Goal: Communication & Community: Answer question/provide support

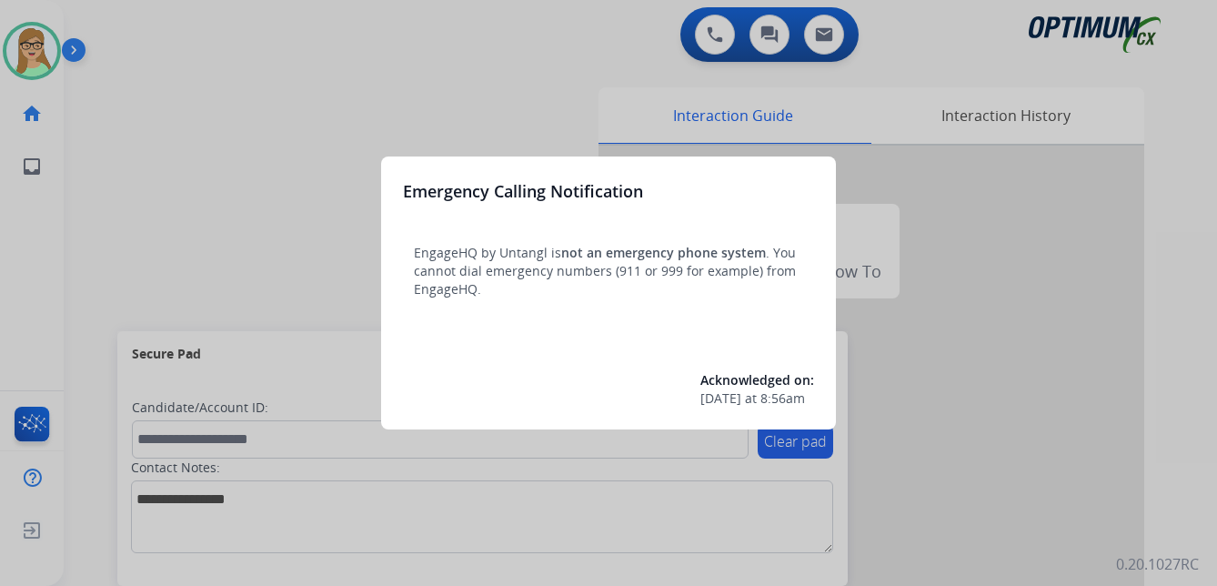
click at [186, 172] on div at bounding box center [608, 293] width 1217 height 586
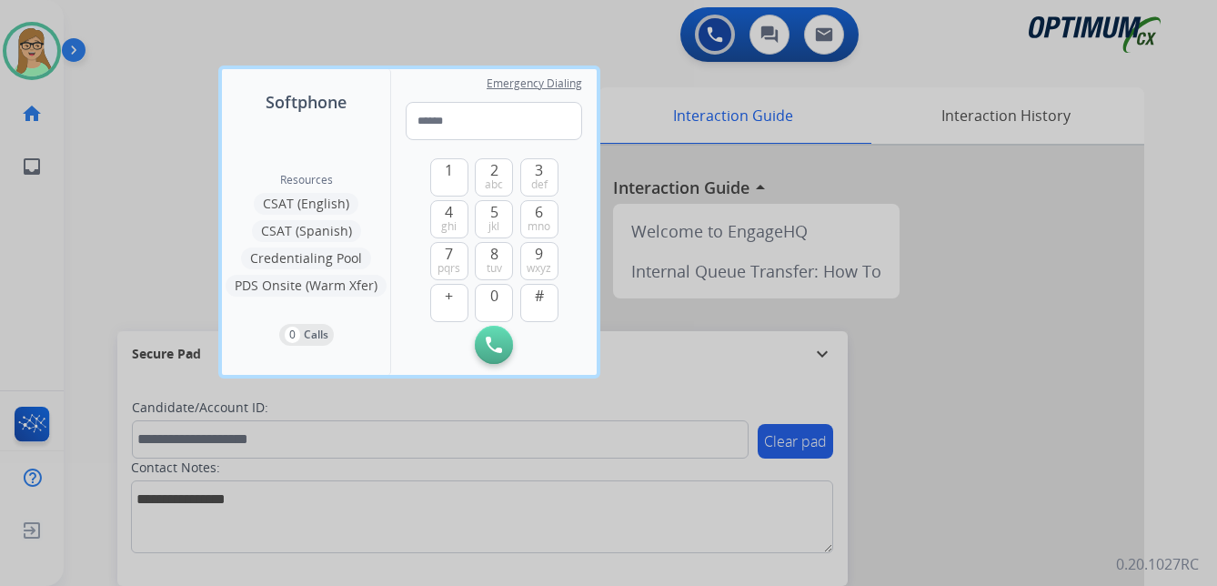
click at [109, 97] on div at bounding box center [608, 293] width 1217 height 586
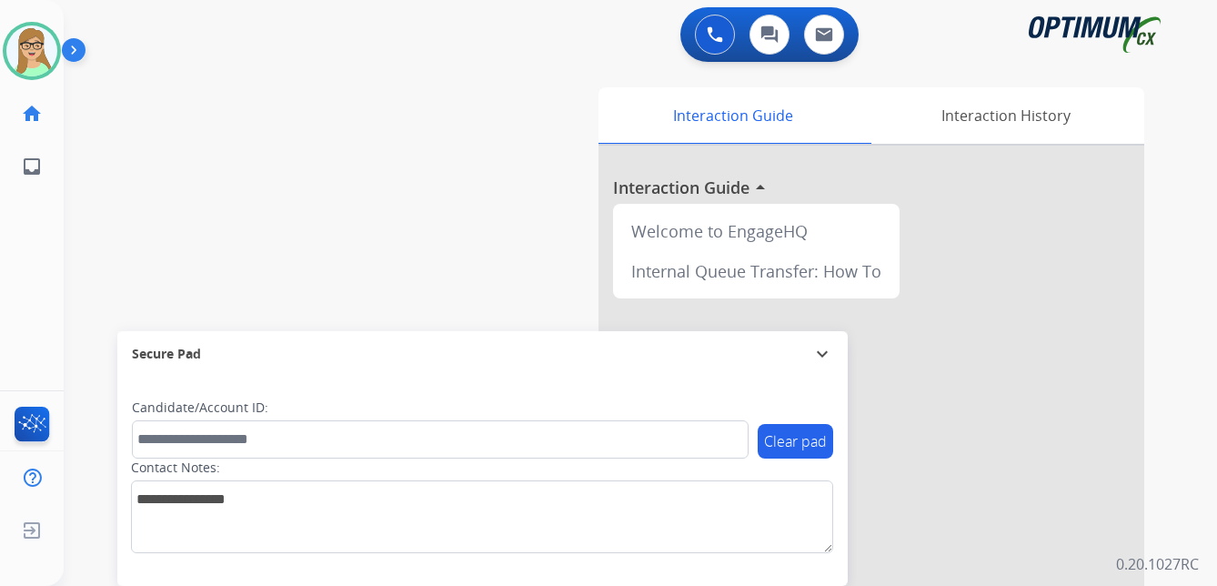
click at [75, 54] on img at bounding box center [77, 53] width 31 height 35
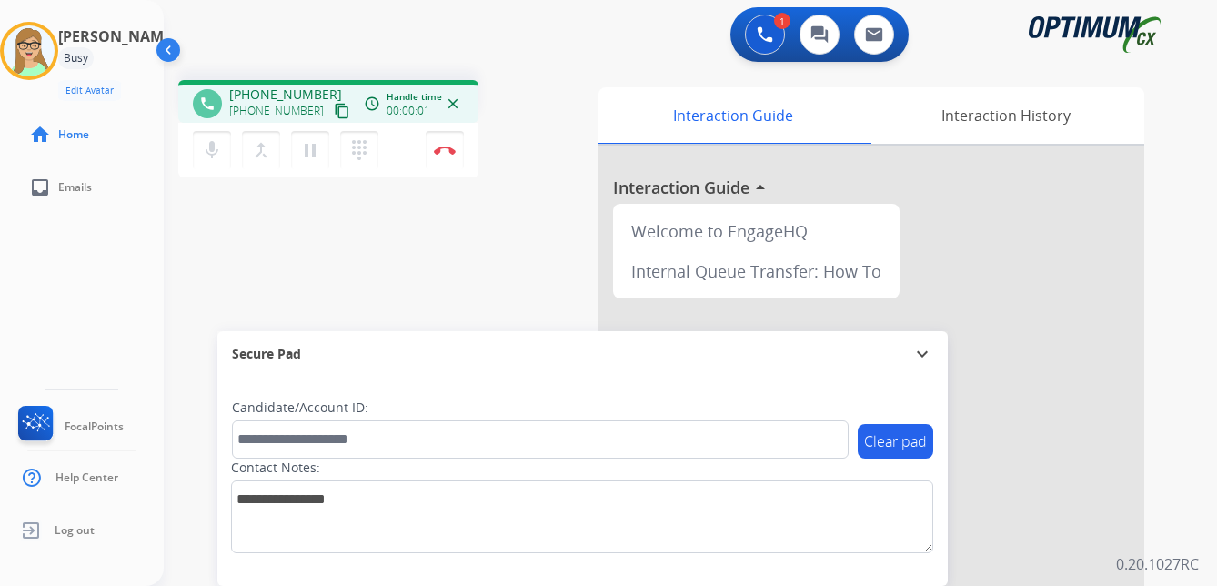
click at [334, 114] on mat-icon "content_copy" at bounding box center [342, 111] width 16 height 16
click at [450, 144] on button "Disconnect" at bounding box center [445, 150] width 38 height 38
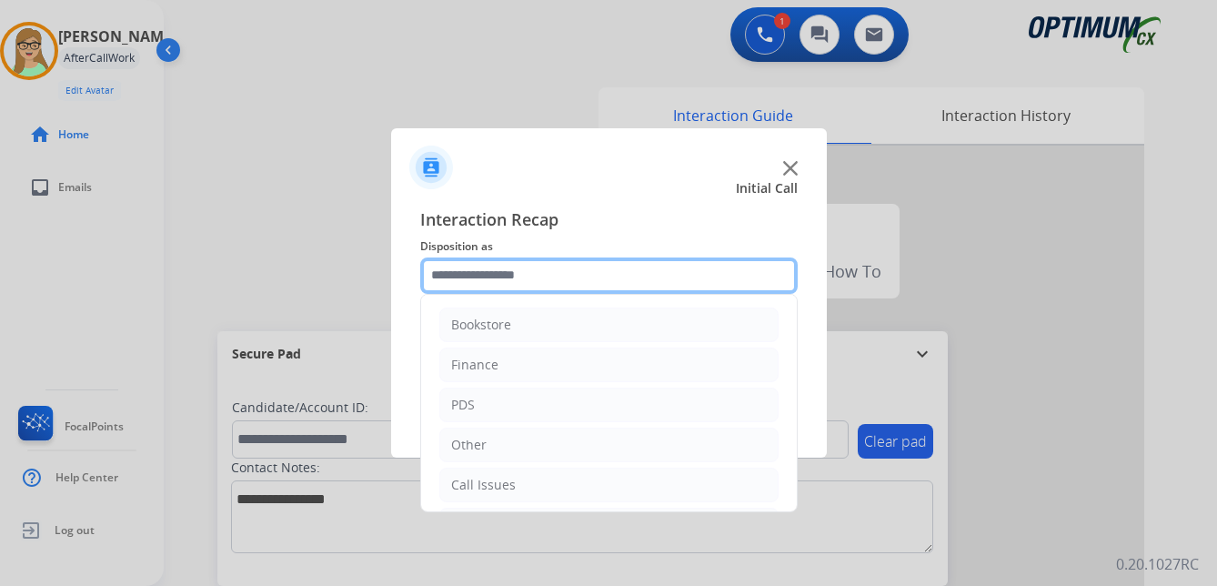
click at [516, 278] on input "text" at bounding box center [608, 275] width 377 height 36
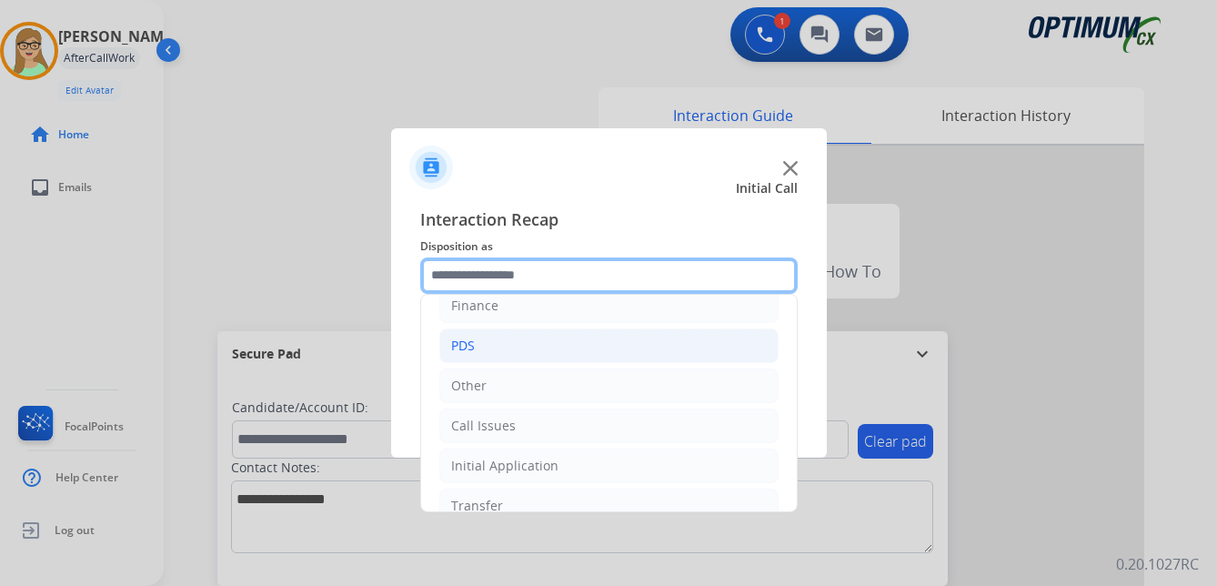
scroll to position [124, 0]
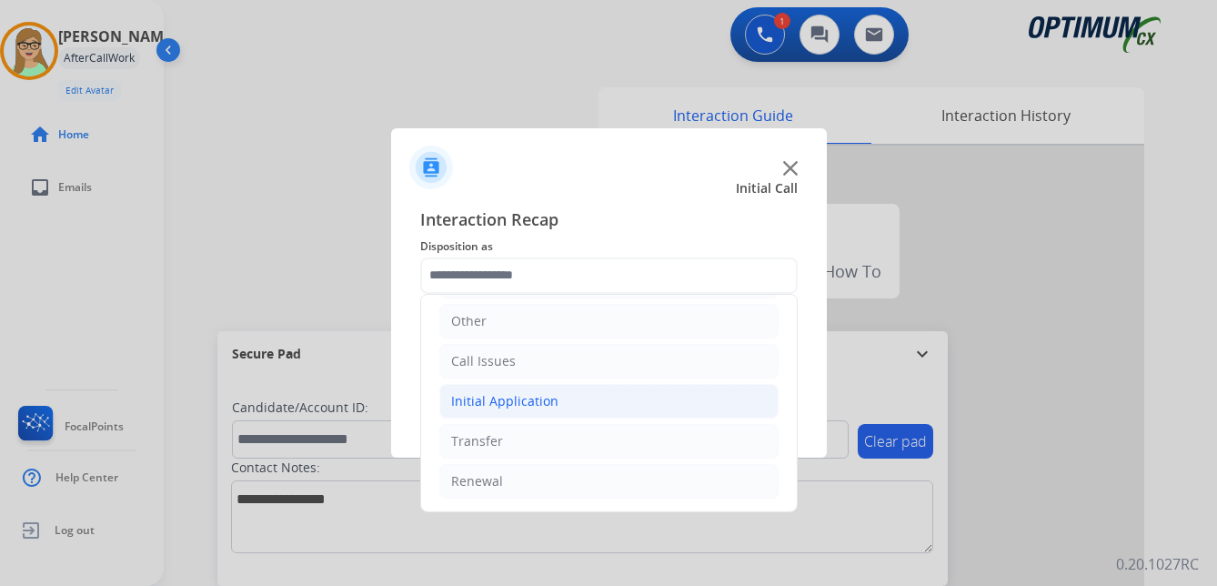
click at [529, 397] on div "Initial Application" at bounding box center [504, 401] width 107 height 18
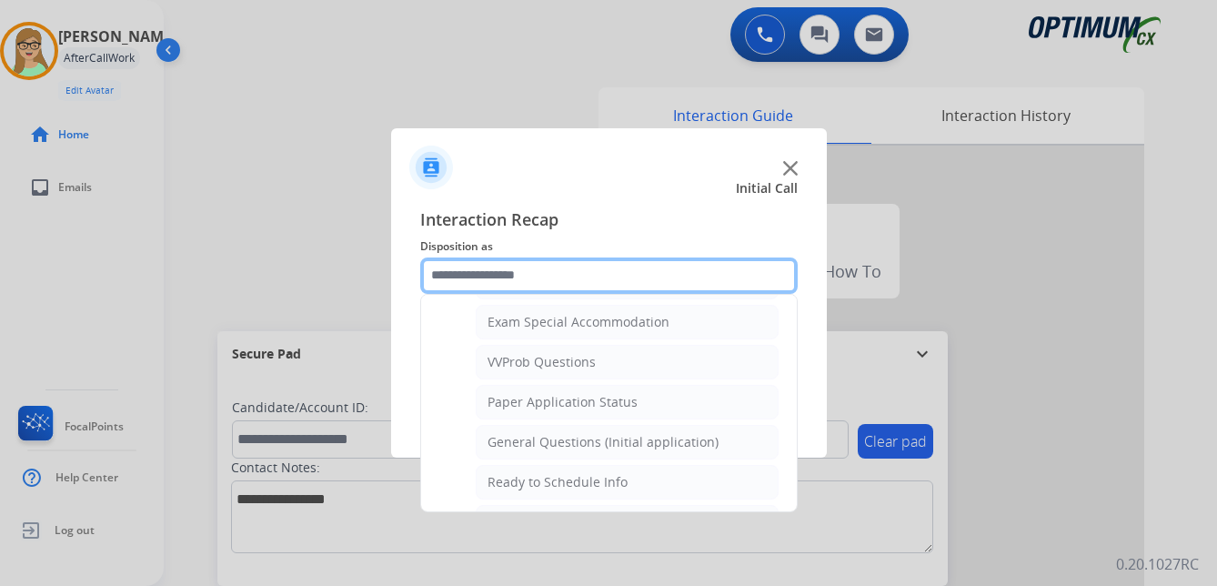
scroll to position [942, 0]
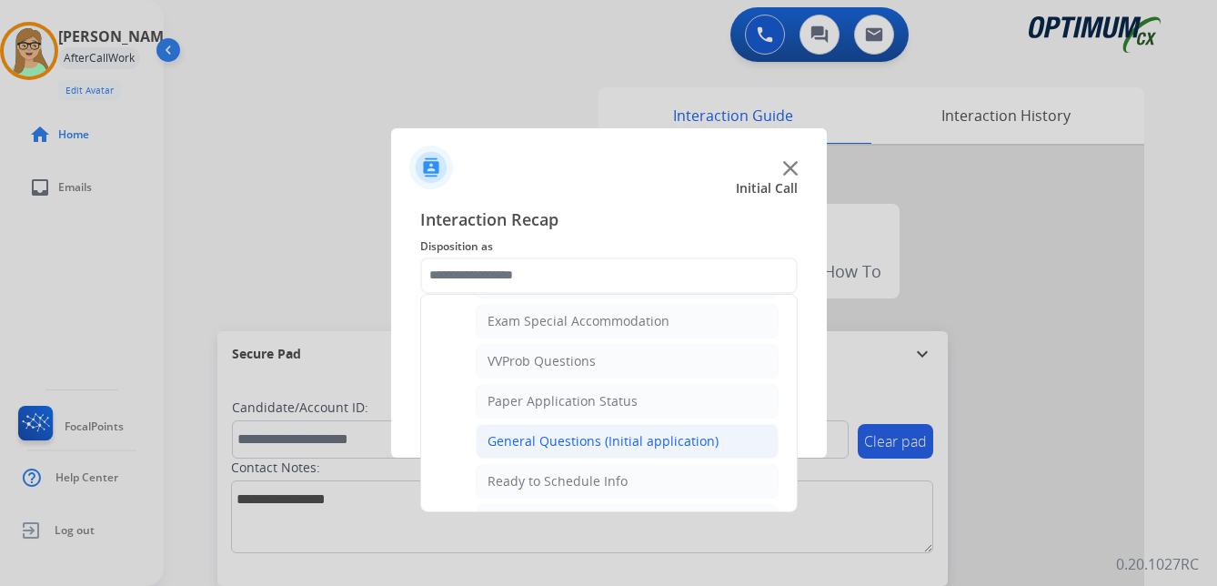
click at [558, 430] on li "General Questions (Initial application)" at bounding box center [627, 441] width 303 height 35
type input "**********"
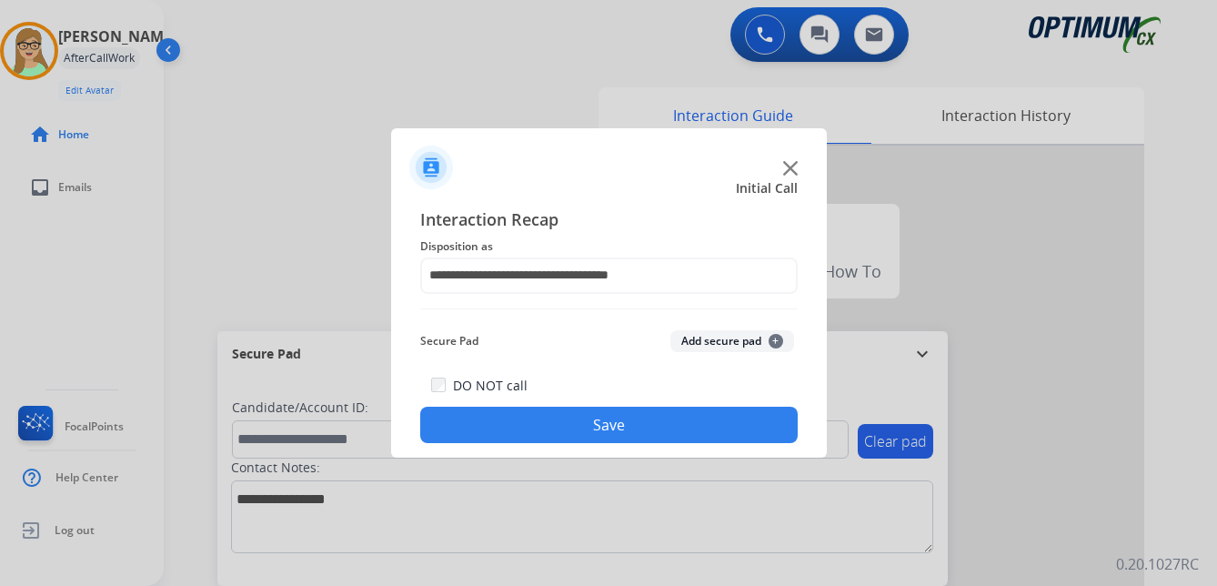
click at [558, 427] on button "Save" at bounding box center [608, 425] width 377 height 36
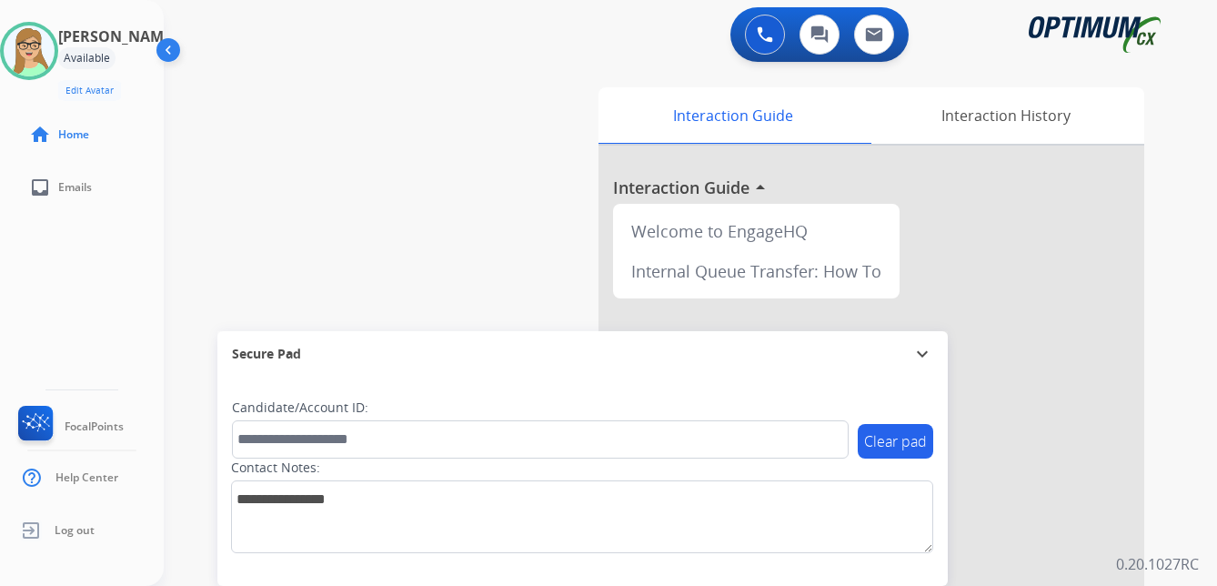
click at [134, 358] on div "Patricia Available Edit Avatar Agent: Patricia Routing Profile: OCX Training ho…" at bounding box center [82, 293] width 164 height 586
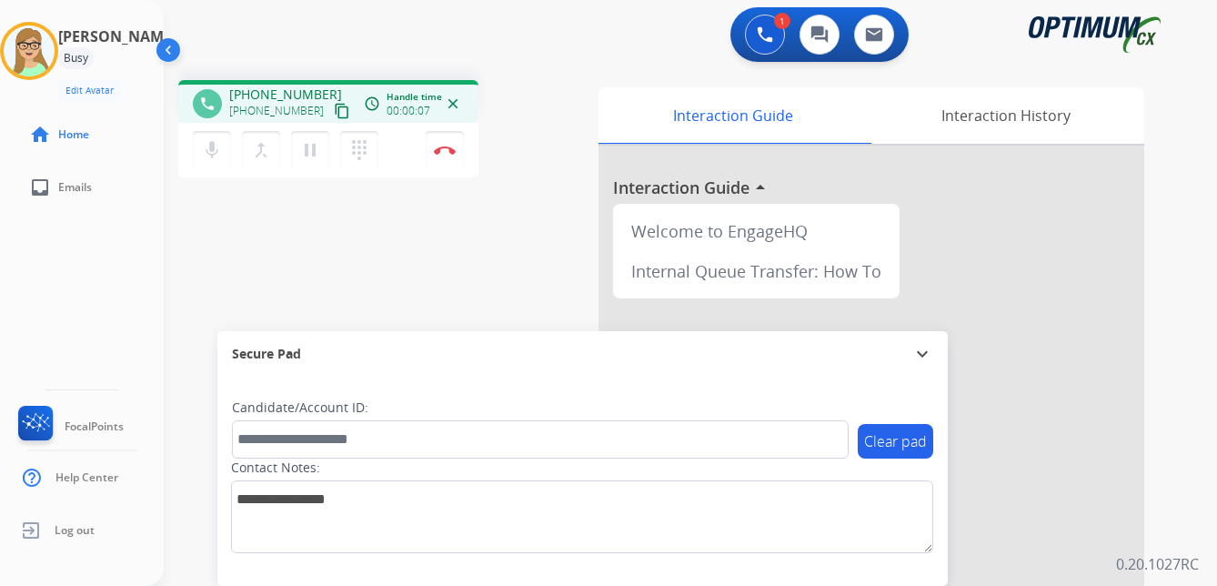
click at [334, 112] on mat-icon "content_copy" at bounding box center [342, 111] width 16 height 16
click at [449, 150] on img at bounding box center [445, 150] width 22 height 9
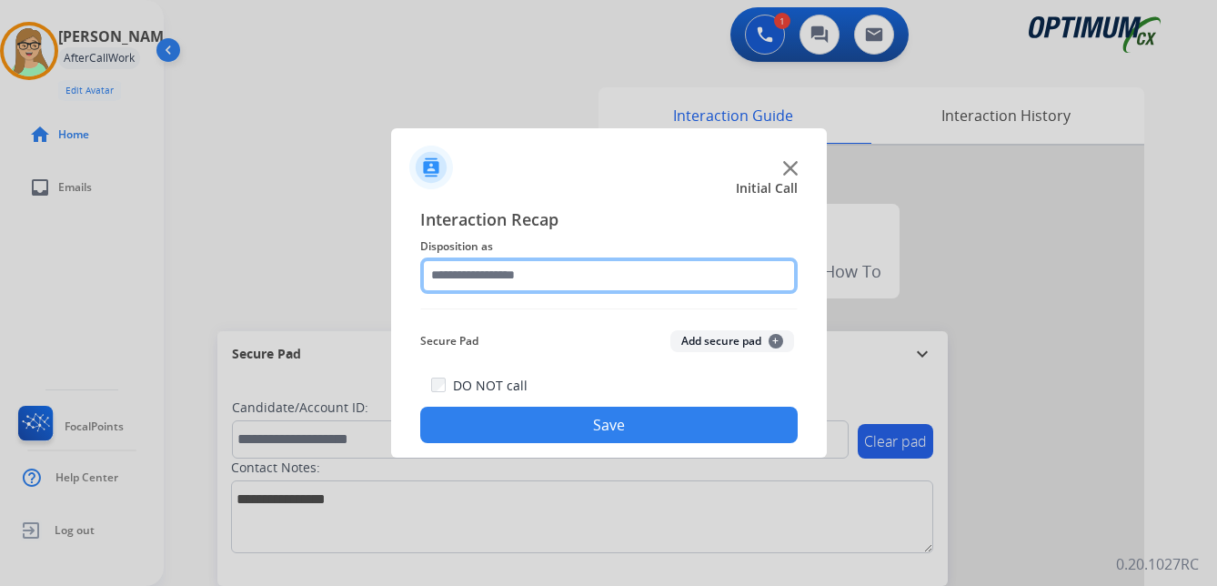
click at [518, 278] on input "text" at bounding box center [608, 275] width 377 height 36
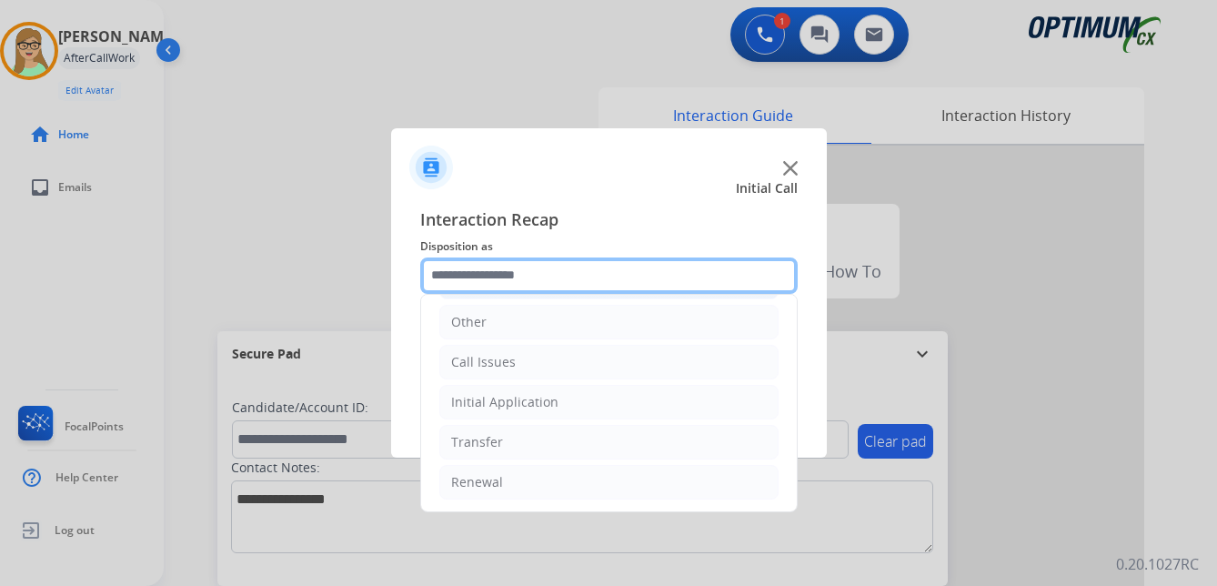
scroll to position [124, 0]
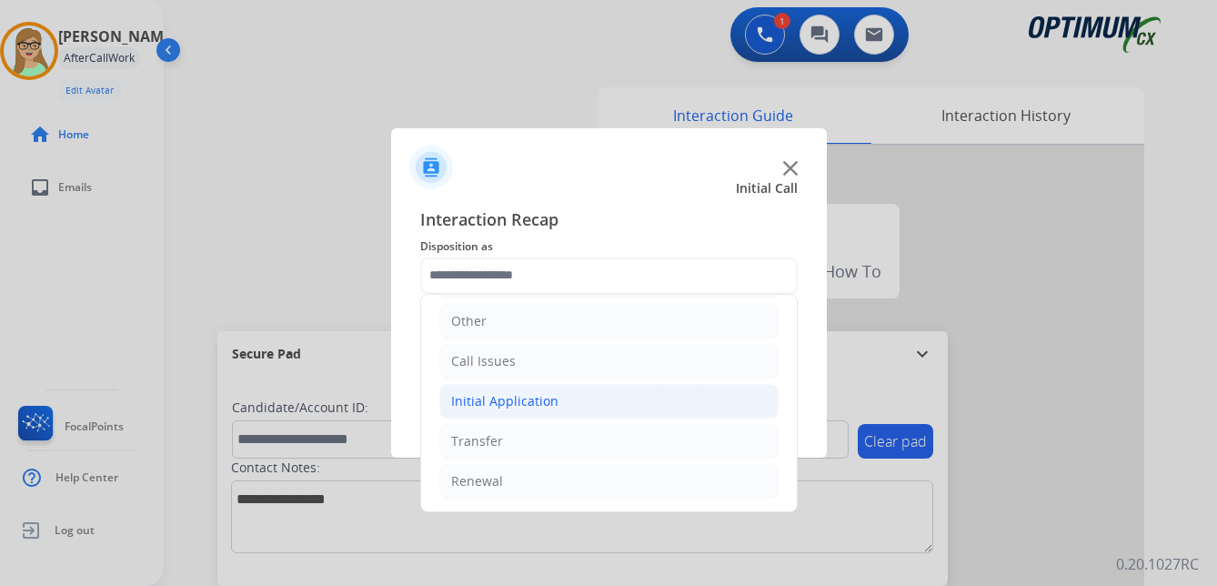
click at [508, 404] on div "Initial Application" at bounding box center [504, 401] width 107 height 18
click at [514, 402] on div "Initial Application" at bounding box center [504, 401] width 107 height 18
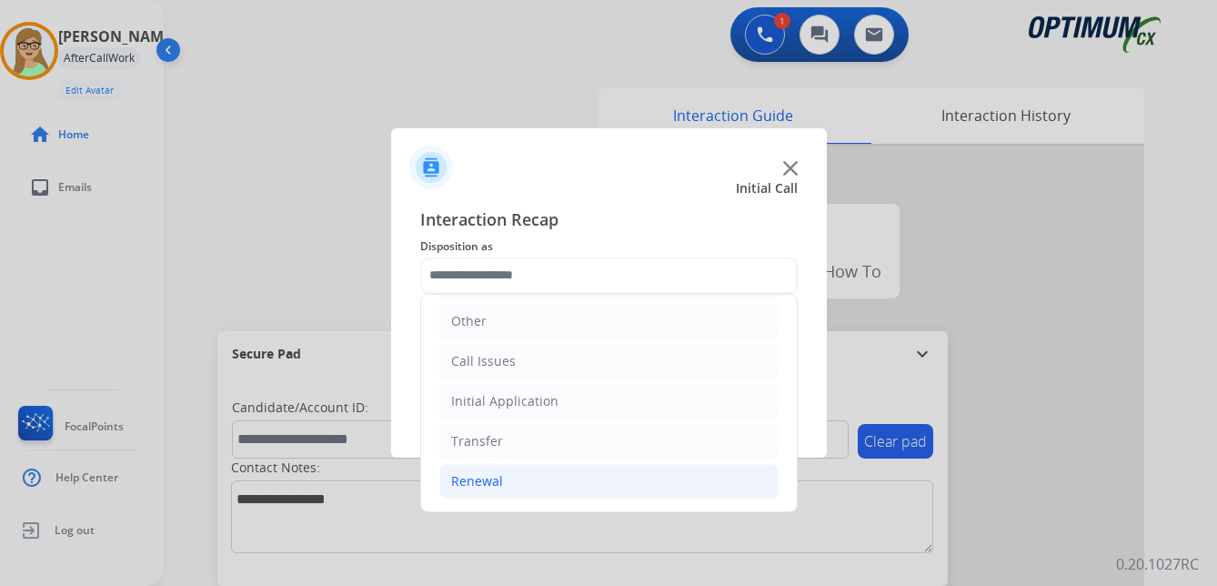
click at [471, 484] on div "Renewal" at bounding box center [477, 481] width 52 height 18
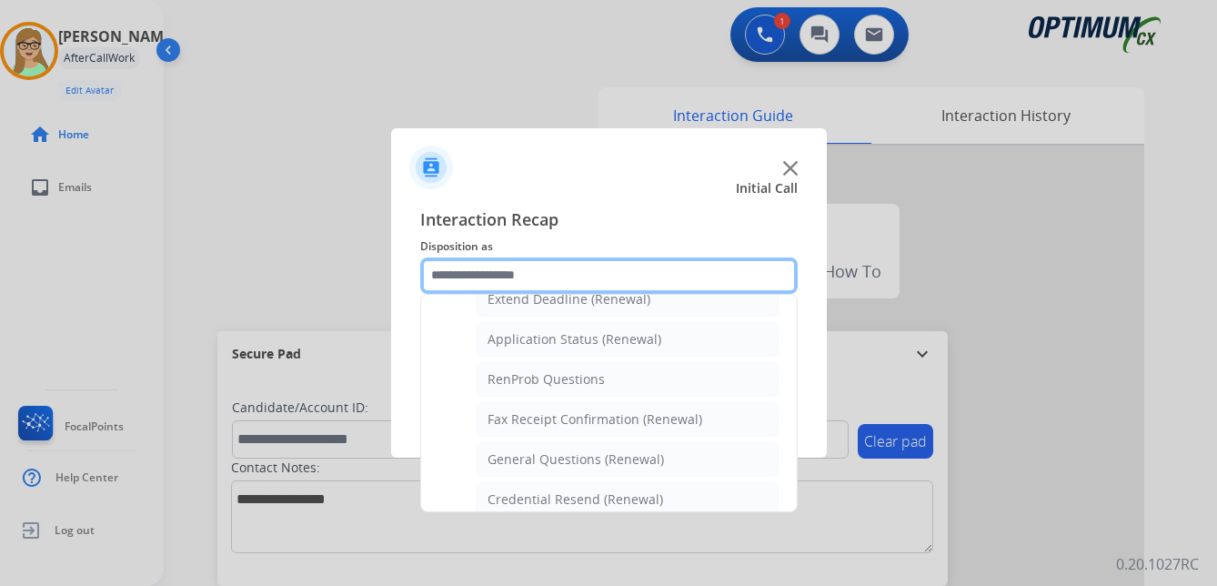
scroll to position [397, 0]
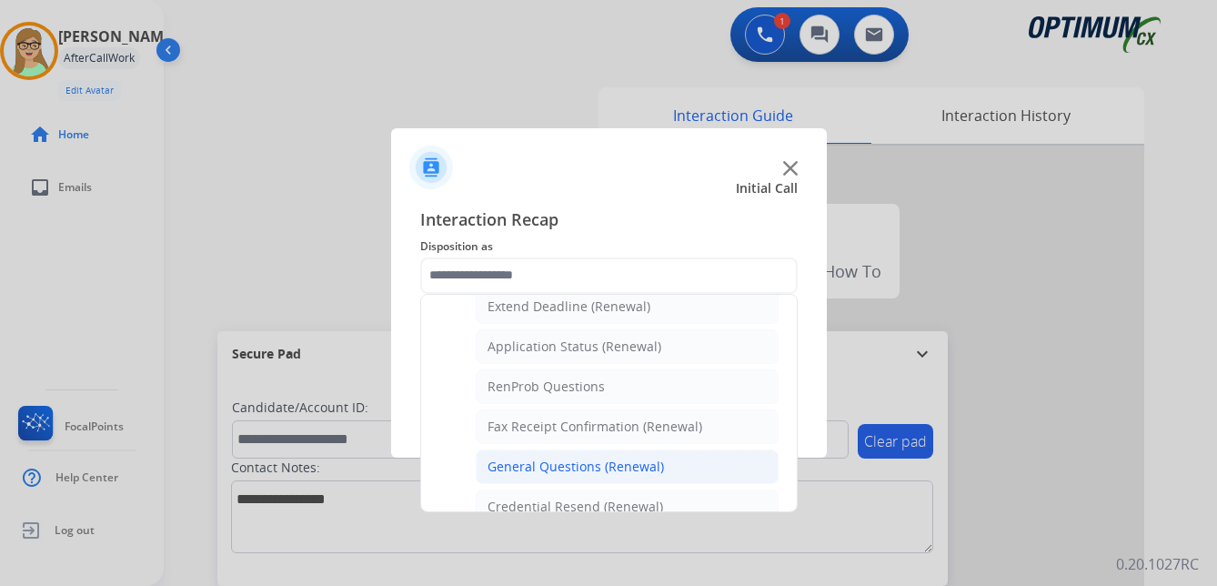
click at [517, 467] on div "General Questions (Renewal)" at bounding box center [576, 467] width 176 height 18
type input "**********"
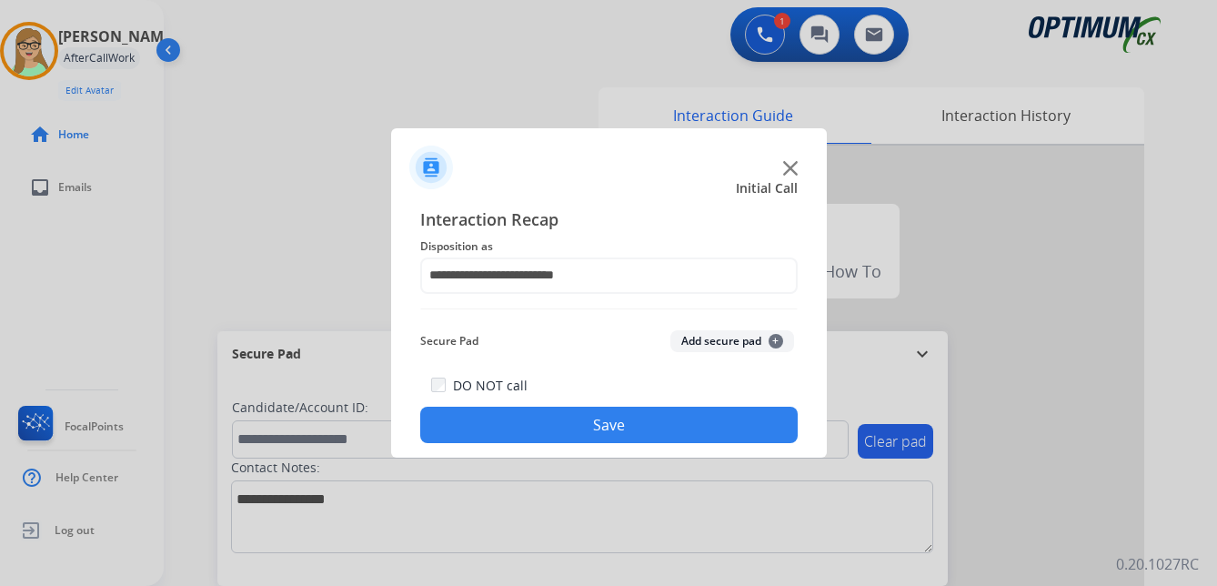
drag, startPoint x: 528, startPoint y: 438, endPoint x: 470, endPoint y: 438, distance: 58.2
click at [523, 438] on button "Save" at bounding box center [608, 425] width 377 height 36
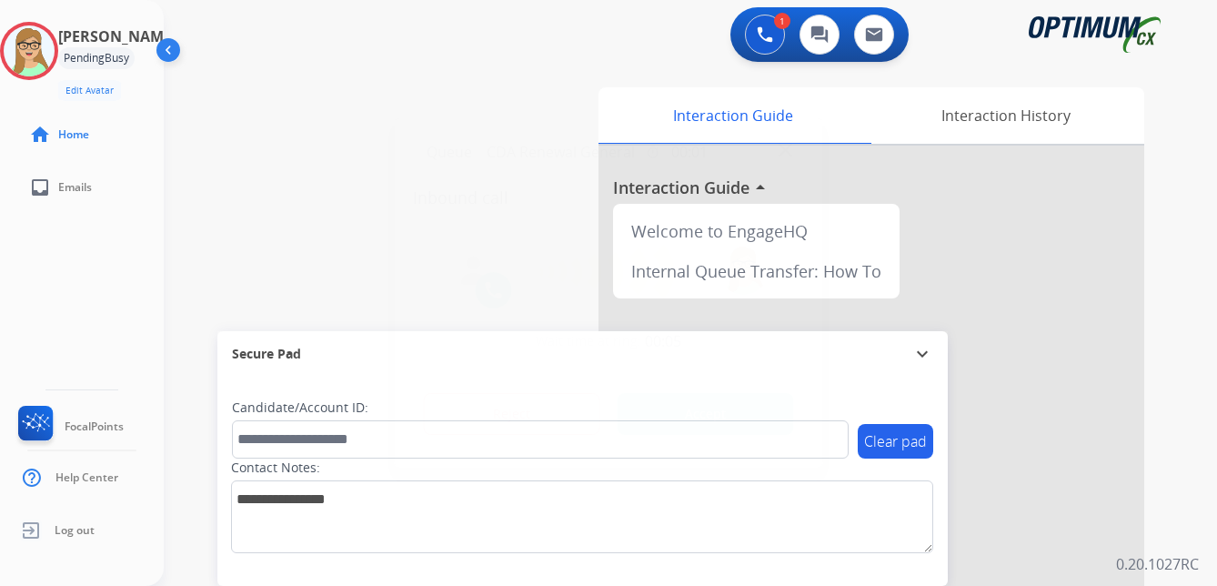
click at [66, 248] on div at bounding box center [608, 293] width 1217 height 586
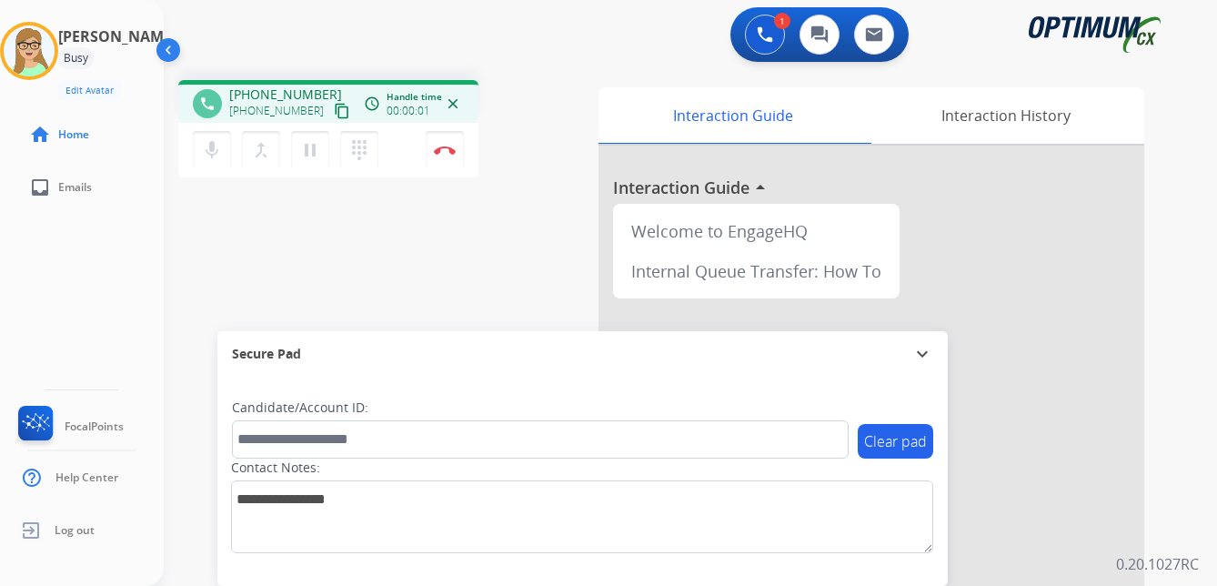
click at [334, 108] on mat-icon "content_copy" at bounding box center [342, 111] width 16 height 16
click at [459, 335] on div "Secure Pad expand_more" at bounding box center [582, 353] width 730 height 45
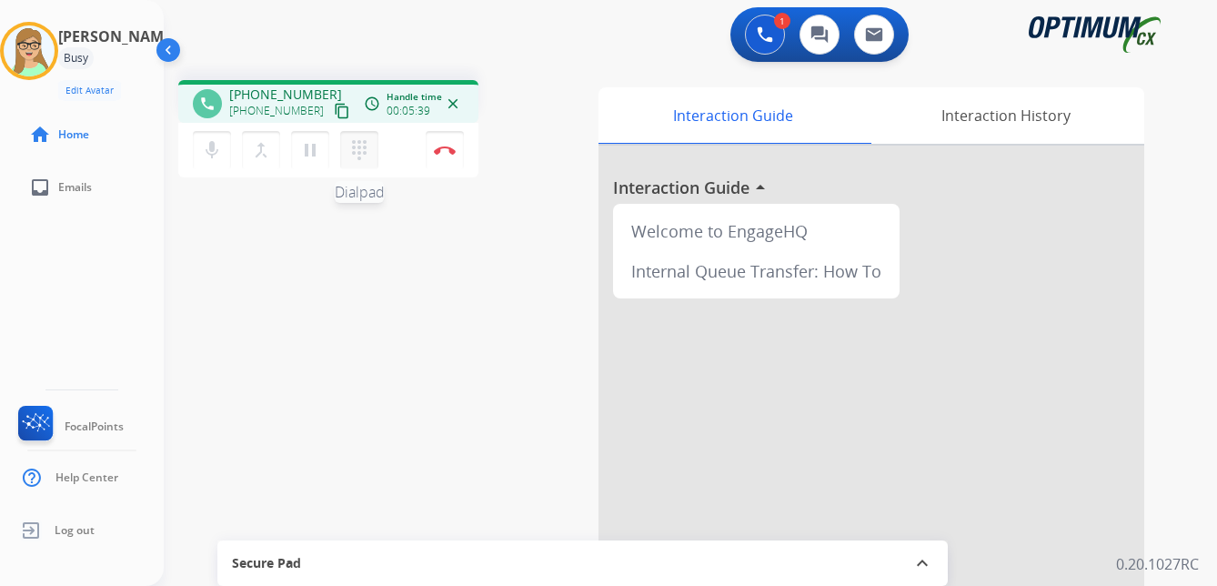
click at [357, 148] on mat-icon "dialpad" at bounding box center [359, 150] width 22 height 22
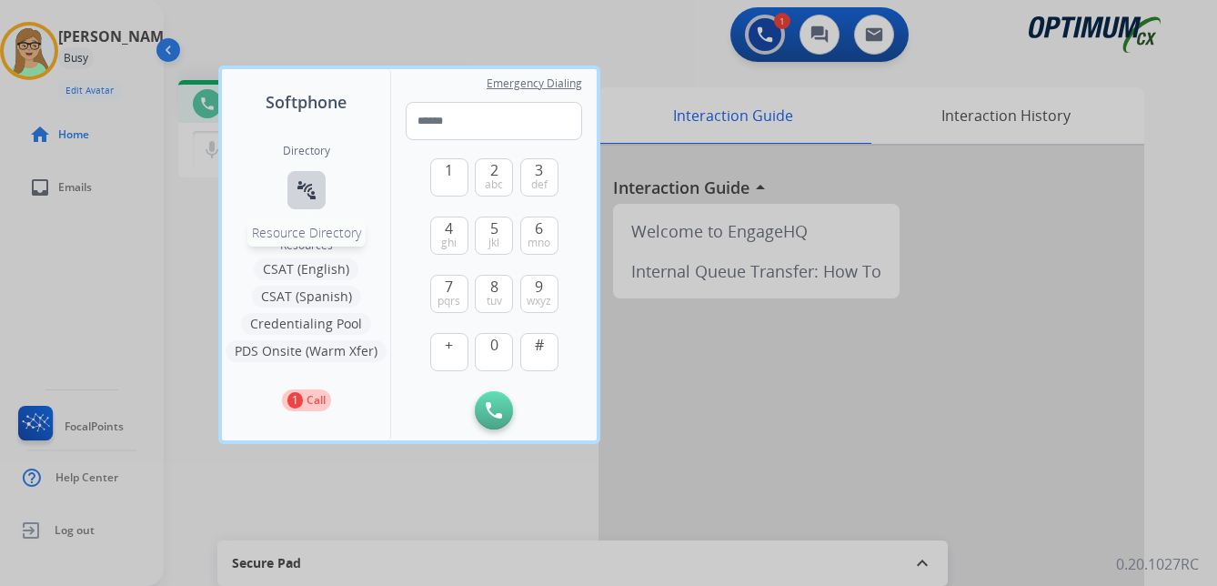
click at [308, 197] on mat-icon "connect_without_contact" at bounding box center [307, 190] width 22 height 22
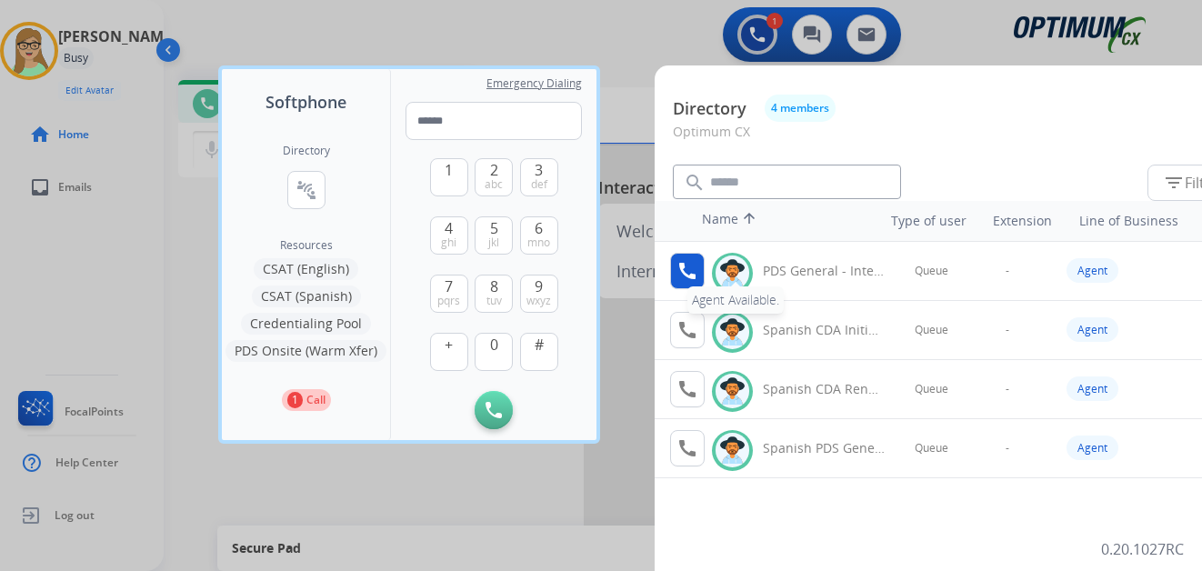
click at [689, 271] on mat-icon "call" at bounding box center [688, 271] width 22 height 22
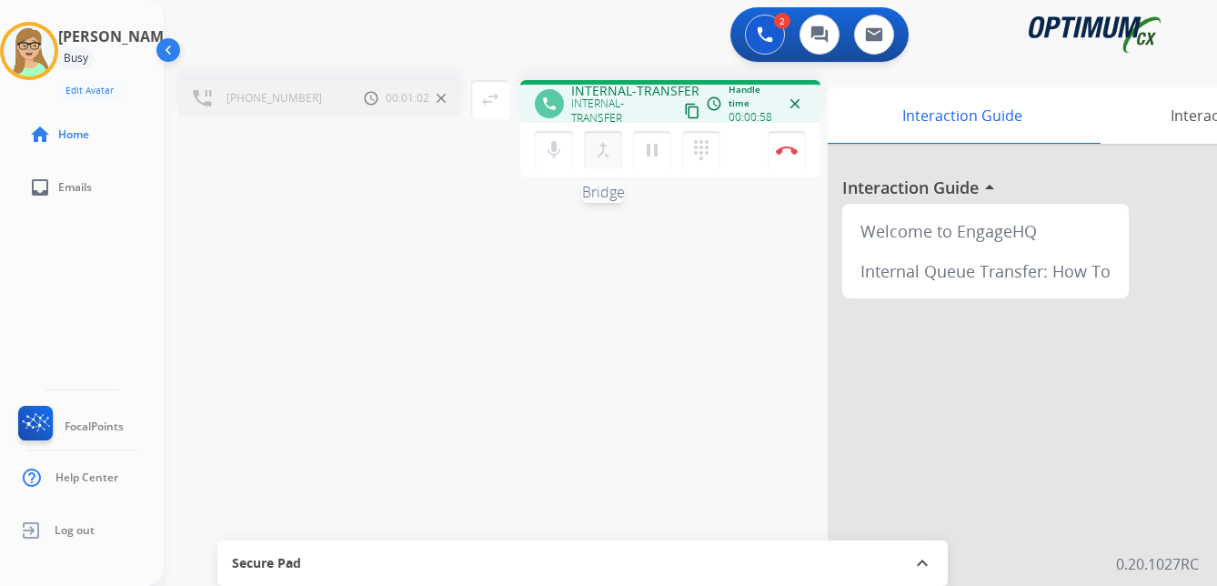
click at [607, 158] on mat-icon "merge_type" at bounding box center [603, 150] width 22 height 22
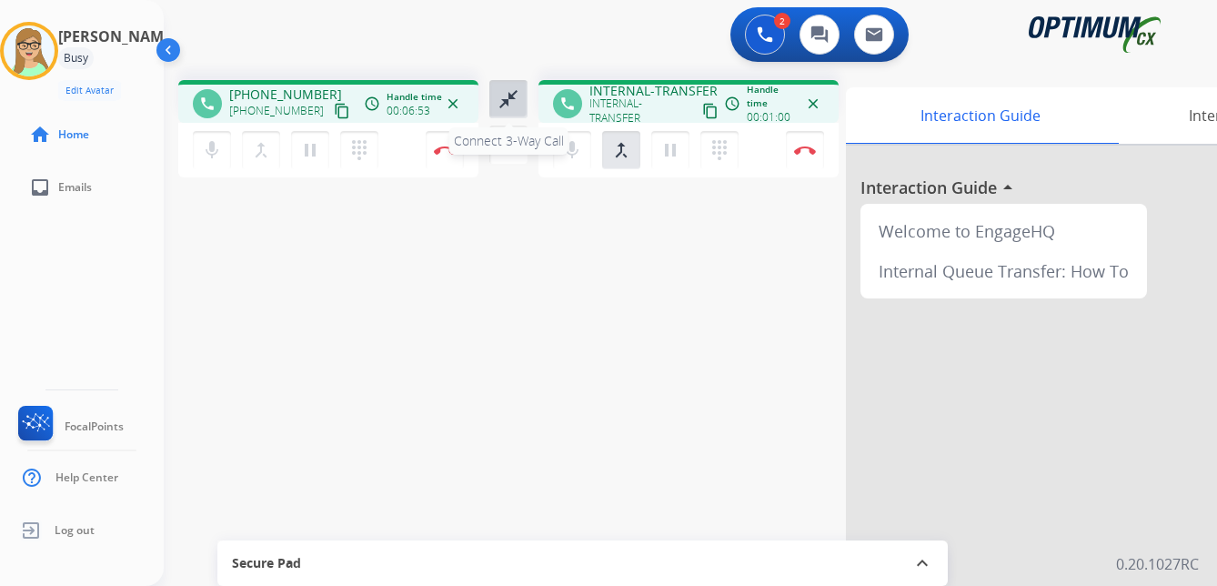
click at [514, 97] on mat-icon "close_fullscreen" at bounding box center [509, 99] width 22 height 22
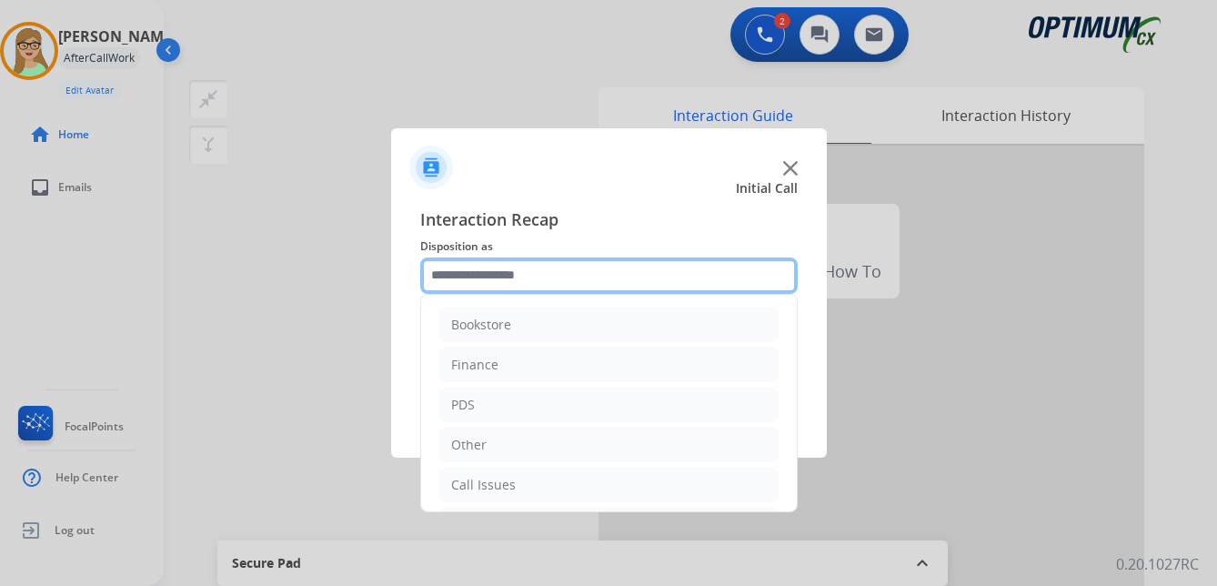
click at [523, 273] on input "text" at bounding box center [608, 275] width 377 height 36
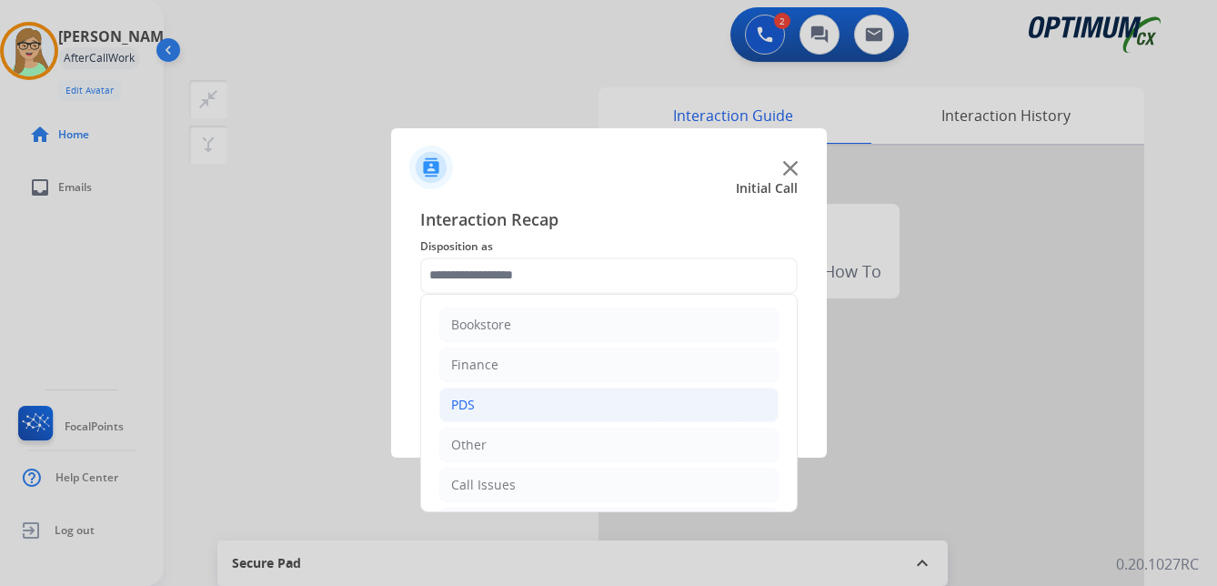
click at [474, 397] on div "PDS" at bounding box center [463, 405] width 24 height 18
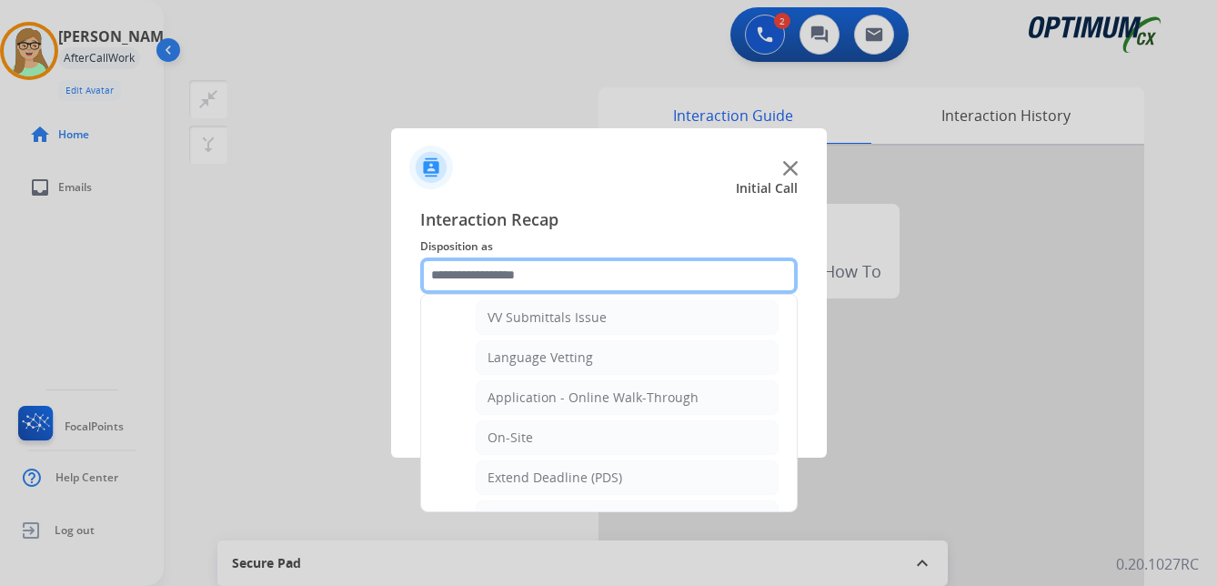
scroll to position [455, 0]
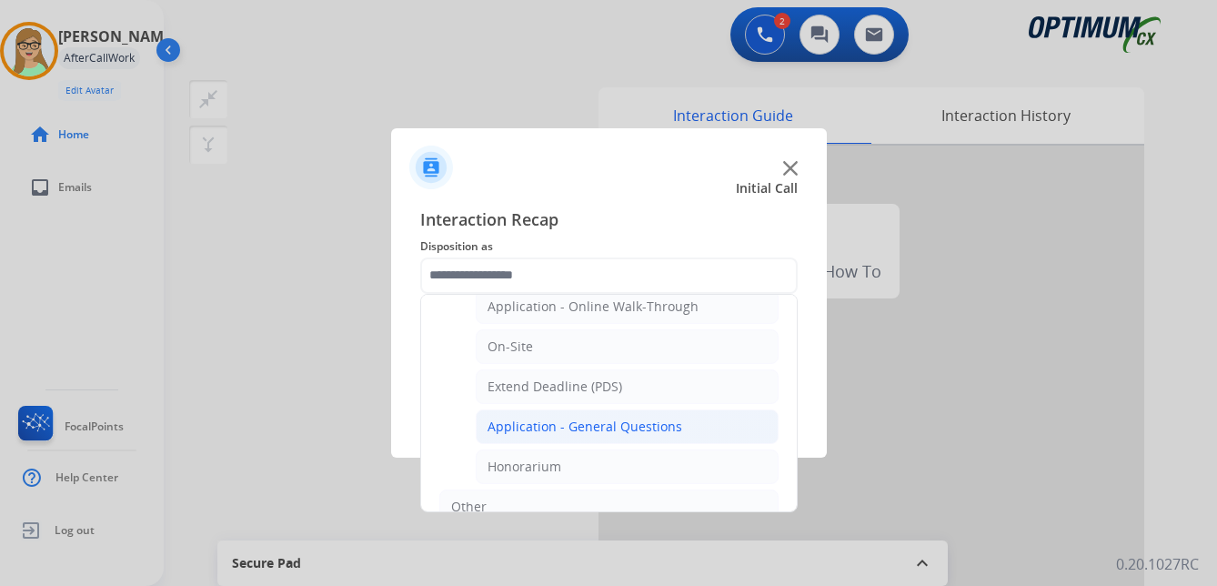
click at [591, 421] on div "Application - General Questions" at bounding box center [585, 426] width 195 height 18
type input "**********"
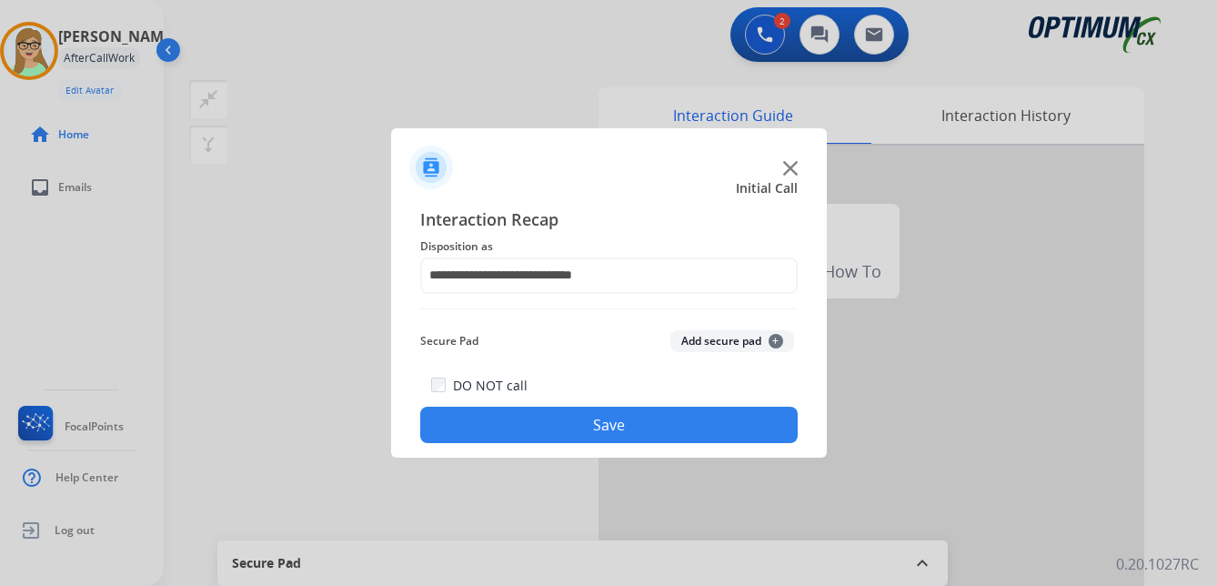
click at [568, 424] on button "Save" at bounding box center [608, 425] width 377 height 36
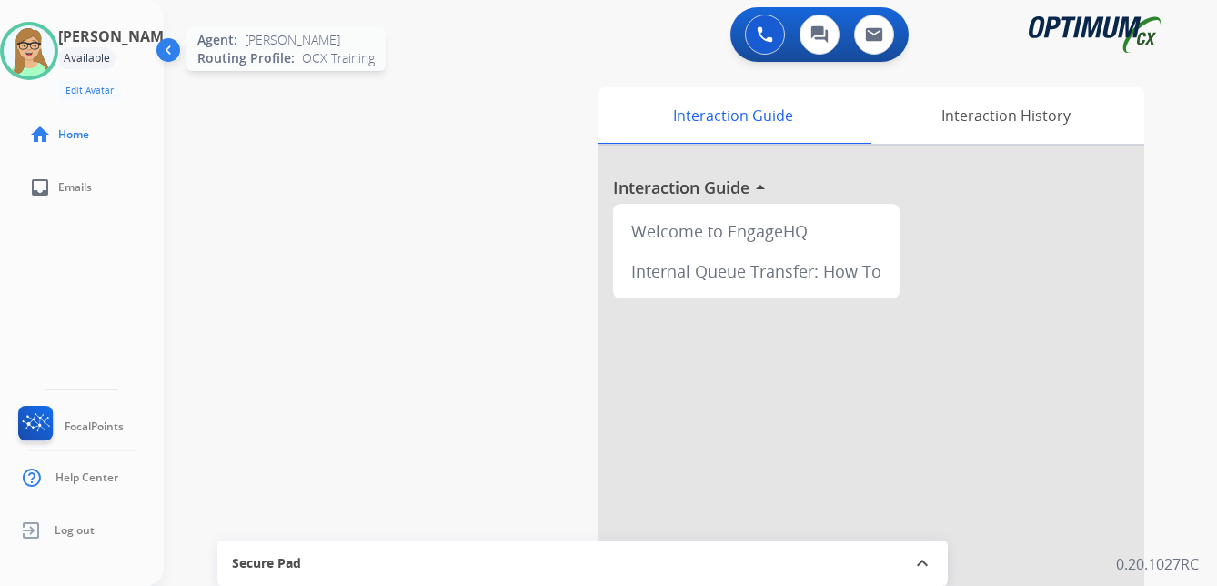
click at [48, 37] on img at bounding box center [29, 50] width 51 height 51
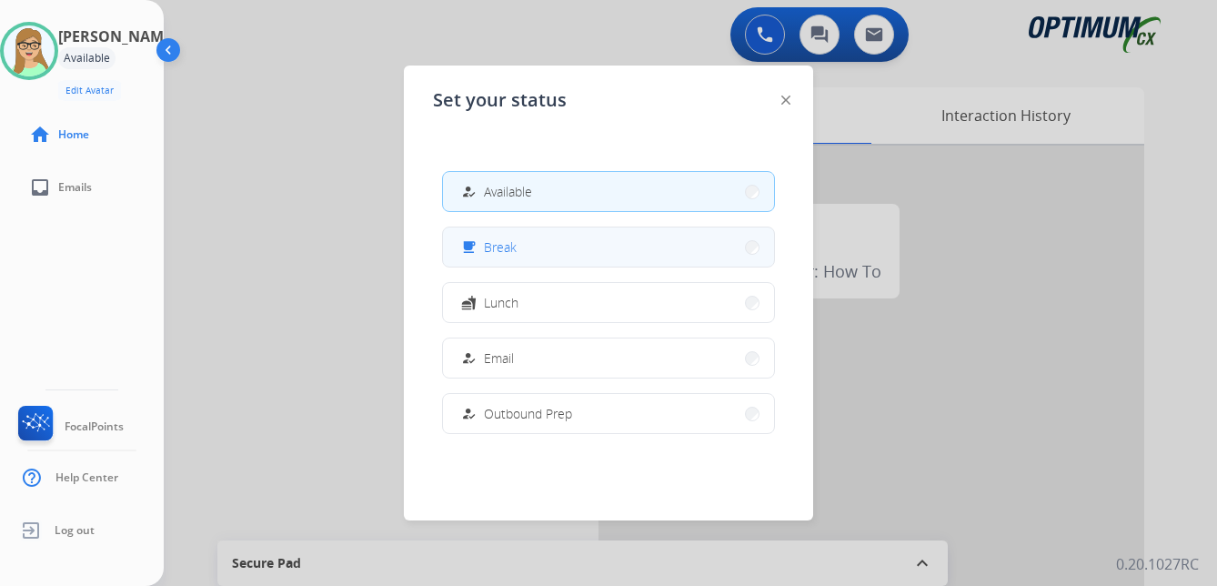
click at [508, 253] on span "Break" at bounding box center [500, 246] width 33 height 19
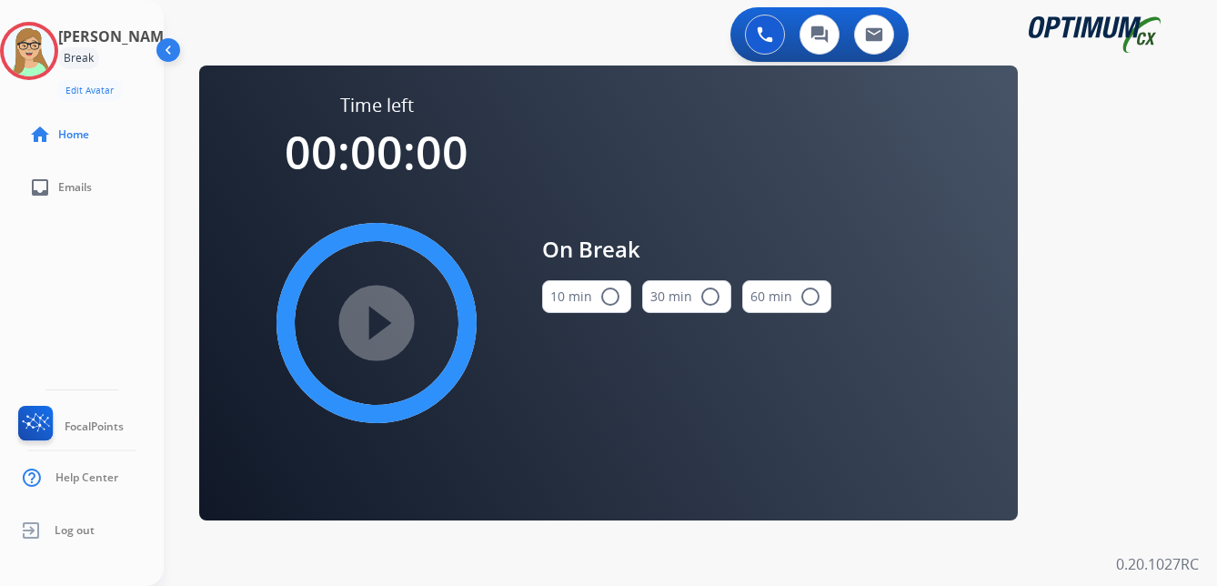
click at [613, 294] on mat-icon "radio_button_unchecked" at bounding box center [610, 297] width 22 height 22
click at [387, 323] on mat-icon "play_circle_filled" at bounding box center [377, 323] width 22 height 22
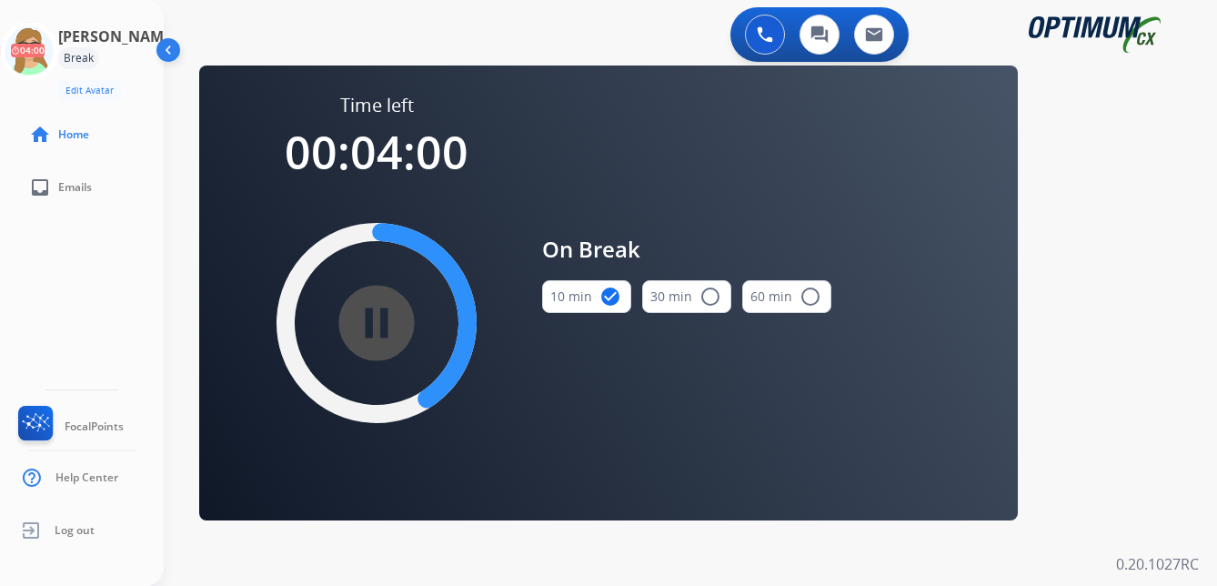
click at [94, 335] on div "Patricia Break Edit Avatar 04:00 Agent: Patricia Routing Profile: OCX Training …" at bounding box center [82, 293] width 164 height 586
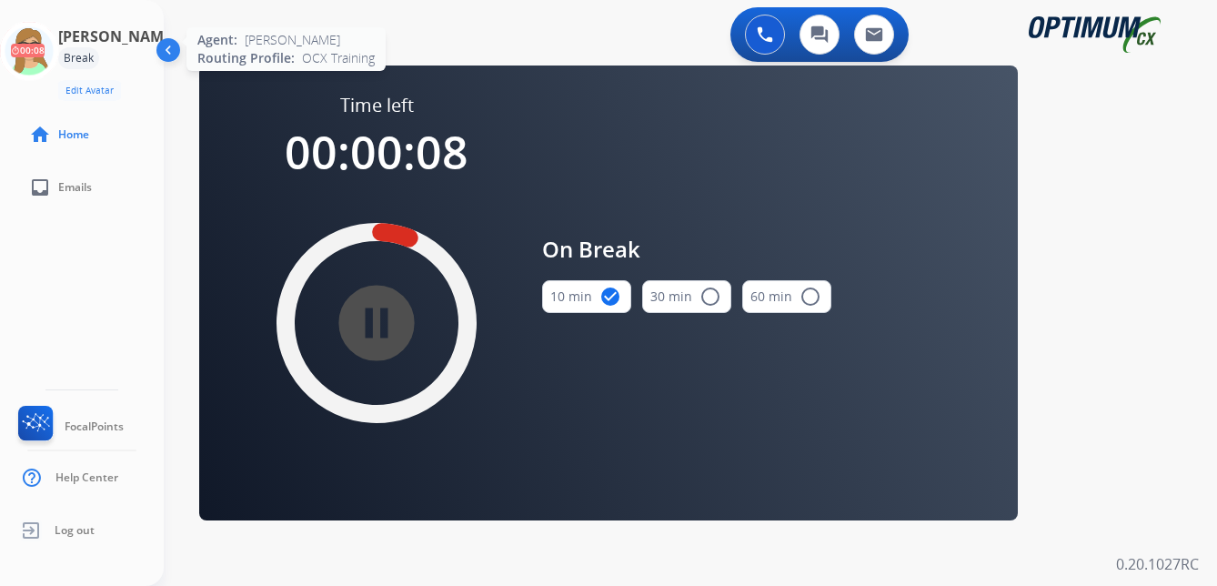
click at [59, 68] on icon at bounding box center [29, 51] width 59 height 59
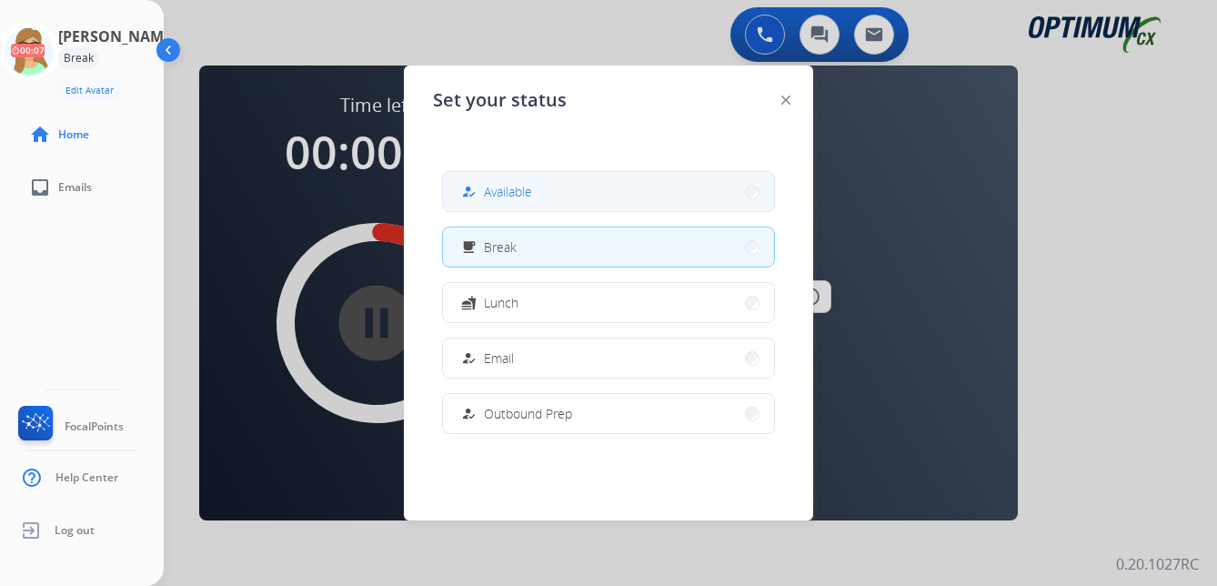
click at [524, 201] on div "how_to_reg Available" at bounding box center [495, 192] width 75 height 22
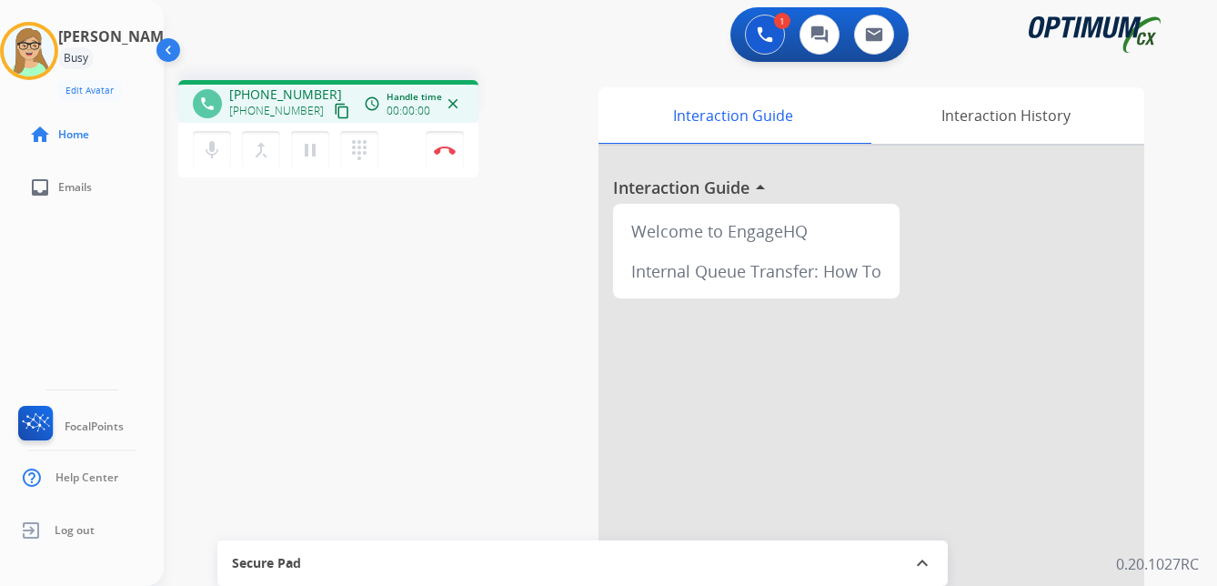
drag, startPoint x: 45, startPoint y: 232, endPoint x: 72, endPoint y: 215, distance: 32.3
click at [45, 232] on div "Patricia Busy Edit Avatar Agent: Patricia Routing Profile: OCX Training home Ho…" at bounding box center [82, 293] width 164 height 586
click at [334, 116] on mat-icon "content_copy" at bounding box center [342, 111] width 16 height 16
click at [446, 148] on img at bounding box center [445, 150] width 22 height 9
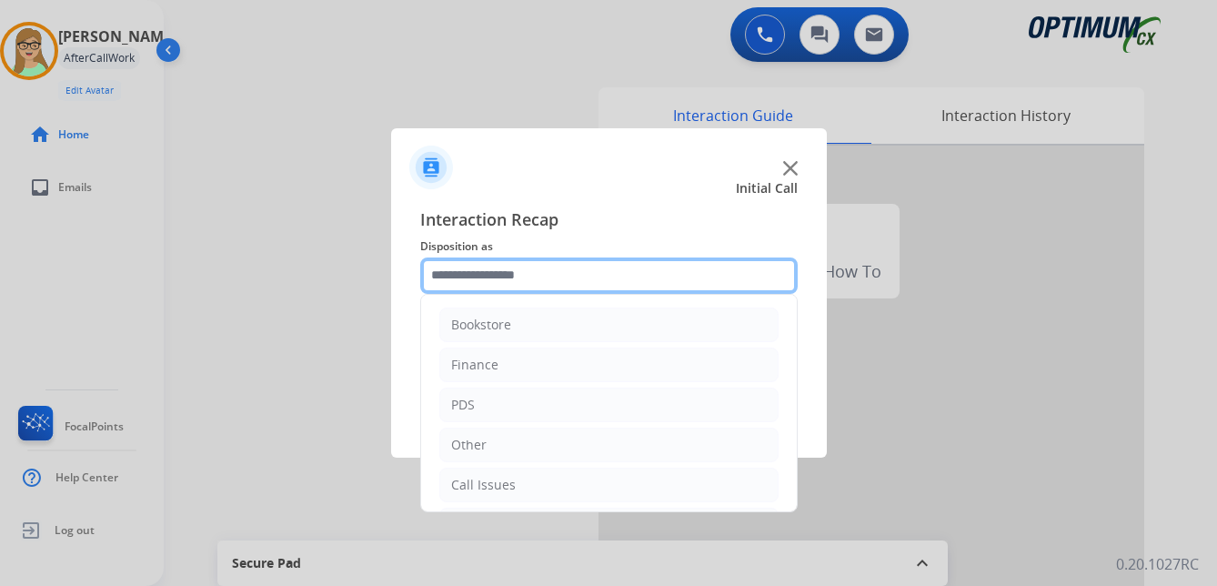
click at [495, 281] on input "text" at bounding box center [608, 275] width 377 height 36
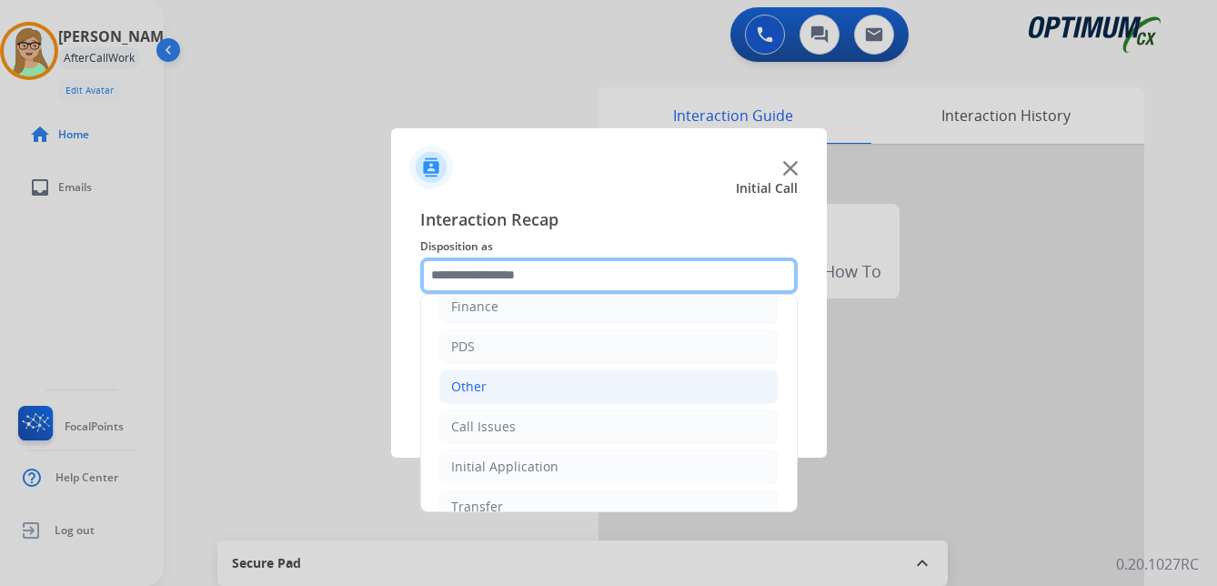
scroll to position [124, 0]
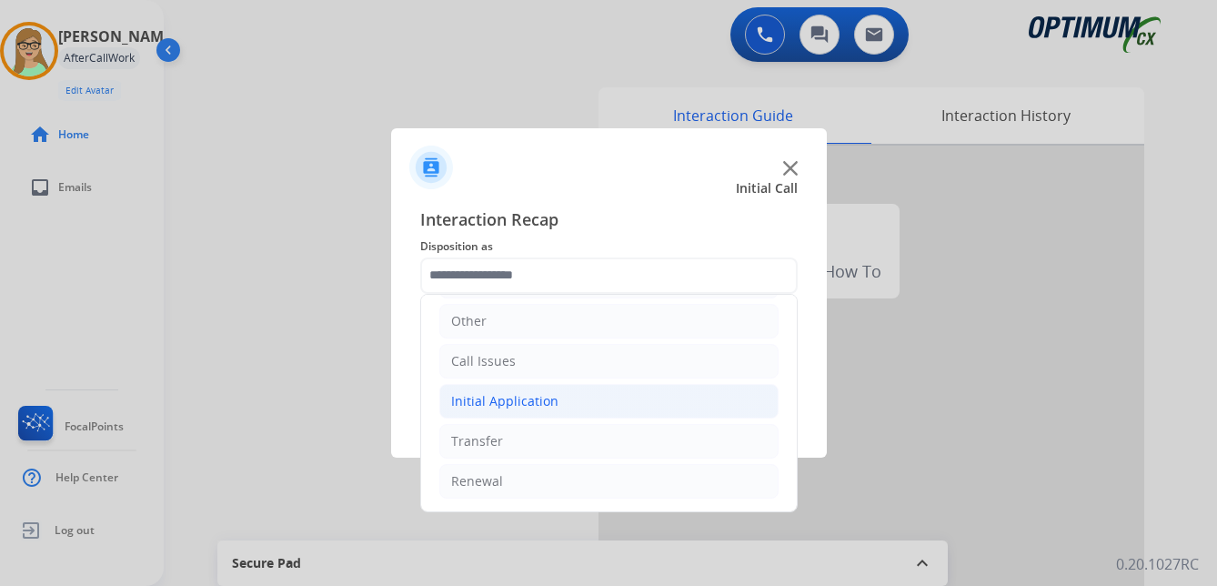
click at [519, 398] on div "Initial Application" at bounding box center [504, 401] width 107 height 18
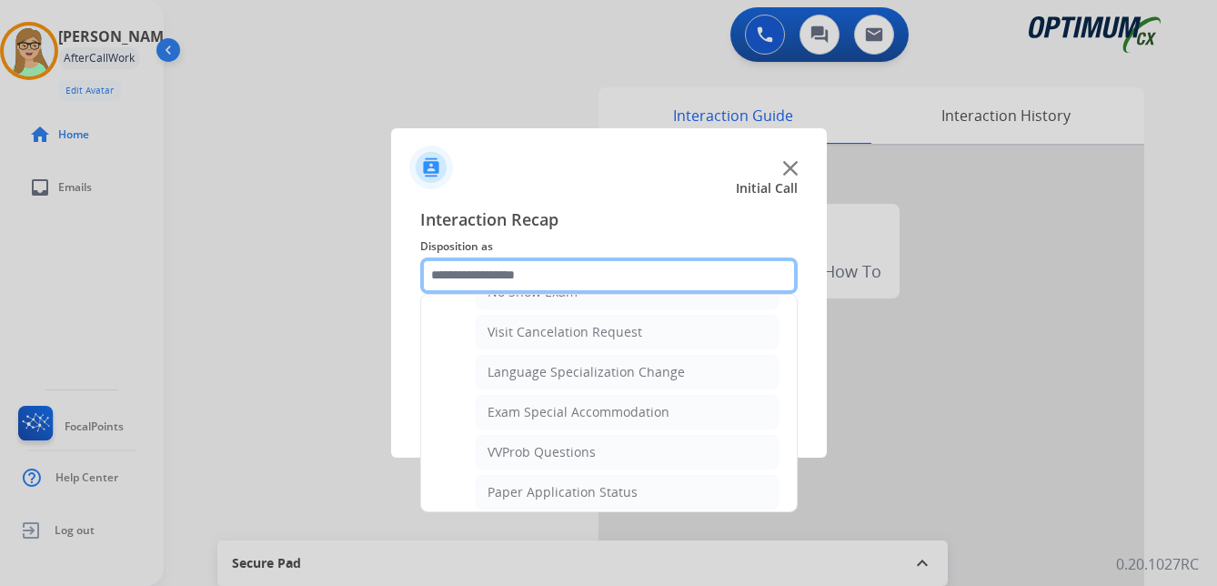
scroll to position [942, 0]
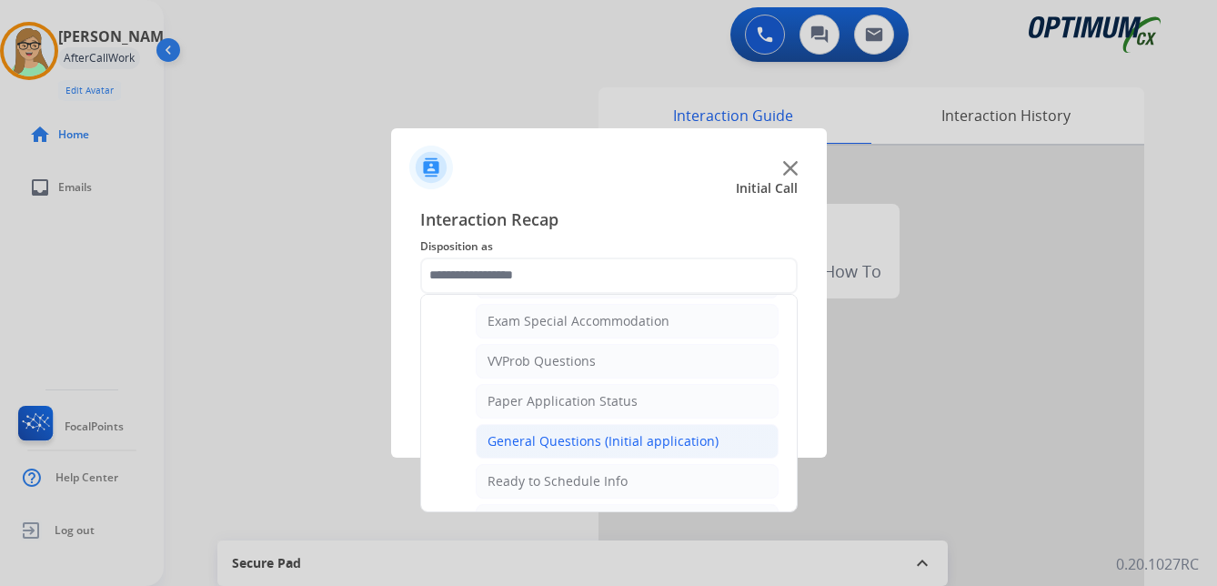
click at [570, 442] on div "General Questions (Initial application)" at bounding box center [603, 441] width 231 height 18
type input "**********"
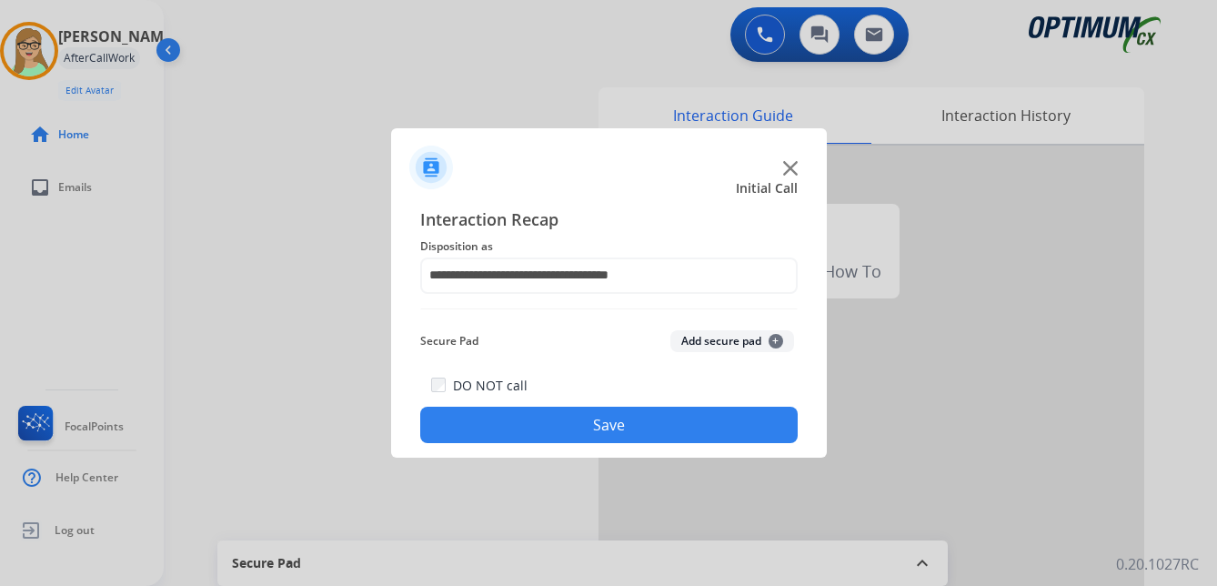
click at [547, 423] on button "Save" at bounding box center [608, 425] width 377 height 36
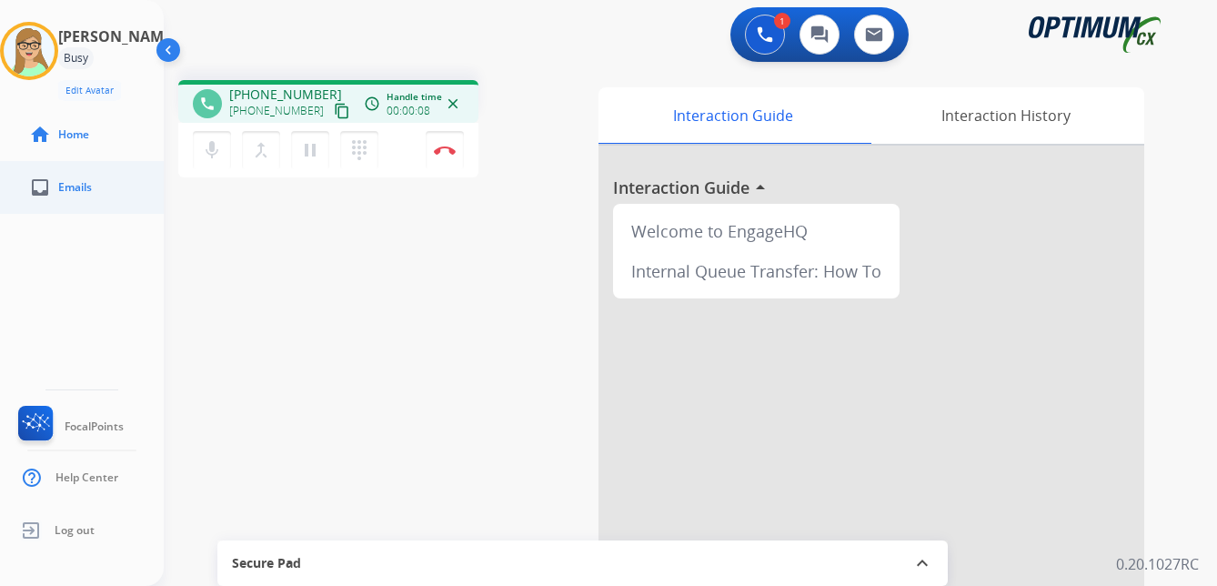
drag, startPoint x: 324, startPoint y: 112, endPoint x: 2, endPoint y: 196, distance: 332.9
click at [334, 112] on mat-icon "content_copy" at bounding box center [342, 111] width 16 height 16
click at [452, 148] on img at bounding box center [445, 150] width 22 height 9
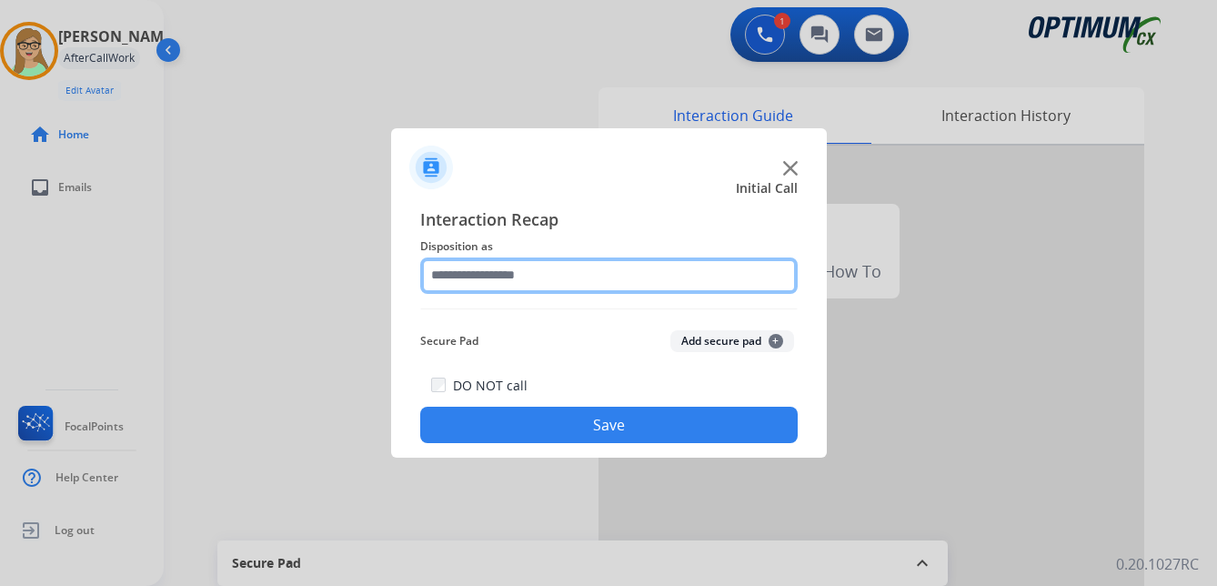
click at [502, 282] on input "text" at bounding box center [608, 275] width 377 height 36
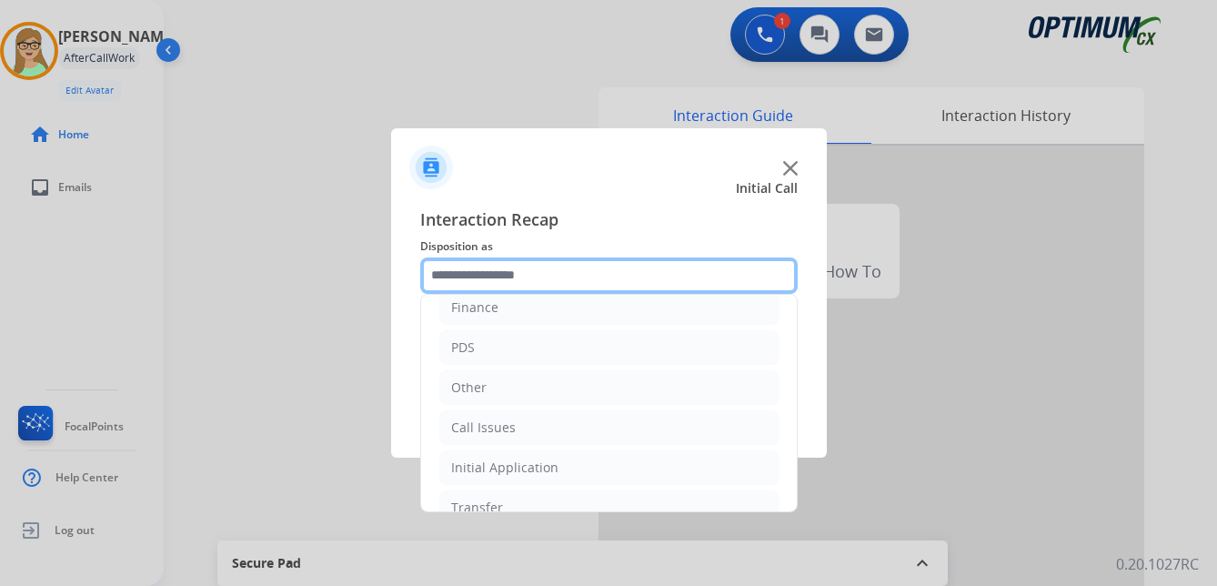
scroll to position [124, 0]
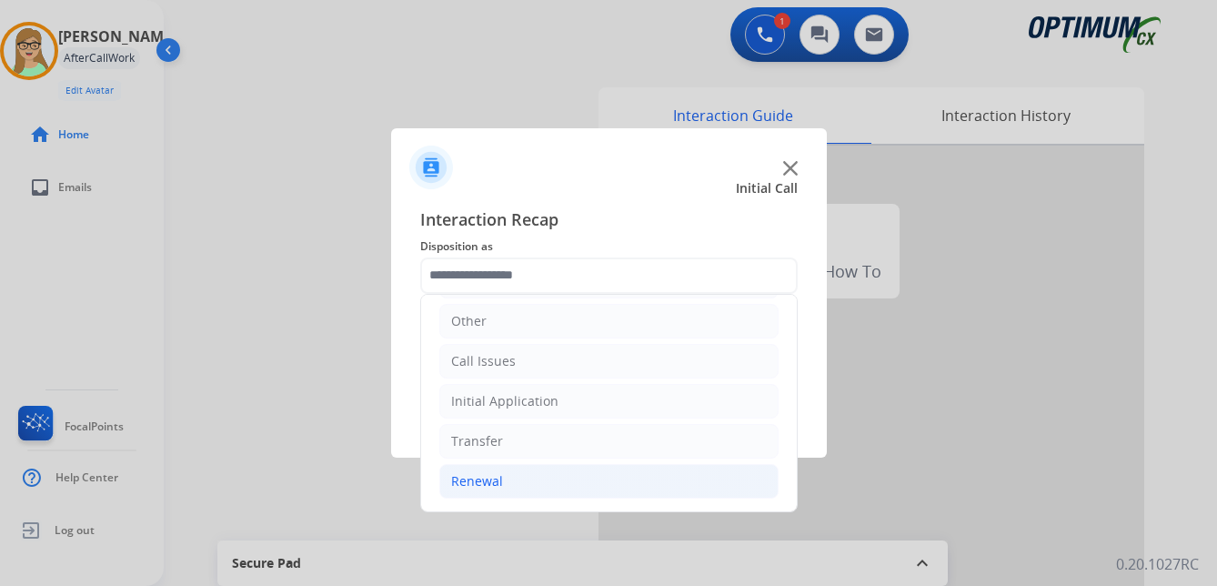
click at [486, 483] on div "Renewal" at bounding box center [477, 481] width 52 height 18
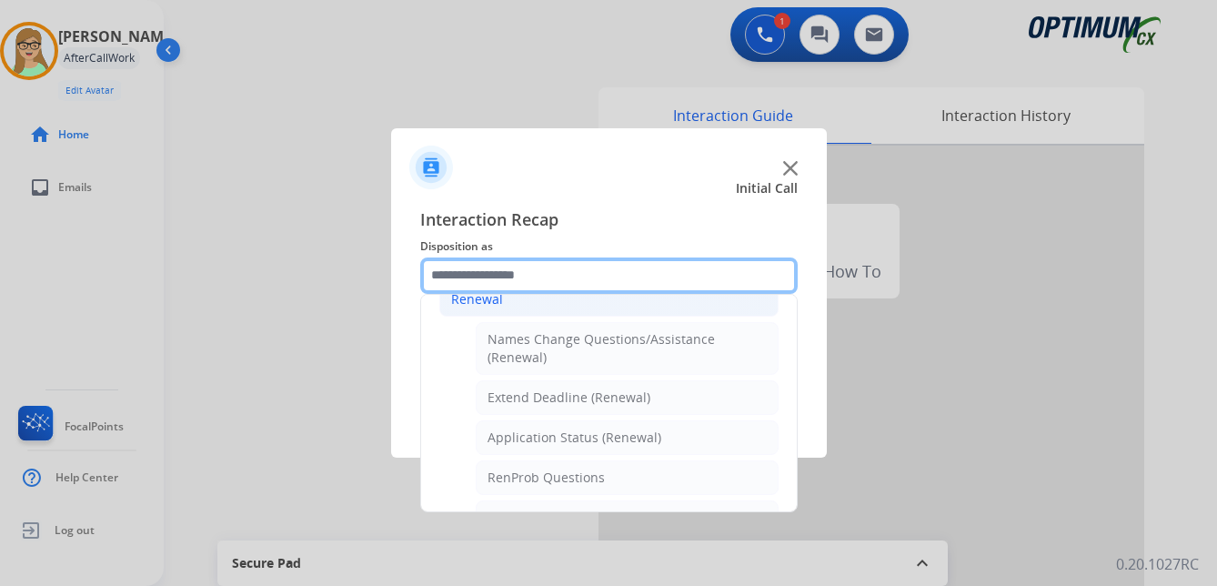
scroll to position [397, 0]
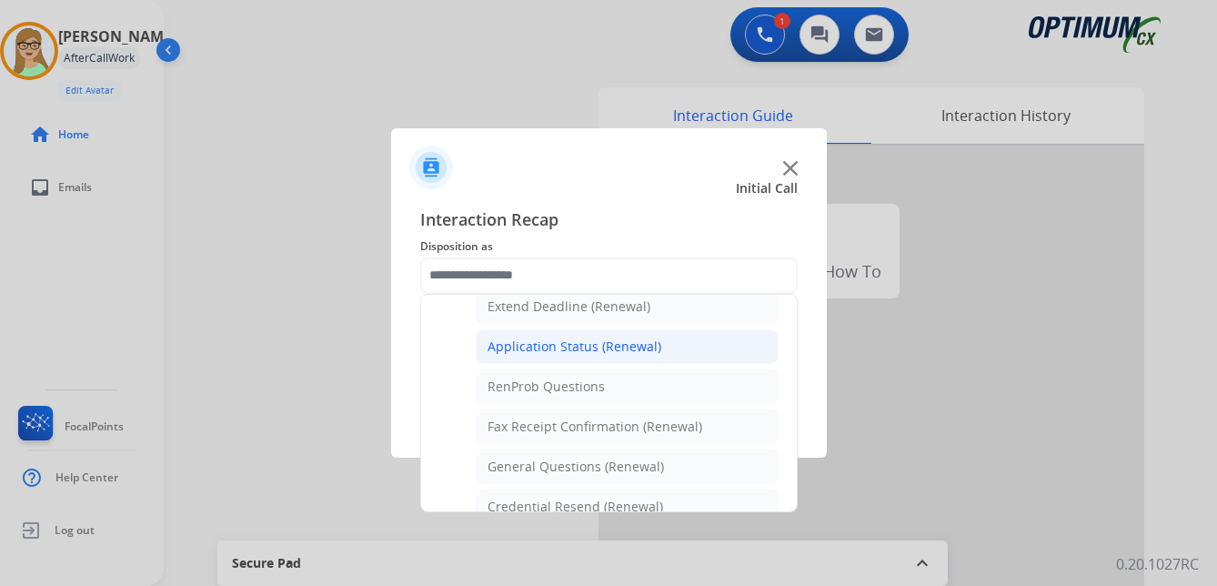
click at [588, 348] on div "Application Status (Renewal)" at bounding box center [575, 346] width 174 height 18
type input "**********"
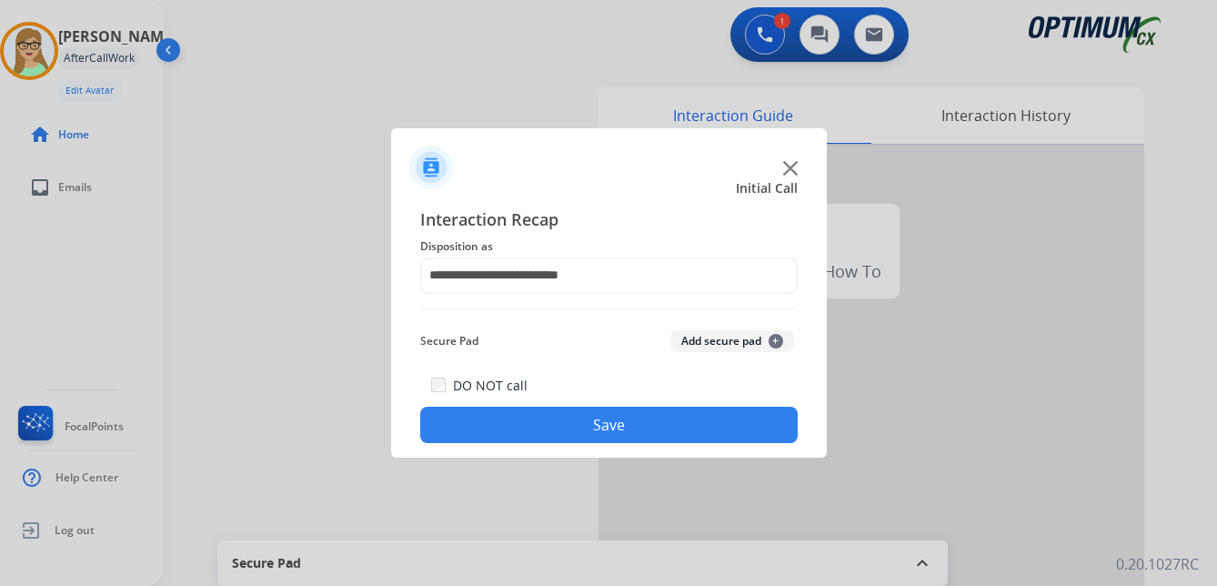
click at [584, 400] on div "DO NOT call Save" at bounding box center [608, 408] width 377 height 69
click at [583, 423] on button "Save" at bounding box center [608, 425] width 377 height 36
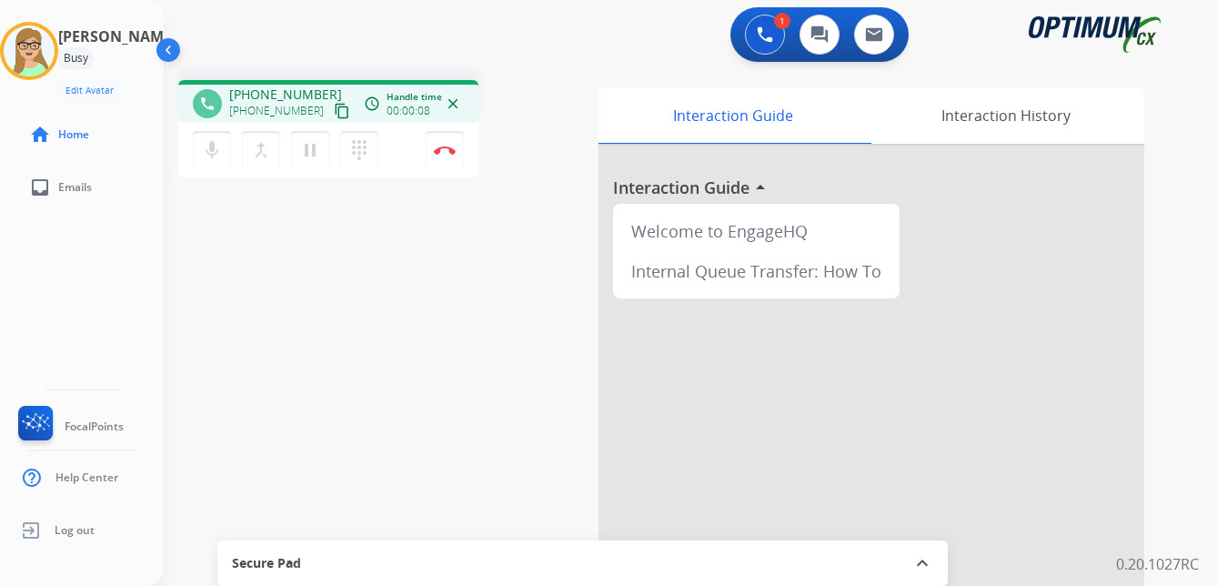
click at [334, 111] on mat-icon "content_copy" at bounding box center [342, 111] width 16 height 16
click at [313, 149] on mat-icon "pause" at bounding box center [310, 150] width 22 height 22
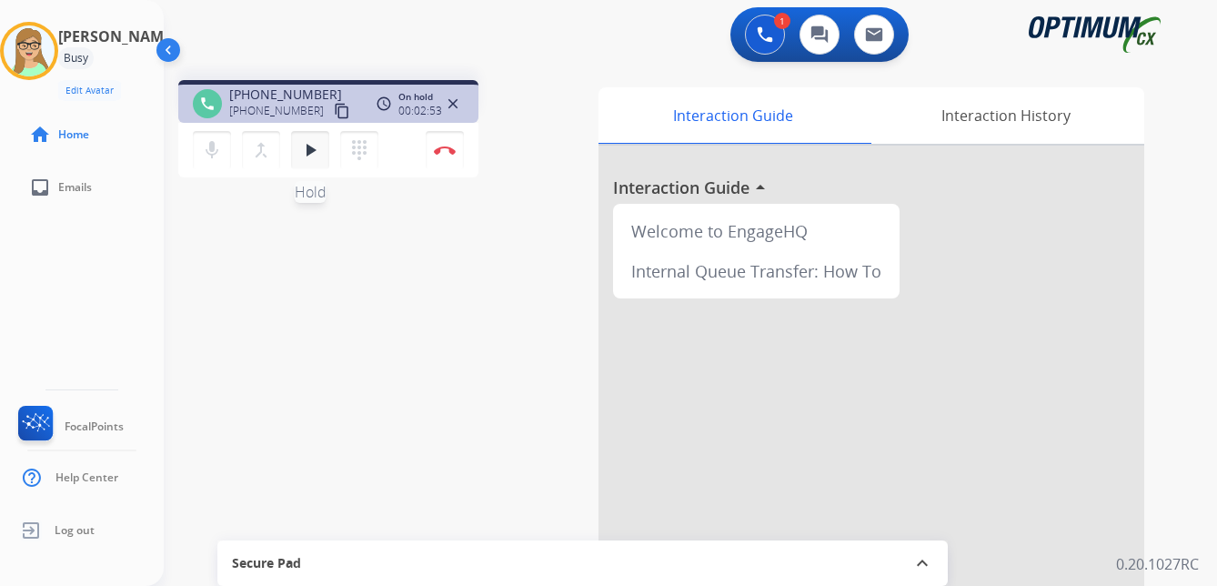
click at [307, 146] on mat-icon "play_arrow" at bounding box center [310, 150] width 22 height 22
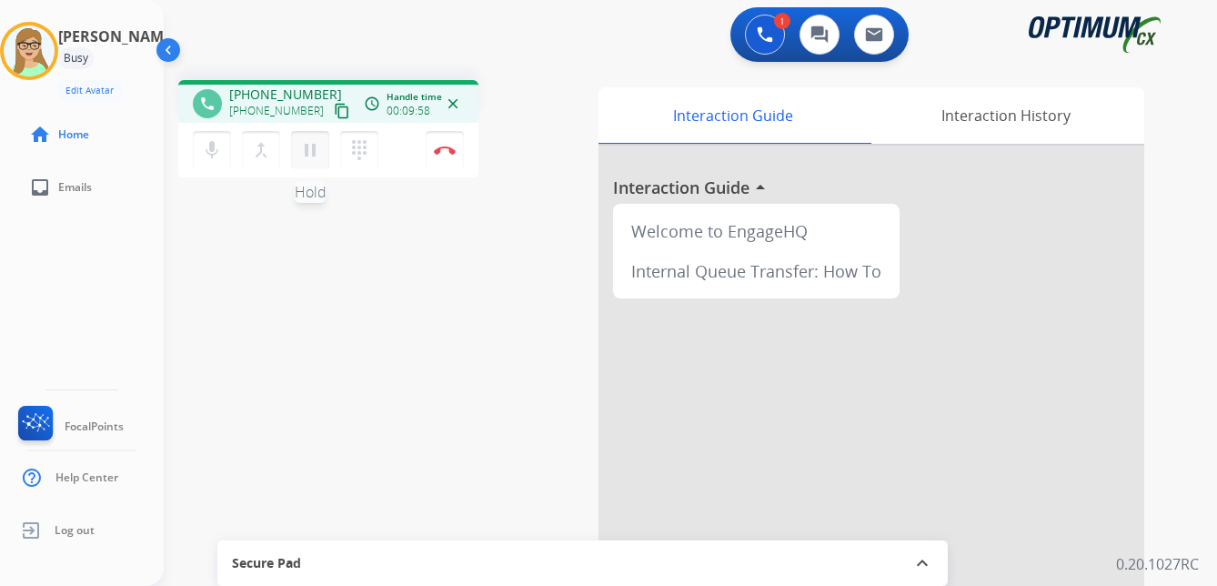
click at [315, 157] on mat-icon "pause" at bounding box center [310, 150] width 22 height 22
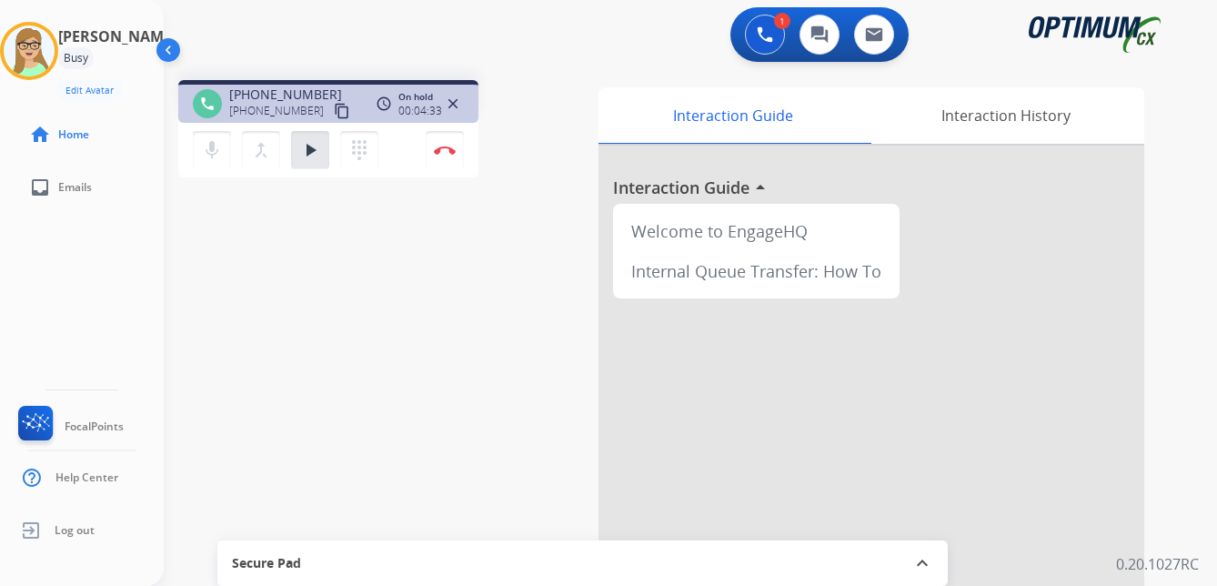
click at [325, 49] on div "1 Voice Interactions 0 Chat Interactions 0 Email Interactions" at bounding box center [680, 36] width 988 height 58
click at [314, 149] on mat-icon "play_arrow" at bounding box center [310, 150] width 22 height 22
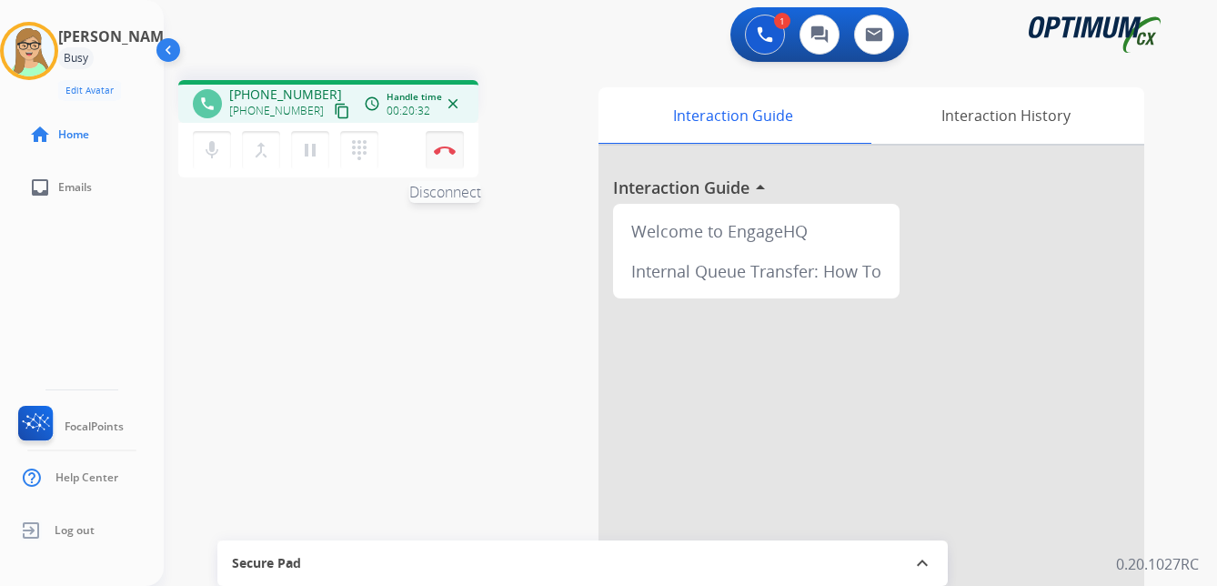
click at [448, 155] on button "Disconnect" at bounding box center [445, 150] width 38 height 38
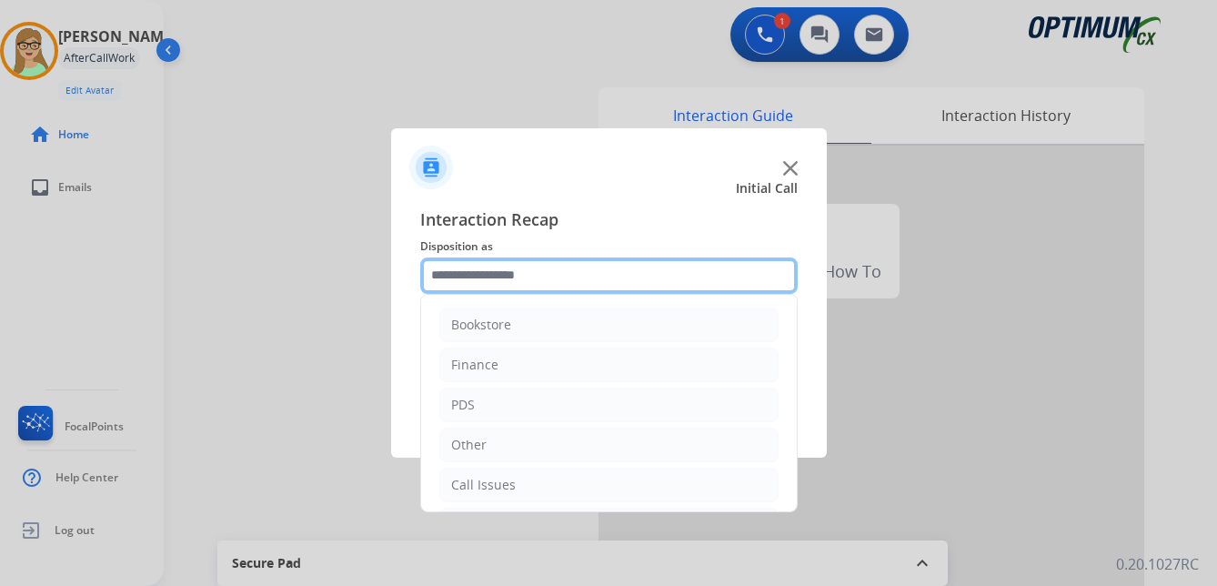
click at [495, 280] on input "text" at bounding box center [608, 275] width 377 height 36
click at [507, 283] on input "text" at bounding box center [608, 275] width 377 height 36
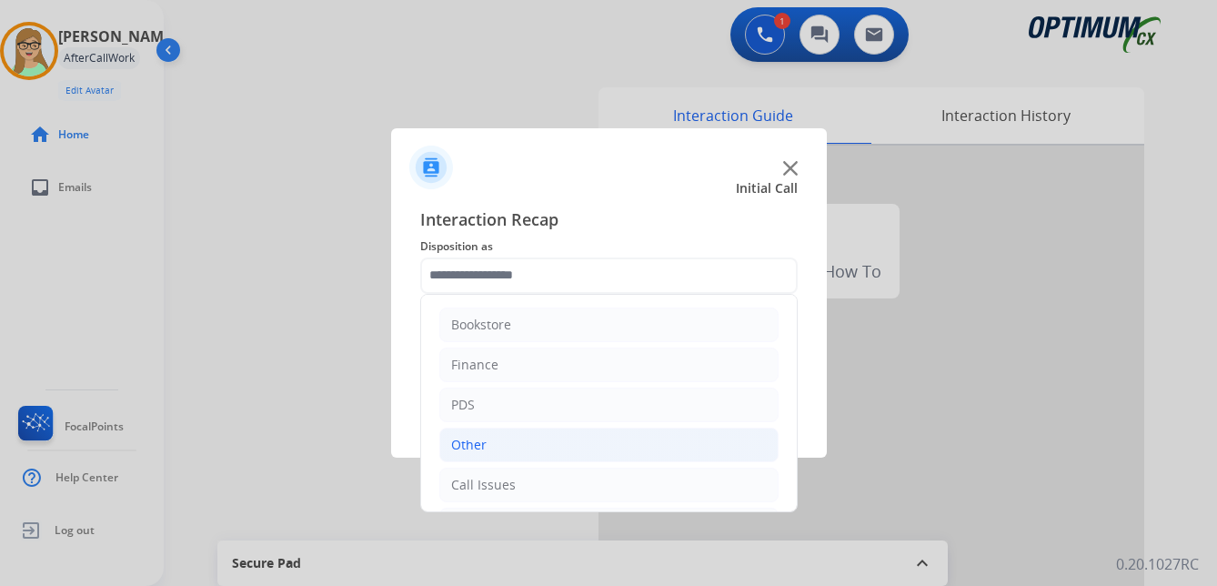
click at [481, 446] on div "Other" at bounding box center [468, 445] width 35 height 18
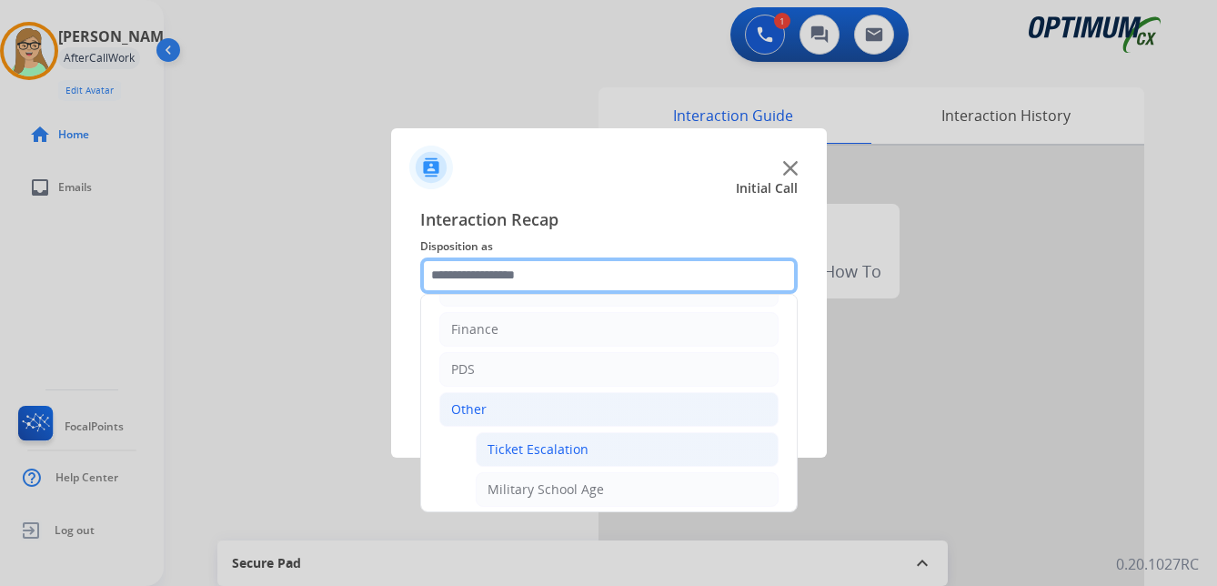
scroll to position [0, 0]
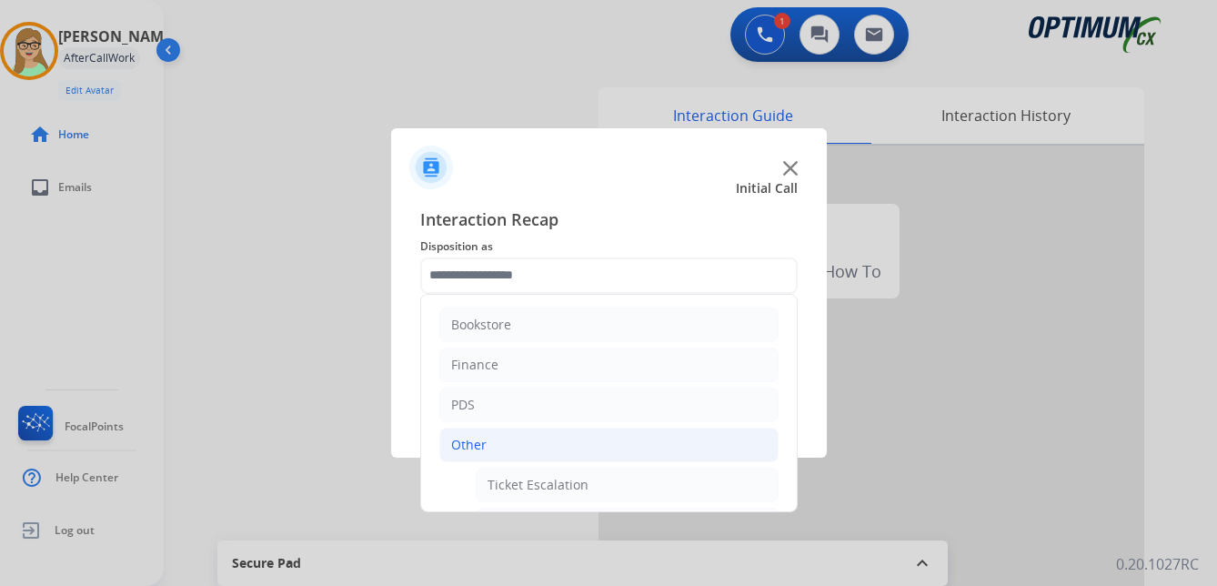
click at [458, 448] on div "Other" at bounding box center [468, 445] width 35 height 18
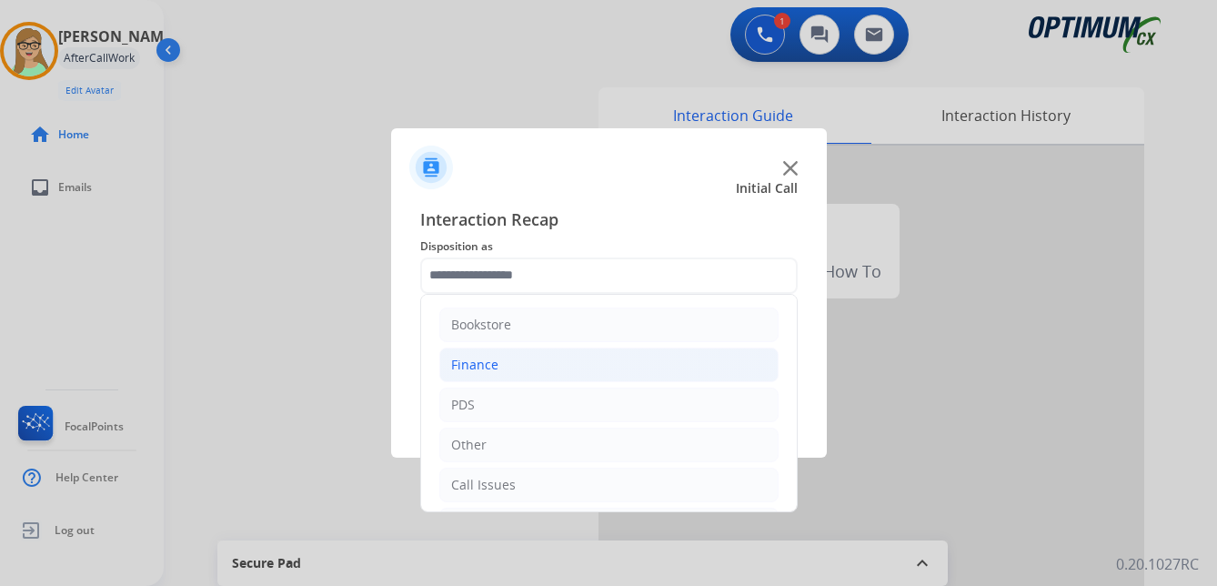
click at [466, 359] on div "Finance" at bounding box center [474, 365] width 47 height 18
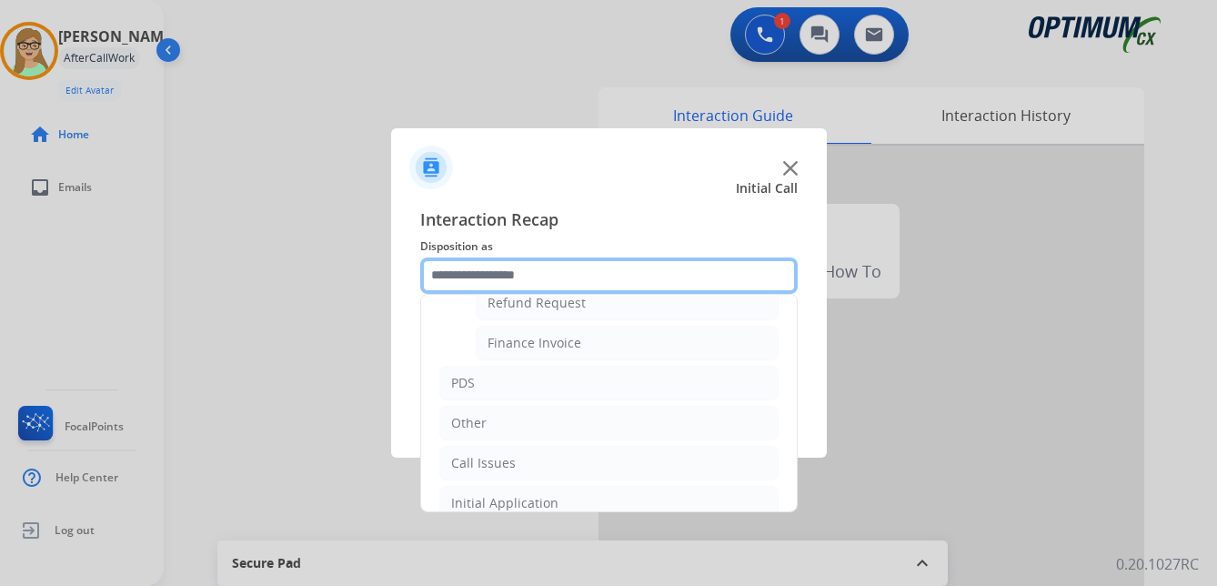
scroll to position [273, 0]
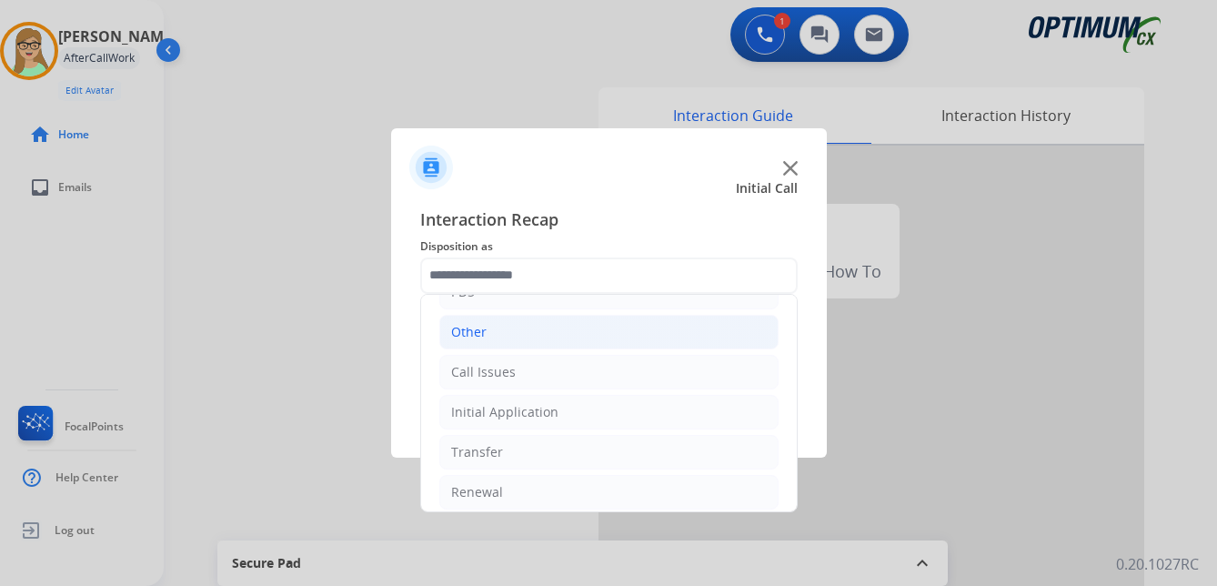
click at [467, 337] on div "Other" at bounding box center [468, 332] width 35 height 18
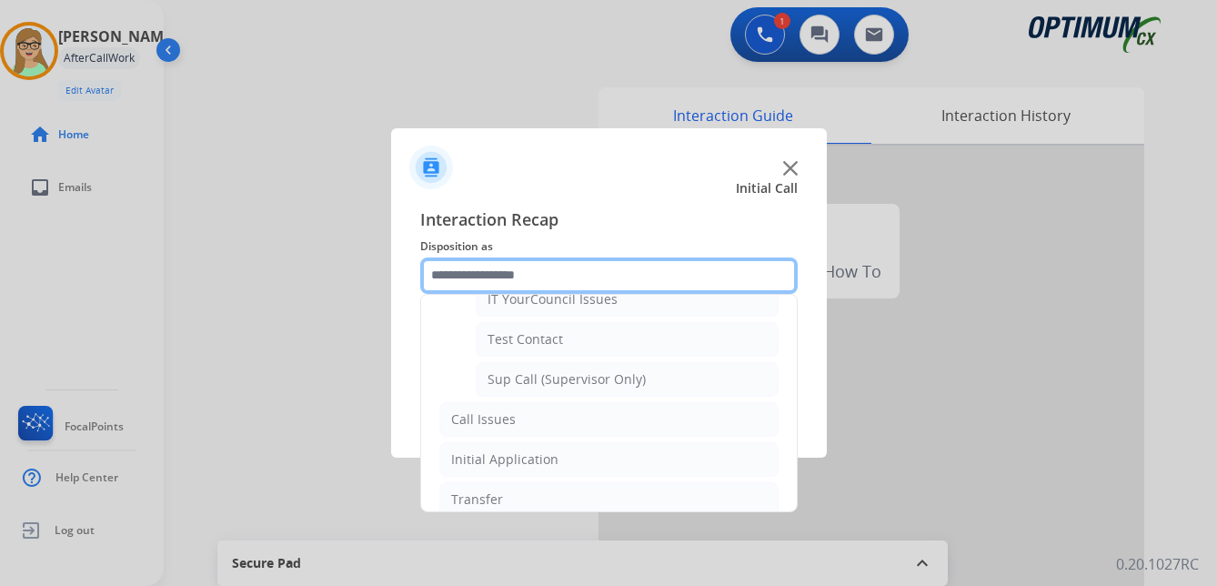
scroll to position [444, 0]
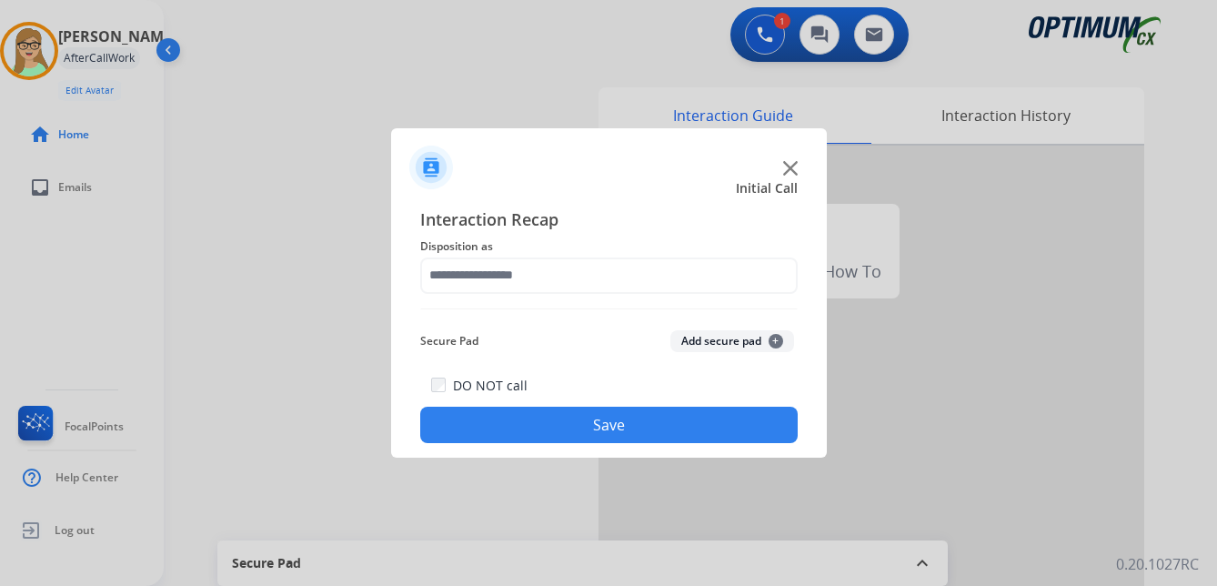
click at [544, 427] on button "Save" at bounding box center [608, 425] width 377 height 36
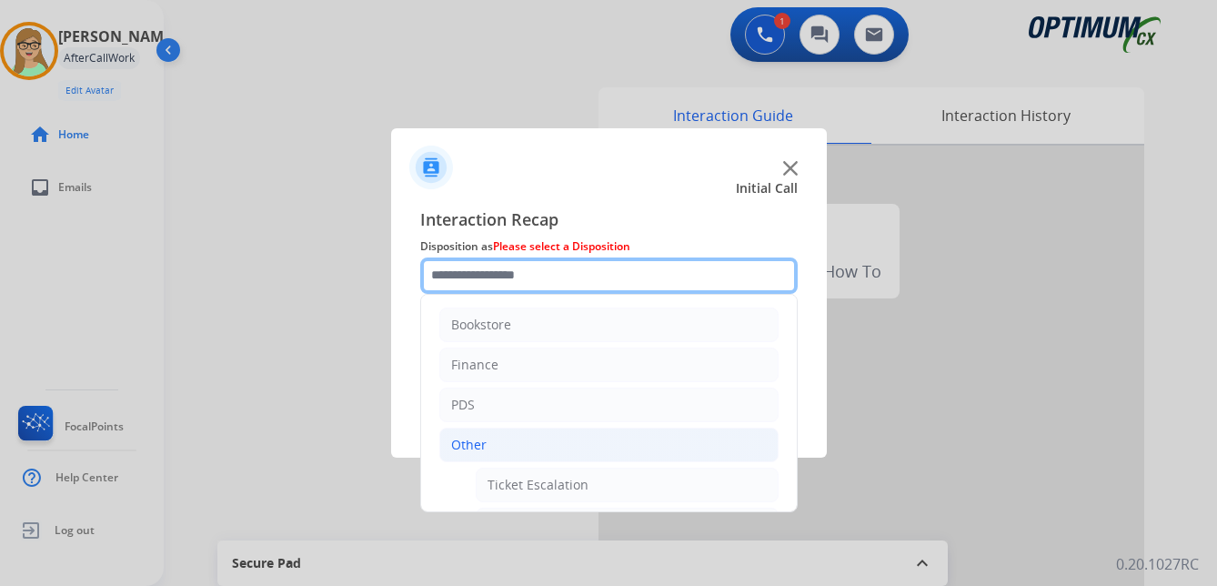
click at [476, 281] on input "text" at bounding box center [608, 275] width 377 height 36
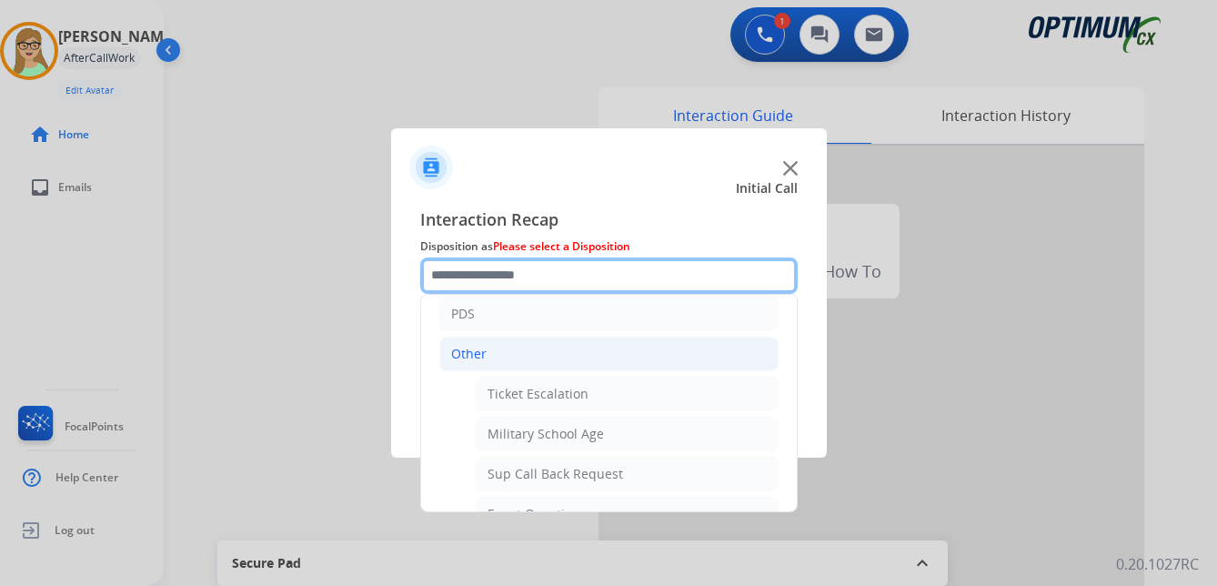
scroll to position [0, 0]
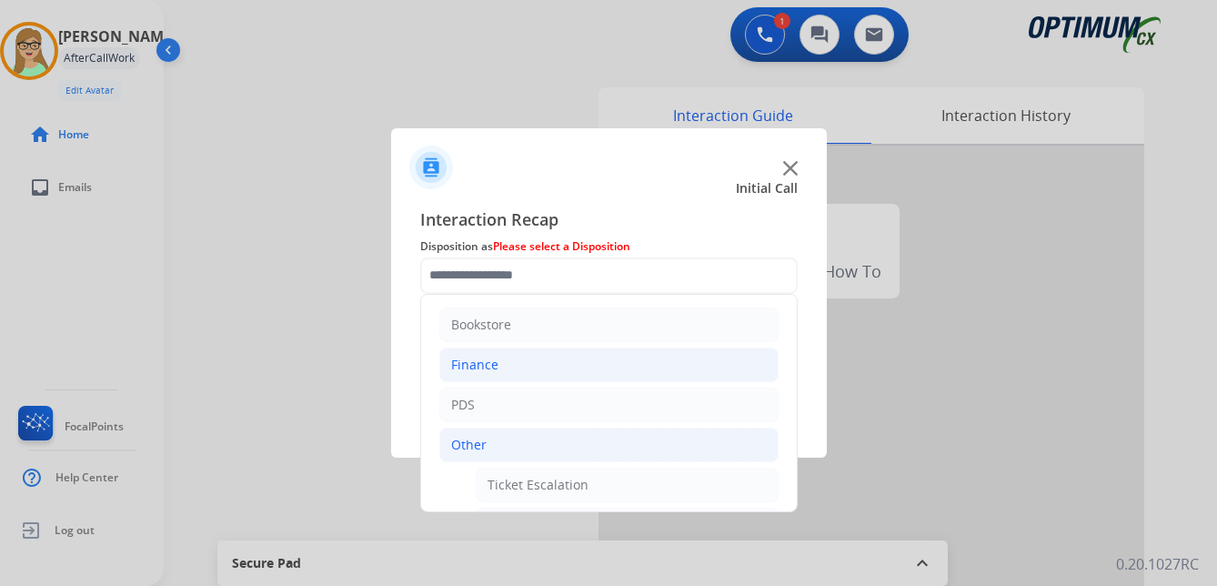
click at [471, 363] on div "Finance" at bounding box center [474, 365] width 47 height 18
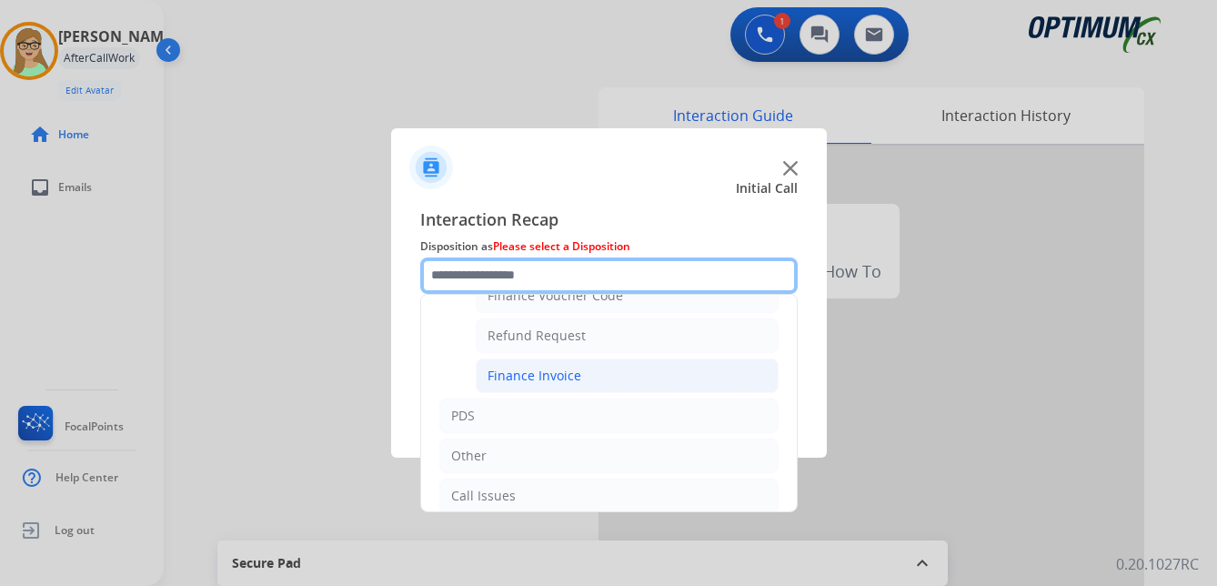
scroll to position [182, 0]
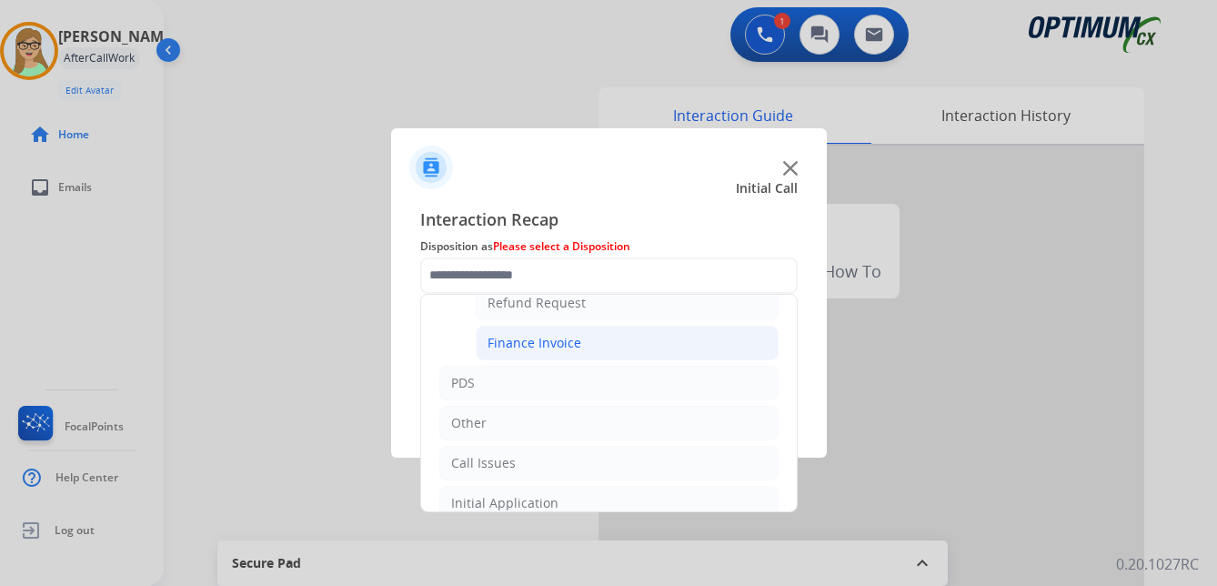
click at [527, 343] on div "Finance Invoice" at bounding box center [535, 343] width 94 height 18
type input "**********"
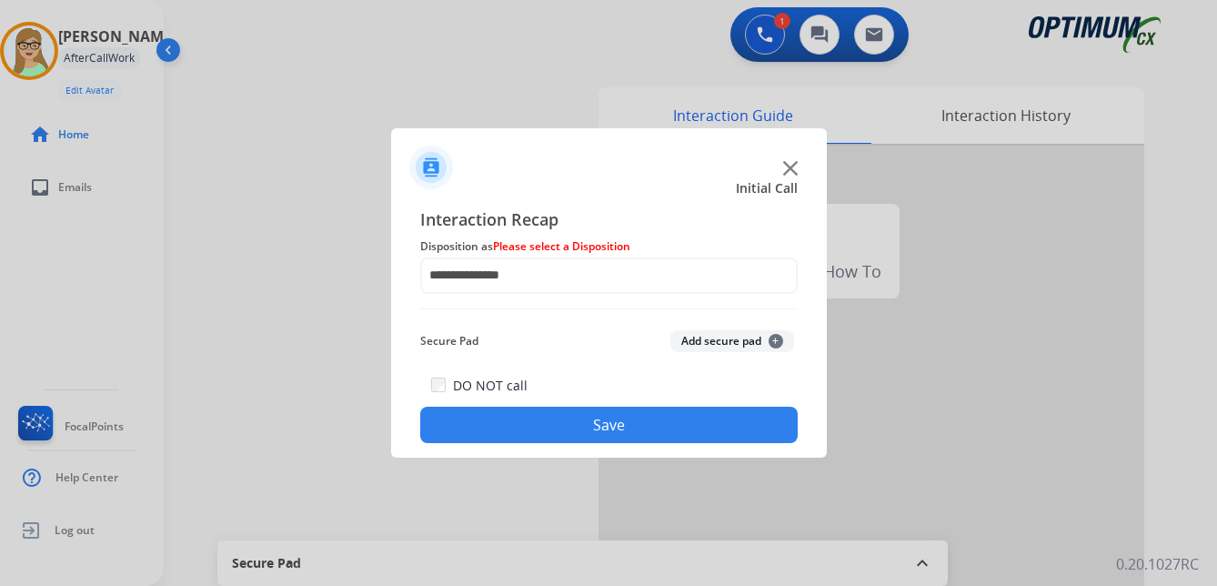
click at [550, 434] on button "Save" at bounding box center [608, 425] width 377 height 36
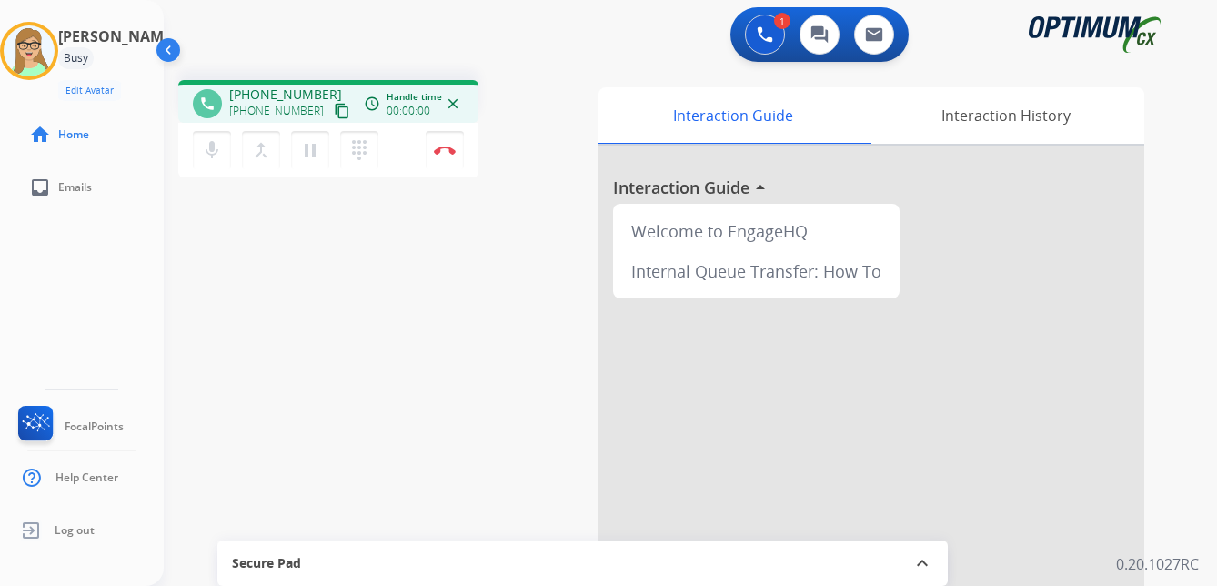
drag, startPoint x: 317, startPoint y: 115, endPoint x: 4, endPoint y: 195, distance: 323.8
click at [334, 115] on mat-icon "content_copy" at bounding box center [342, 111] width 16 height 16
click at [444, 150] on img at bounding box center [445, 150] width 22 height 9
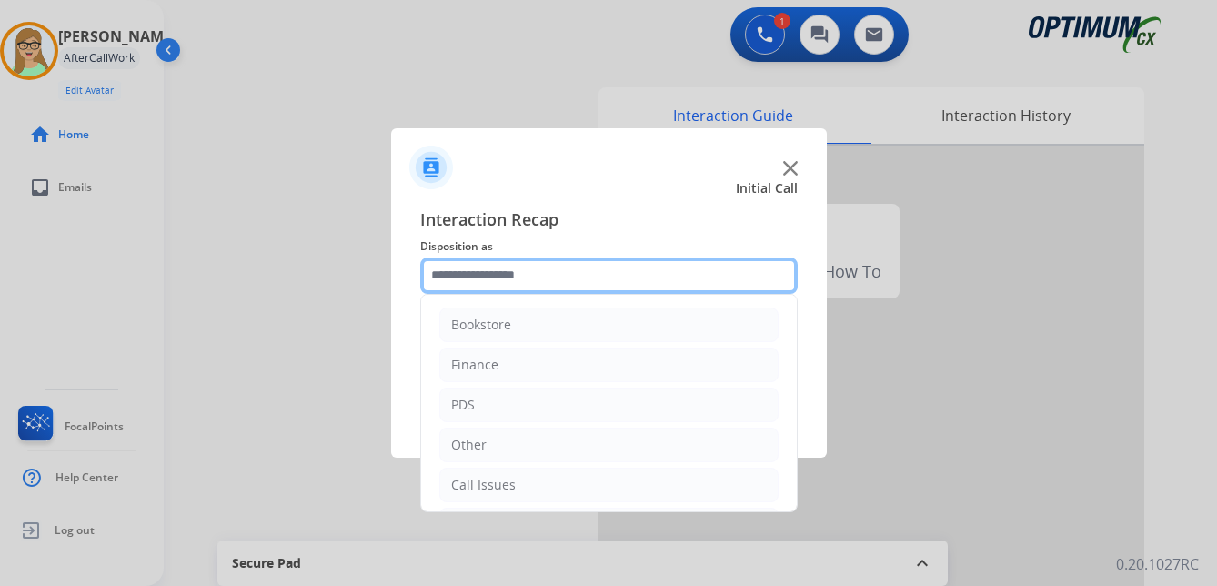
click at [479, 272] on input "text" at bounding box center [608, 275] width 377 height 36
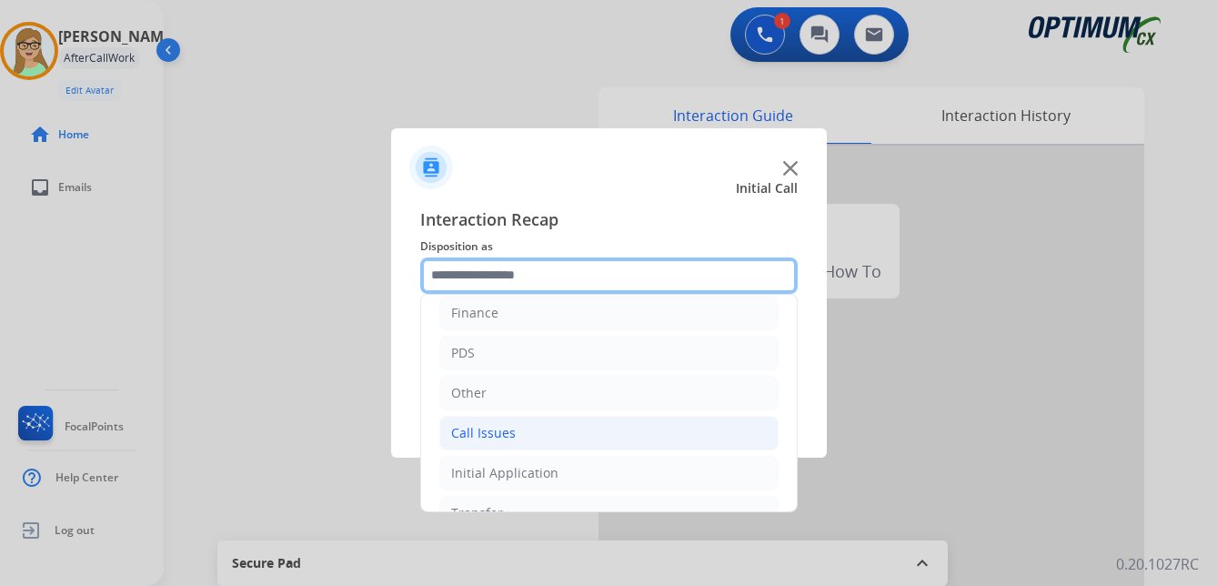
scroll to position [124, 0]
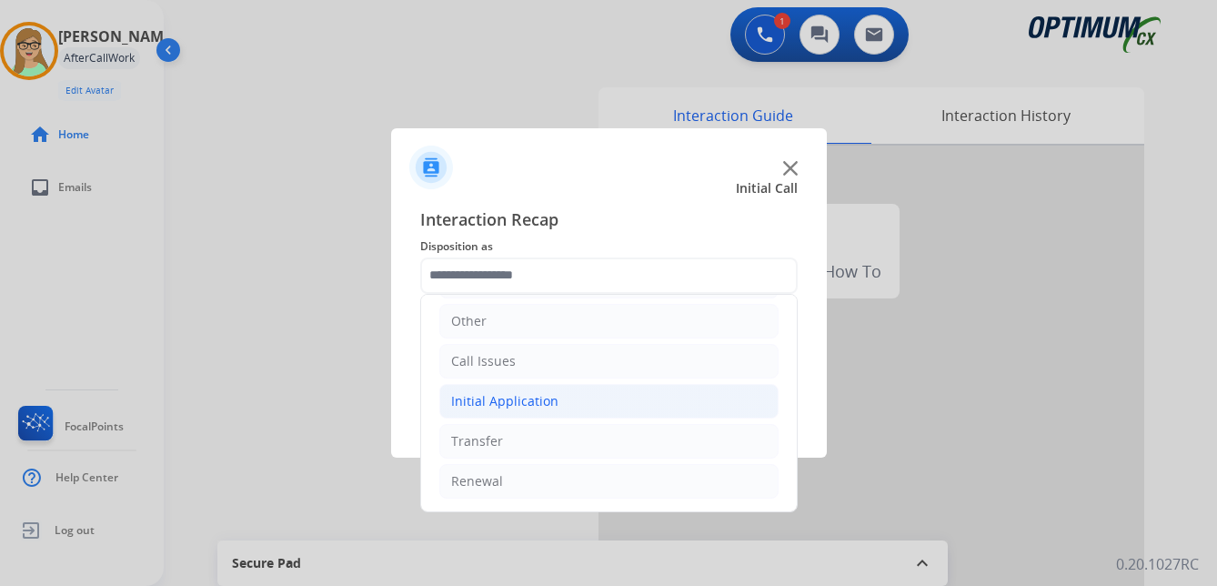
click at [531, 398] on div "Initial Application" at bounding box center [504, 401] width 107 height 18
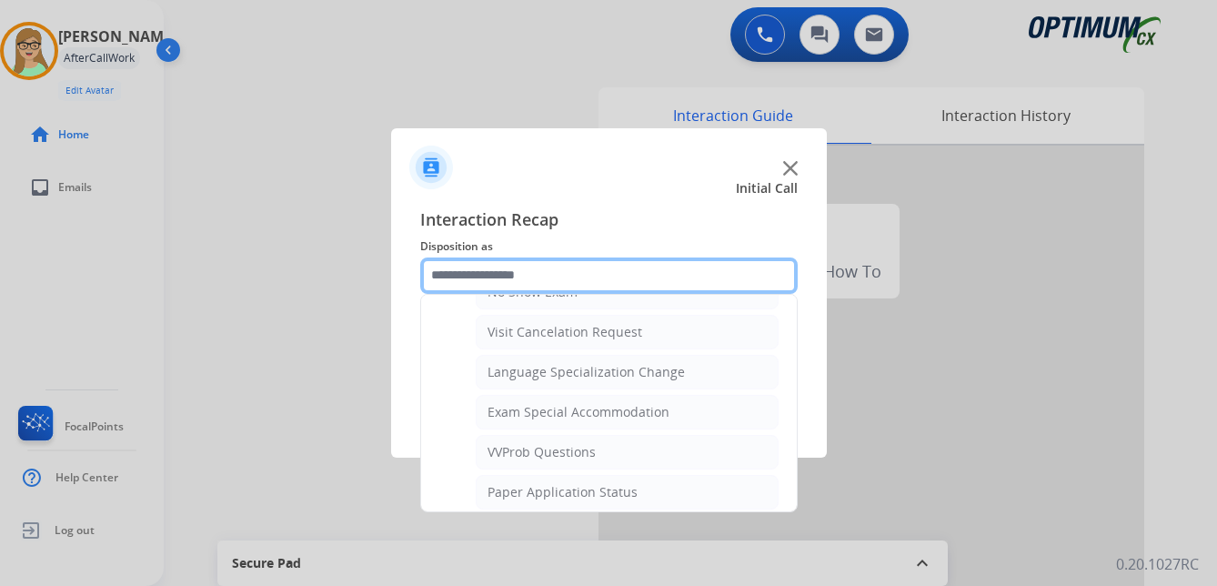
scroll to position [942, 0]
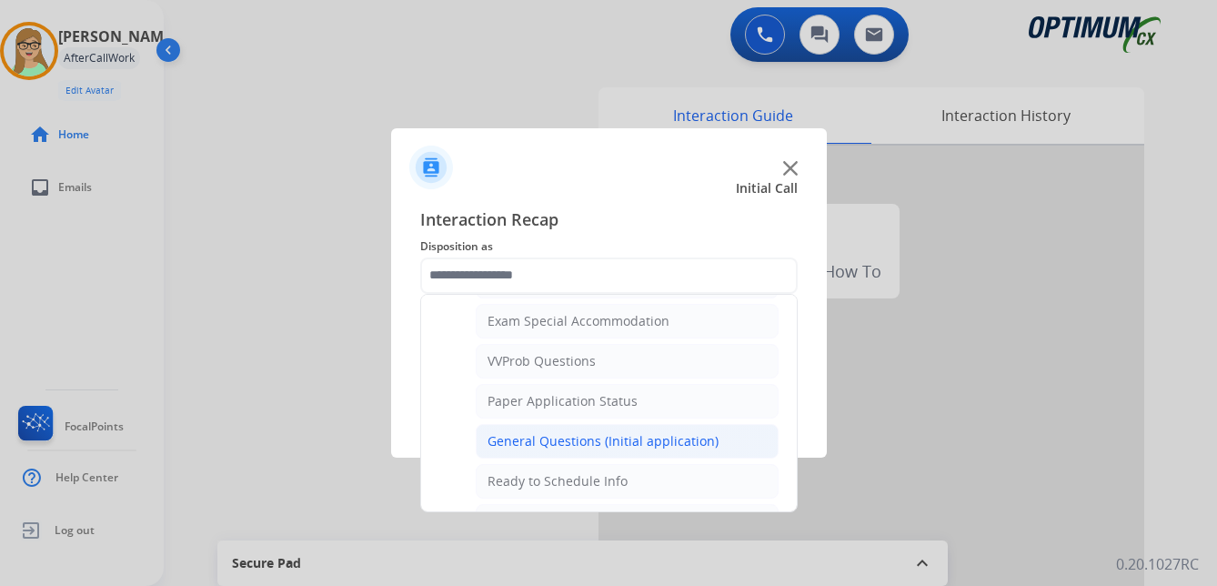
click at [604, 437] on div "General Questions (Initial application)" at bounding box center [603, 441] width 231 height 18
type input "**********"
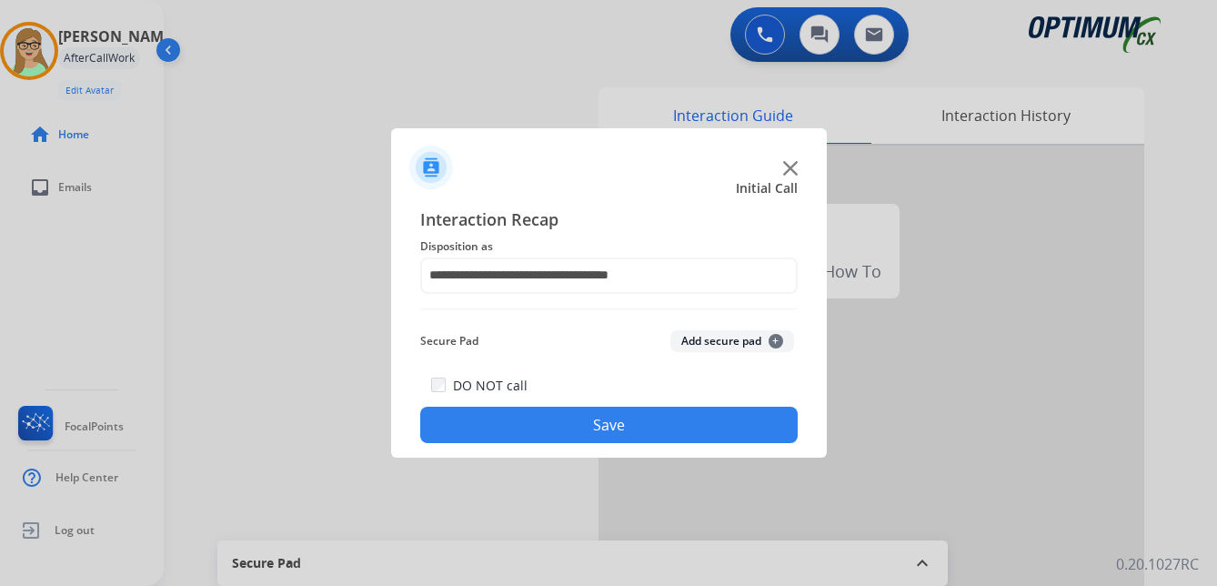
click at [531, 426] on button "Save" at bounding box center [608, 425] width 377 height 36
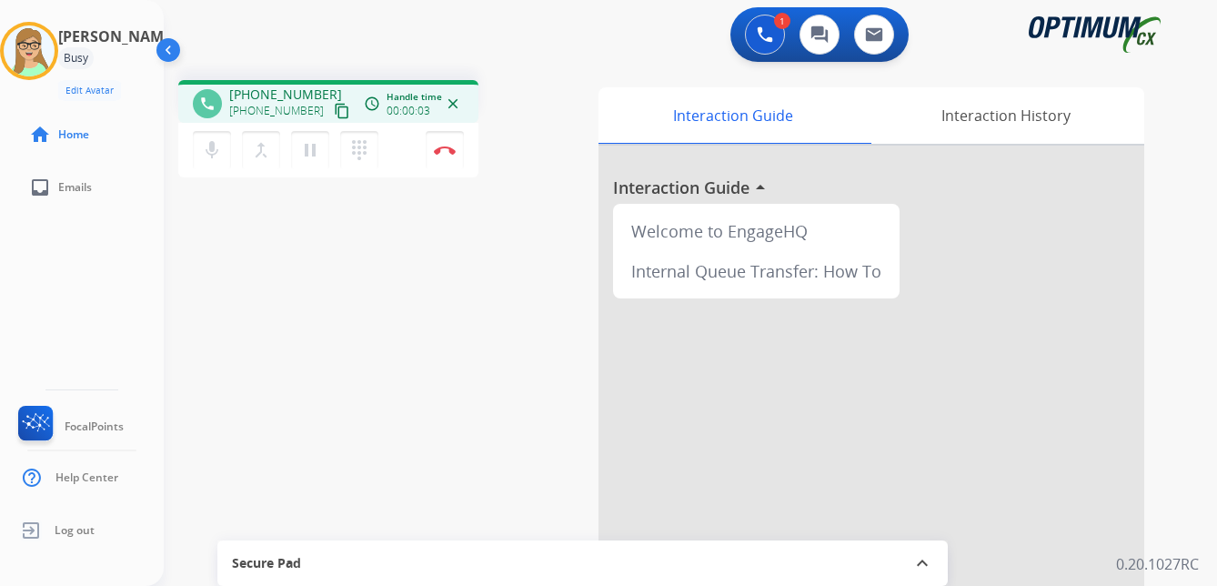
click at [334, 116] on mat-icon "content_copy" at bounding box center [342, 111] width 16 height 16
click at [450, 147] on img at bounding box center [445, 150] width 22 height 9
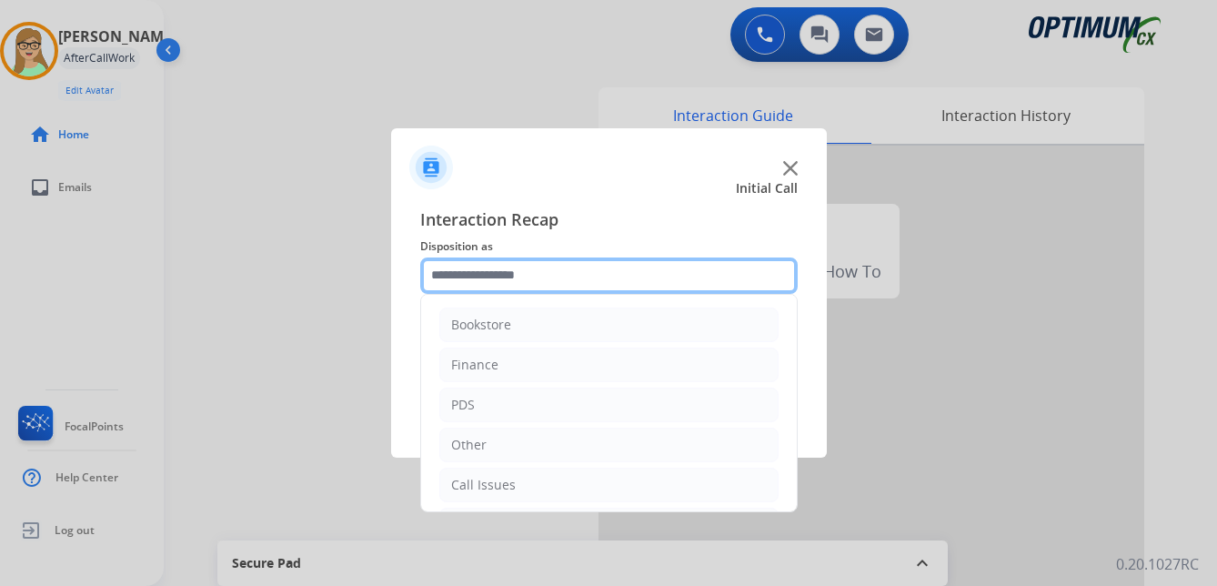
click at [510, 277] on input "text" at bounding box center [608, 275] width 377 height 36
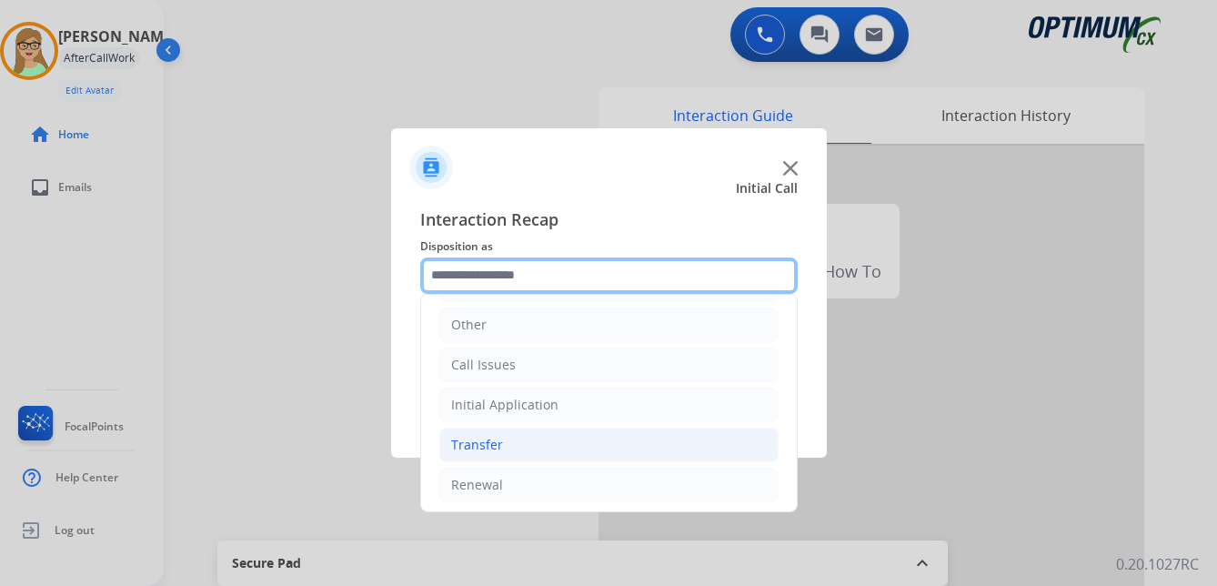
scroll to position [124, 0]
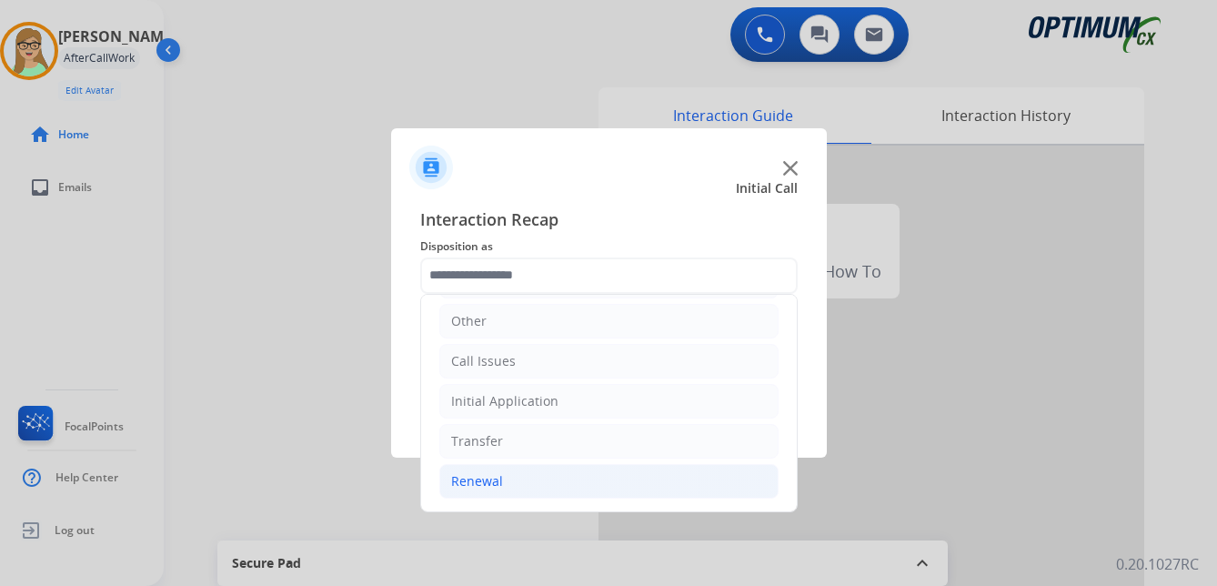
click at [477, 478] on div "Renewal" at bounding box center [477, 481] width 52 height 18
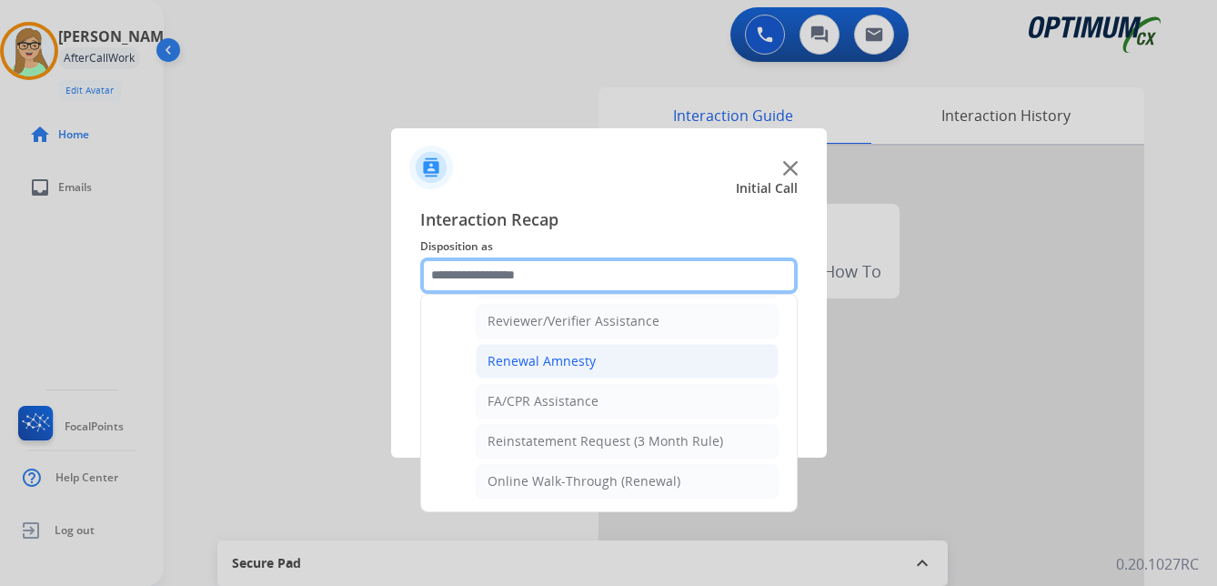
scroll to position [520, 0]
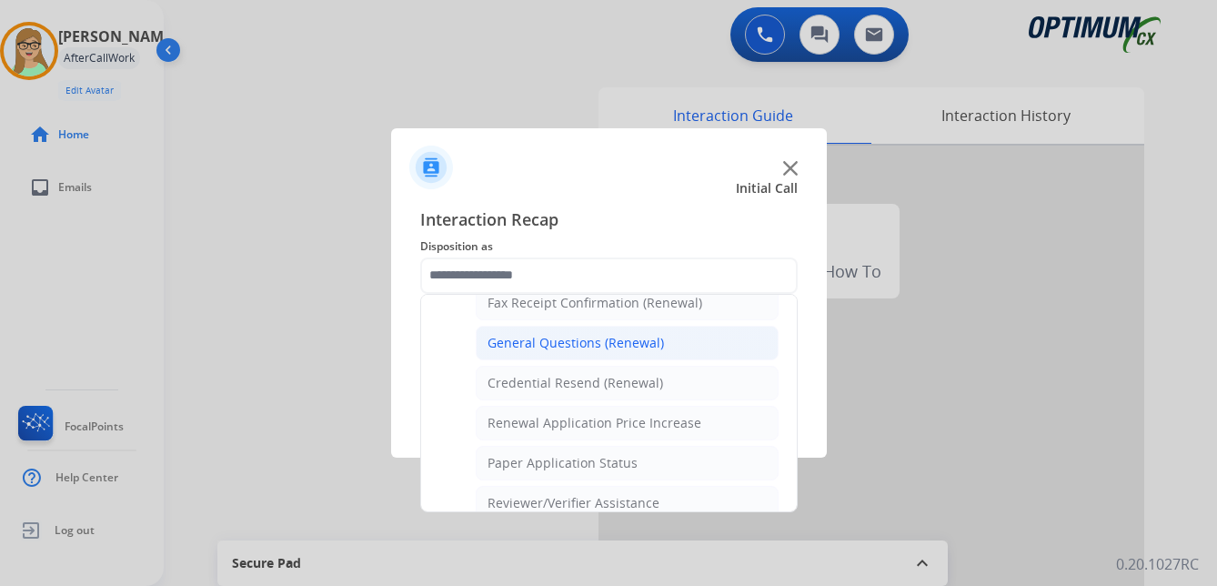
click at [539, 342] on div "General Questions (Renewal)" at bounding box center [576, 343] width 176 height 18
type input "**********"
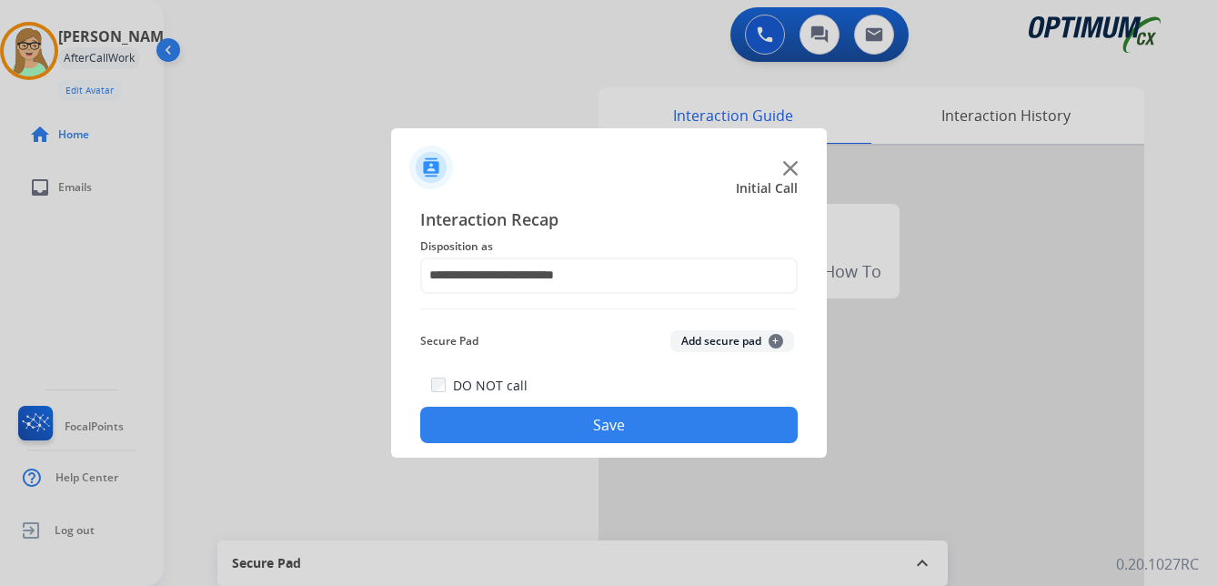
click at [522, 414] on button "Save" at bounding box center [608, 425] width 377 height 36
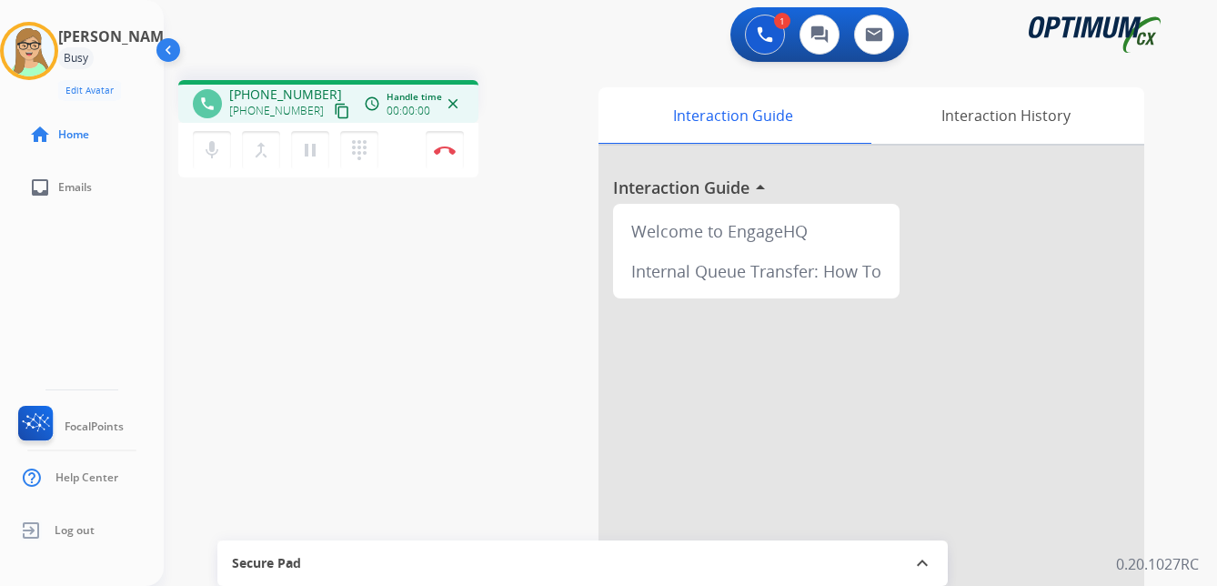
click at [334, 114] on mat-icon "content_copy" at bounding box center [342, 111] width 16 height 16
click at [442, 148] on img at bounding box center [445, 150] width 22 height 9
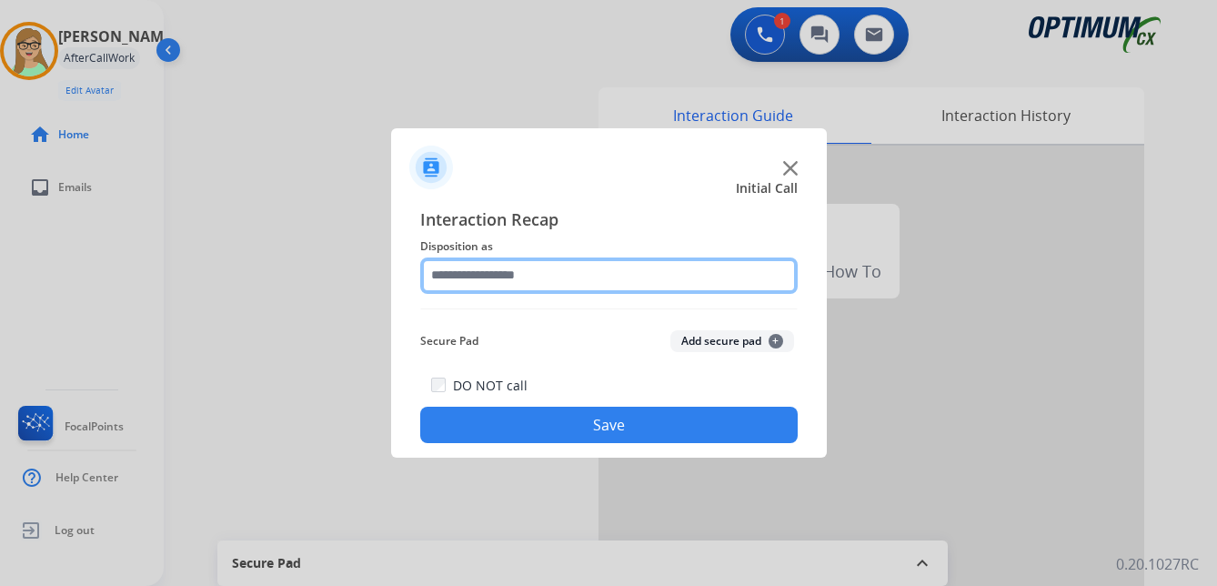
click at [501, 277] on input "text" at bounding box center [608, 275] width 377 height 36
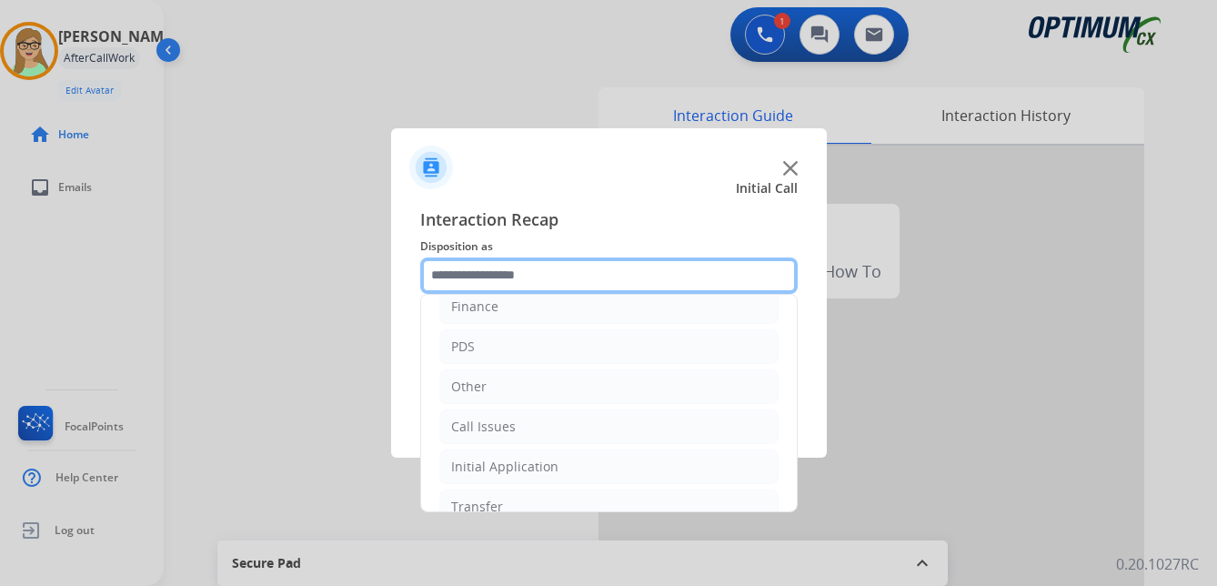
scroll to position [124, 0]
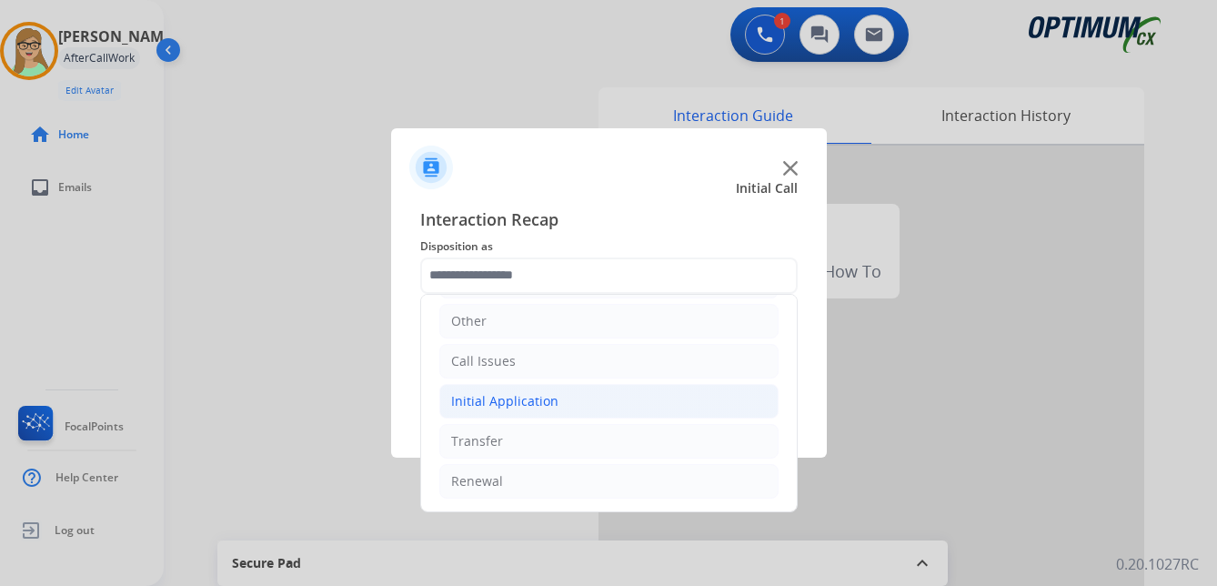
click at [486, 405] on div "Initial Application" at bounding box center [504, 401] width 107 height 18
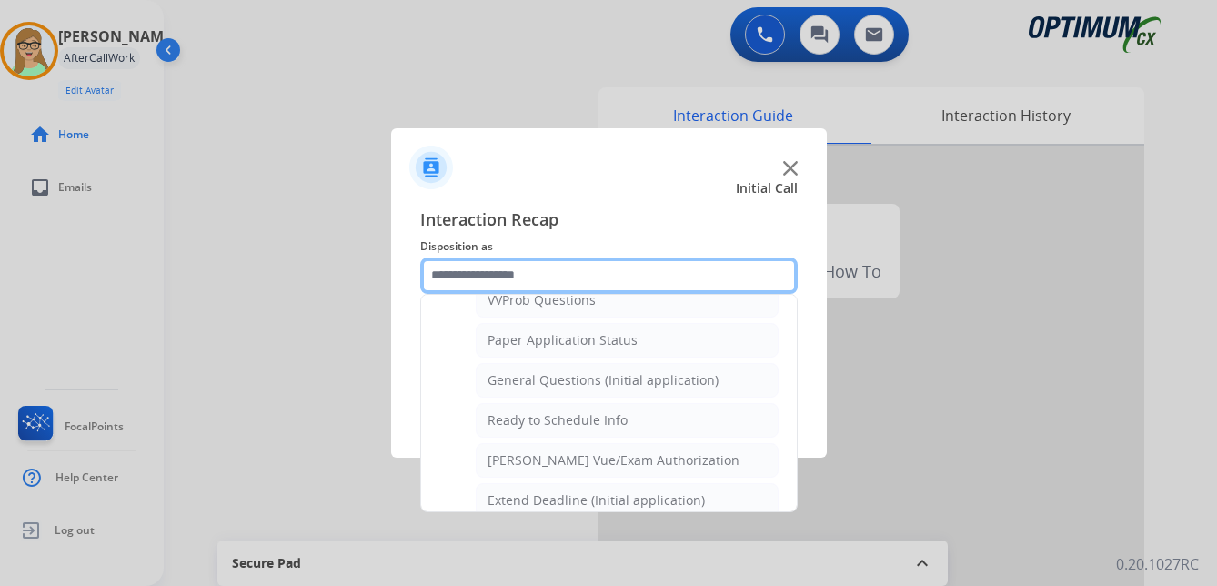
scroll to position [1033, 0]
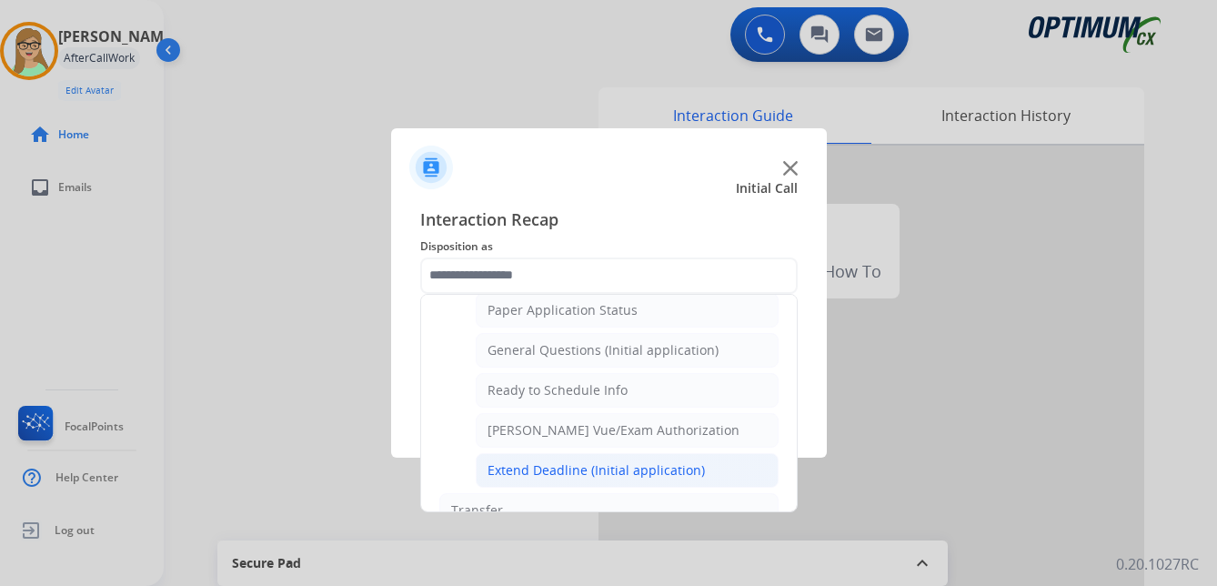
click at [578, 470] on div "Extend Deadline (Initial application)" at bounding box center [596, 470] width 217 height 18
type input "**********"
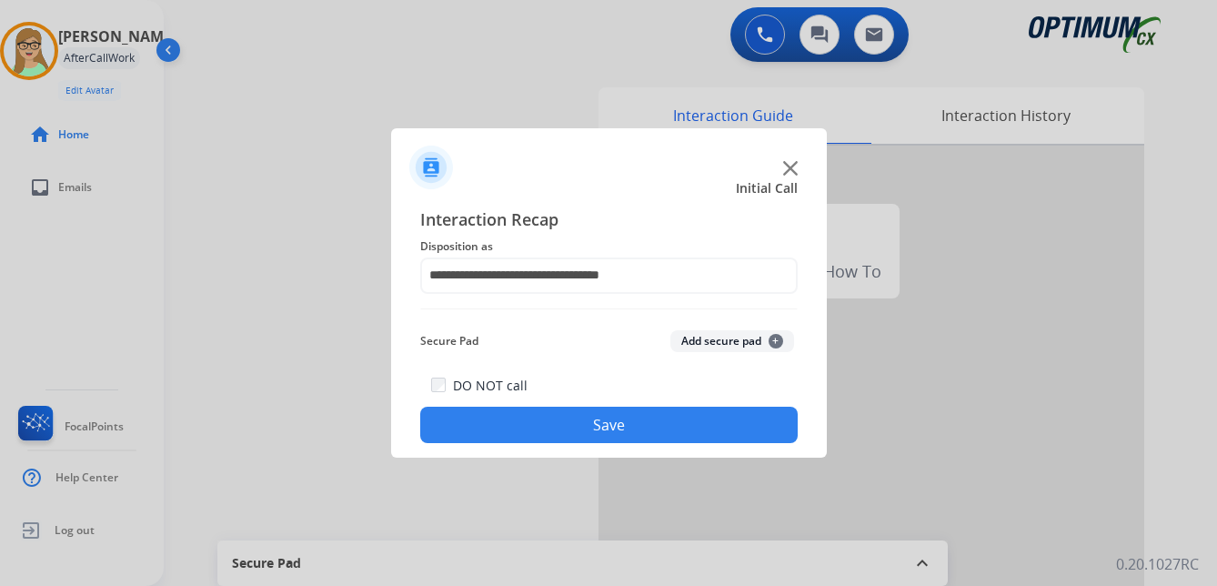
click at [518, 429] on button "Save" at bounding box center [608, 425] width 377 height 36
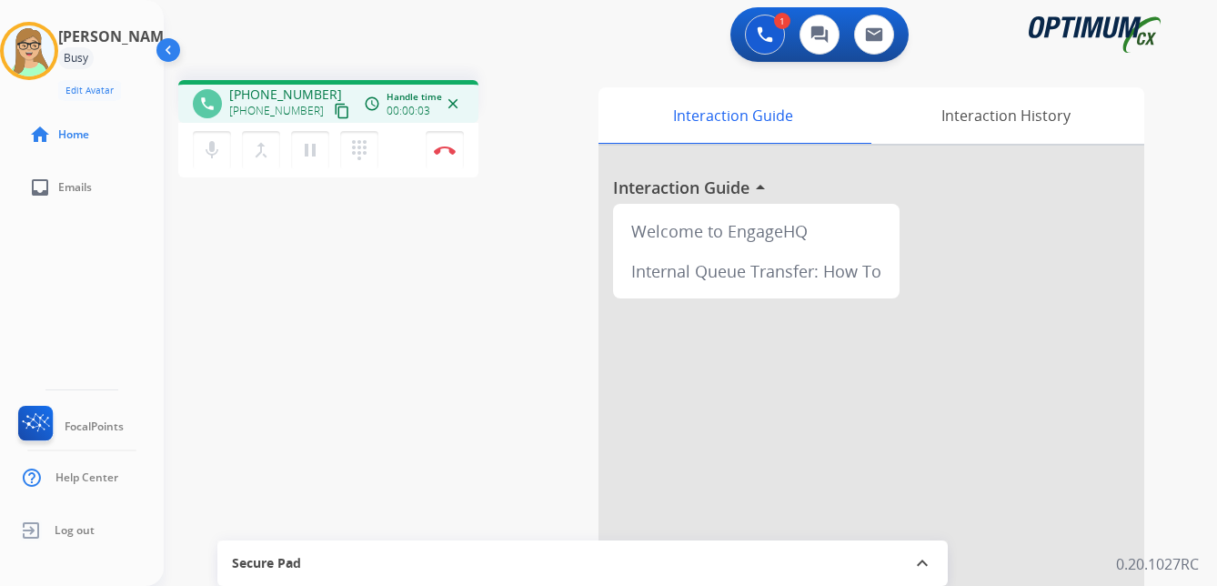
click at [334, 117] on mat-icon "content_copy" at bounding box center [342, 111] width 16 height 16
click at [368, 358] on div "phone +18123458885 +18123458885 content_copy access_time Call metrics Queue 00:…" at bounding box center [669, 444] width 1010 height 759
click at [314, 153] on mat-icon "pause" at bounding box center [310, 150] width 22 height 22
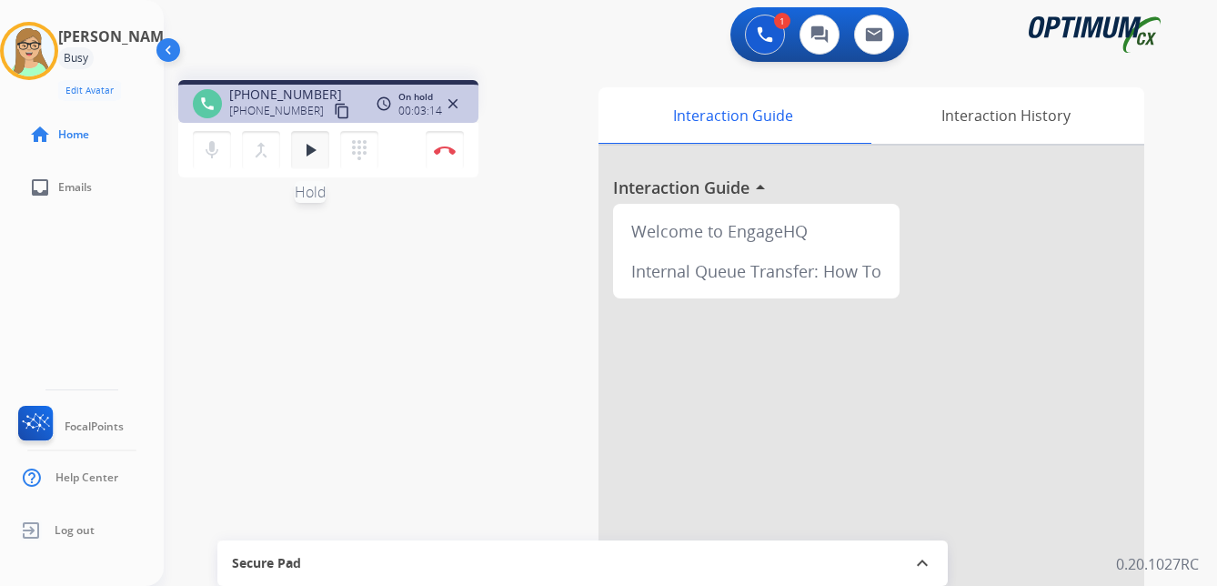
click at [319, 139] on mat-icon "play_arrow" at bounding box center [310, 150] width 22 height 22
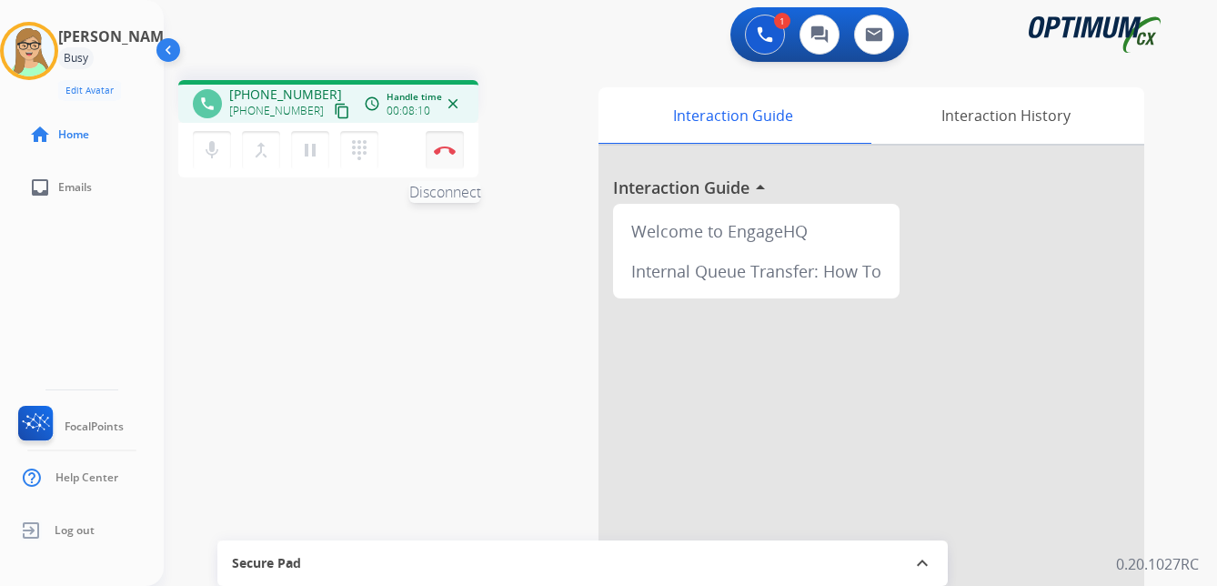
click at [447, 149] on img at bounding box center [445, 150] width 22 height 9
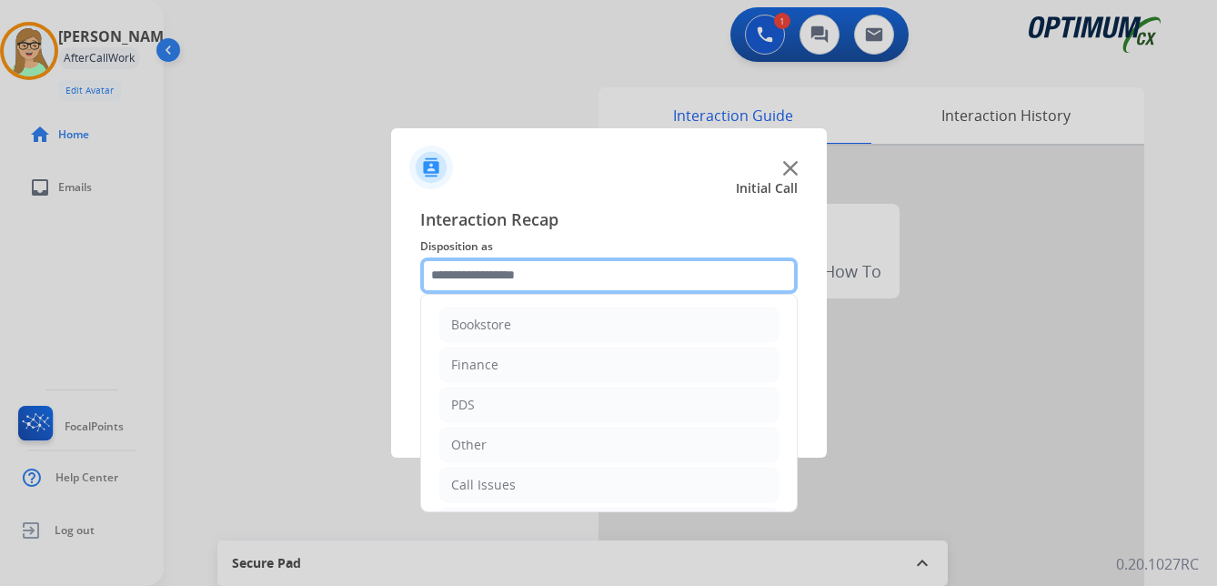
click at [496, 275] on input "text" at bounding box center [608, 275] width 377 height 36
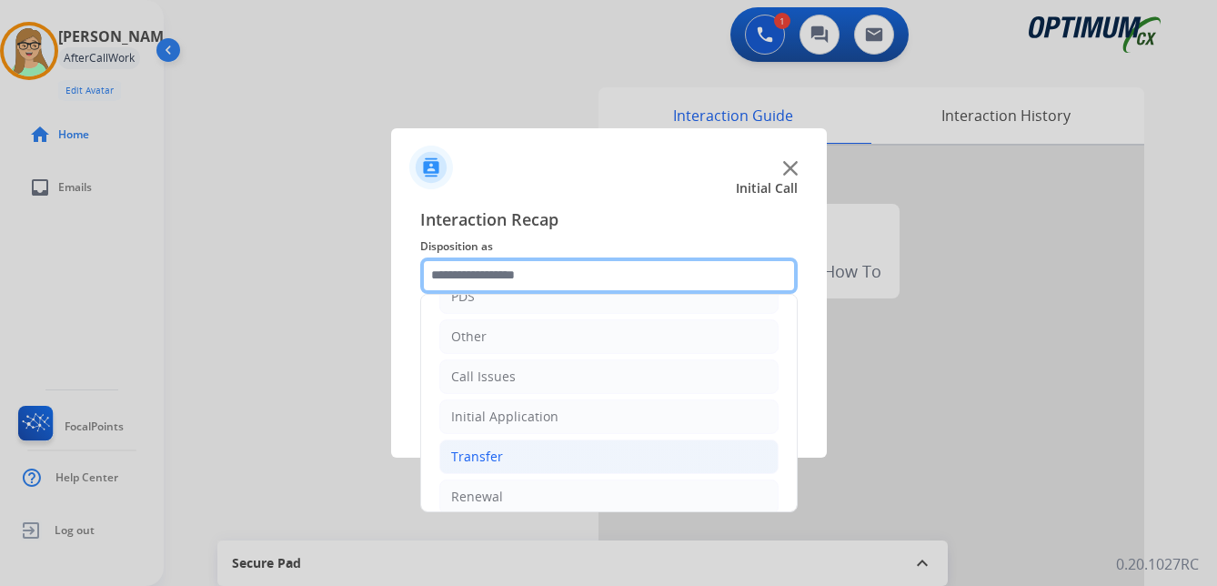
scroll to position [124, 0]
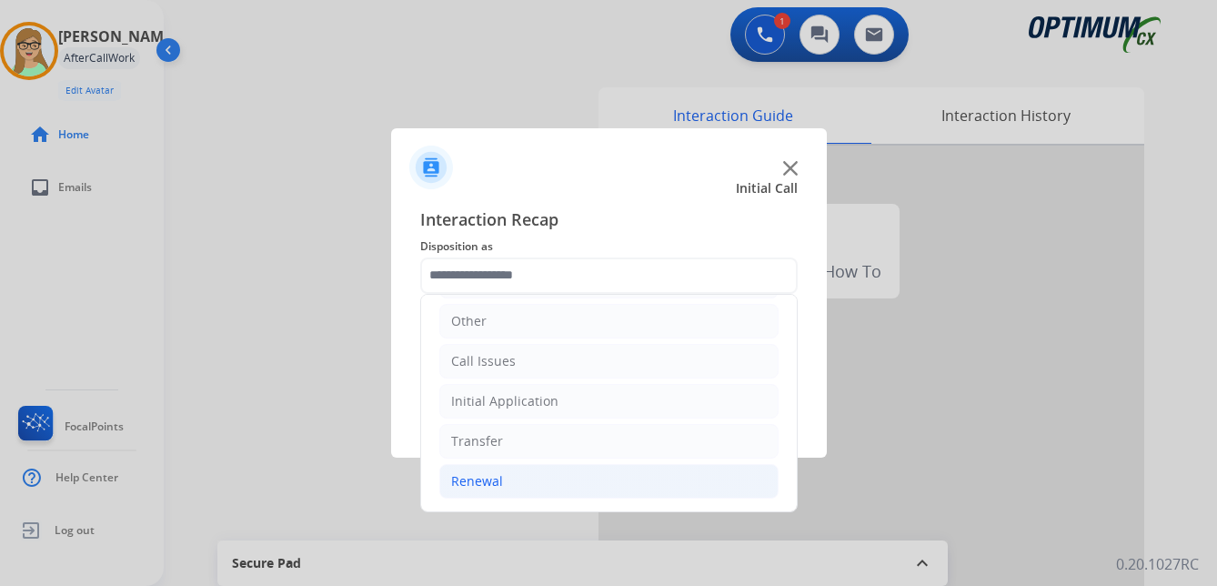
click at [492, 481] on div "Renewal" at bounding box center [477, 481] width 52 height 18
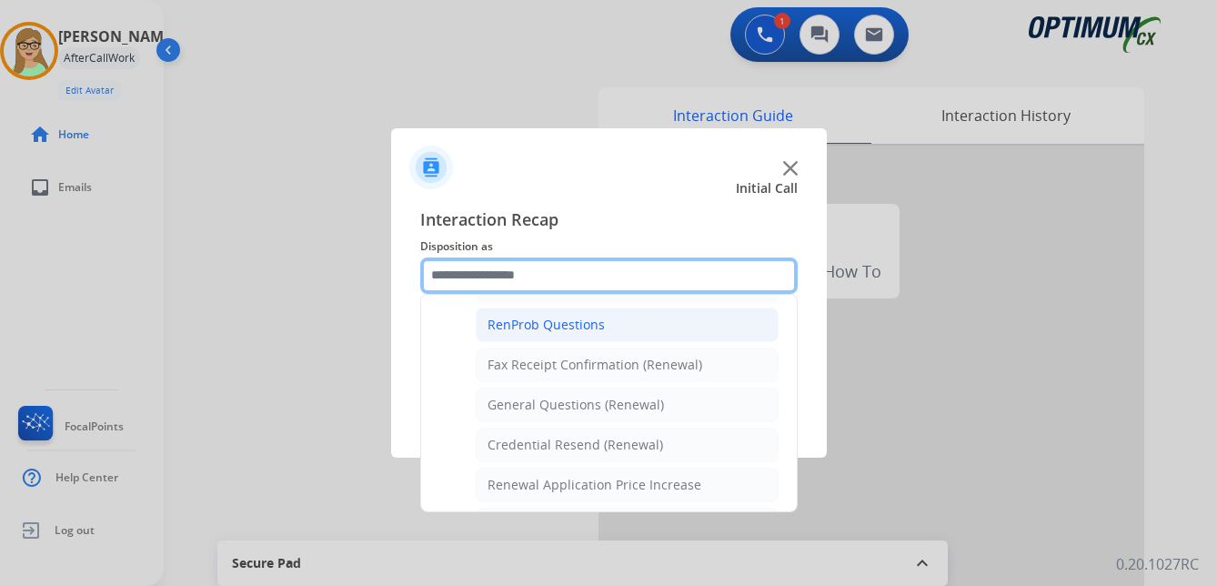
scroll to position [488, 0]
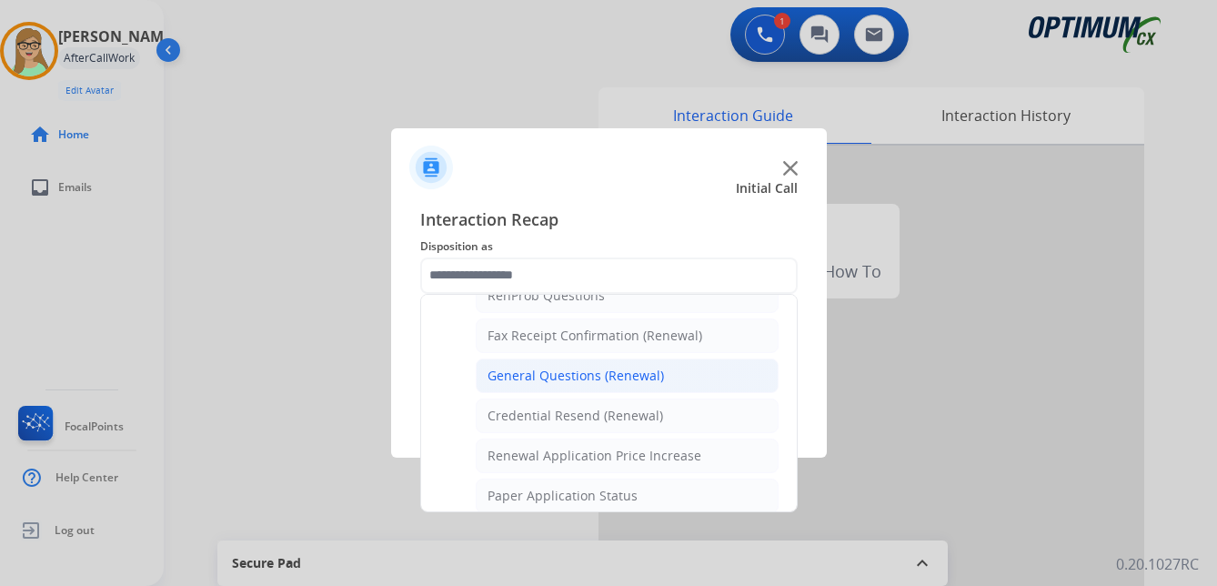
click at [558, 377] on div "General Questions (Renewal)" at bounding box center [576, 376] width 176 height 18
type input "**********"
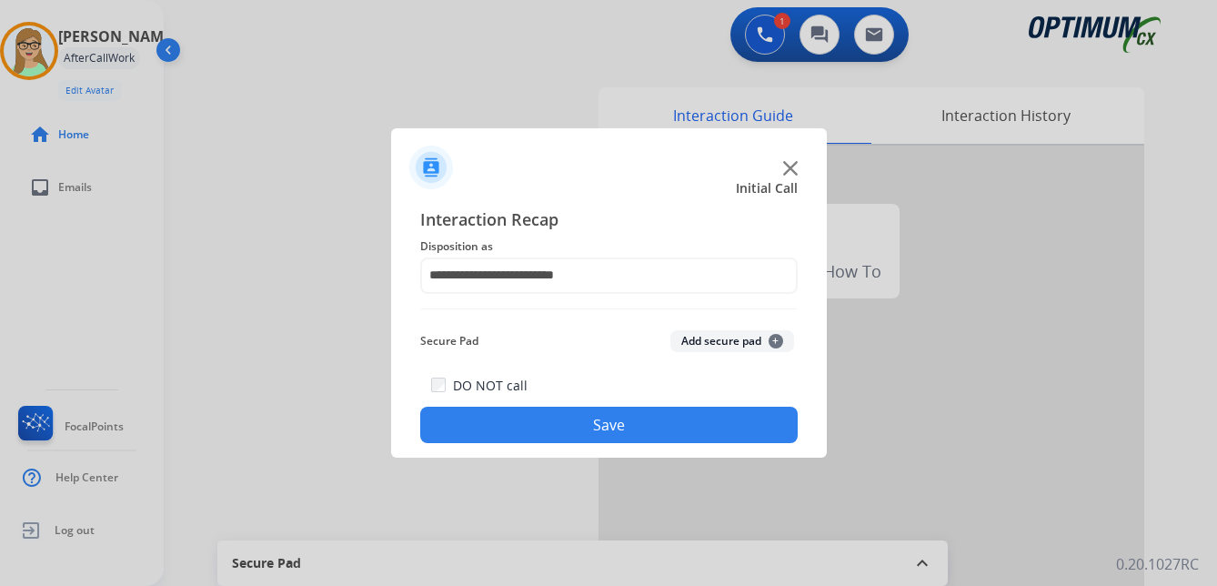
click at [532, 433] on button "Save" at bounding box center [608, 425] width 377 height 36
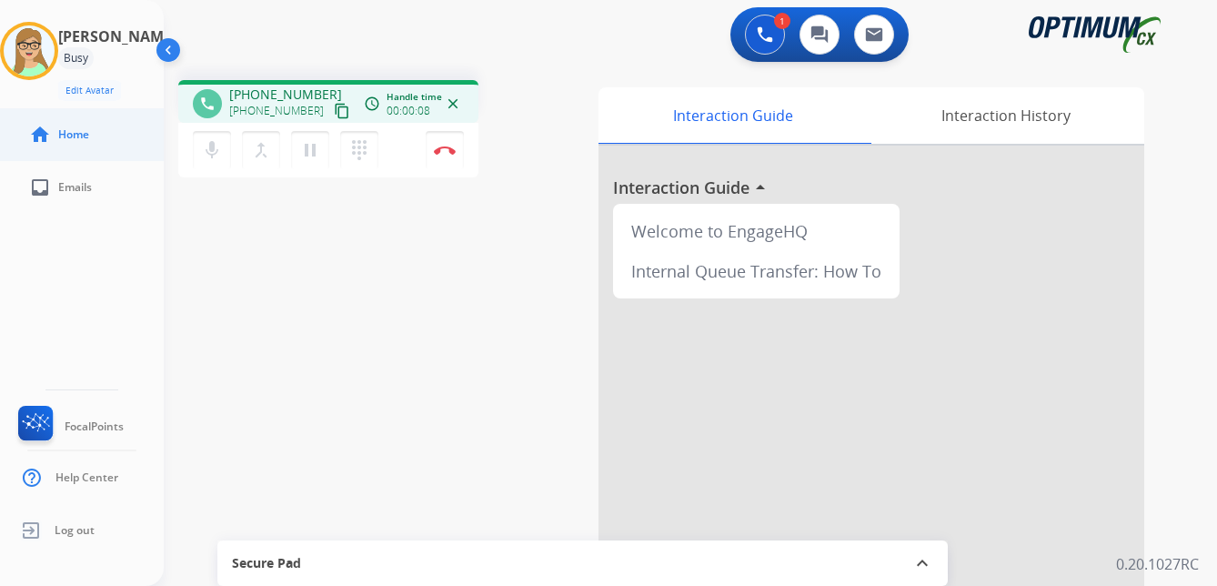
drag, startPoint x: 321, startPoint y: 106, endPoint x: 79, endPoint y: 136, distance: 243.9
click at [334, 106] on mat-icon "content_copy" at bounding box center [342, 111] width 16 height 16
click at [444, 146] on img at bounding box center [445, 150] width 22 height 9
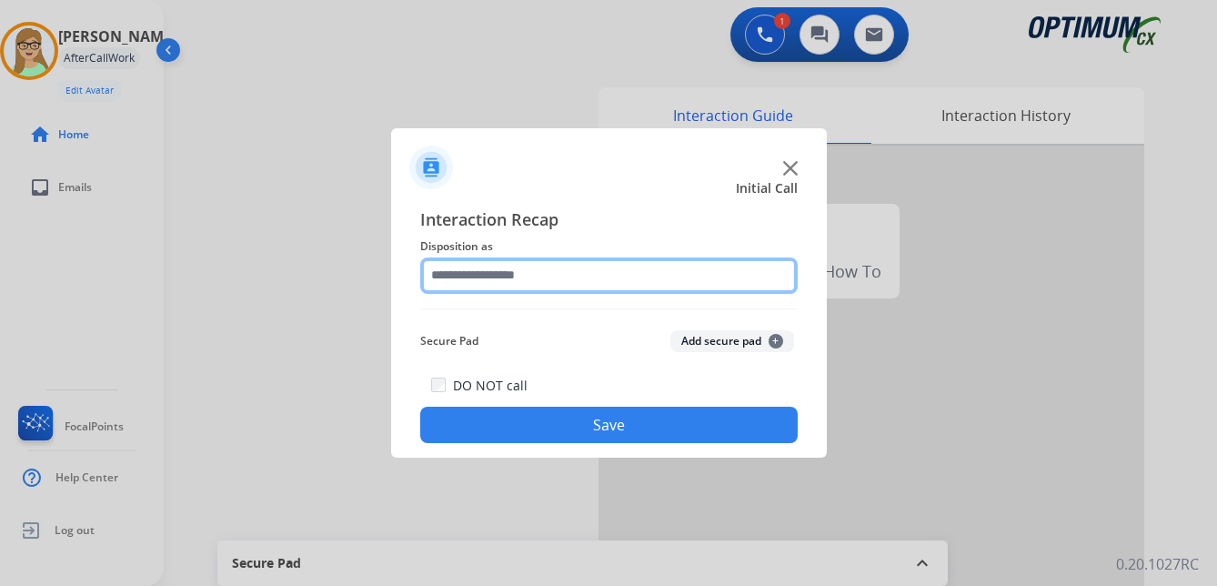
click at [488, 275] on input "text" at bounding box center [608, 275] width 377 height 36
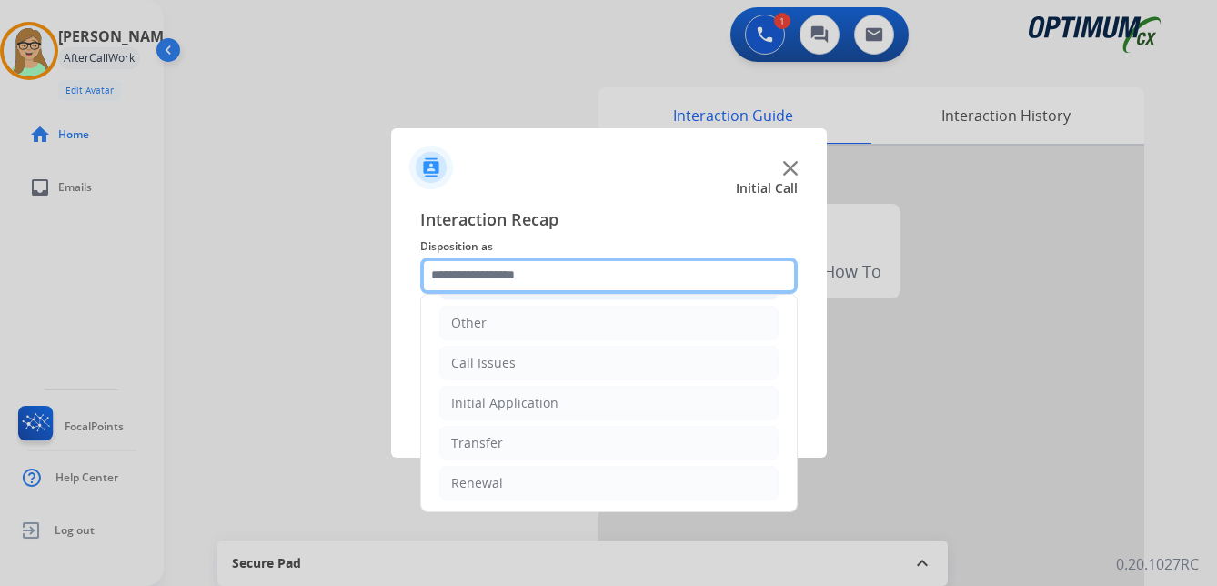
scroll to position [124, 0]
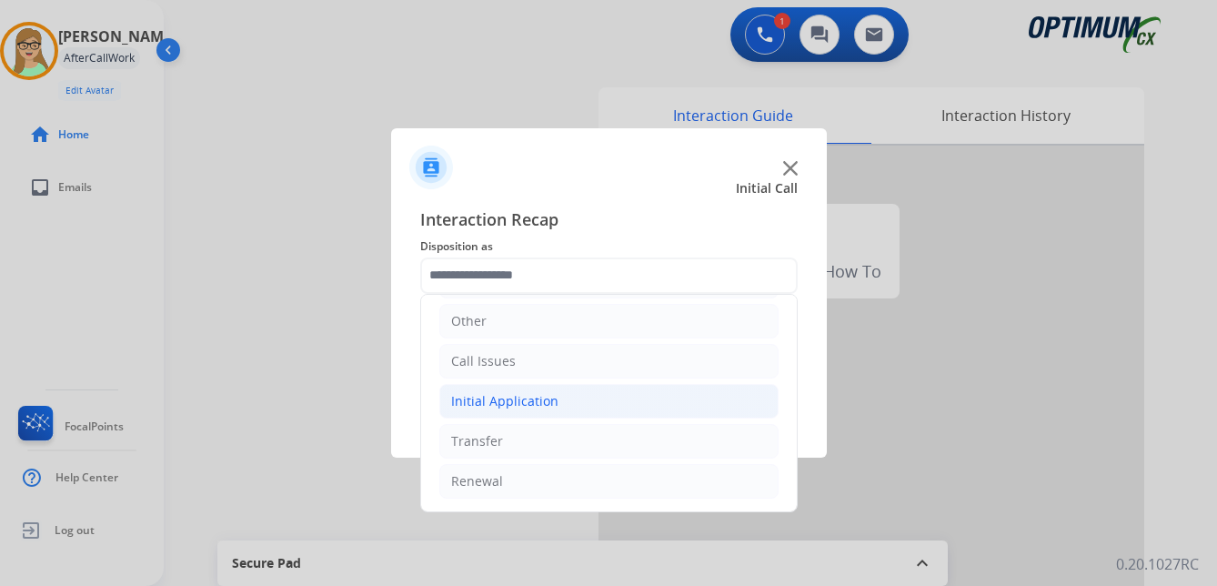
click at [515, 401] on div "Initial Application" at bounding box center [504, 401] width 107 height 18
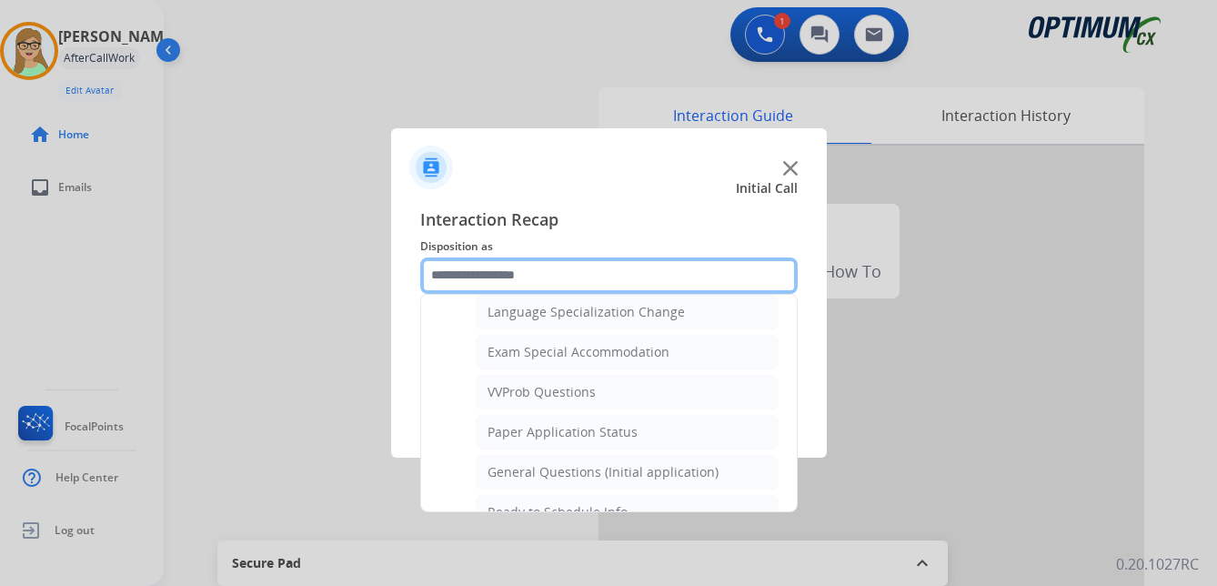
scroll to position [942, 0]
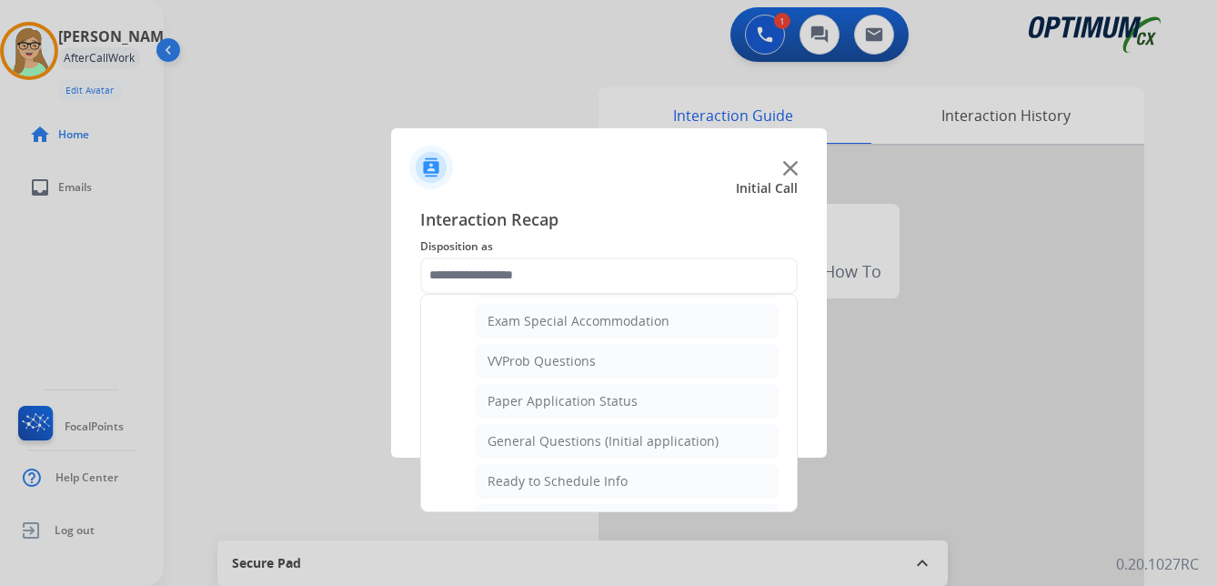
click at [588, 442] on div "General Questions (Initial application)" at bounding box center [603, 441] width 231 height 18
type input "**********"
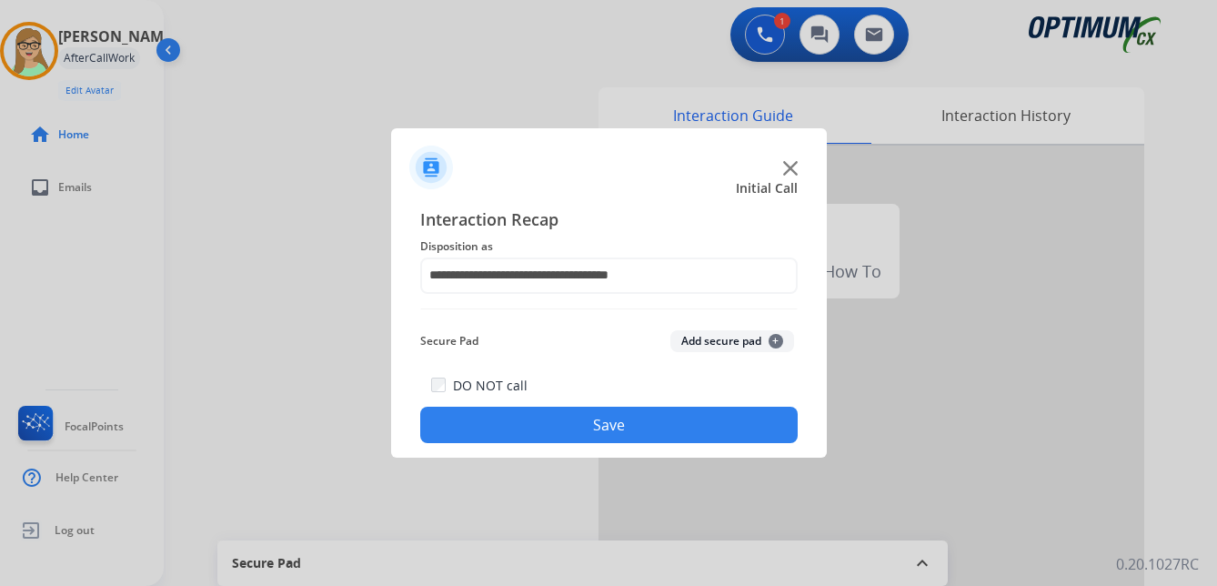
click at [558, 423] on button "Save" at bounding box center [608, 425] width 377 height 36
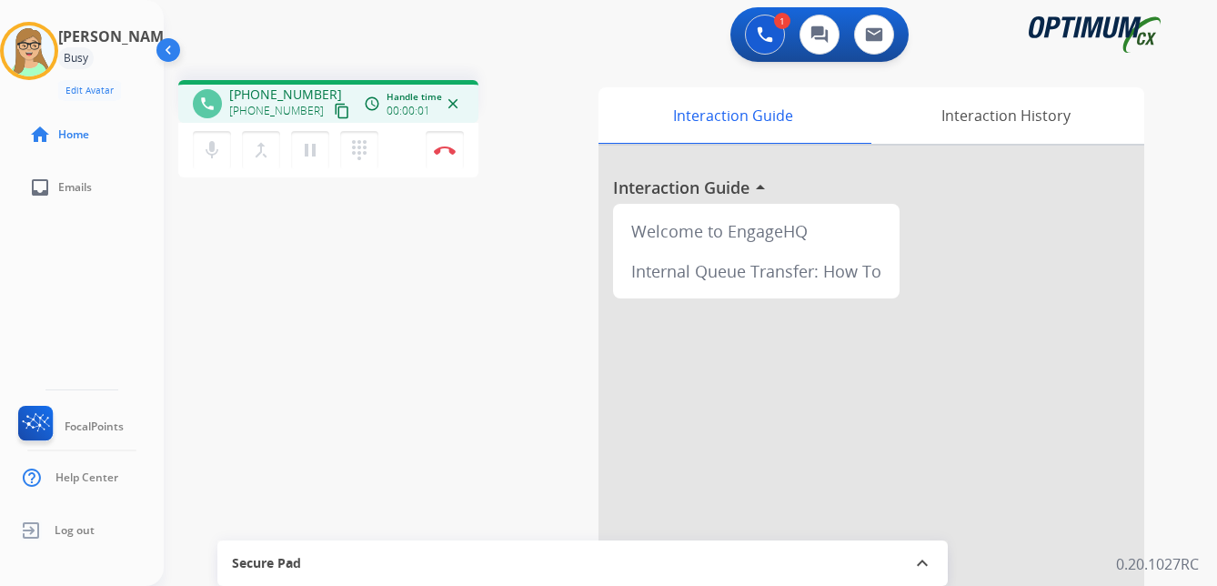
click at [334, 115] on mat-icon "content_copy" at bounding box center [342, 111] width 16 height 16
click at [448, 144] on button "Disconnect" at bounding box center [445, 150] width 38 height 38
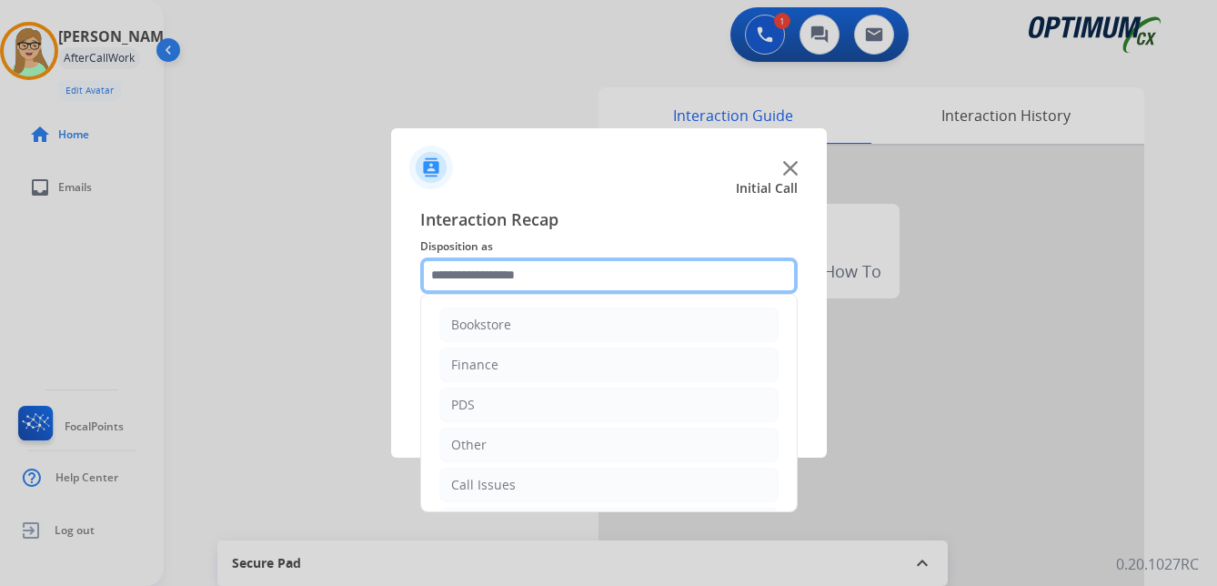
click at [485, 281] on input "text" at bounding box center [608, 275] width 377 height 36
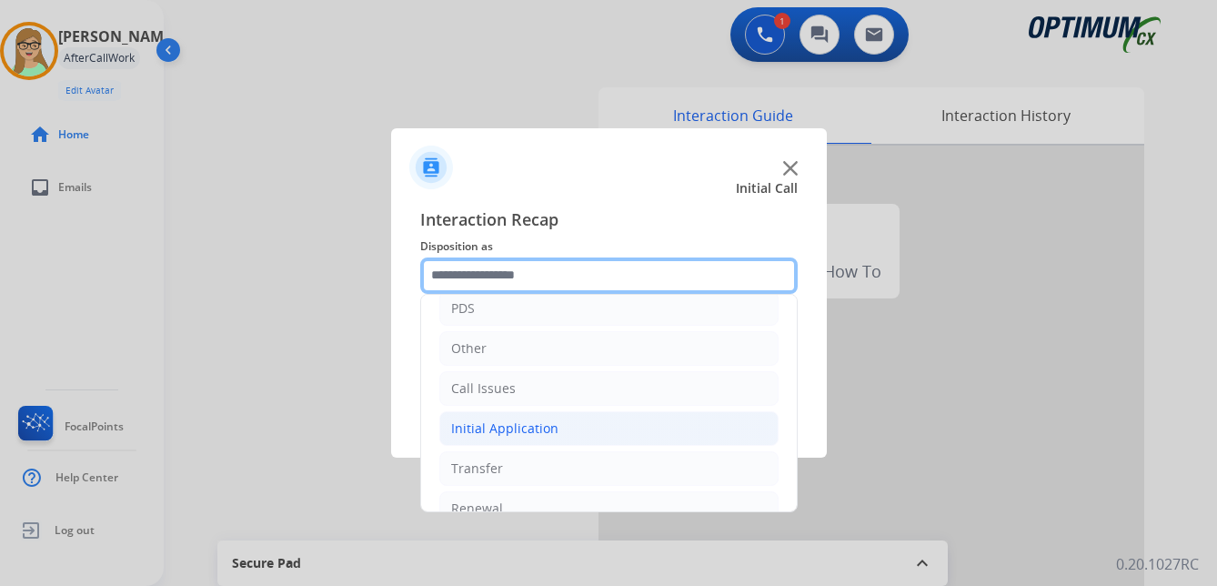
scroll to position [124, 0]
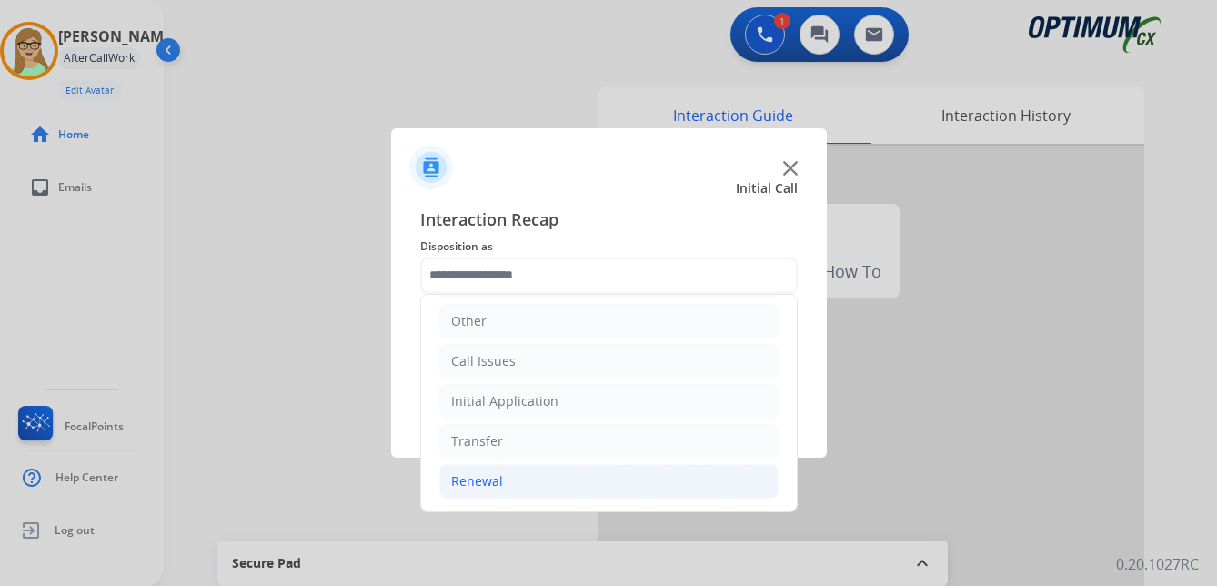
click at [488, 475] on div "Renewal" at bounding box center [477, 481] width 52 height 18
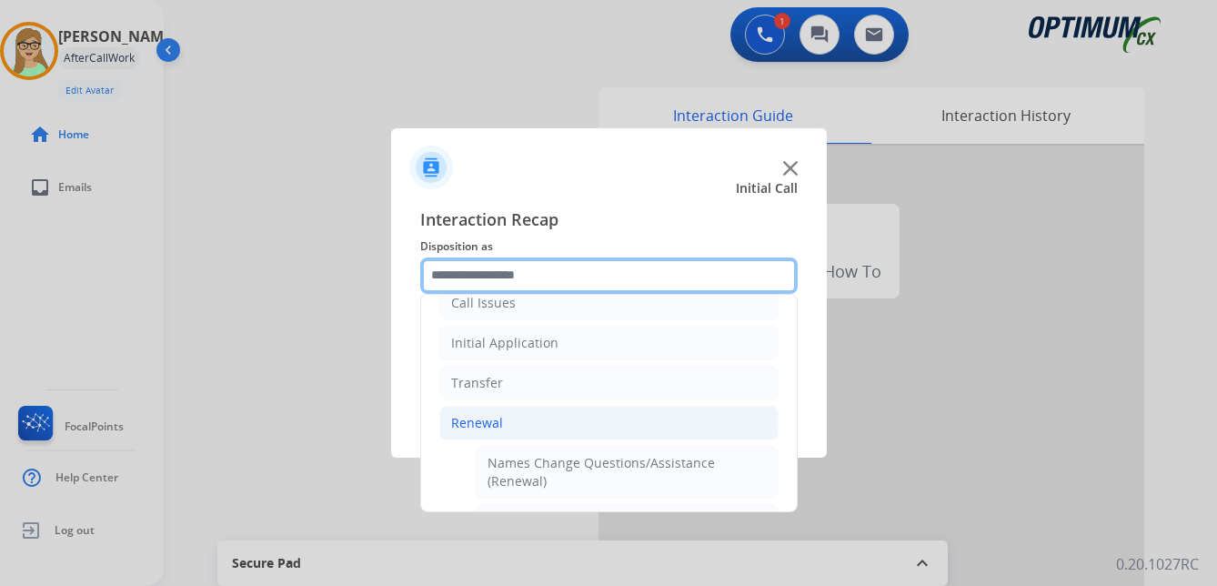
scroll to position [215, 0]
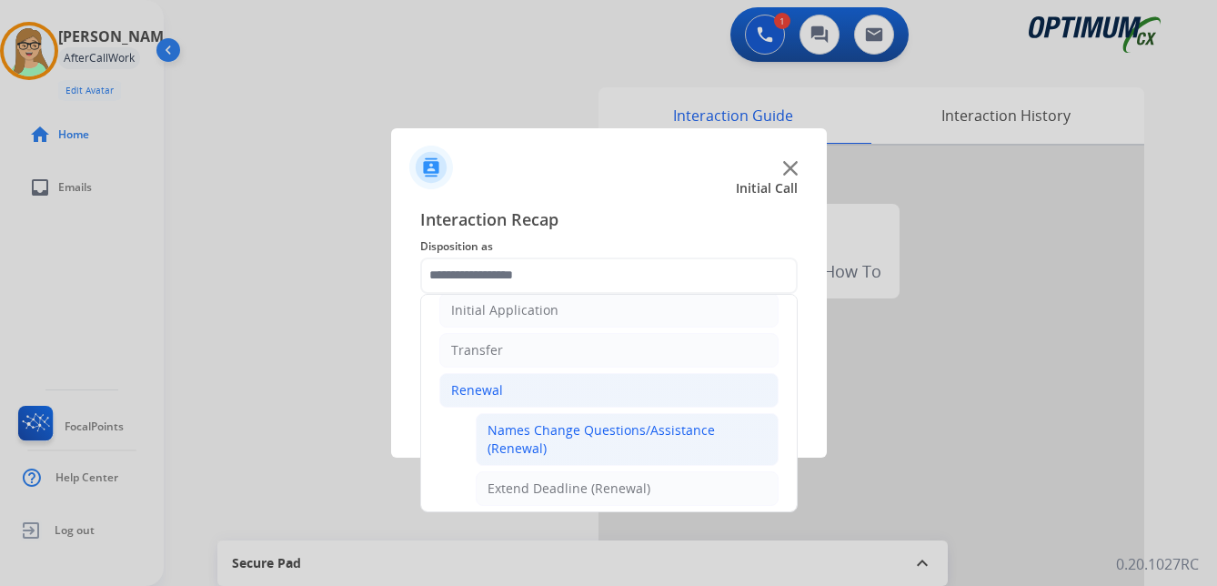
click at [578, 428] on div "Names Change Questions/Assistance (Renewal)" at bounding box center [627, 439] width 279 height 36
type input "**********"
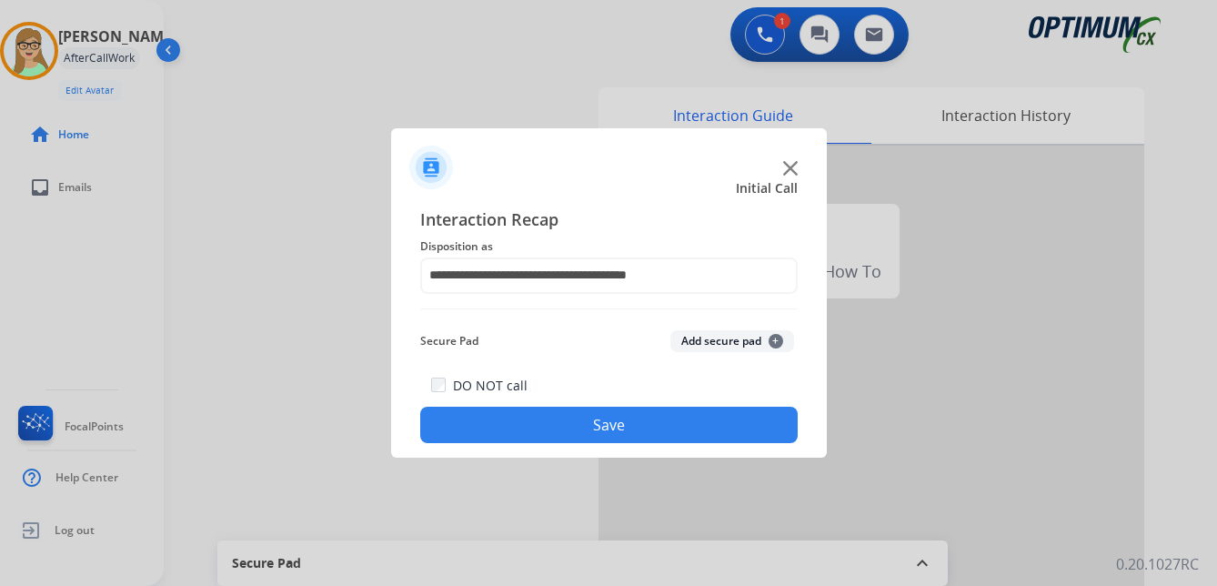
click at [530, 431] on button "Save" at bounding box center [608, 425] width 377 height 36
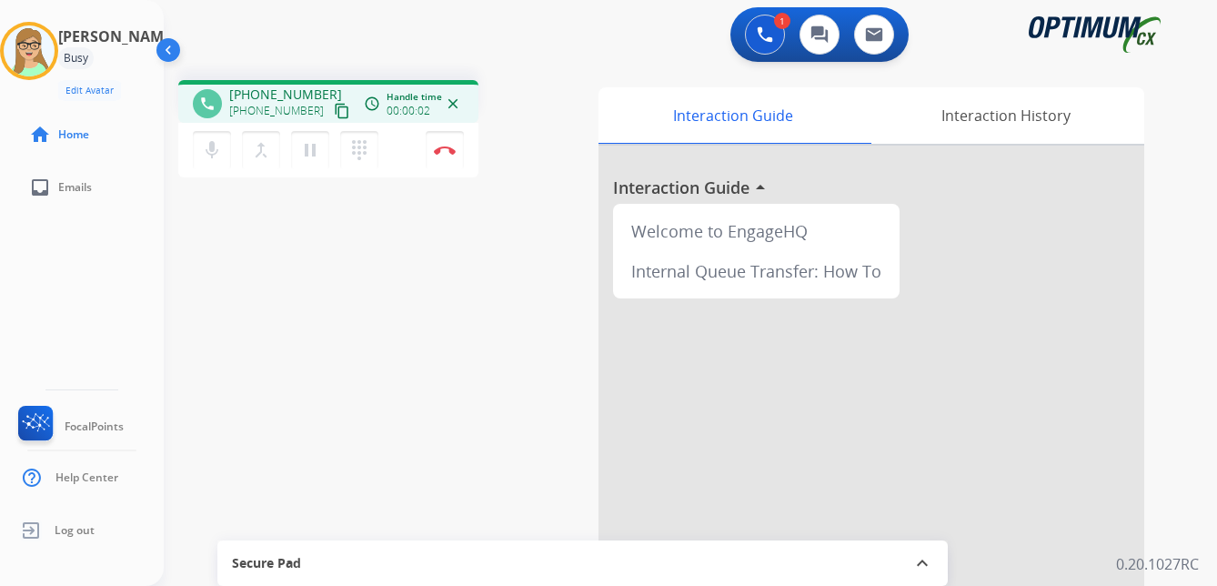
click at [69, 282] on div "Patricia Busy Edit Avatar Agent: Patricia Routing Profile: OCX Training home Ho…" at bounding box center [82, 293] width 164 height 586
click at [334, 115] on mat-icon "content_copy" at bounding box center [342, 111] width 16 height 16
click at [444, 146] on img at bounding box center [445, 150] width 22 height 9
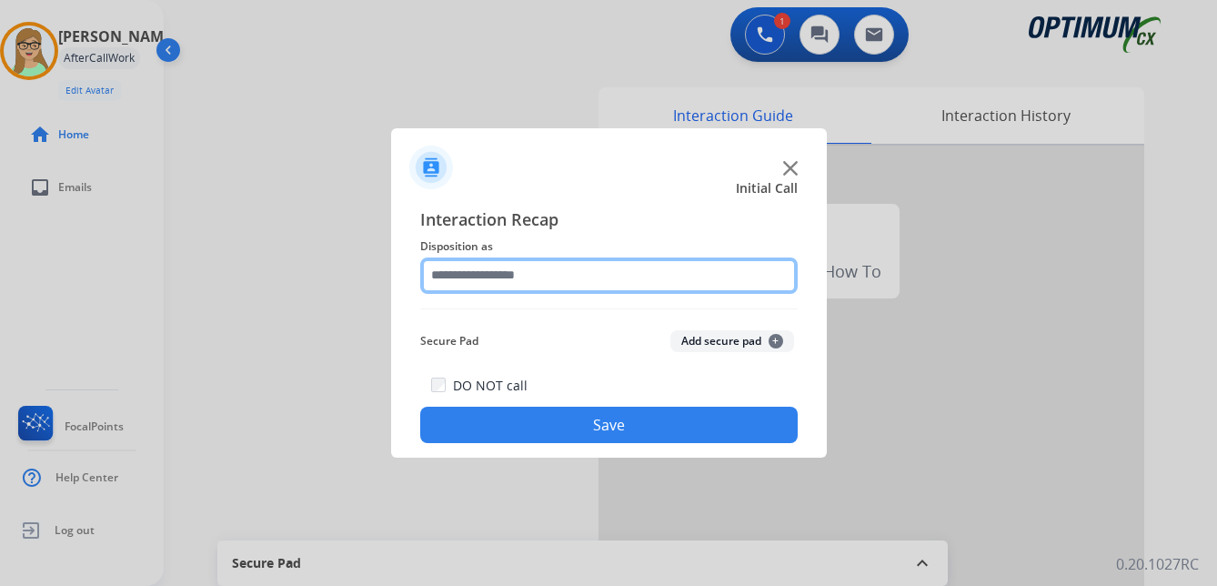
click at [478, 277] on input "text" at bounding box center [608, 275] width 377 height 36
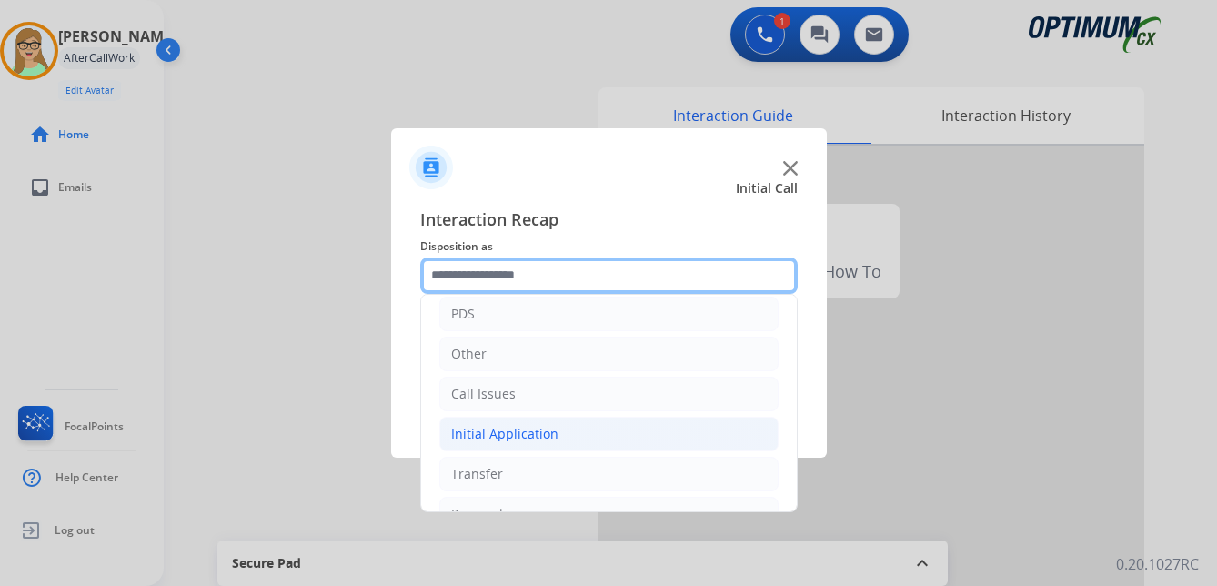
scroll to position [124, 0]
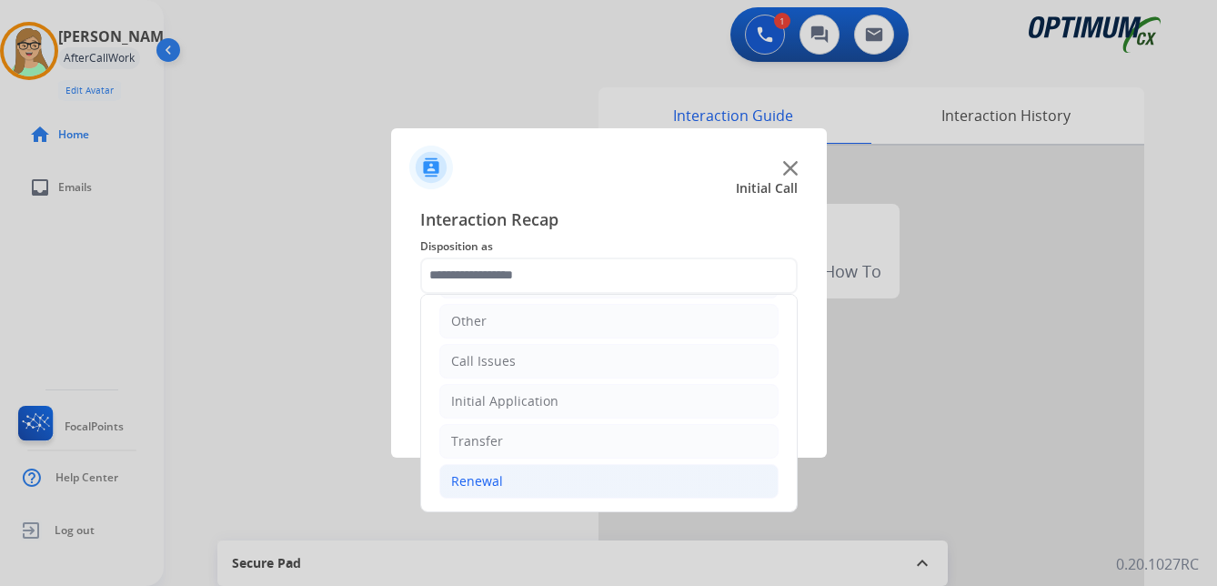
click at [483, 483] on div "Renewal" at bounding box center [477, 481] width 52 height 18
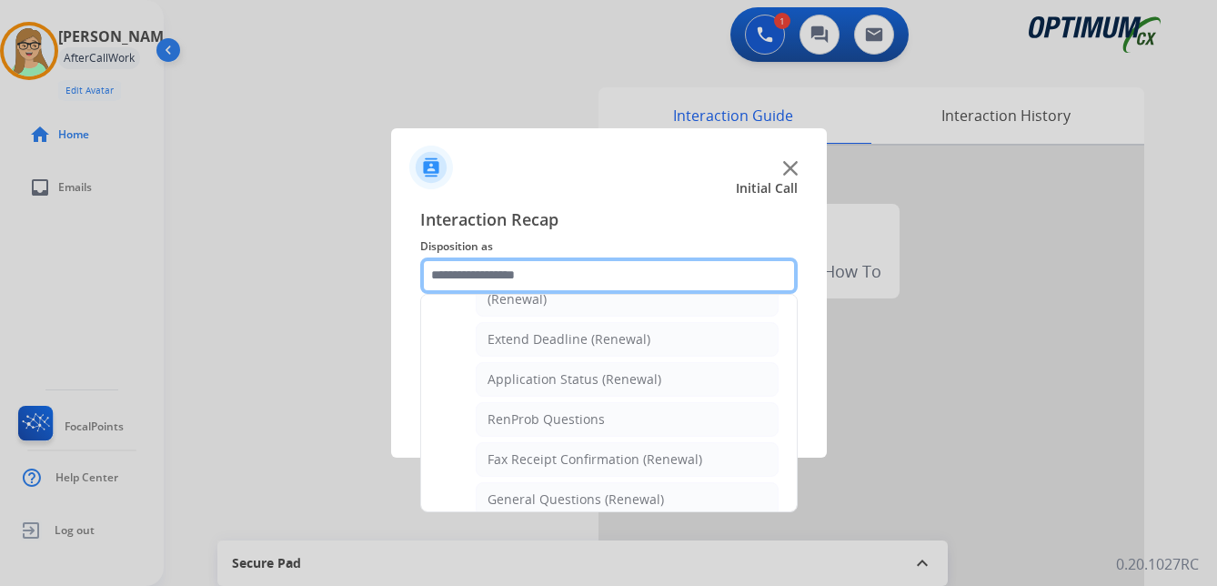
scroll to position [397, 0]
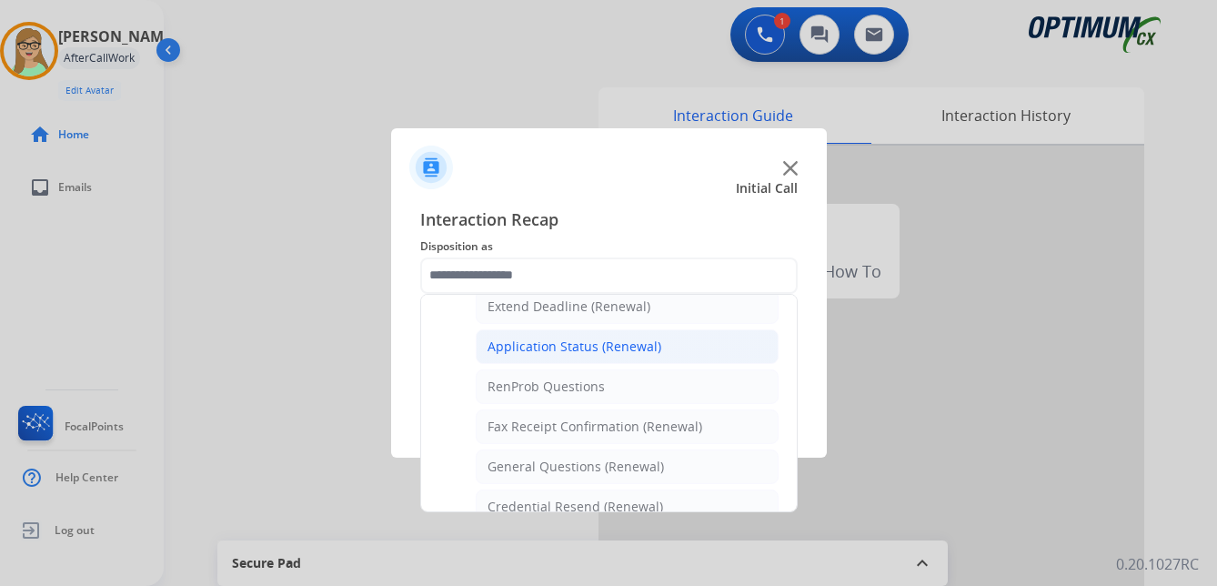
click at [594, 342] on div "Application Status (Renewal)" at bounding box center [575, 346] width 174 height 18
type input "**********"
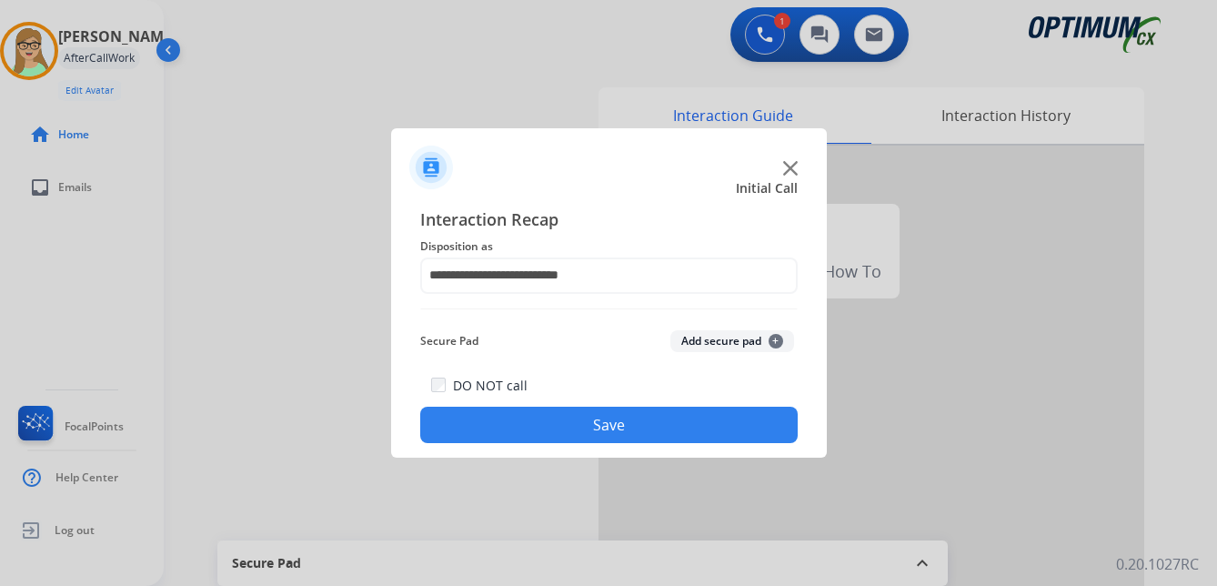
click at [545, 433] on button "Save" at bounding box center [608, 425] width 377 height 36
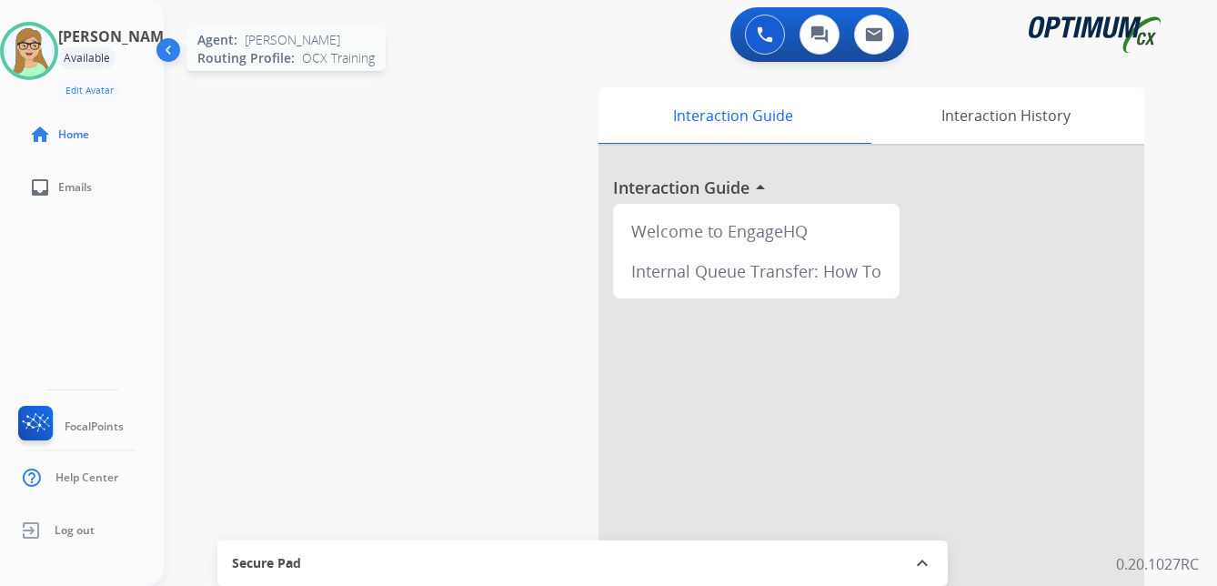
click at [47, 50] on img at bounding box center [29, 50] width 51 height 51
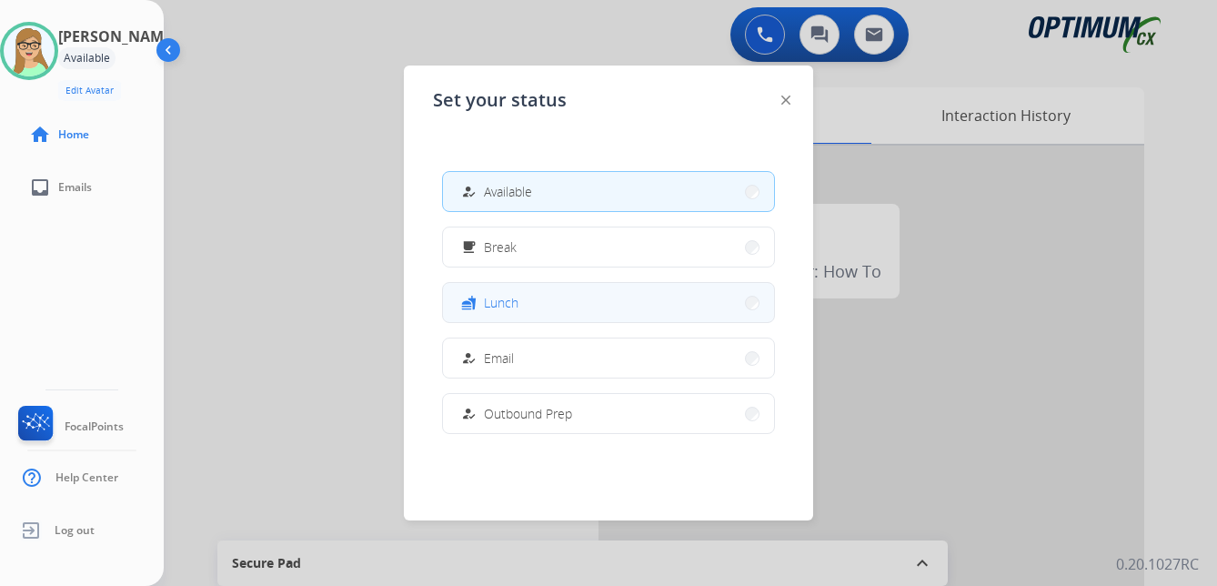
click at [503, 307] on span "Lunch" at bounding box center [501, 302] width 35 height 19
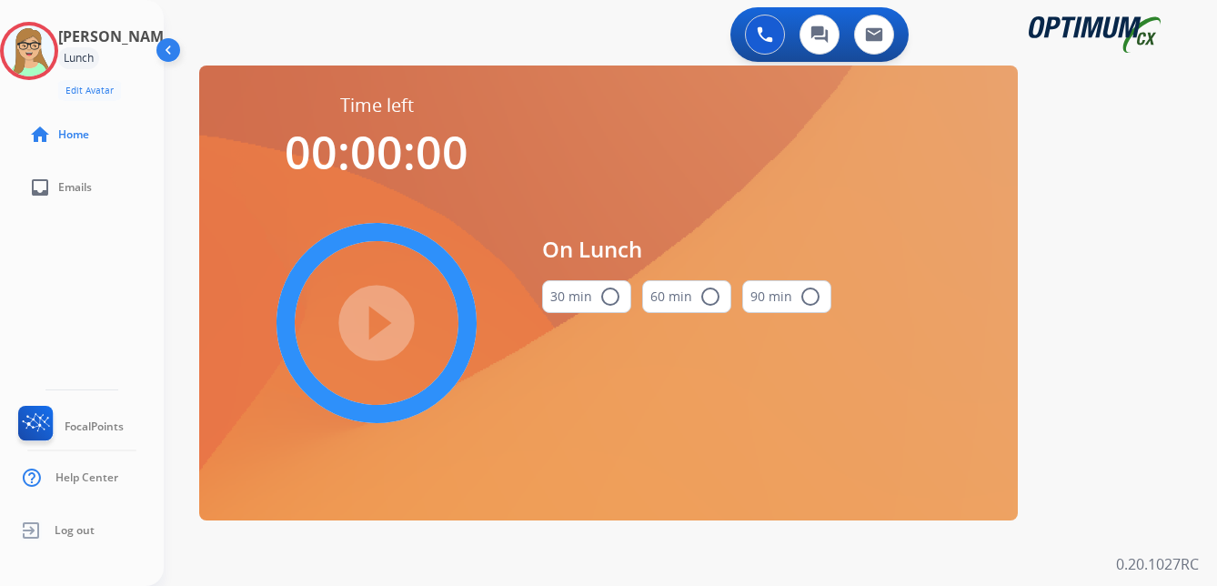
click at [612, 297] on mat-icon "radio_button_unchecked" at bounding box center [610, 297] width 22 height 22
click at [377, 322] on mat-icon "play_circle_filled" at bounding box center [377, 323] width 22 height 22
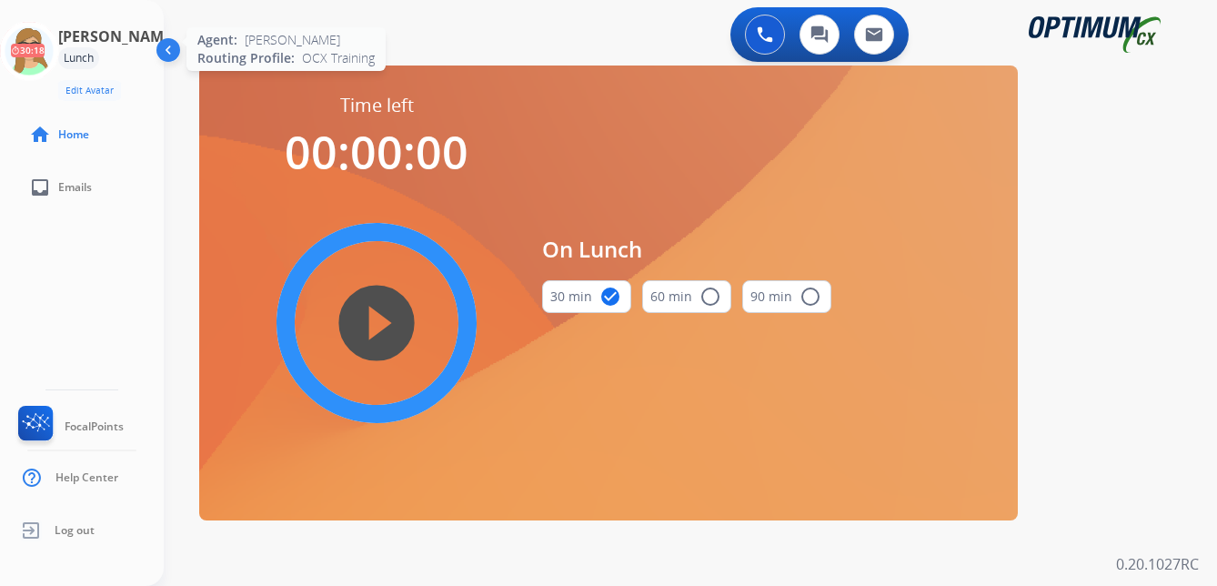
click at [52, 51] on icon at bounding box center [29, 51] width 59 height 59
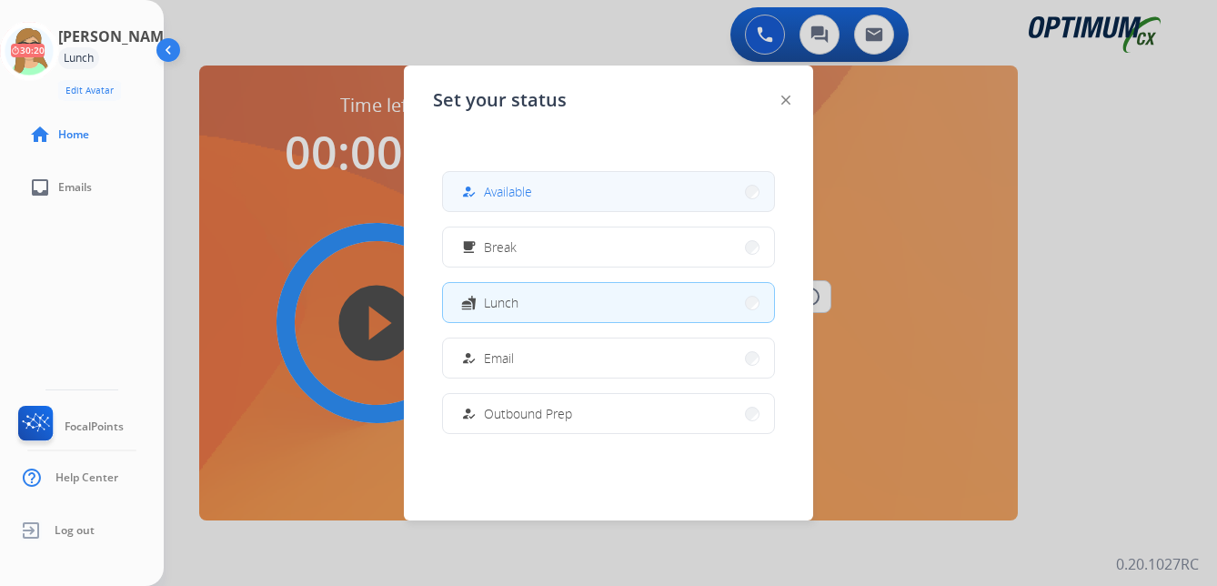
click at [506, 192] on span "Available" at bounding box center [508, 191] width 48 height 19
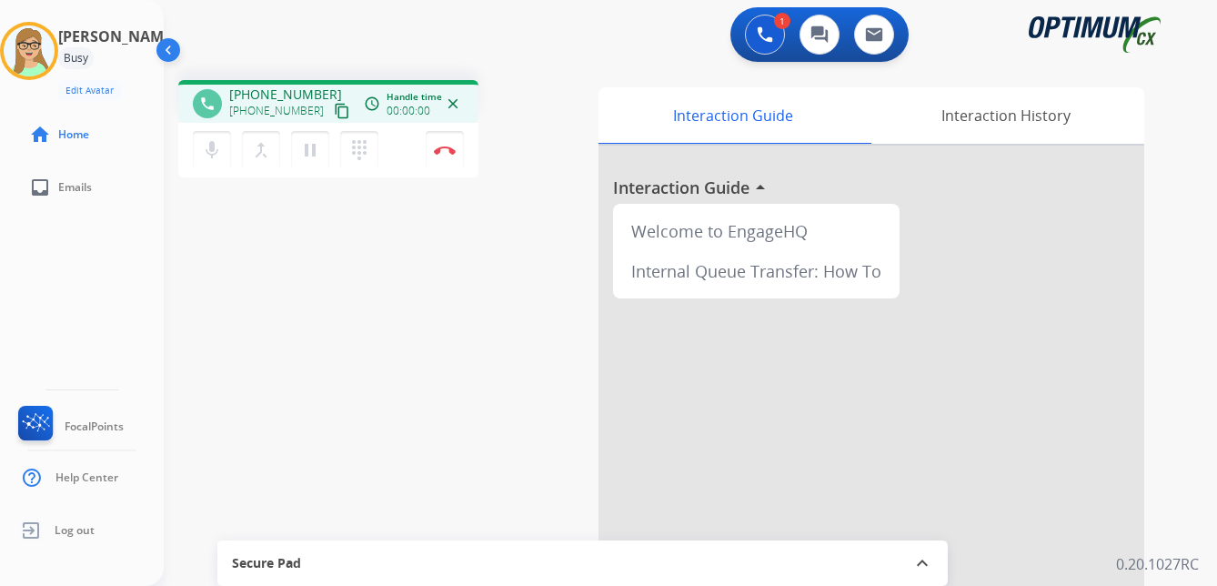
click at [334, 106] on mat-icon "content_copy" at bounding box center [342, 111] width 16 height 16
click at [445, 150] on img at bounding box center [445, 150] width 22 height 9
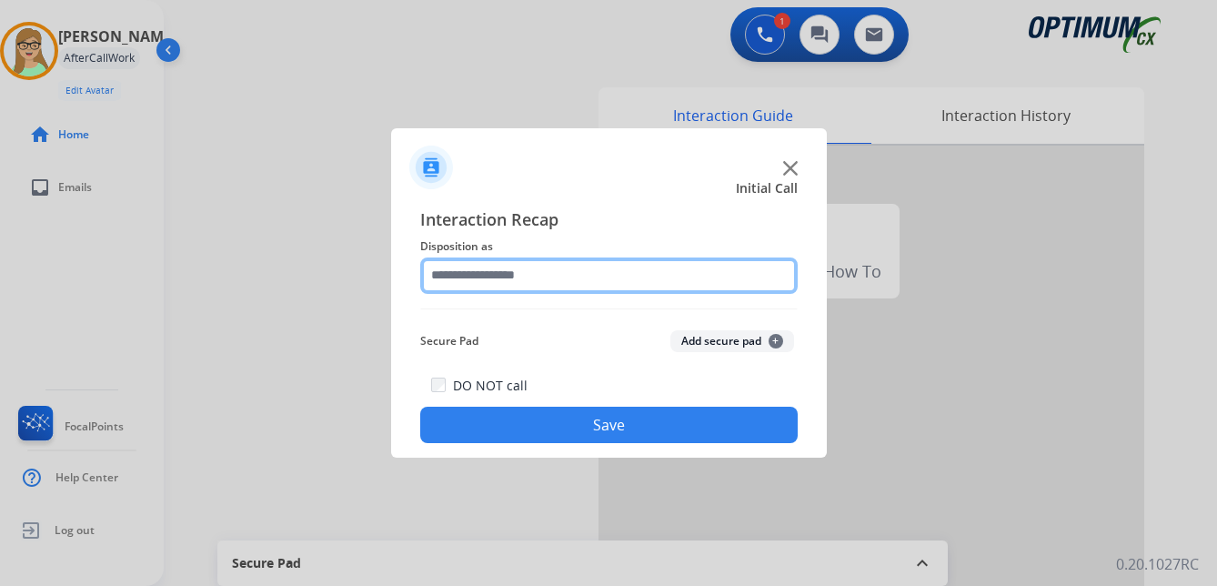
click at [489, 270] on input "text" at bounding box center [608, 275] width 377 height 36
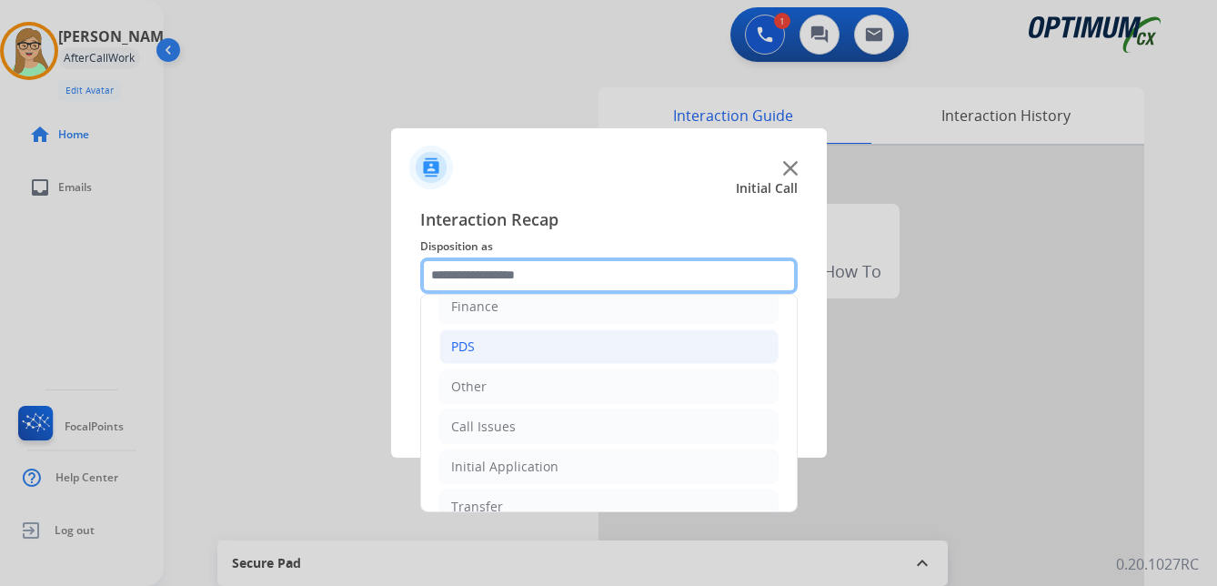
scroll to position [91, 0]
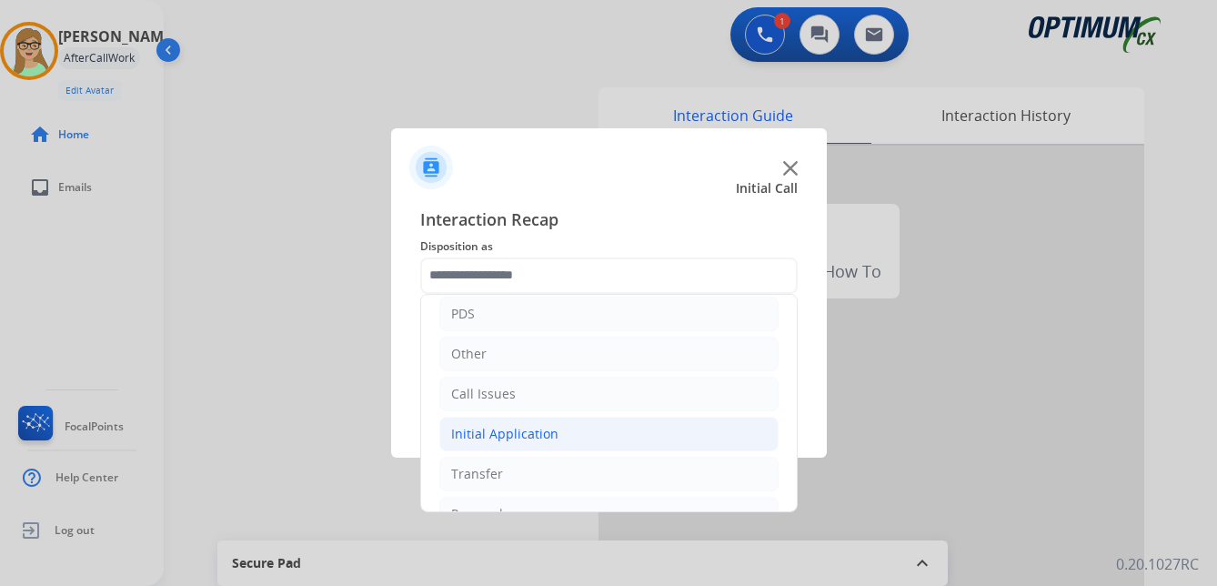
click at [515, 427] on div "Initial Application" at bounding box center [504, 434] width 107 height 18
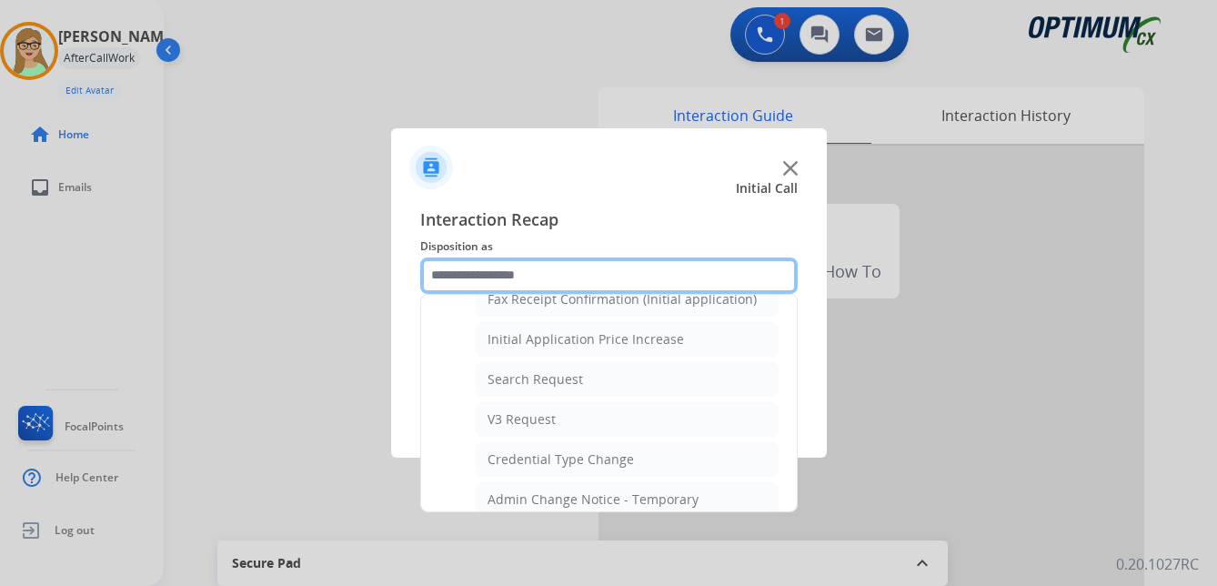
scroll to position [637, 0]
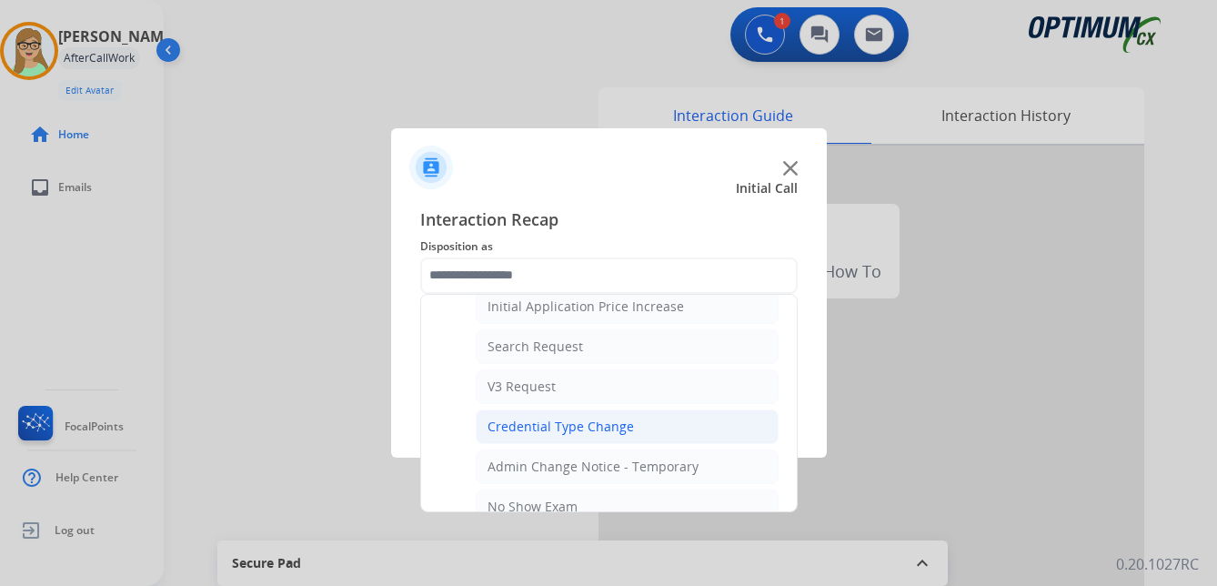
click at [550, 426] on div "Credential Type Change" at bounding box center [561, 426] width 146 height 18
type input "**********"
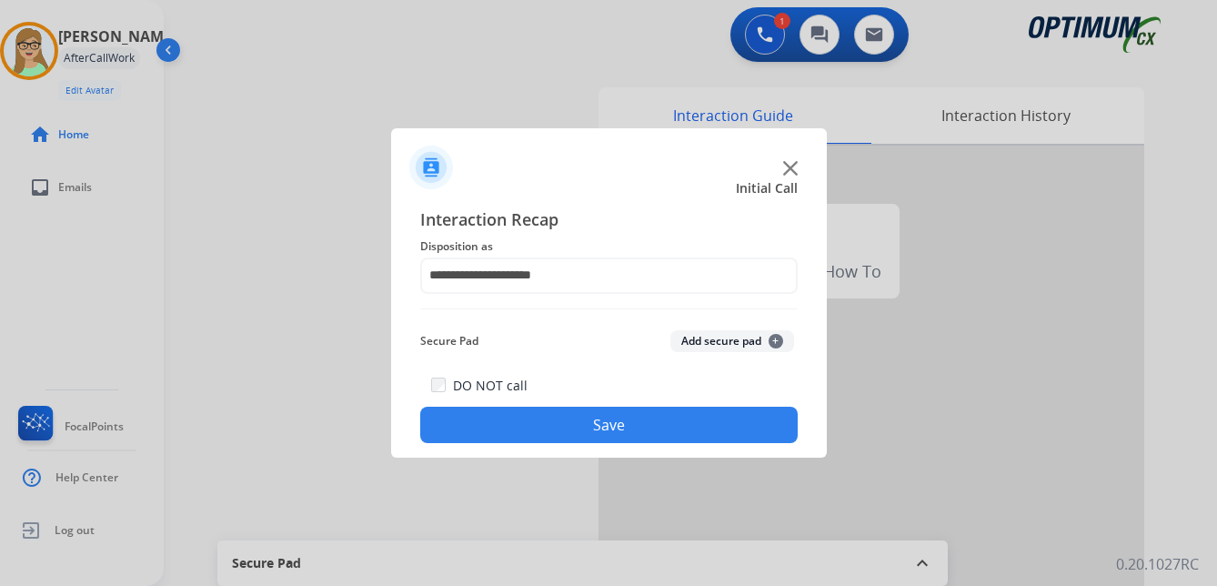
click at [543, 438] on button "Save" at bounding box center [608, 425] width 377 height 36
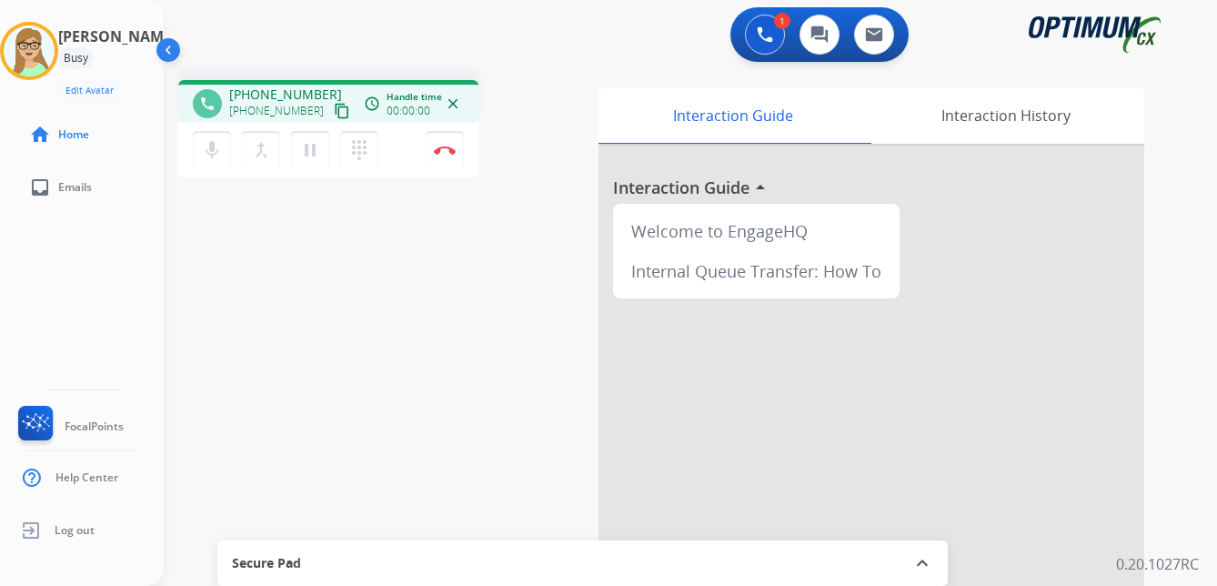
click at [334, 112] on mat-icon "content_copy" at bounding box center [342, 111] width 16 height 16
click at [442, 146] on img at bounding box center [445, 150] width 22 height 9
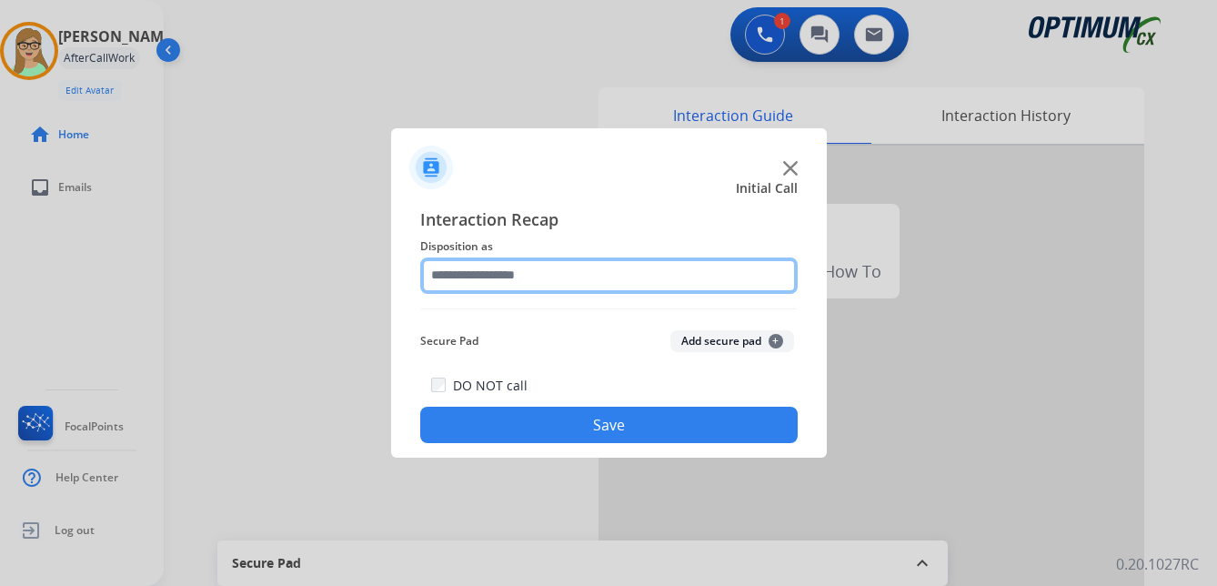
click at [486, 275] on input "text" at bounding box center [608, 275] width 377 height 36
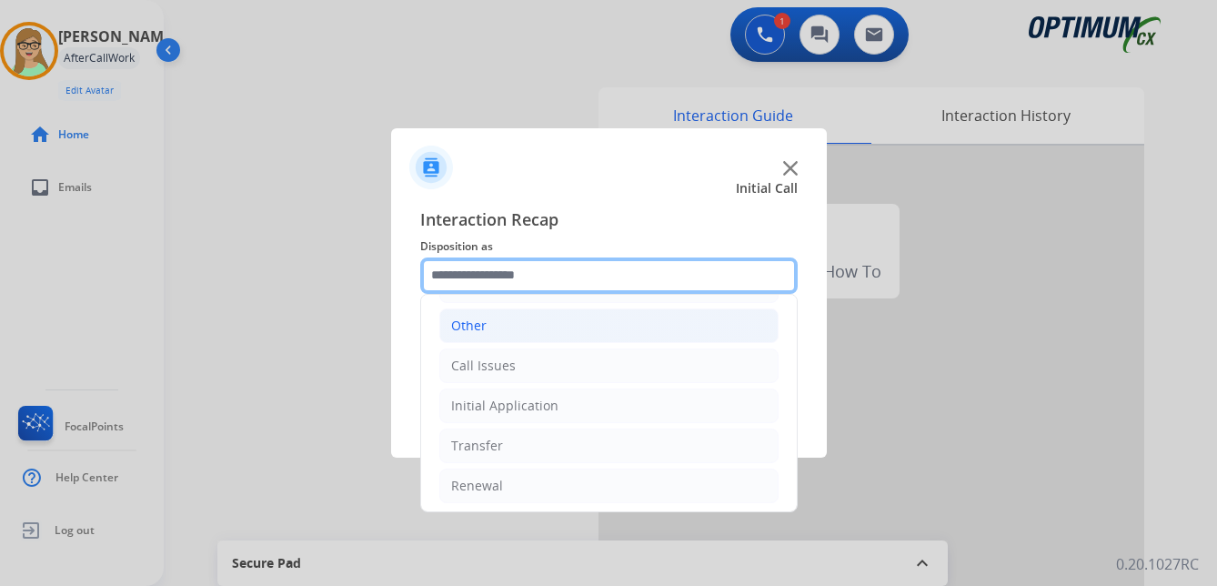
scroll to position [124, 0]
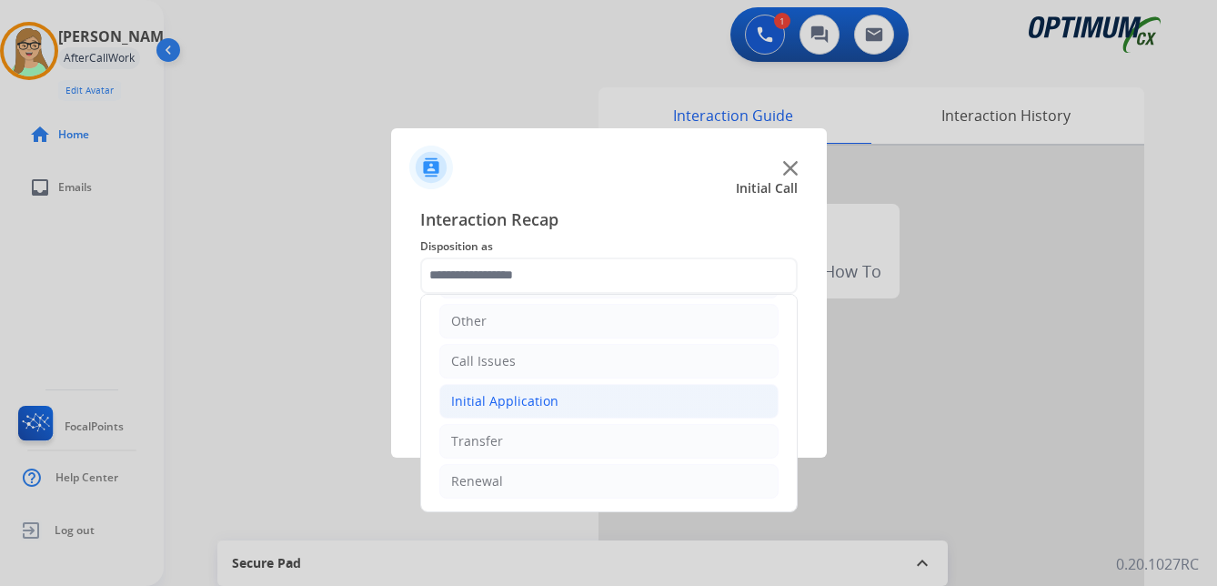
click at [512, 400] on div "Initial Application" at bounding box center [504, 401] width 107 height 18
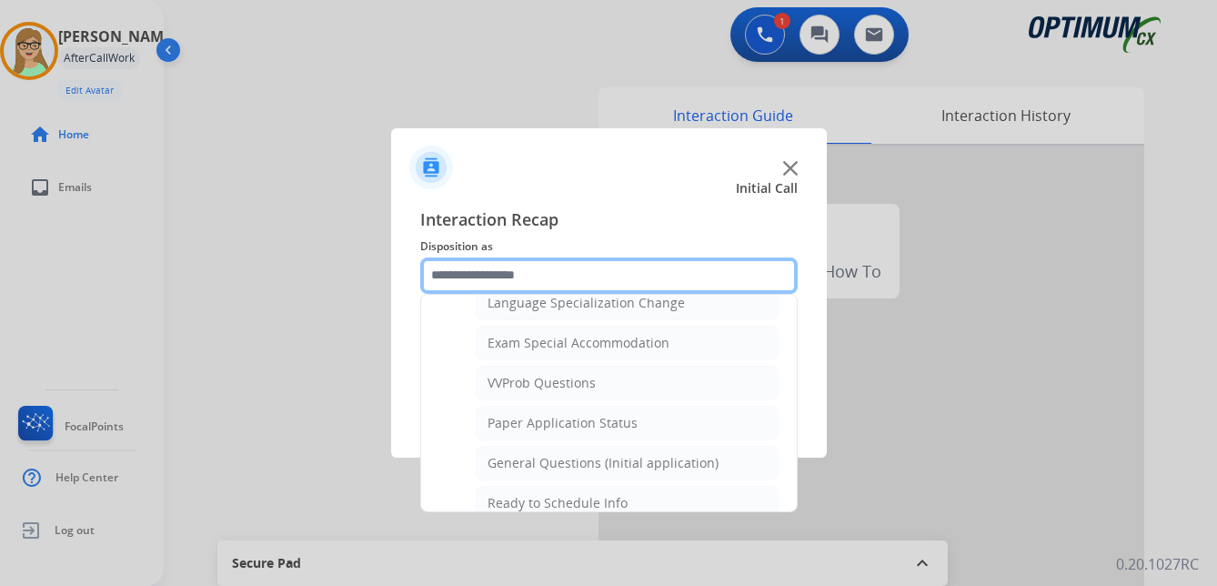
scroll to position [1011, 0]
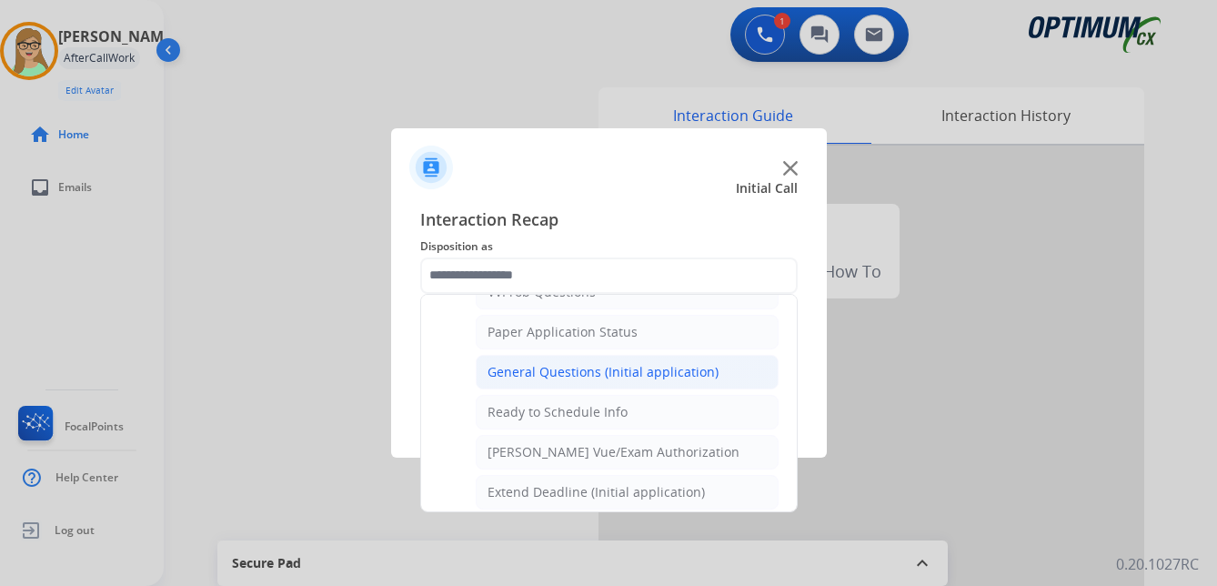
click at [514, 377] on div "General Questions (Initial application)" at bounding box center [603, 372] width 231 height 18
type input "**********"
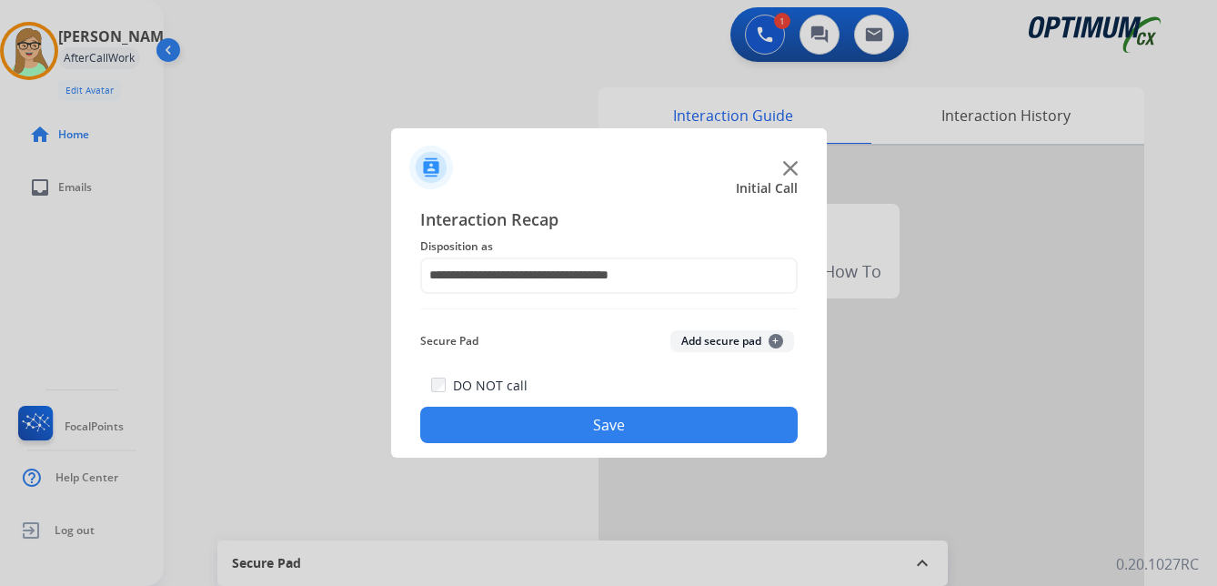
click at [506, 425] on button "Save" at bounding box center [608, 425] width 377 height 36
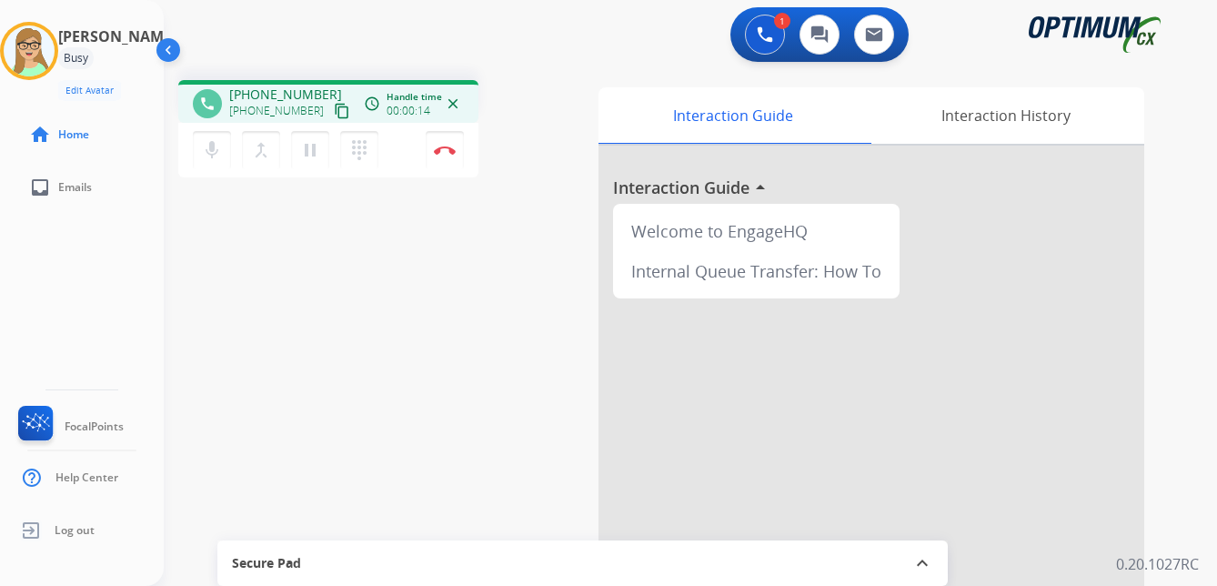
click at [88, 287] on div "Patricia Busy Edit Avatar Agent: Patricia Routing Profile: OCX Training home Ho…" at bounding box center [82, 293] width 164 height 586
click at [334, 110] on mat-icon "content_copy" at bounding box center [342, 111] width 16 height 16
click at [445, 150] on img at bounding box center [445, 150] width 22 height 9
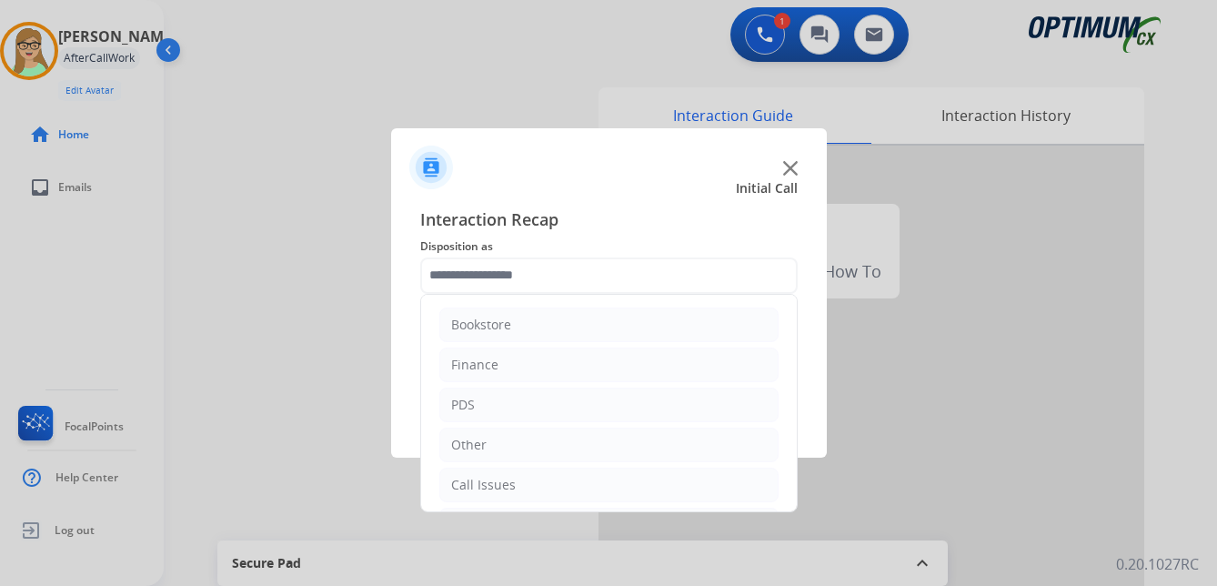
click at [492, 268] on input "text" at bounding box center [608, 275] width 377 height 36
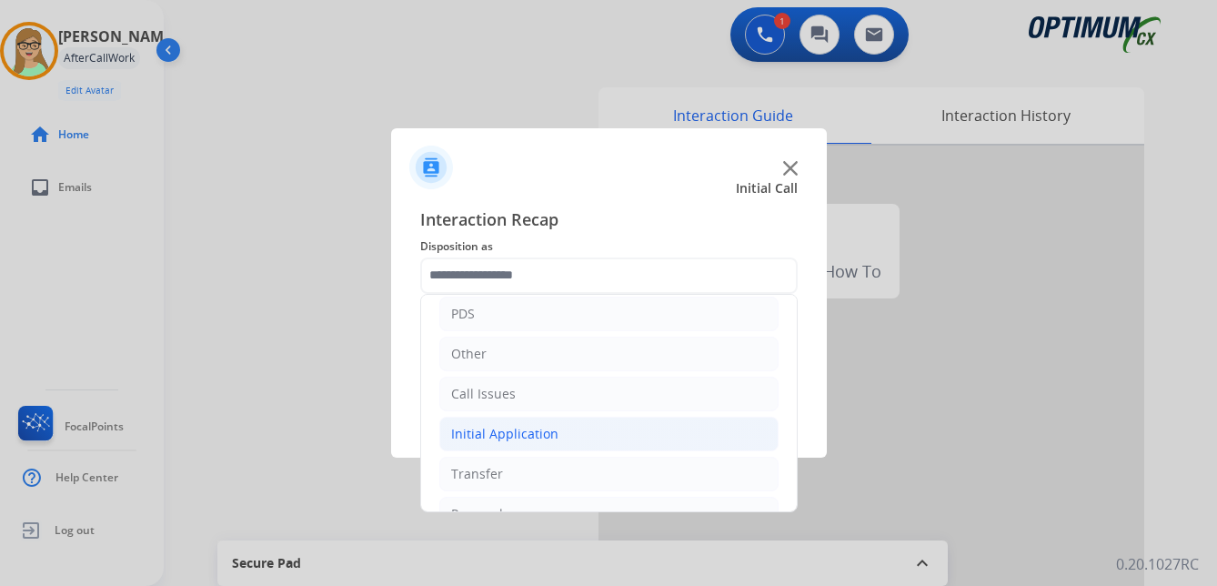
click at [518, 428] on div "Initial Application" at bounding box center [504, 434] width 107 height 18
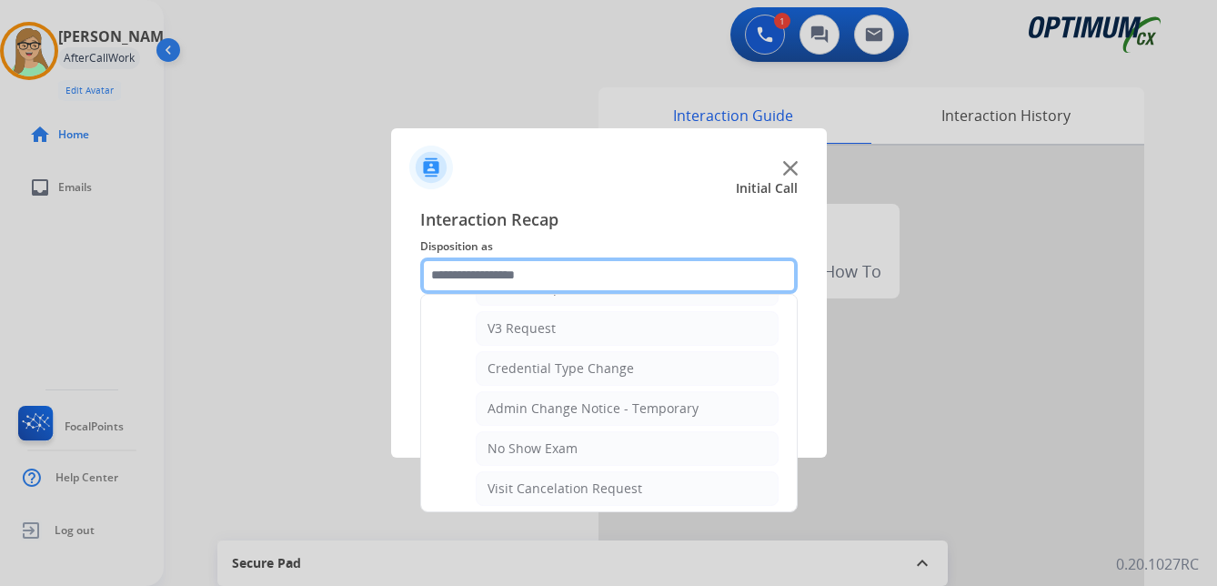
scroll to position [728, 0]
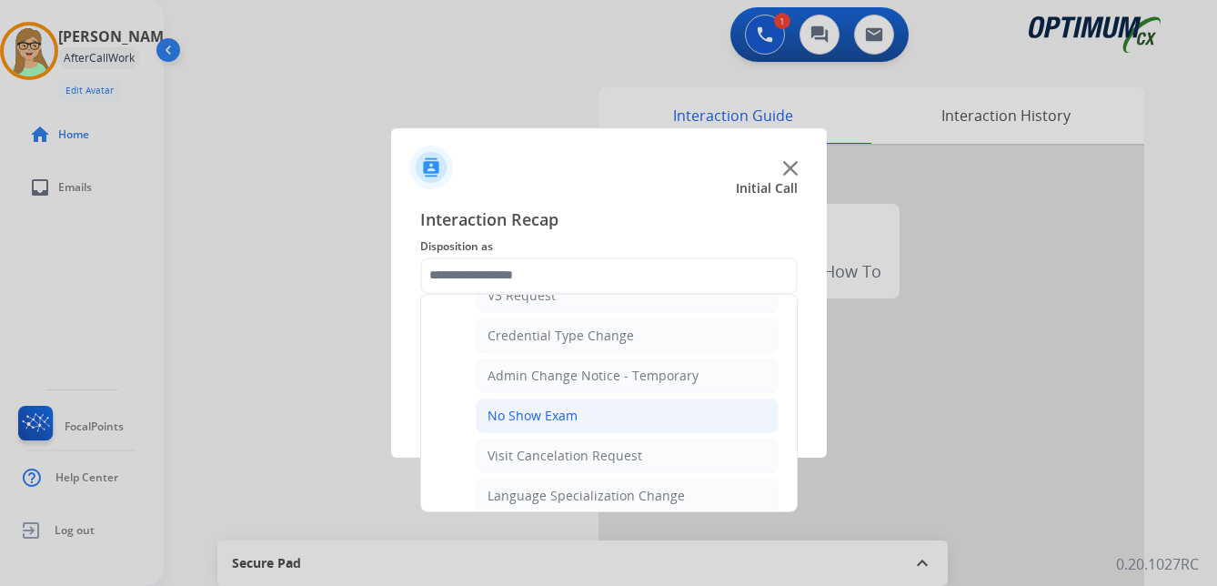
click at [550, 417] on div "No Show Exam" at bounding box center [533, 416] width 90 height 18
type input "**********"
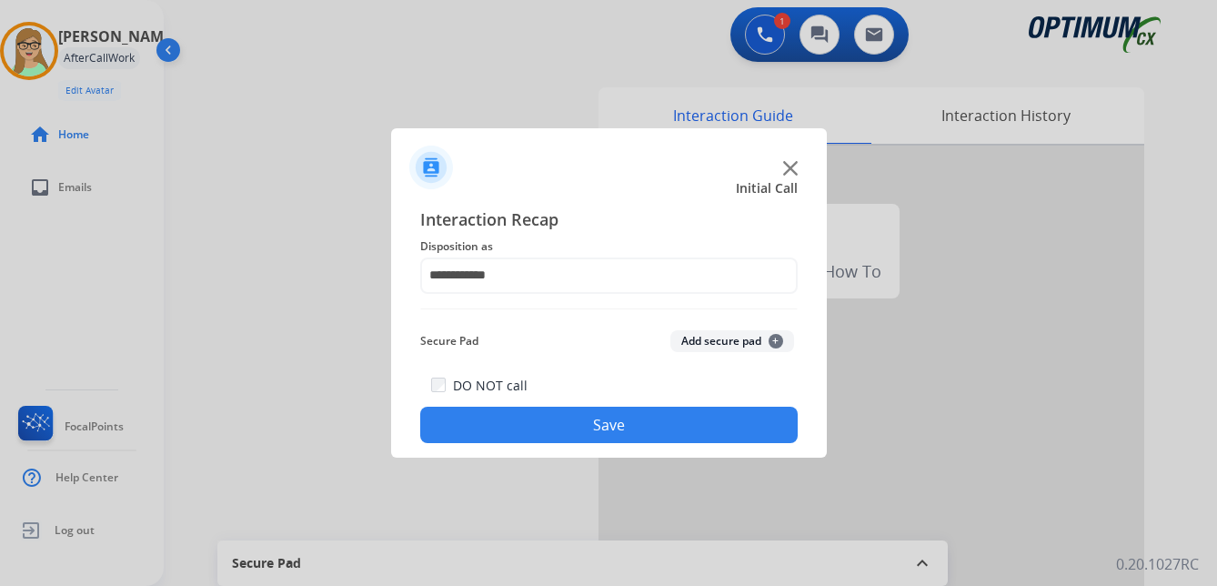
click at [538, 431] on button "Save" at bounding box center [608, 425] width 377 height 36
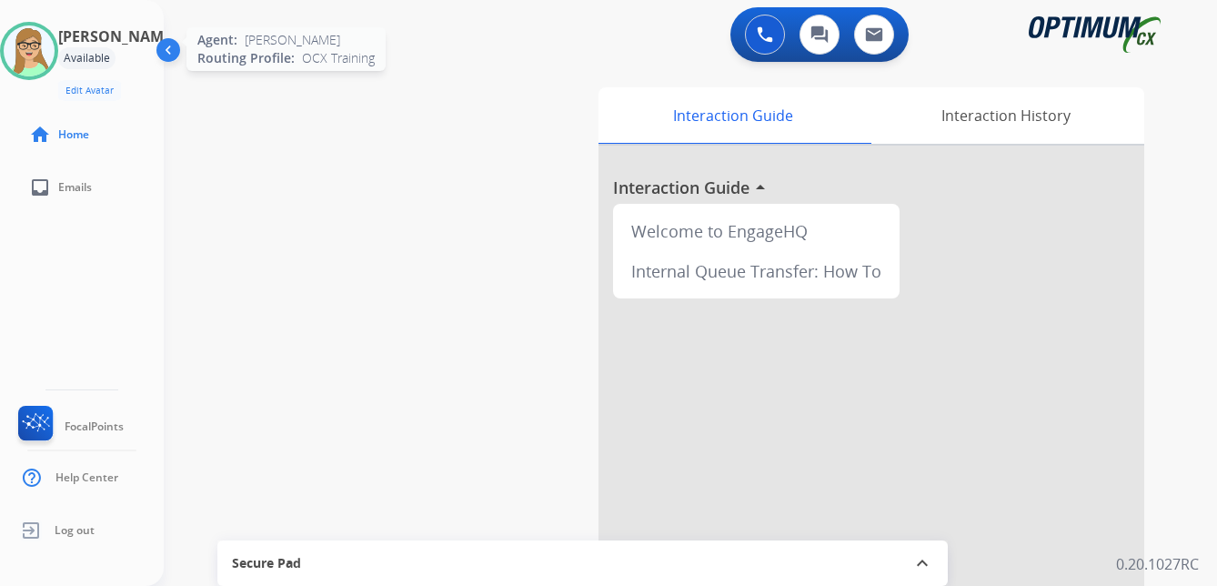
click at [45, 47] on img at bounding box center [29, 50] width 51 height 51
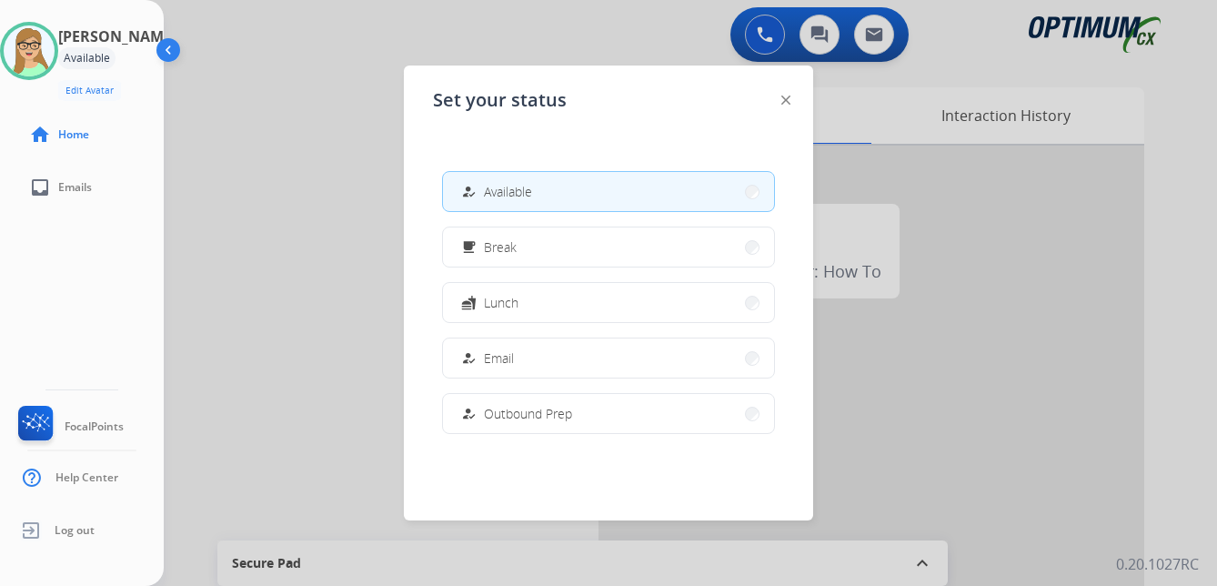
click at [520, 251] on button "free_breakfast Break" at bounding box center [608, 246] width 331 height 39
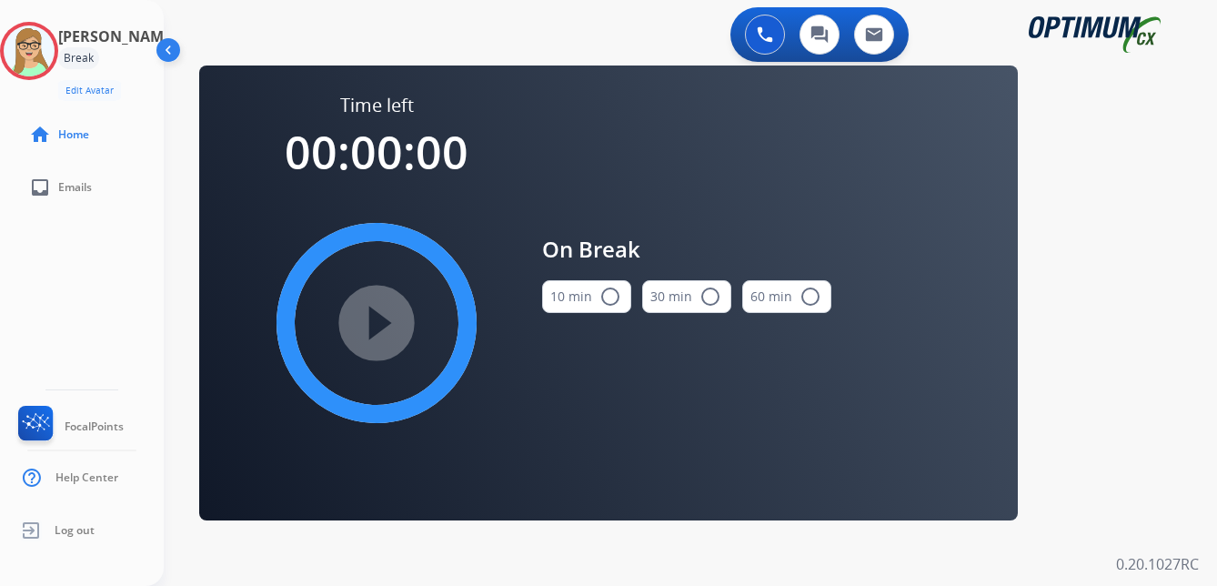
drag, startPoint x: 610, startPoint y: 291, endPoint x: 468, endPoint y: 317, distance: 145.1
click at [609, 291] on mat-icon "radio_button_unchecked" at bounding box center [610, 297] width 22 height 22
click at [367, 334] on mat-icon "play_circle_filled" at bounding box center [377, 323] width 22 height 22
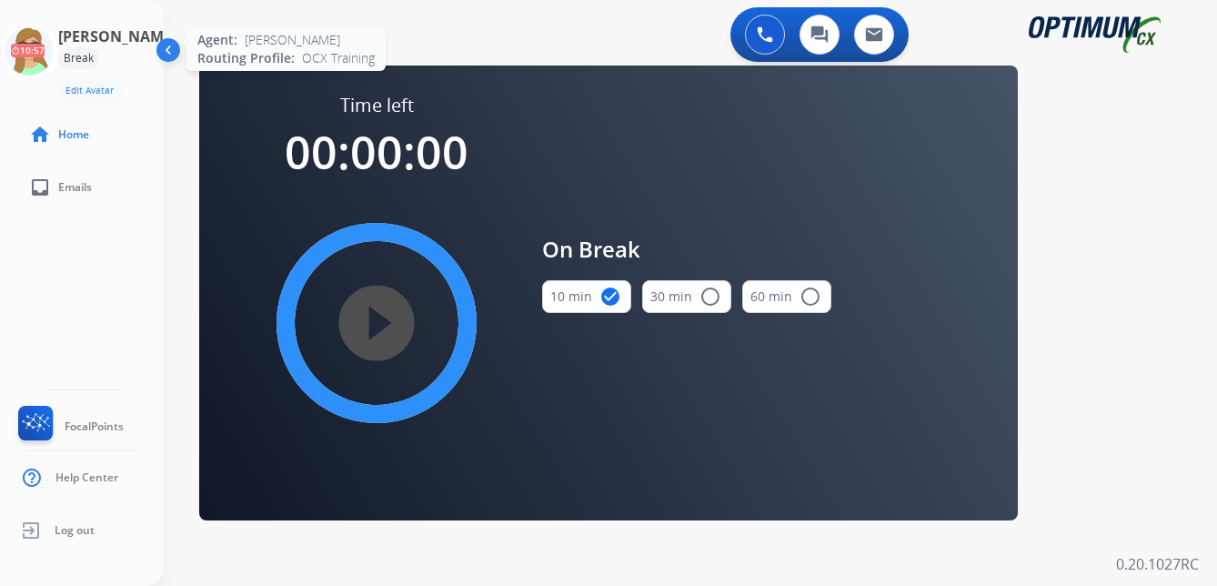
click at [59, 48] on icon at bounding box center [29, 51] width 59 height 59
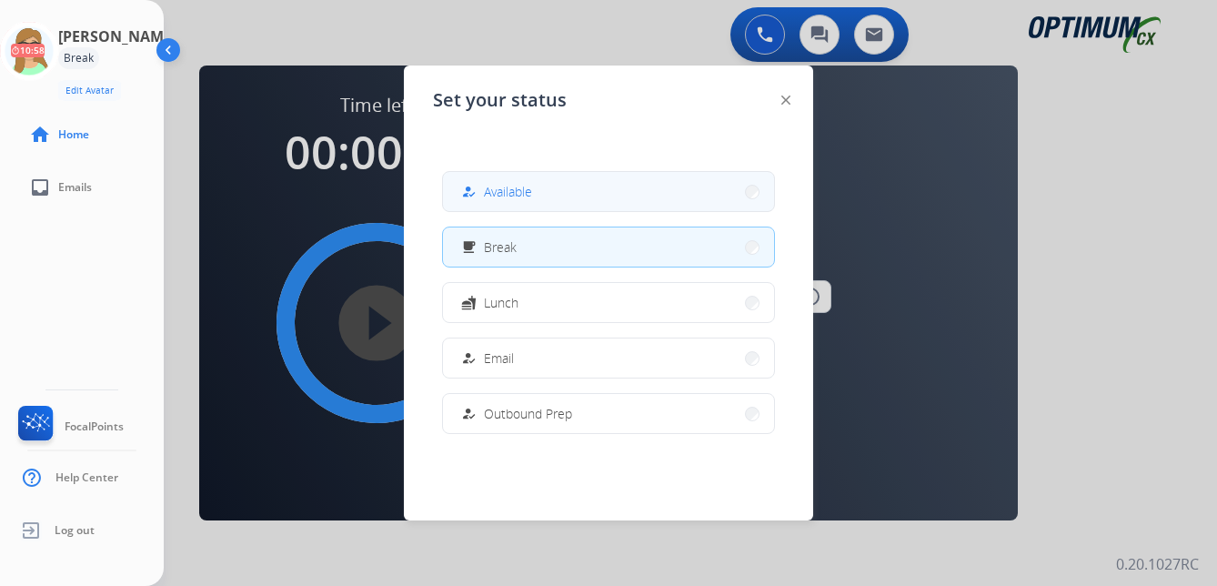
click at [500, 195] on span "Available" at bounding box center [508, 191] width 48 height 19
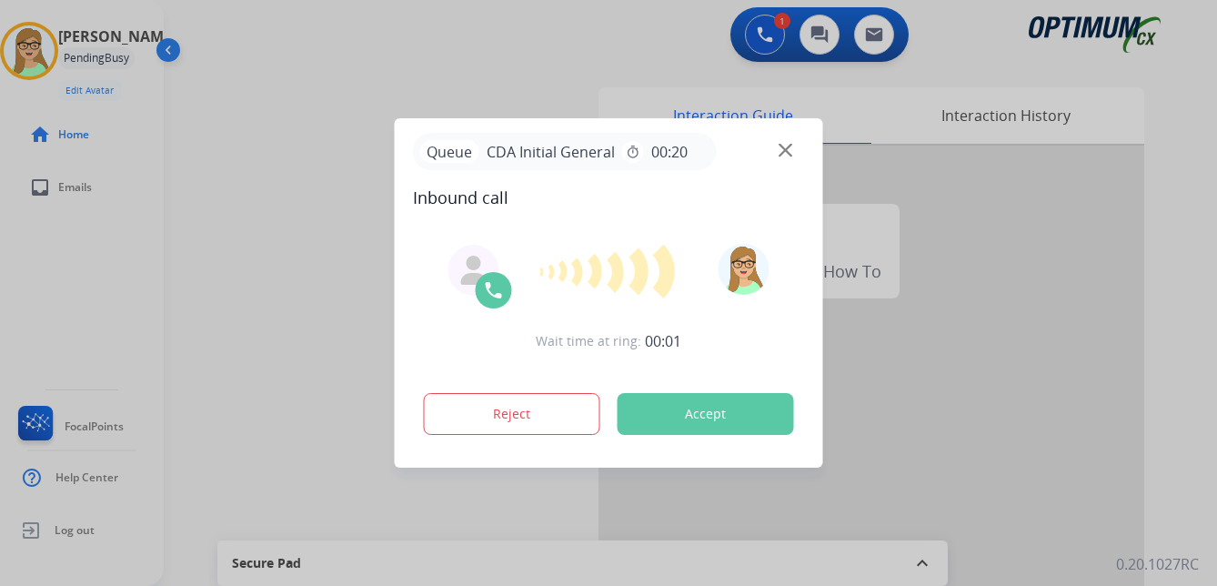
drag, startPoint x: 27, startPoint y: 108, endPoint x: 1, endPoint y: 106, distance: 26.4
click at [26, 108] on div at bounding box center [608, 293] width 1217 height 586
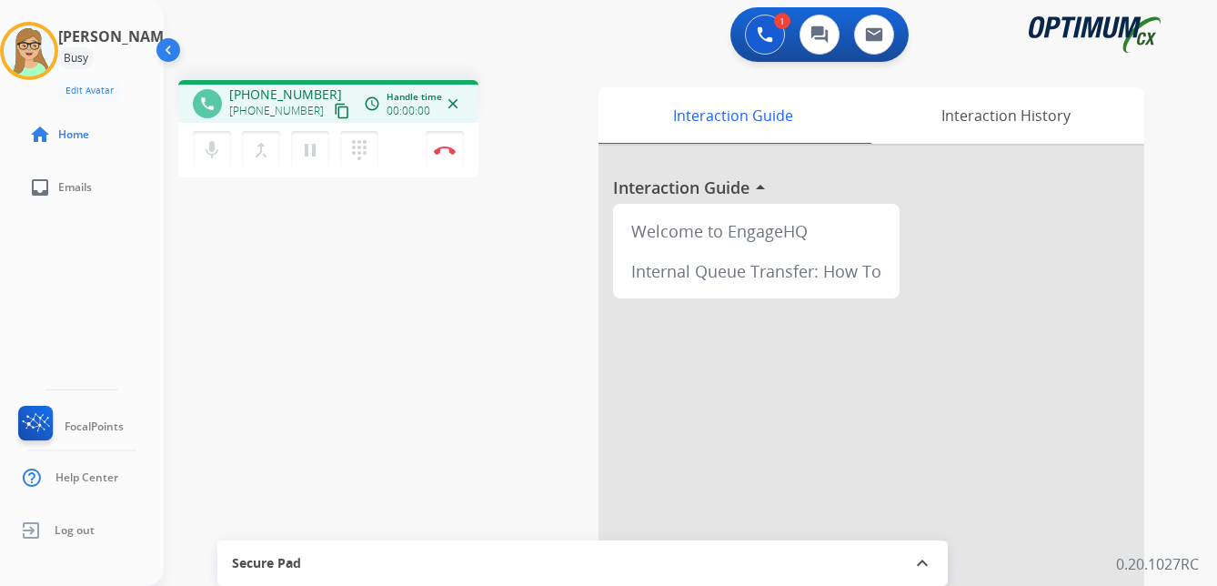
click at [334, 112] on mat-icon "content_copy" at bounding box center [342, 111] width 16 height 16
click at [24, 258] on div "Patricia Busy Edit Avatar Agent: Patricia Routing Profile: OCX Training home Ho…" at bounding box center [82, 293] width 164 height 586
click at [440, 150] on img at bounding box center [445, 150] width 22 height 9
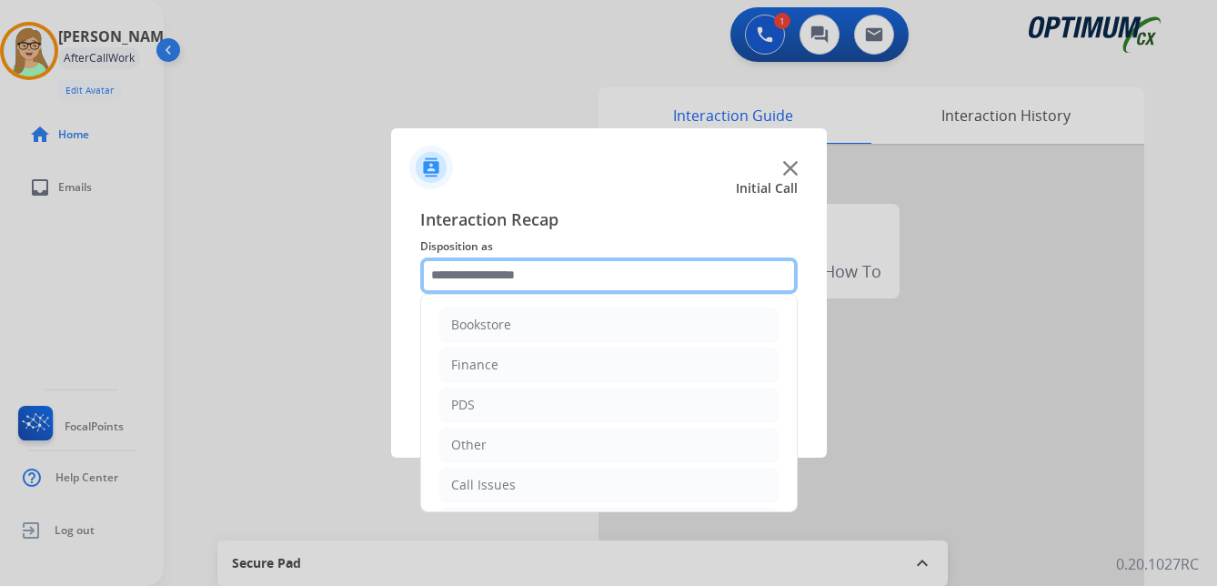
click at [484, 274] on input "text" at bounding box center [608, 275] width 377 height 36
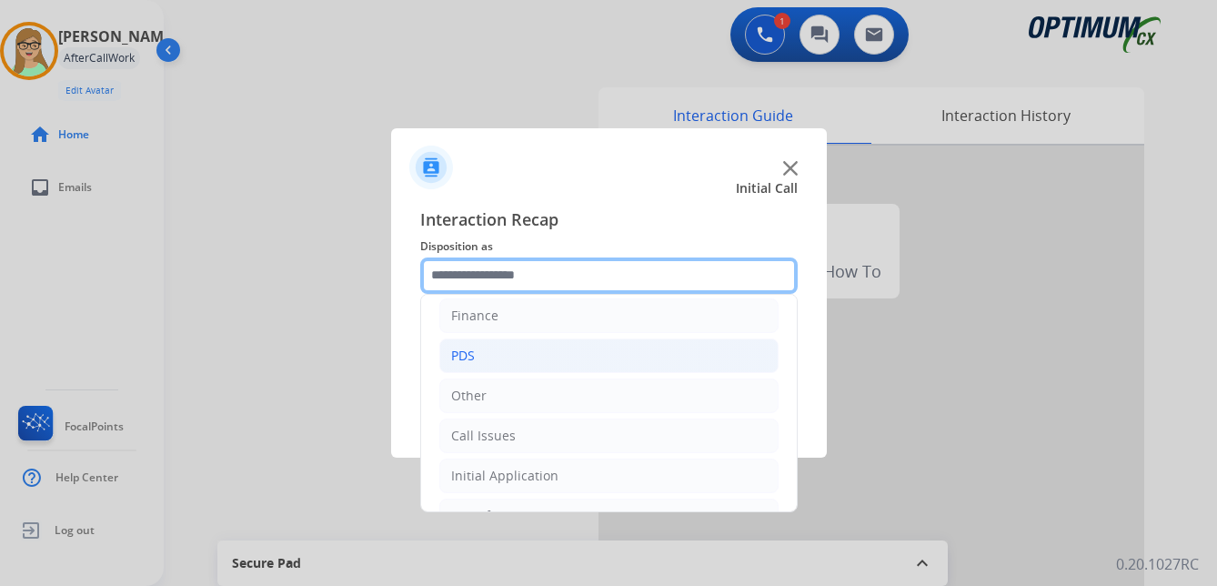
scroll to position [91, 0]
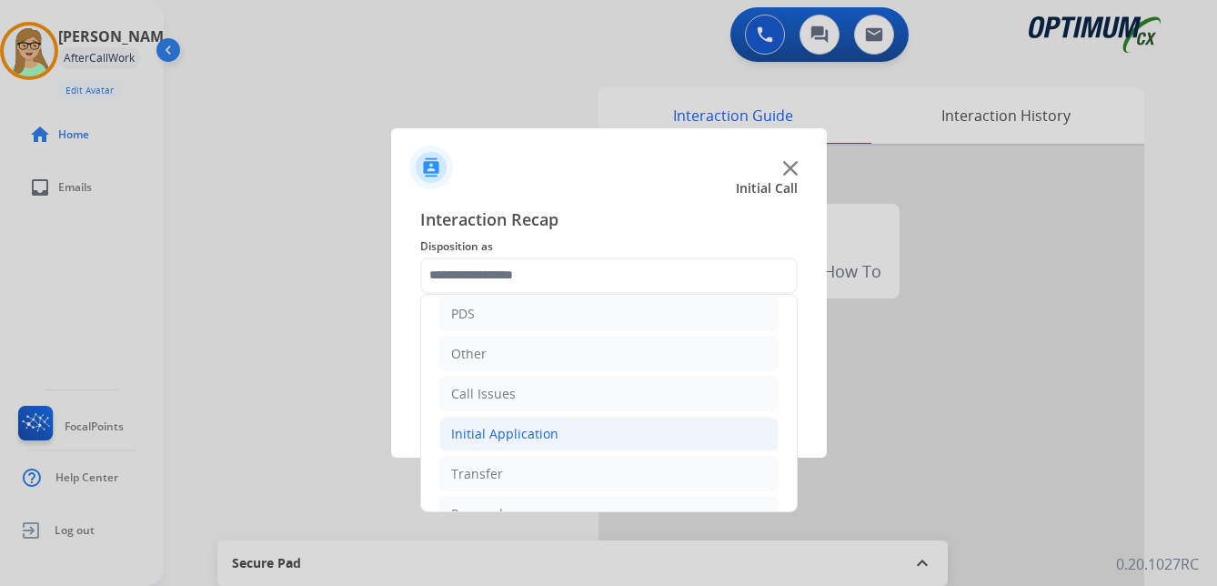
click at [514, 439] on div "Initial Application" at bounding box center [504, 434] width 107 height 18
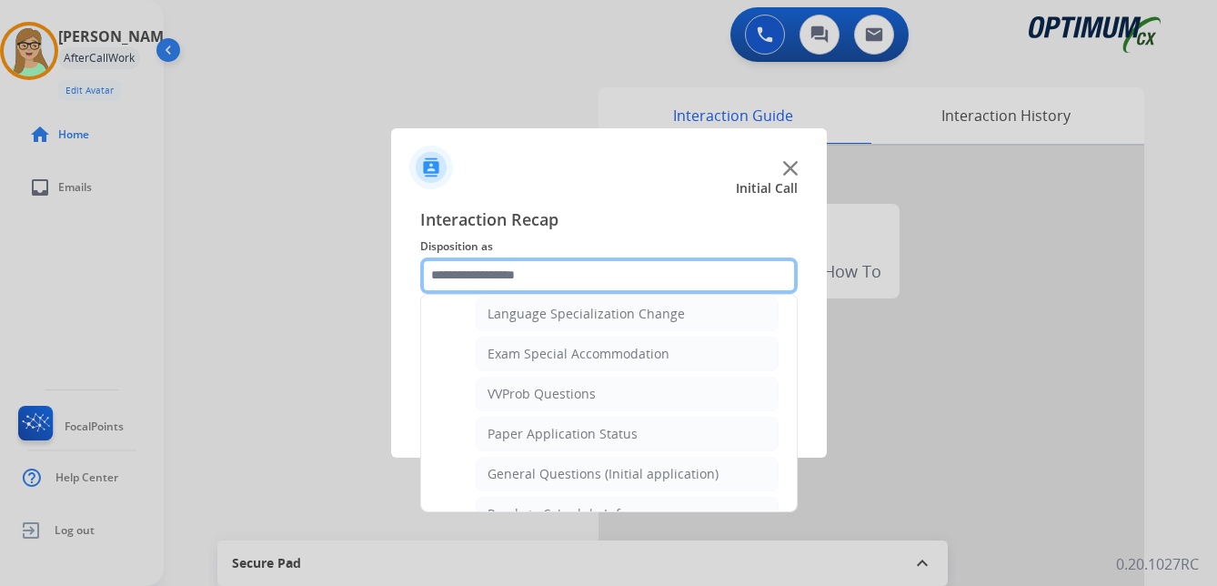
scroll to position [819, 0]
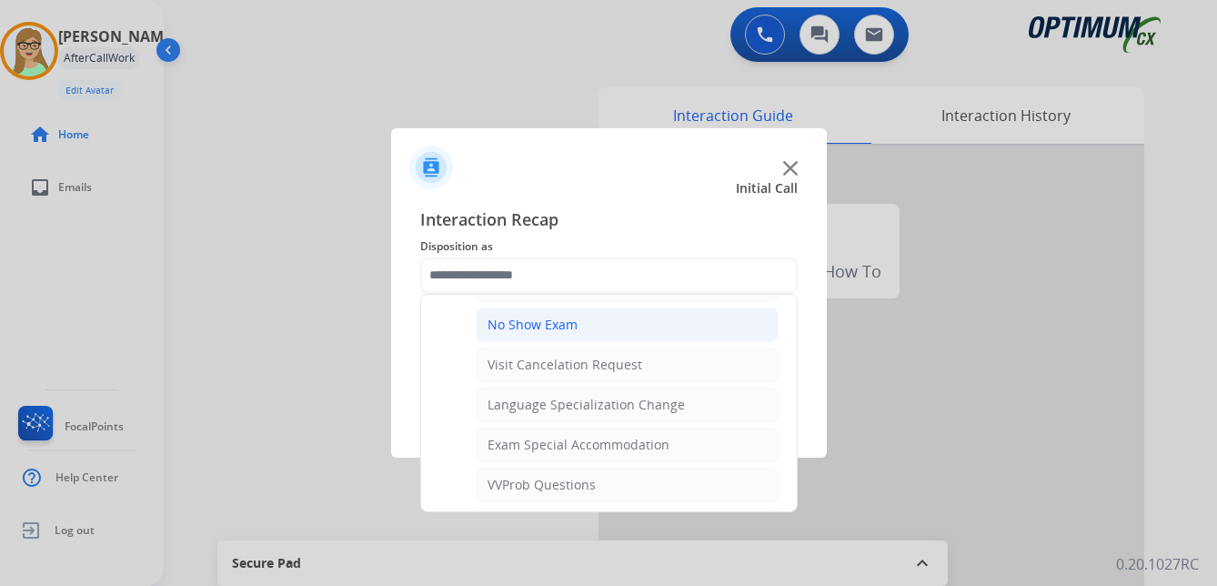
click at [509, 317] on div "No Show Exam" at bounding box center [533, 325] width 90 height 18
type input "**********"
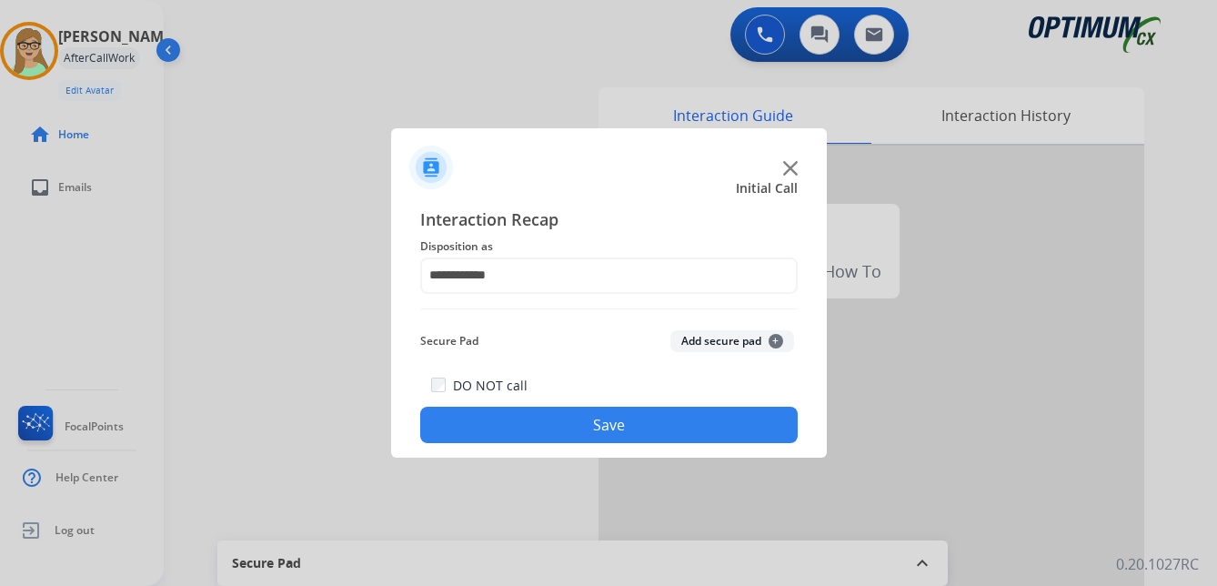
click at [524, 412] on button "Save" at bounding box center [608, 425] width 377 height 36
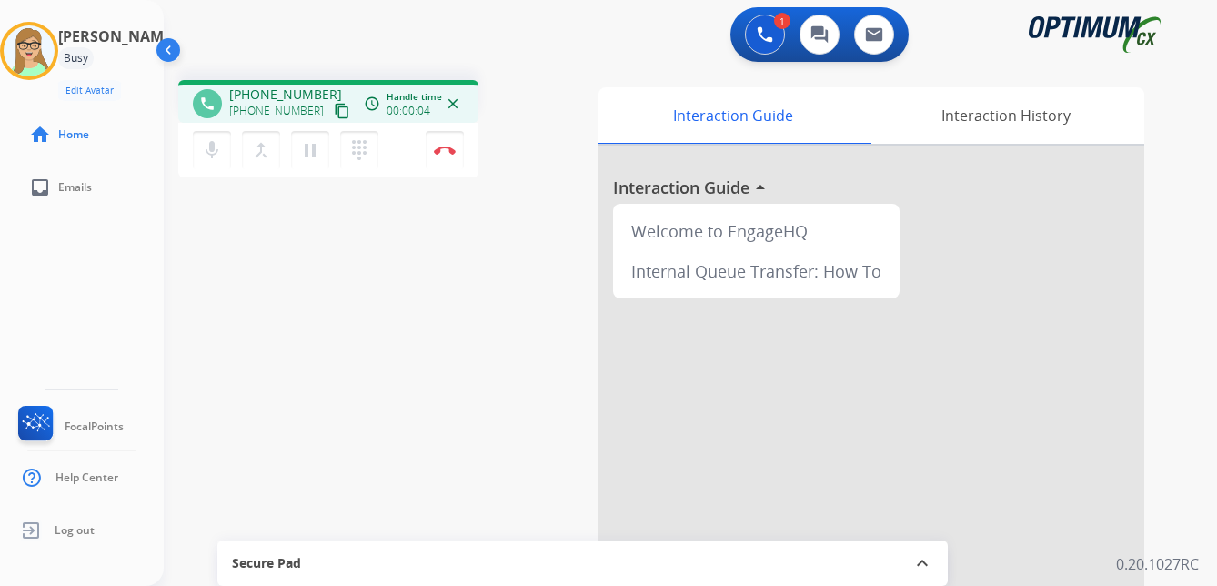
click at [45, 297] on div "Patricia Busy Edit Avatar Agent: Patricia Routing Profile: OCX Training home Ho…" at bounding box center [82, 293] width 164 height 586
click at [334, 114] on mat-icon "content_copy" at bounding box center [342, 111] width 16 height 16
click at [25, 268] on div "Patricia Busy Edit Avatar Agent: Patricia Routing Profile: OCX Training home Ho…" at bounding box center [82, 293] width 164 height 586
click at [448, 151] on img at bounding box center [445, 150] width 22 height 9
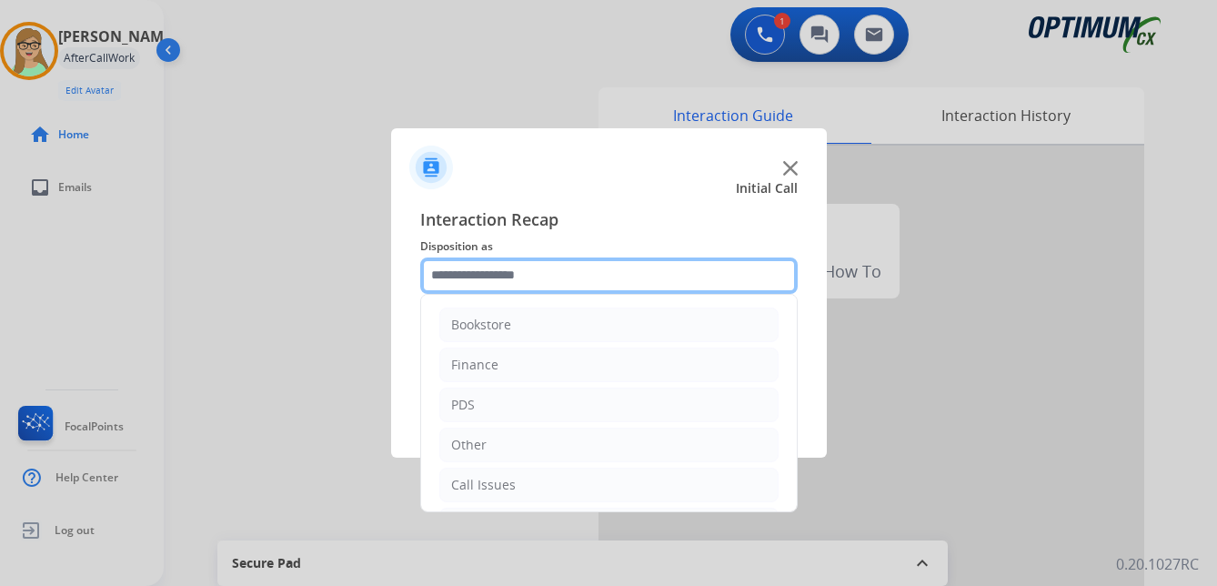
click at [494, 272] on input "text" at bounding box center [608, 275] width 377 height 36
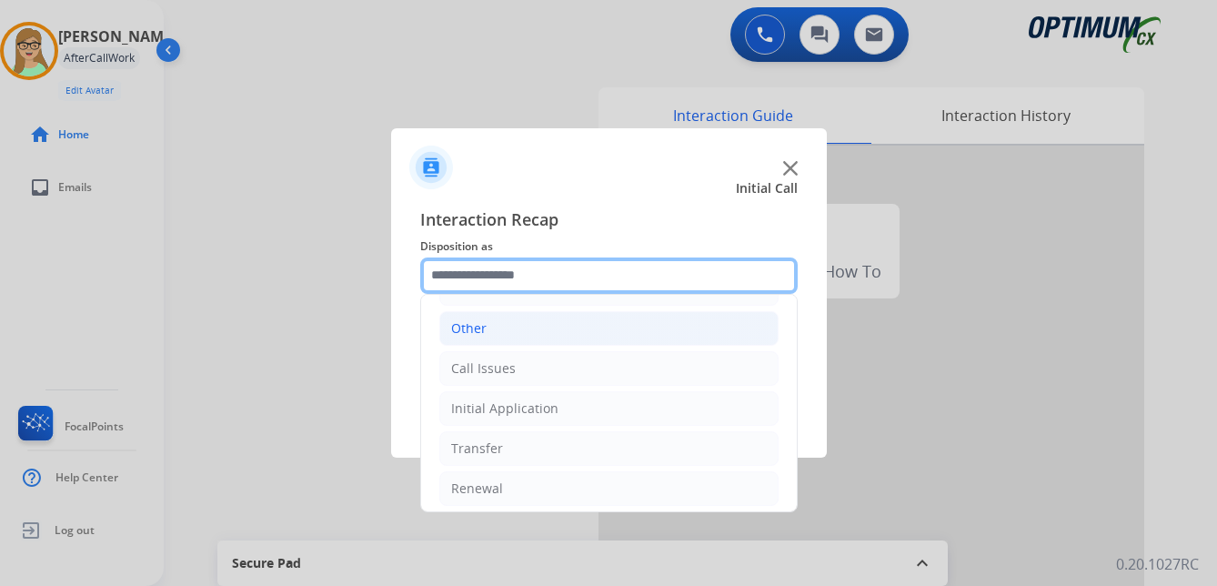
scroll to position [124, 0]
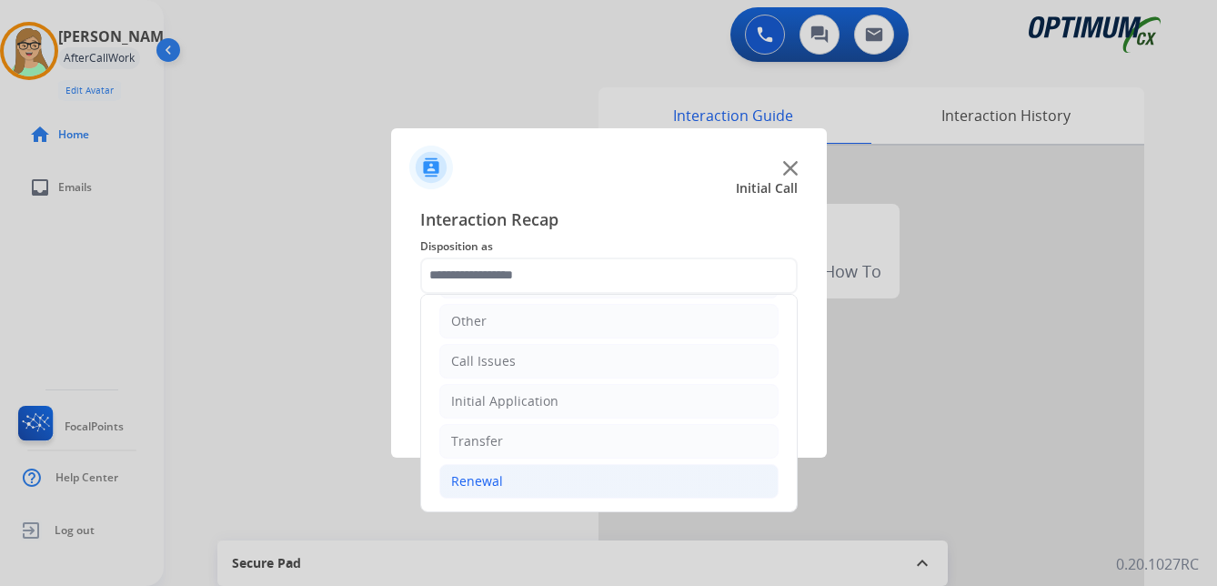
click at [488, 478] on div "Renewal" at bounding box center [477, 481] width 52 height 18
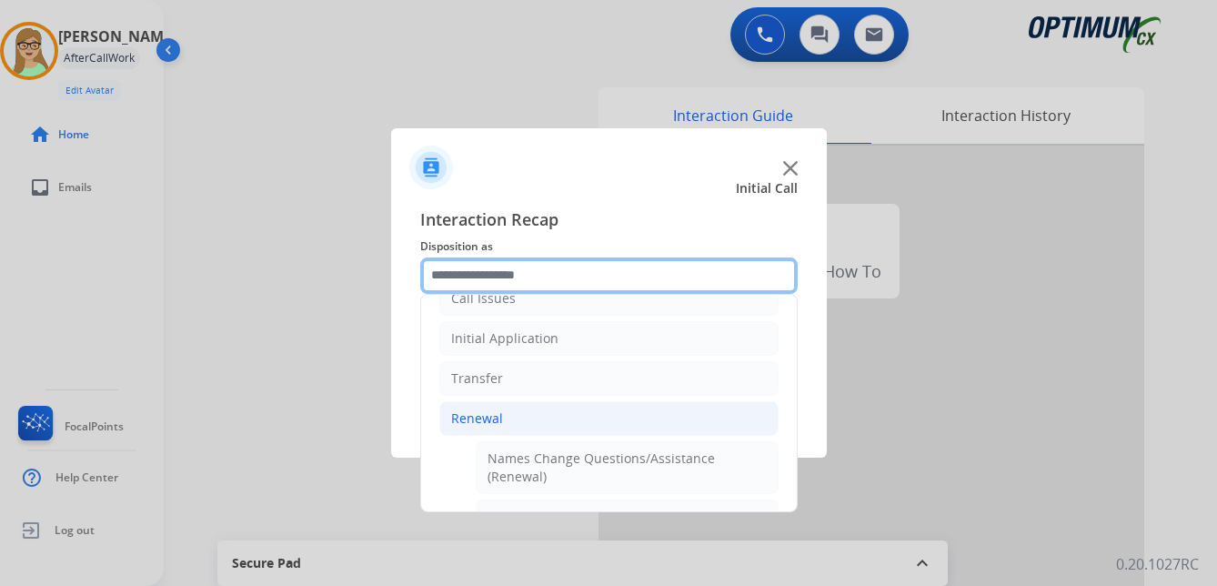
scroll to position [306, 0]
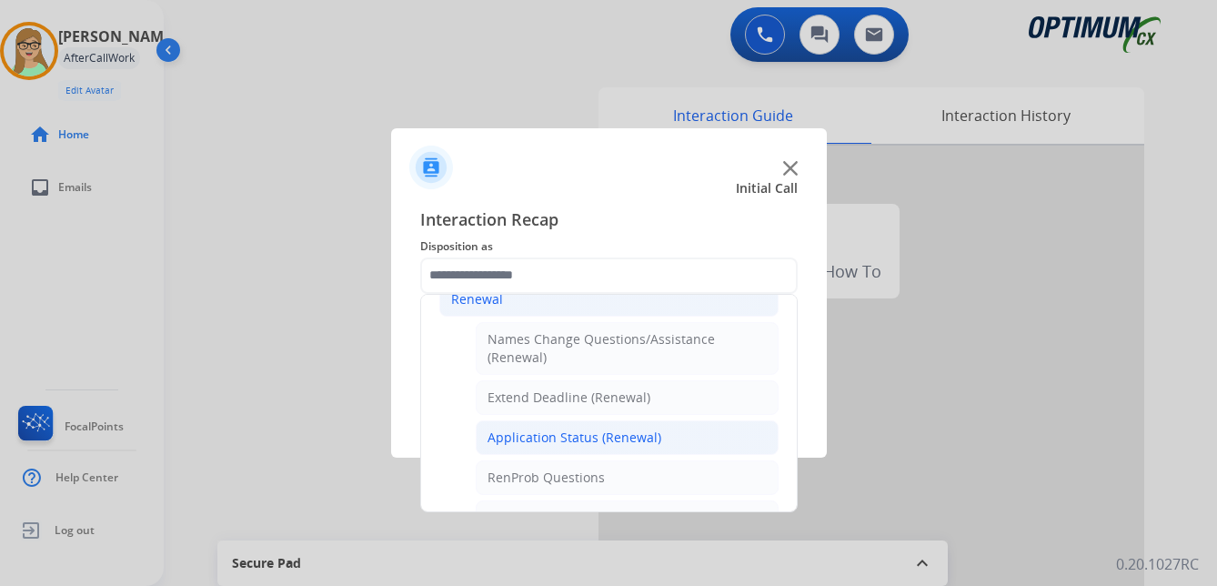
click at [550, 430] on div "Application Status (Renewal)" at bounding box center [575, 437] width 174 height 18
type input "**********"
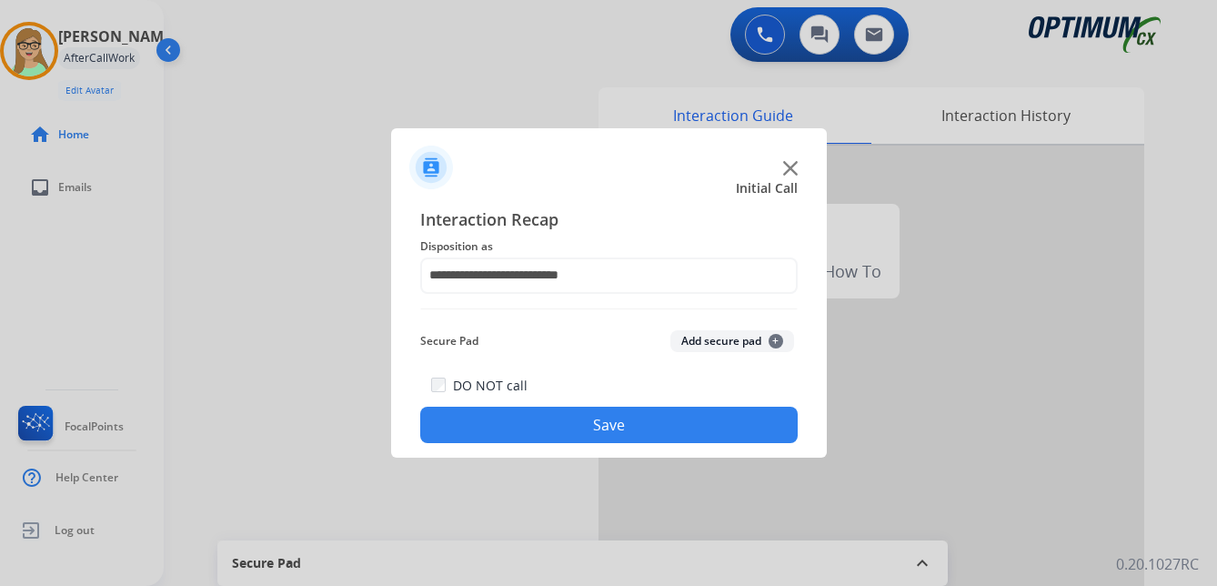
click at [540, 440] on button "Save" at bounding box center [608, 425] width 377 height 36
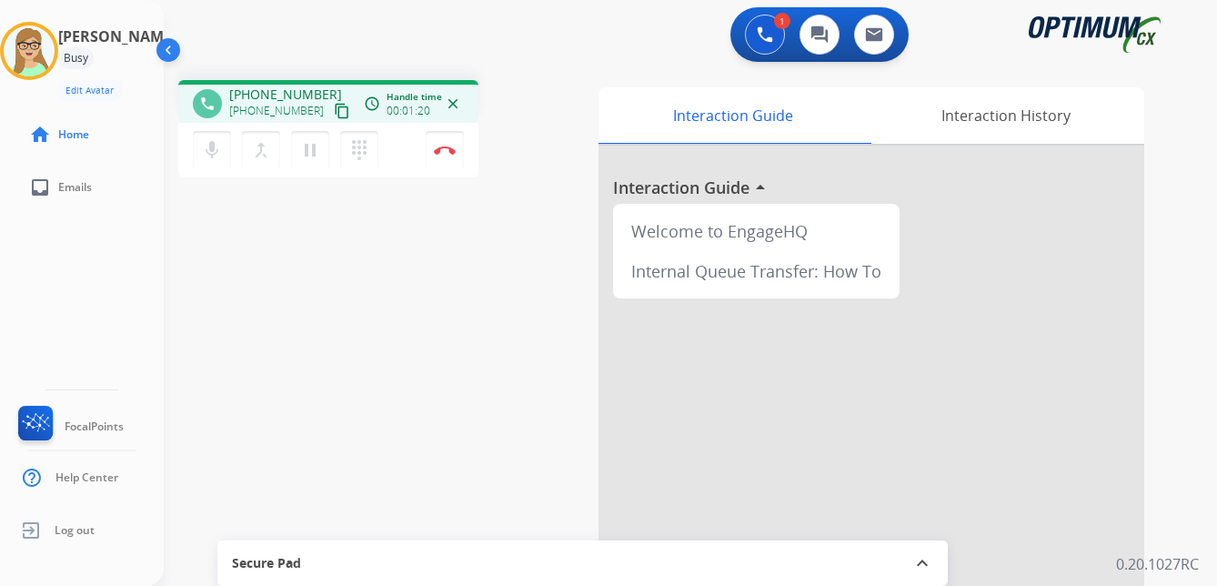
click at [334, 112] on mat-icon "content_copy" at bounding box center [342, 111] width 16 height 16
click at [448, 148] on img at bounding box center [445, 150] width 22 height 9
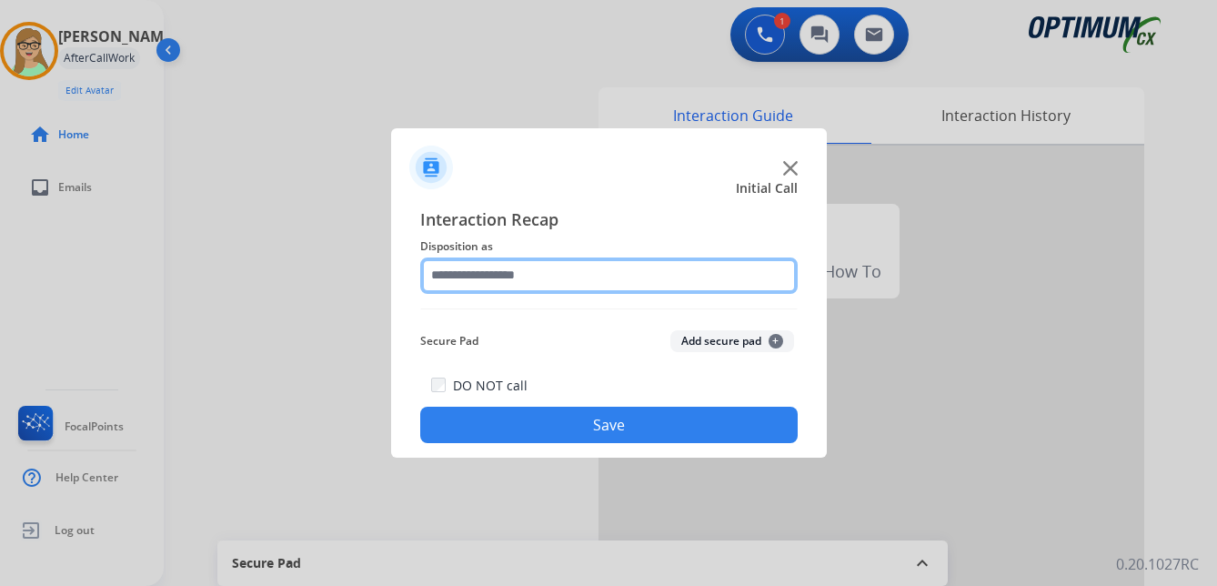
click at [497, 274] on input "text" at bounding box center [608, 275] width 377 height 36
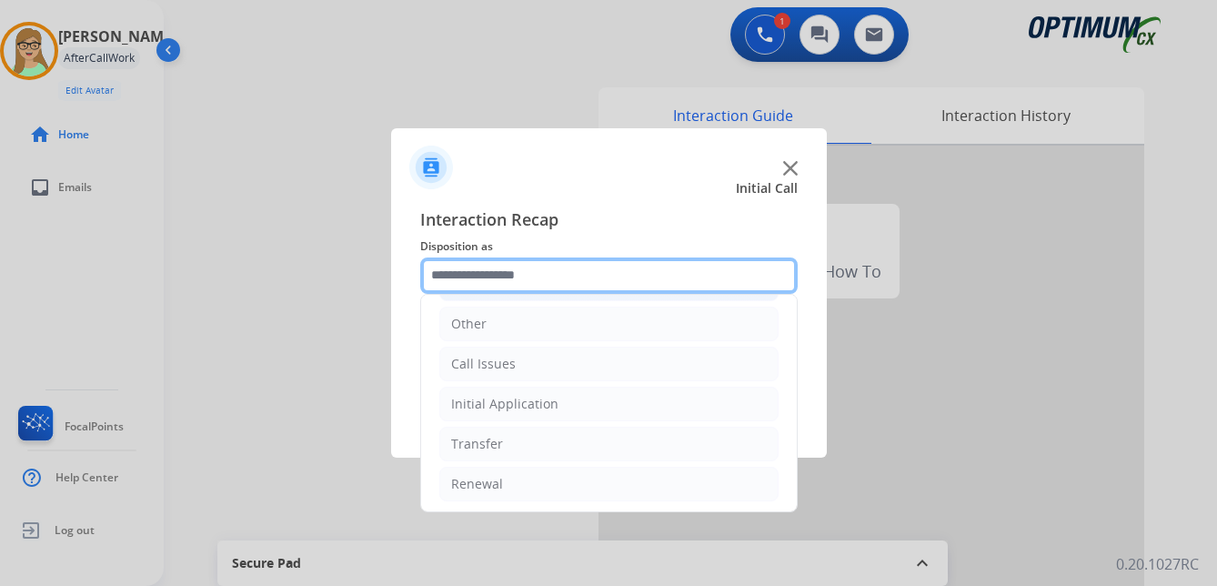
scroll to position [124, 0]
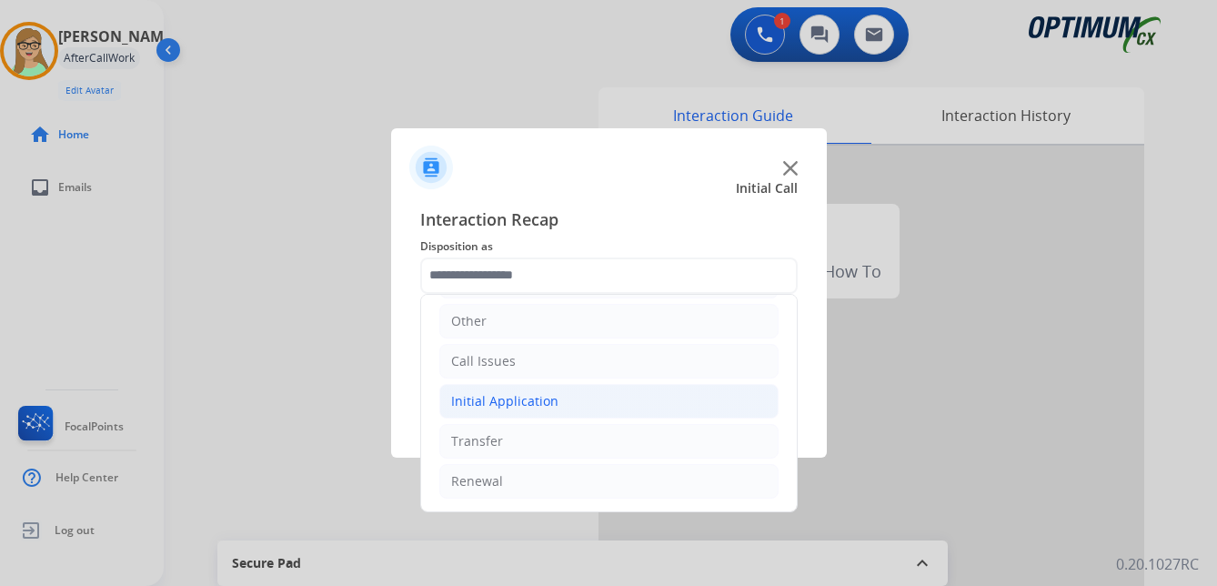
click at [531, 401] on div "Initial Application" at bounding box center [504, 401] width 107 height 18
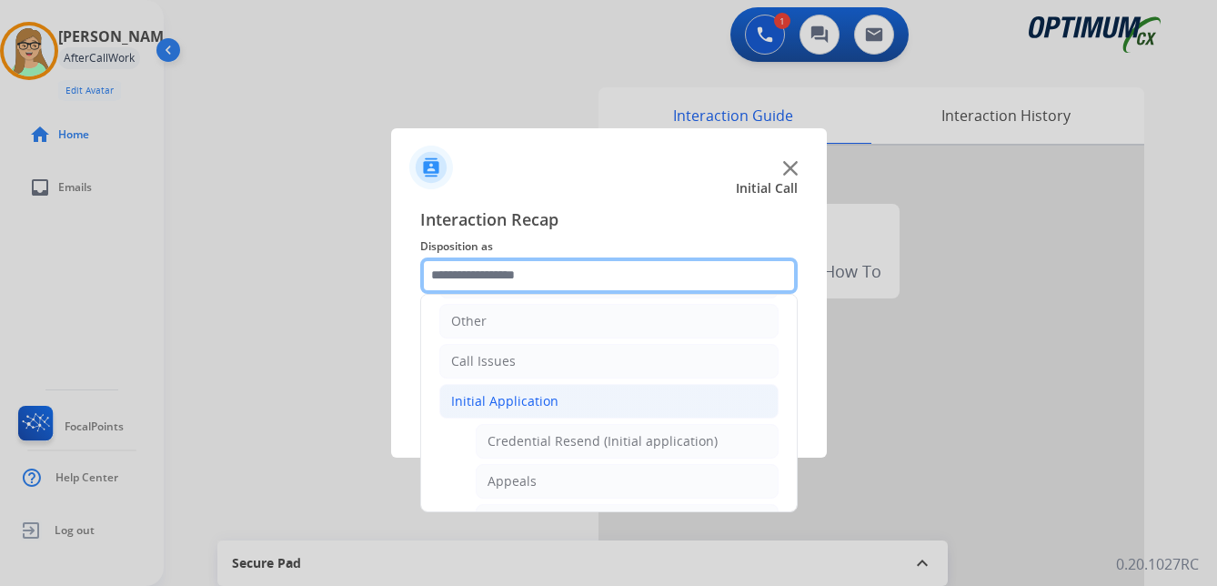
scroll to position [215, 0]
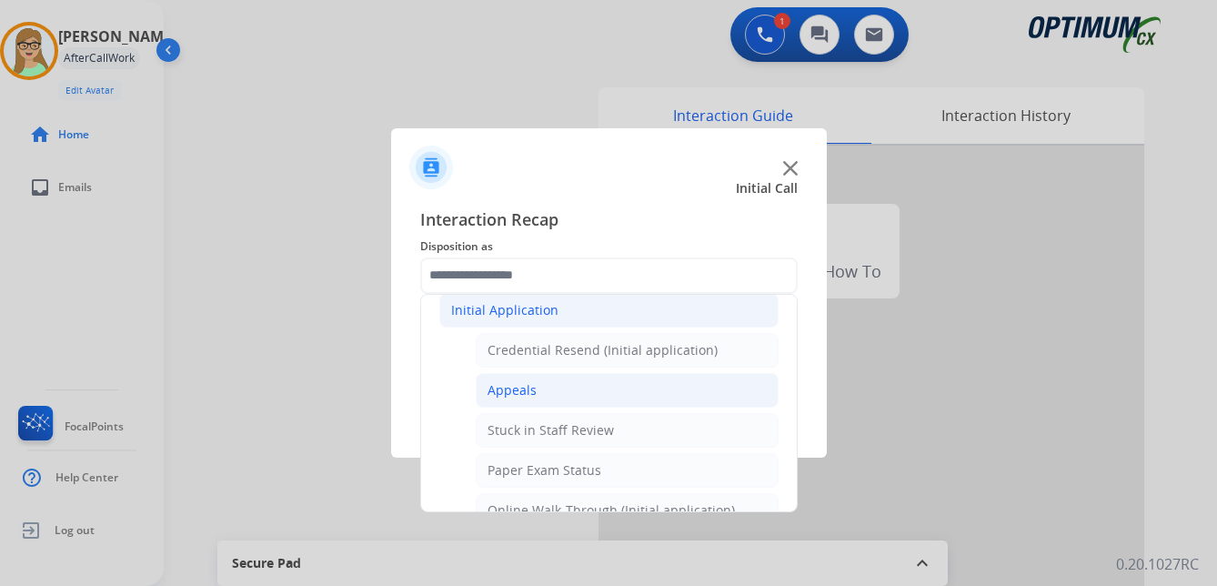
click at [509, 389] on div "Appeals" at bounding box center [512, 390] width 49 height 18
type input "*******"
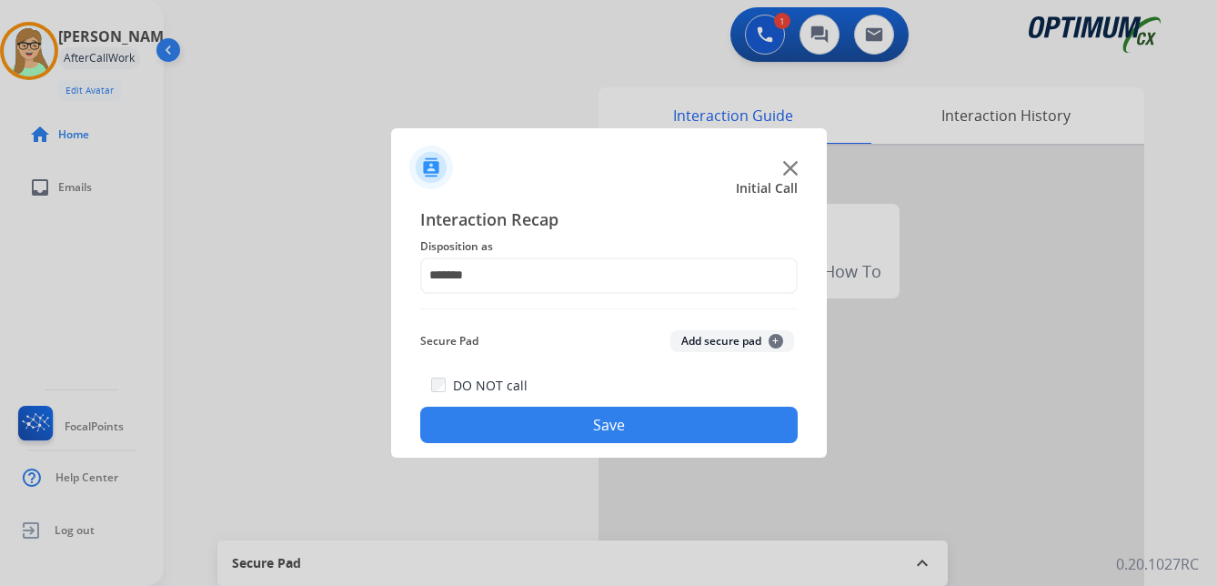
drag, startPoint x: 529, startPoint y: 424, endPoint x: 4, endPoint y: 370, distance: 528.5
click at [526, 424] on button "Save" at bounding box center [608, 425] width 377 height 36
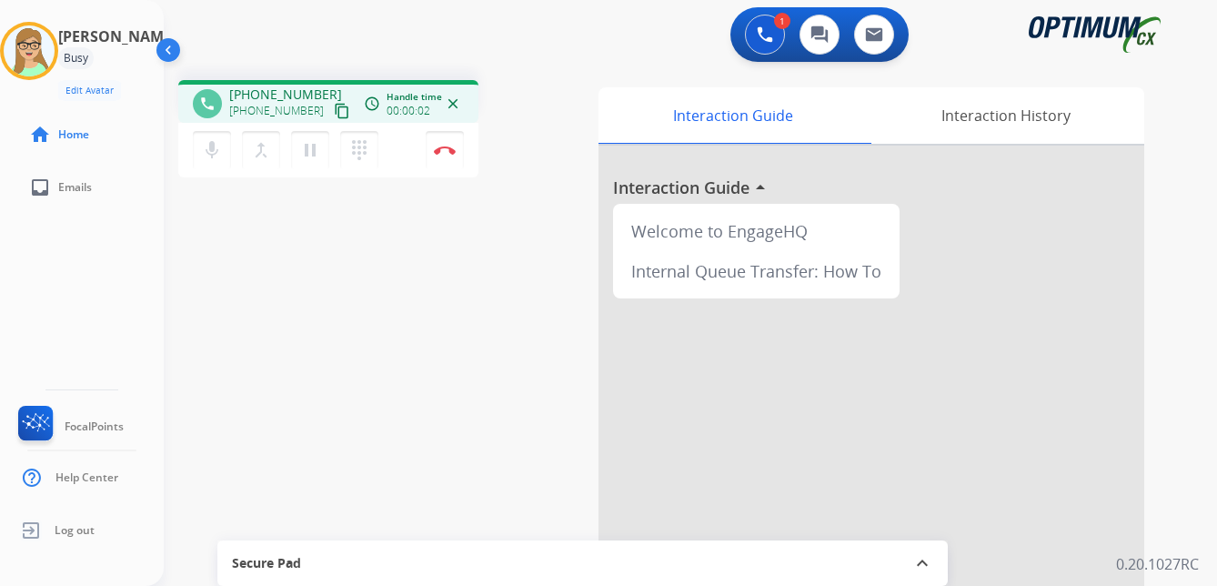
click at [334, 107] on mat-icon "content_copy" at bounding box center [342, 111] width 16 height 16
click at [441, 148] on img at bounding box center [445, 150] width 22 height 9
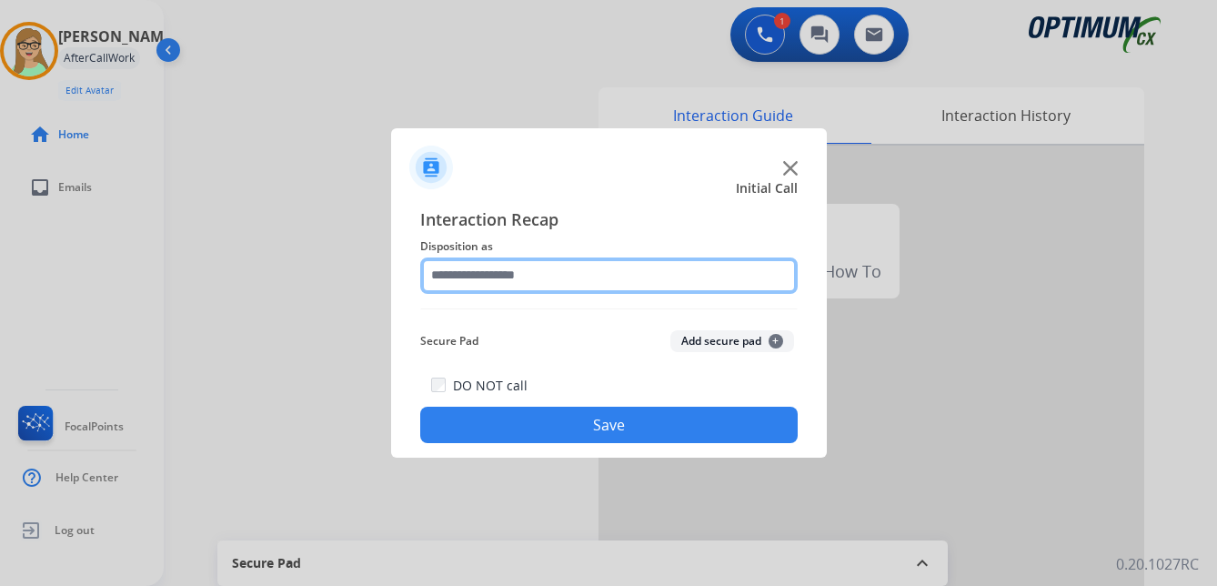
click at [508, 275] on input "text" at bounding box center [608, 275] width 377 height 36
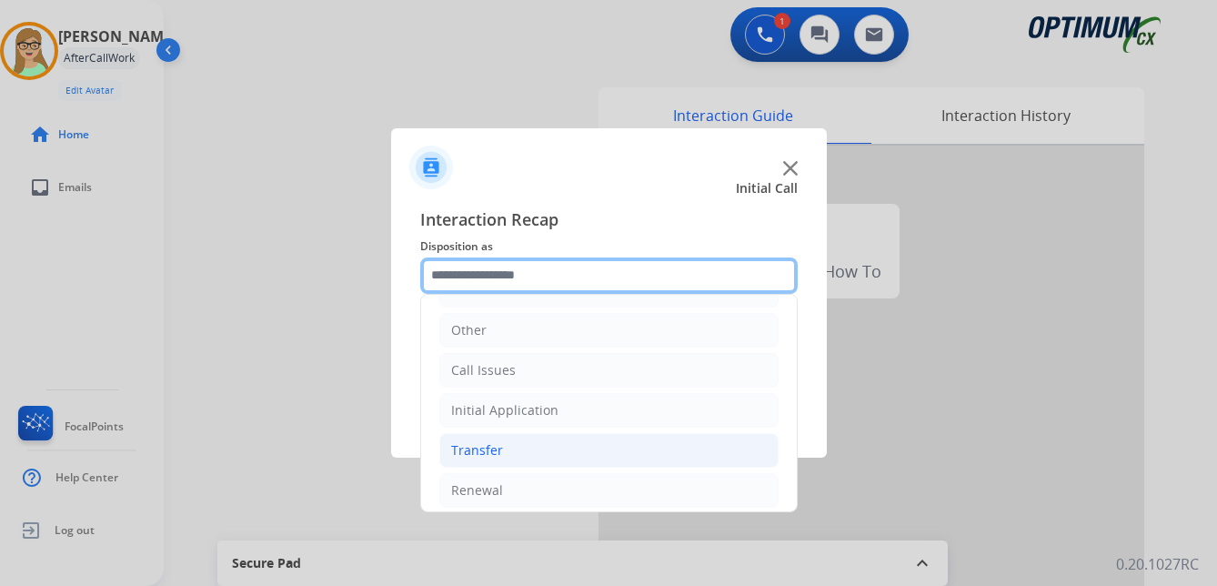
scroll to position [124, 0]
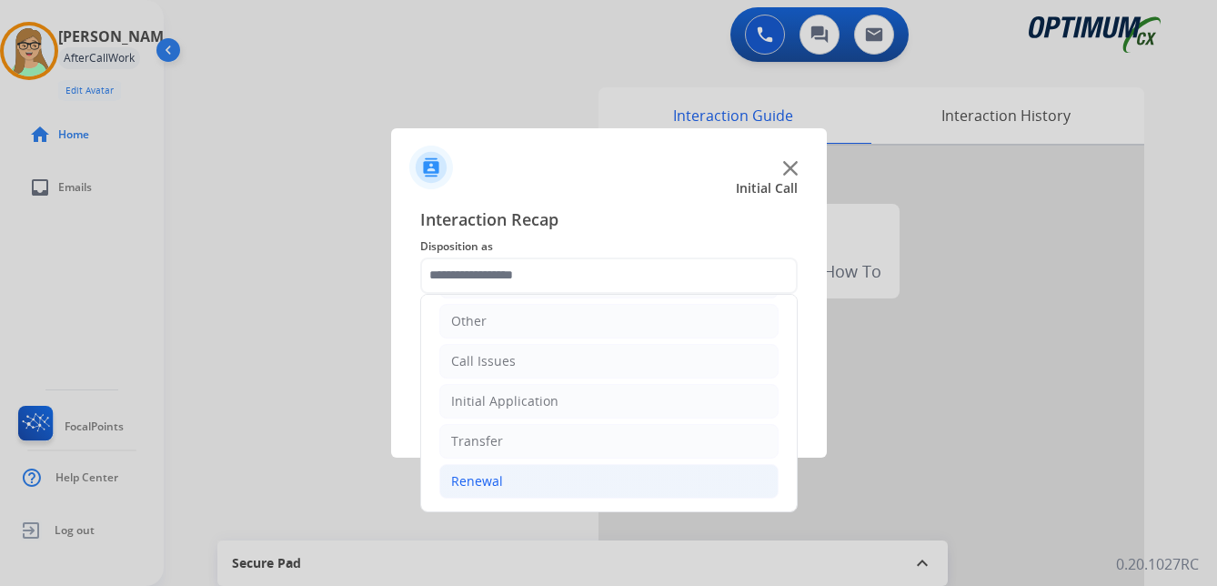
click at [490, 478] on div "Renewal" at bounding box center [477, 481] width 52 height 18
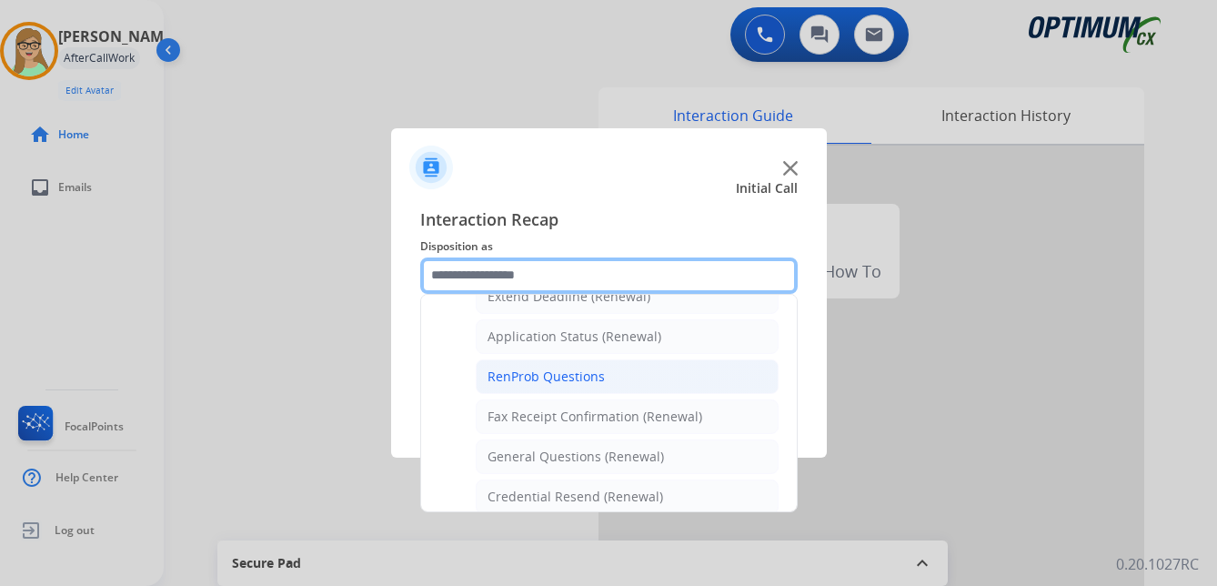
scroll to position [488, 0]
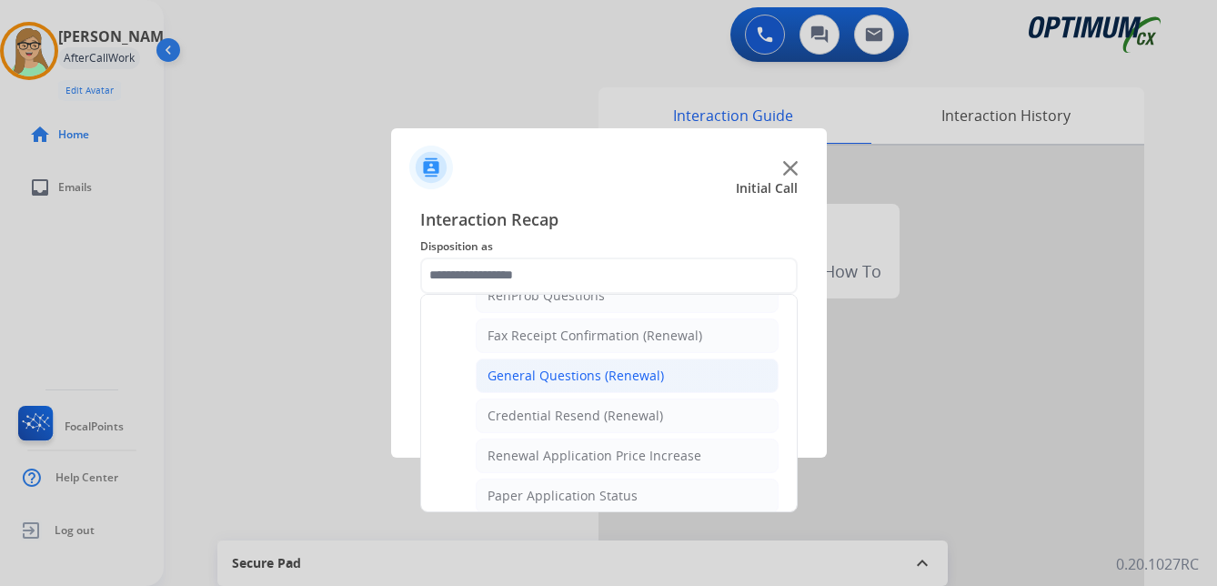
click at [586, 370] on div "General Questions (Renewal)" at bounding box center [576, 376] width 176 height 18
type input "**********"
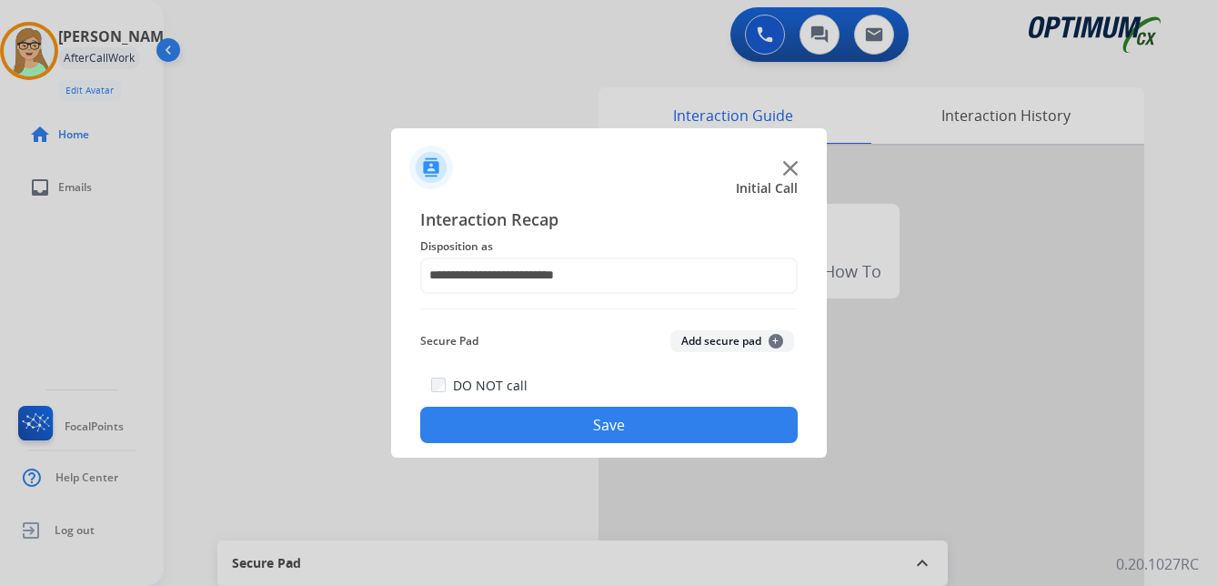
click at [570, 432] on button "Save" at bounding box center [608, 425] width 377 height 36
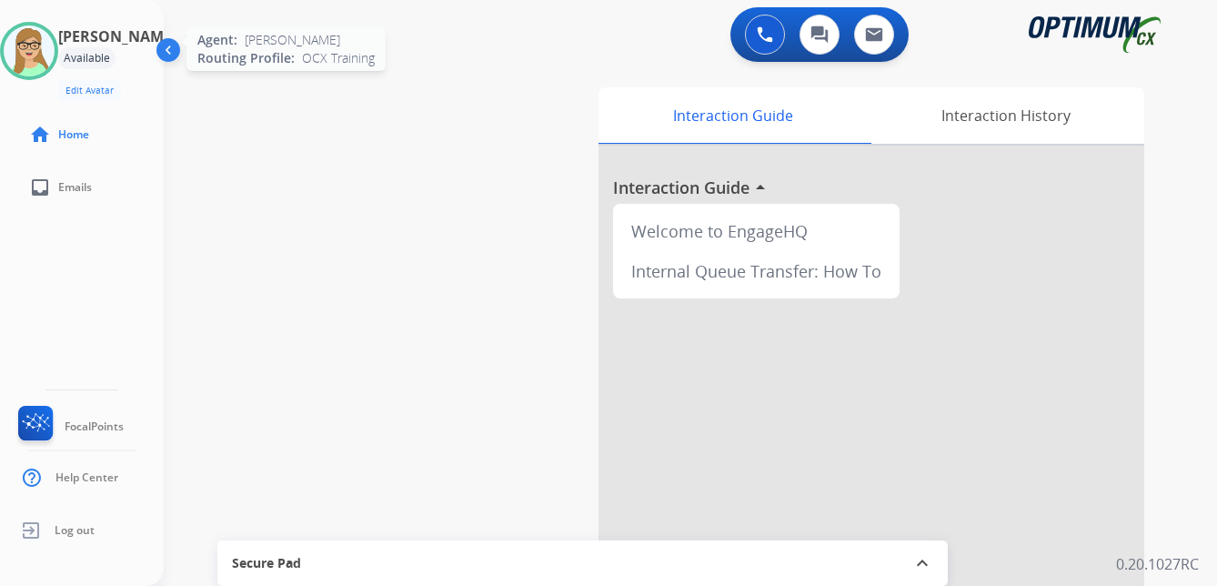
click at [55, 54] on img at bounding box center [29, 50] width 51 height 51
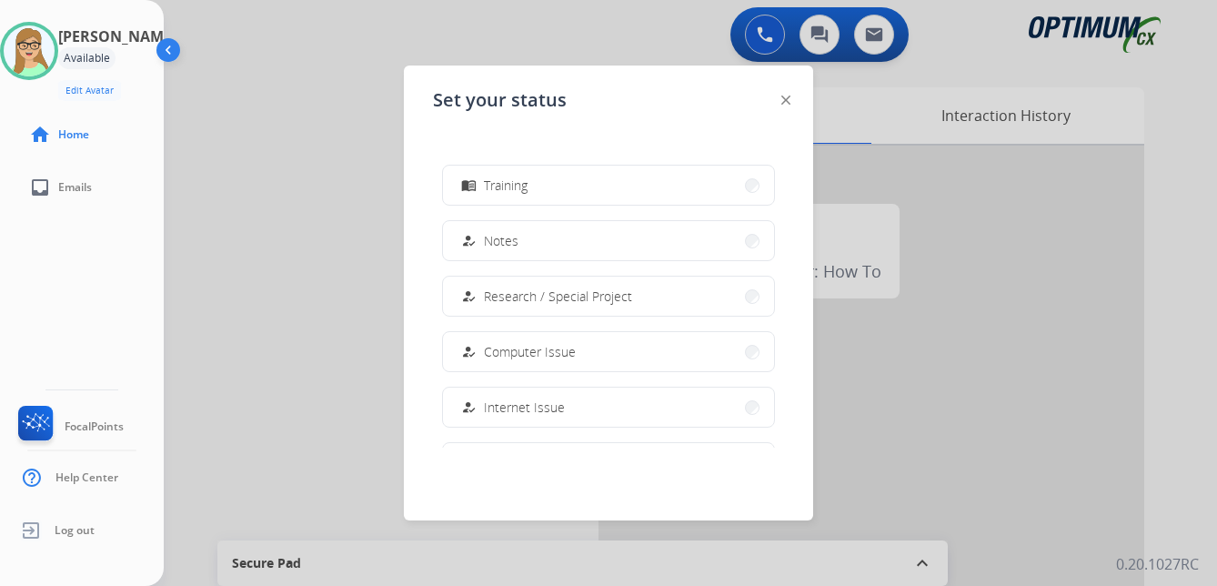
scroll to position [364, 0]
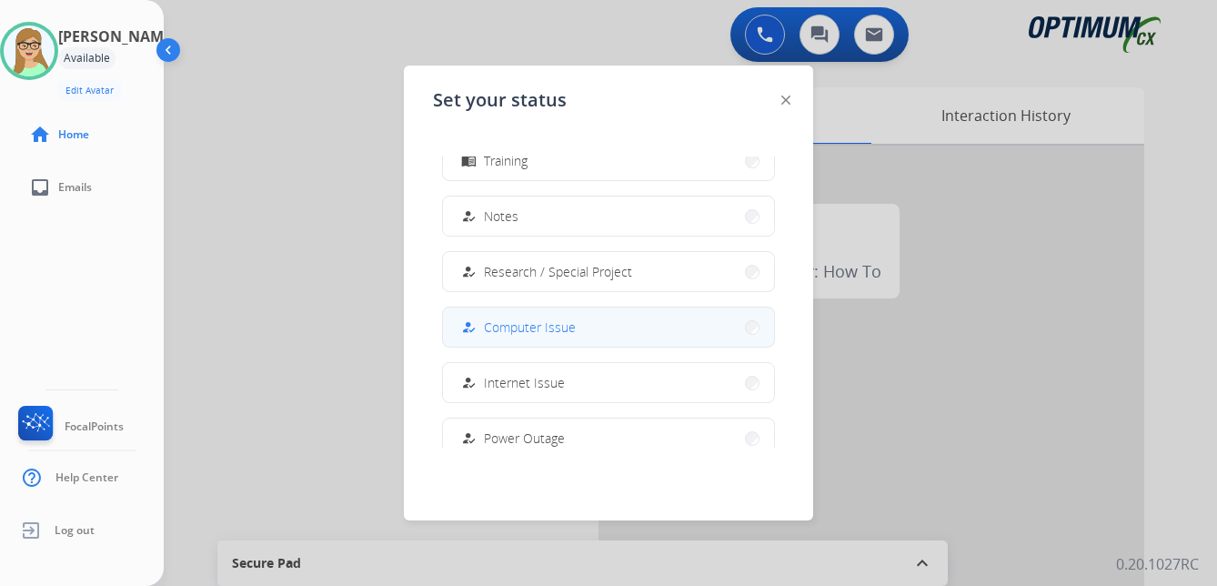
click at [538, 316] on button "how_to_reg Computer Issue" at bounding box center [608, 326] width 331 height 39
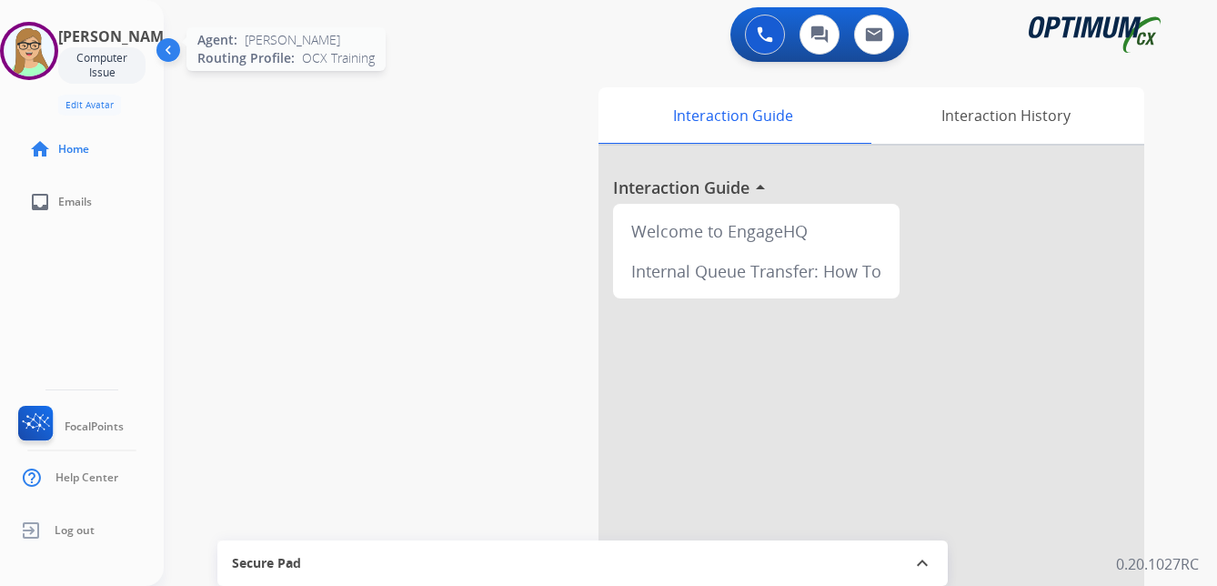
click at [35, 52] on img at bounding box center [29, 50] width 51 height 51
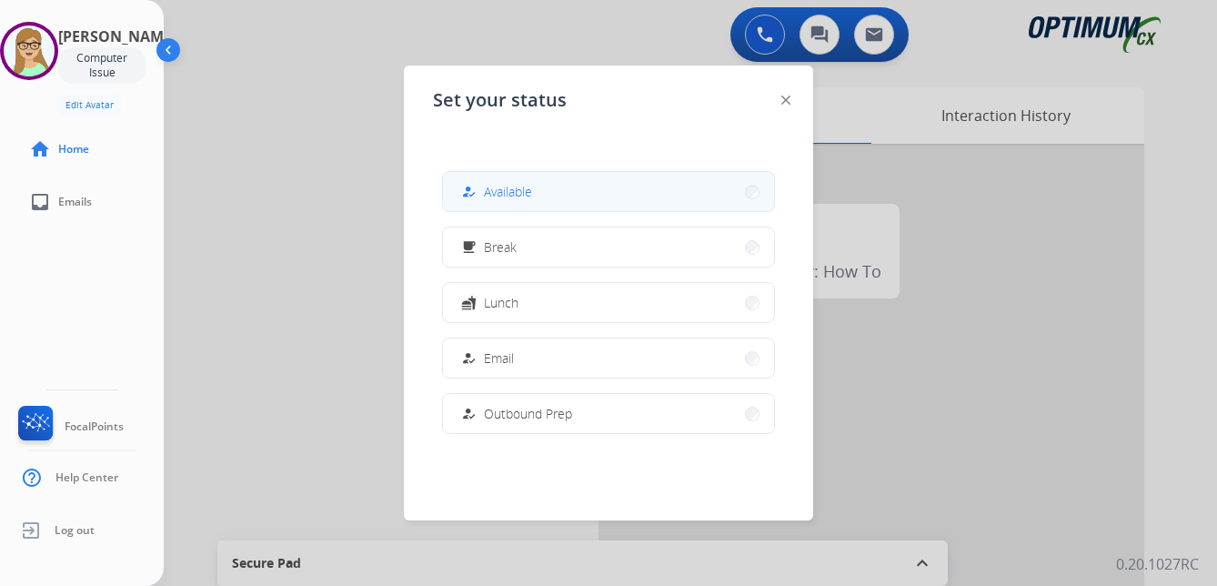
click at [510, 194] on span "Available" at bounding box center [508, 191] width 48 height 19
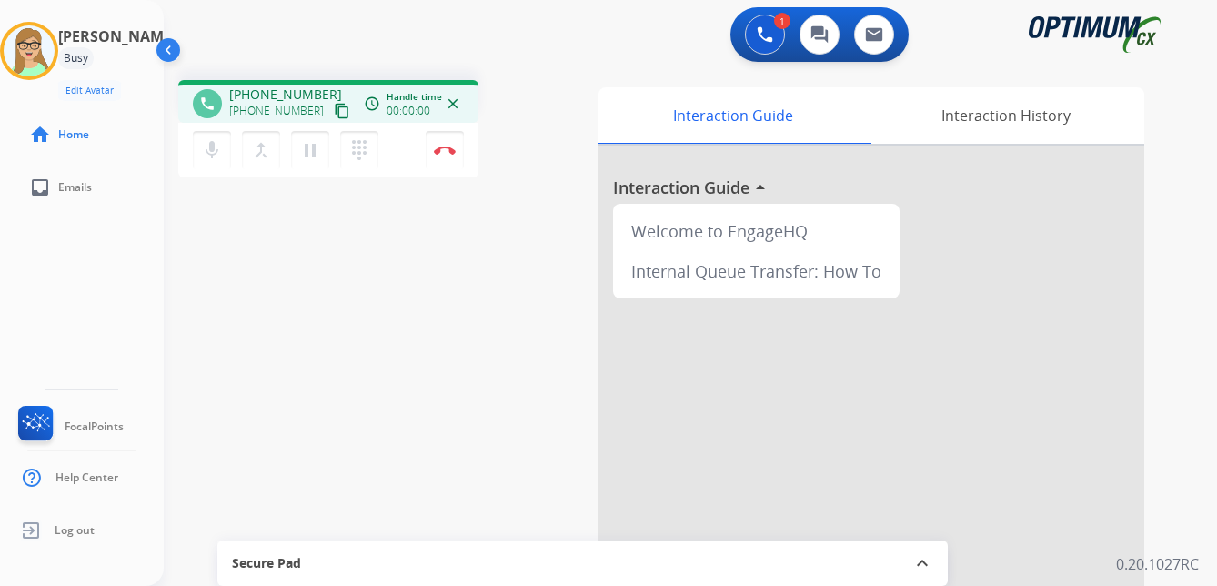
click at [35, 260] on div "Patricia Busy Edit Avatar Agent: Patricia Routing Profile: OCX Training home Ho…" at bounding box center [82, 293] width 164 height 586
drag, startPoint x: 322, startPoint y: 107, endPoint x: 177, endPoint y: 159, distance: 153.6
click at [334, 106] on mat-icon "content_copy" at bounding box center [342, 111] width 16 height 16
click at [50, 290] on div "Patricia Busy Edit Avatar Agent: Patricia Routing Profile: OCX Training home Ho…" at bounding box center [82, 293] width 164 height 586
click at [444, 147] on img at bounding box center [445, 150] width 22 height 9
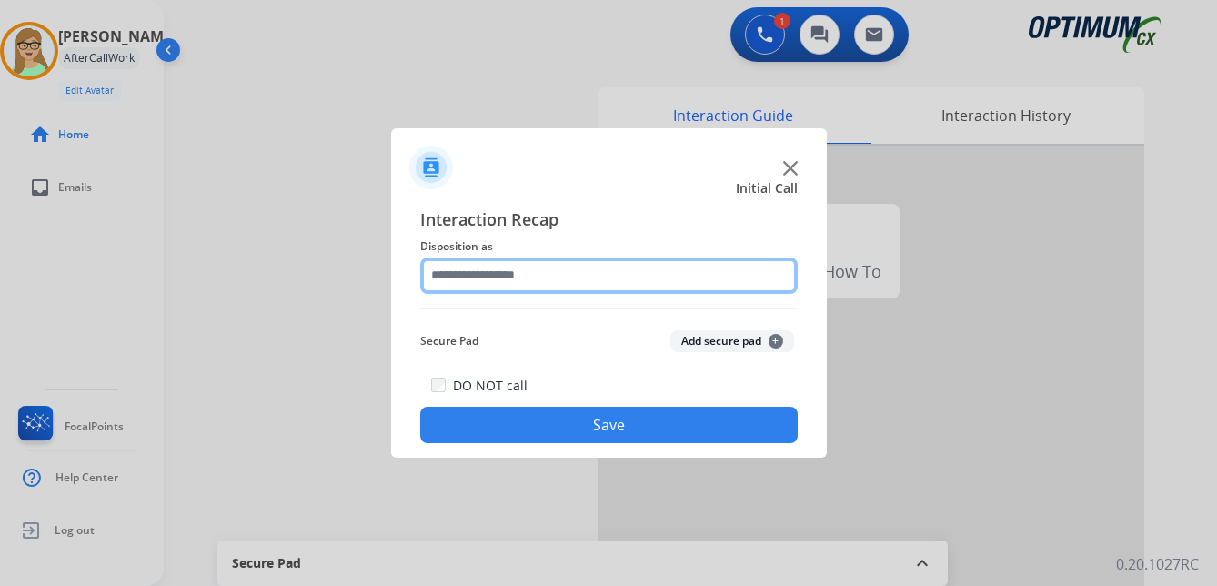
click at [506, 273] on input "text" at bounding box center [608, 275] width 377 height 36
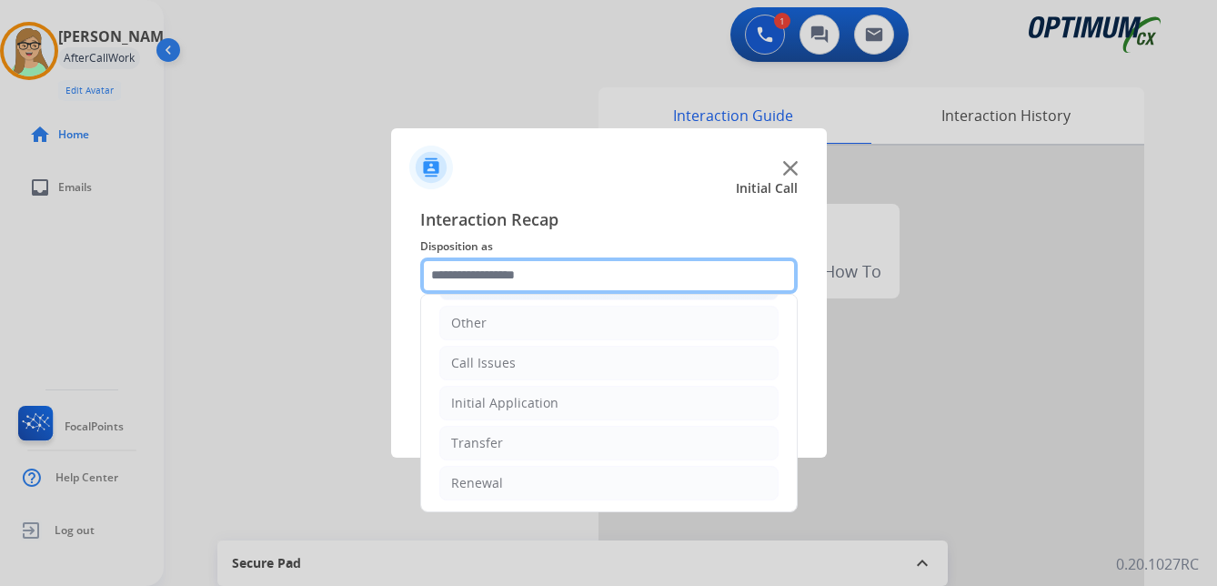
scroll to position [124, 0]
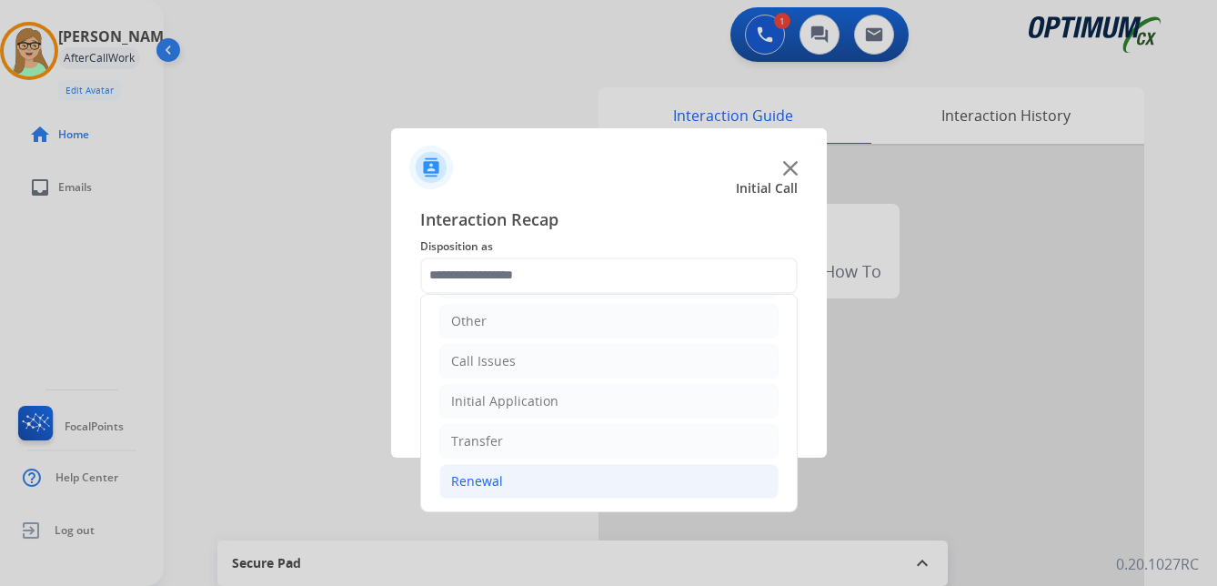
click at [491, 480] on div "Renewal" at bounding box center [477, 481] width 52 height 18
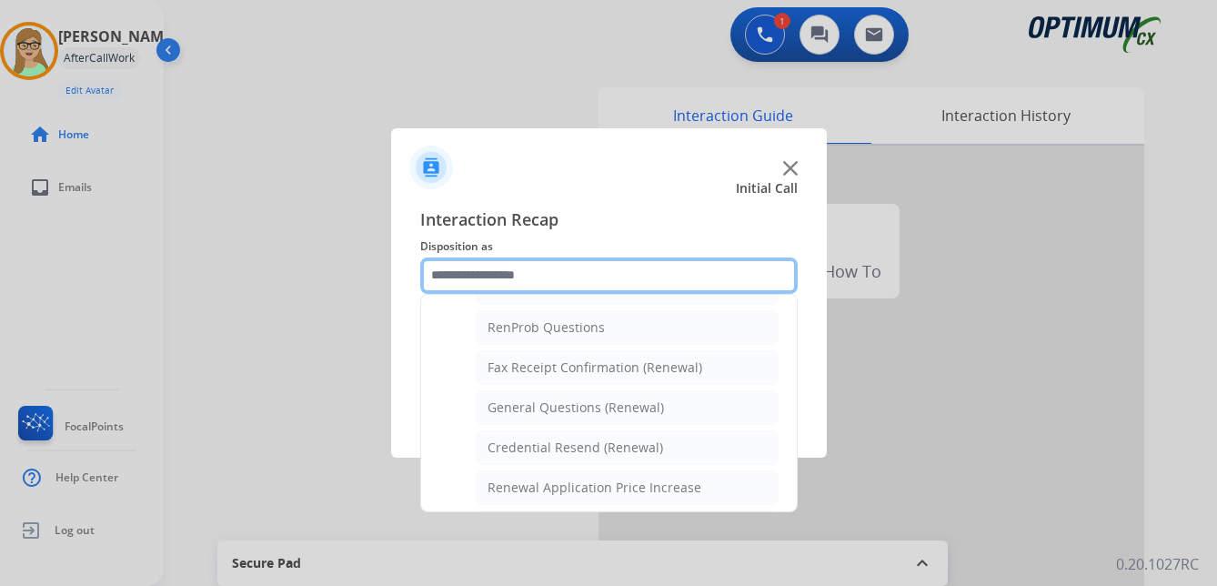
scroll to position [488, 0]
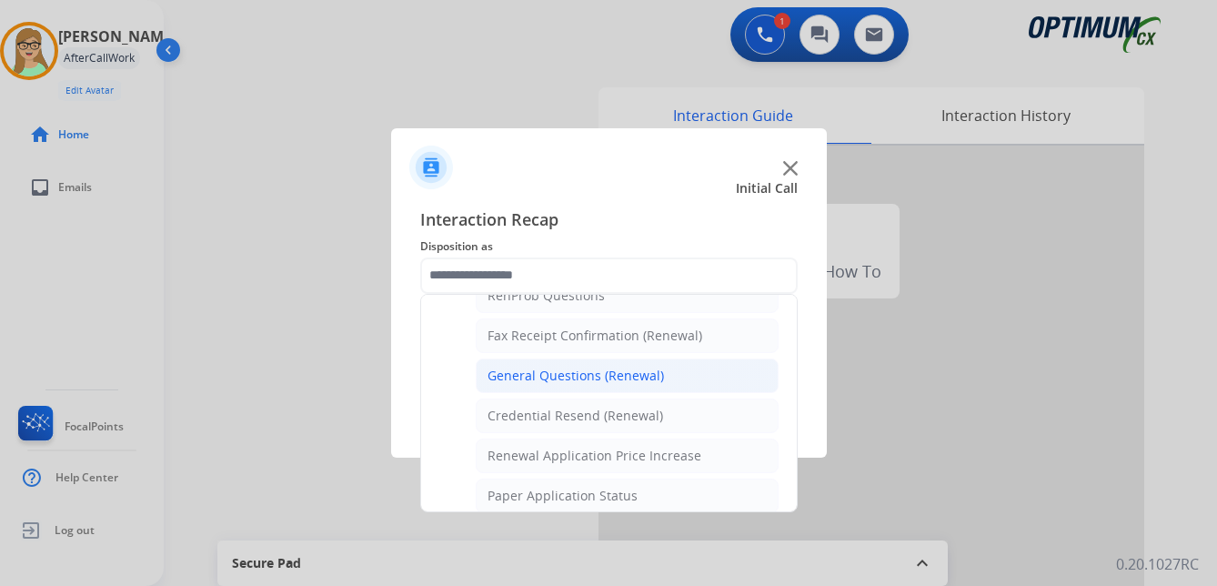
click at [570, 377] on div "General Questions (Renewal)" at bounding box center [576, 376] width 176 height 18
type input "**********"
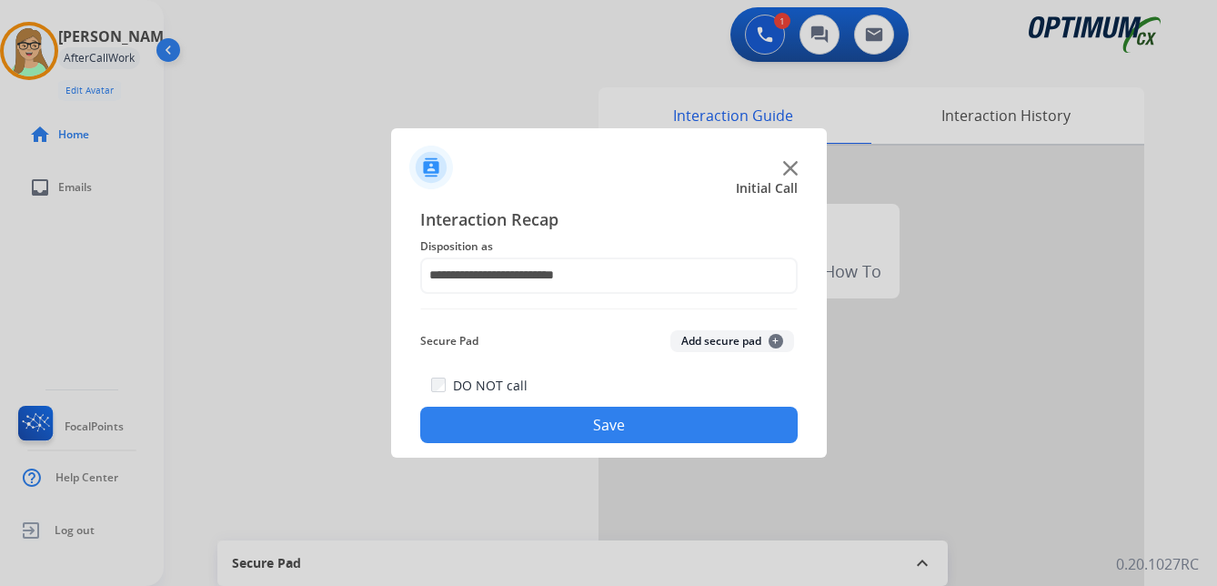
drag, startPoint x: 570, startPoint y: 434, endPoint x: 500, endPoint y: 445, distance: 70.9
click at [570, 433] on button "Save" at bounding box center [608, 425] width 377 height 36
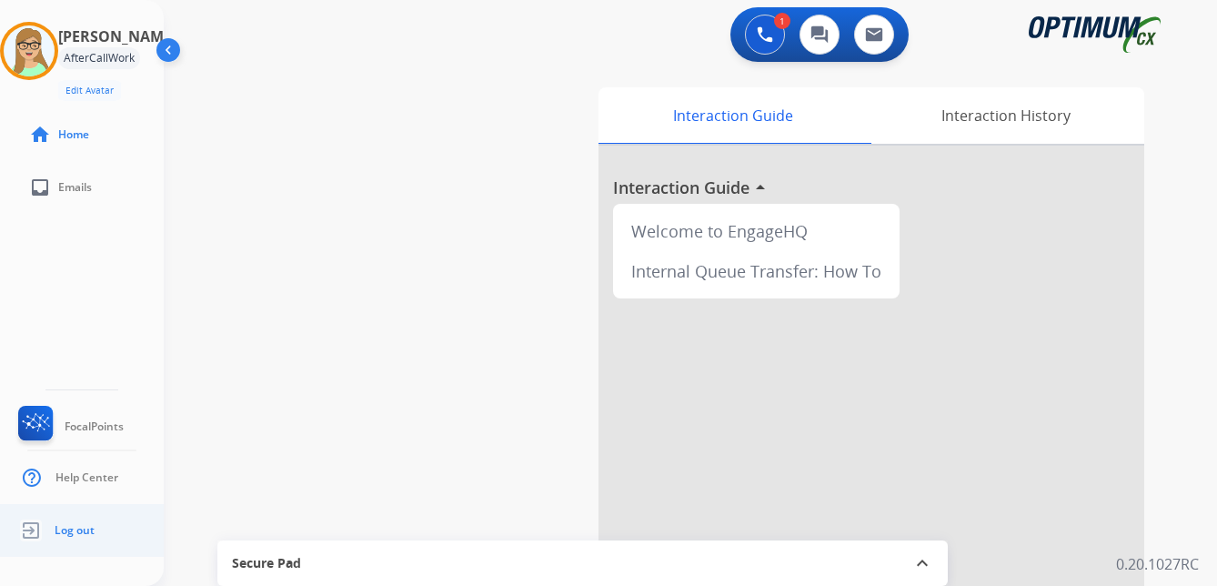
click at [92, 530] on span "Log out" at bounding box center [75, 530] width 40 height 15
